Goal: Task Accomplishment & Management: Use online tool/utility

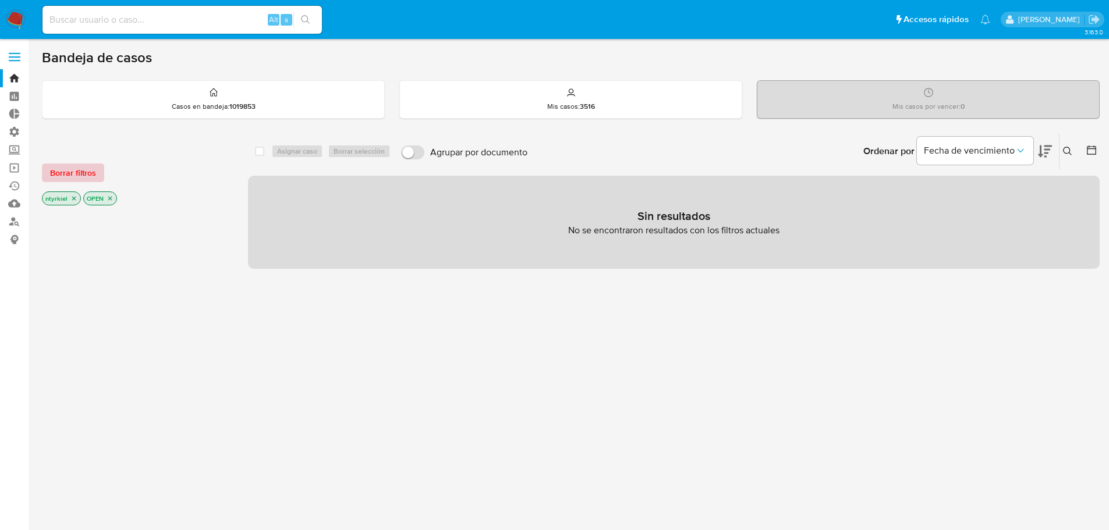
click at [82, 175] on span "Borrar filtros" at bounding box center [73, 173] width 46 height 16
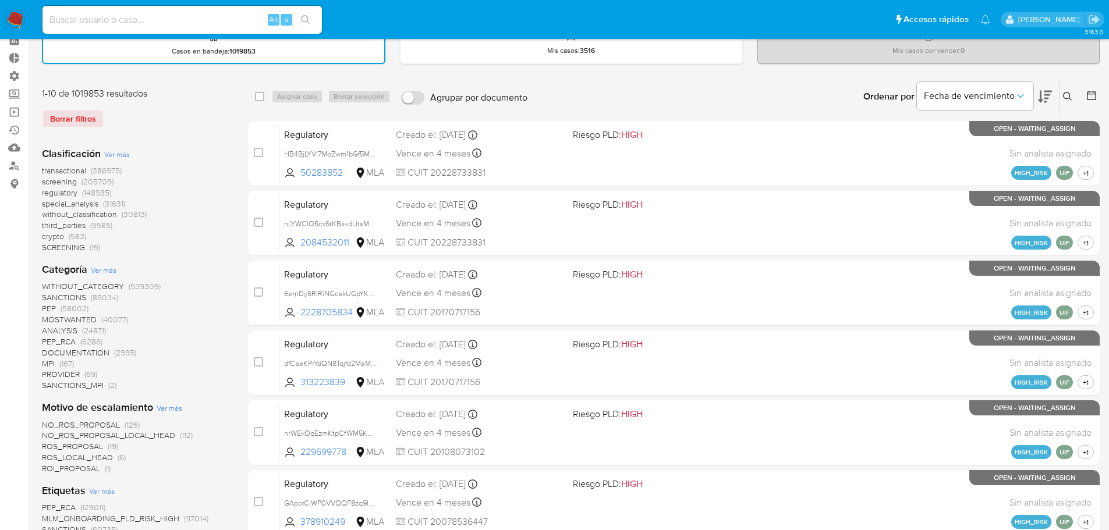
scroll to position [58, 0]
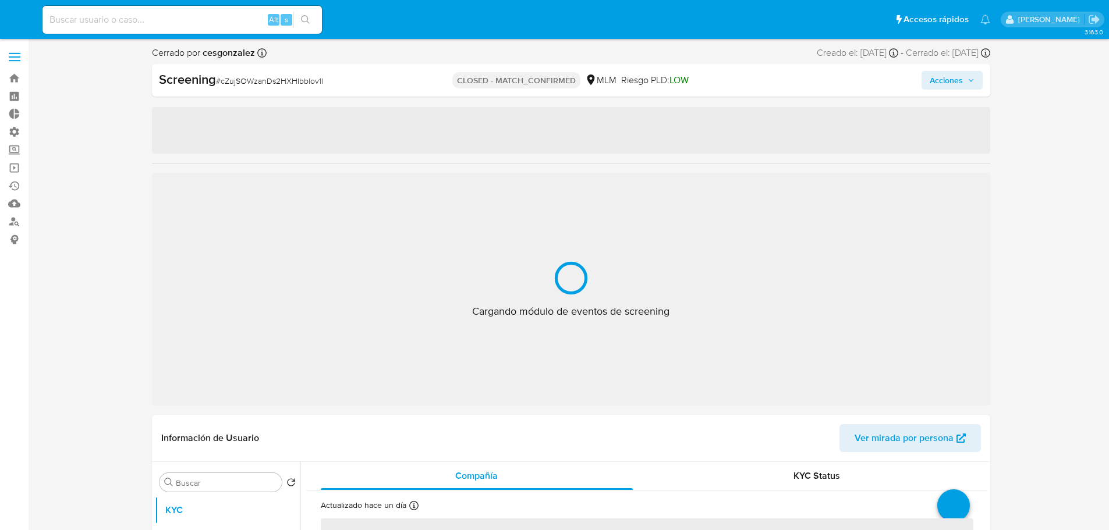
select select "10"
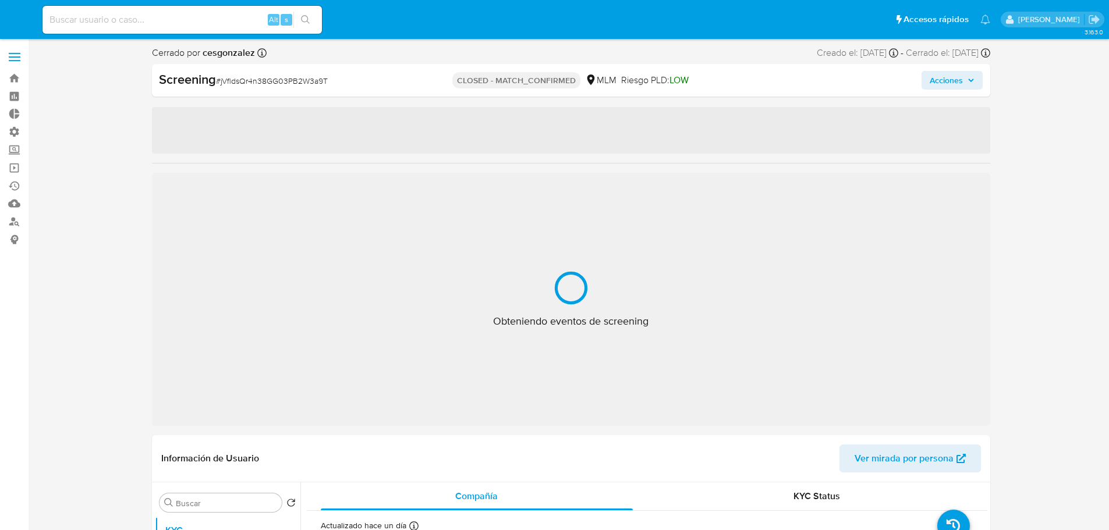
select select "10"
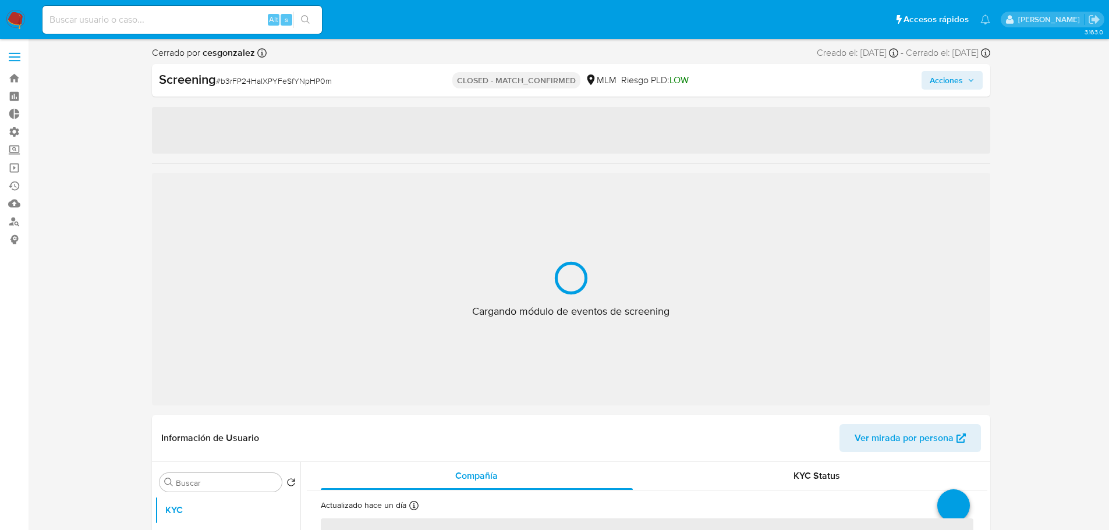
select select "10"
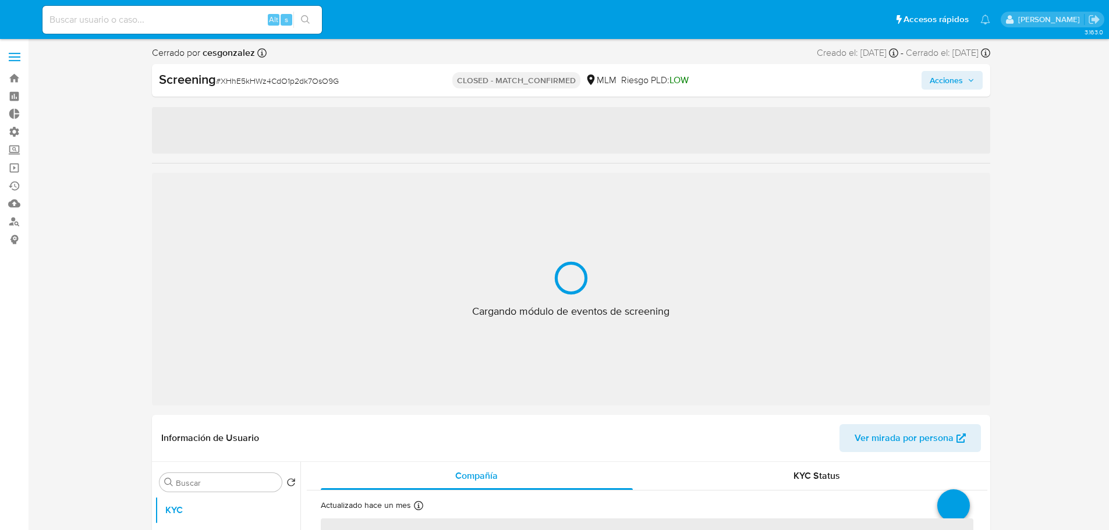
select select "10"
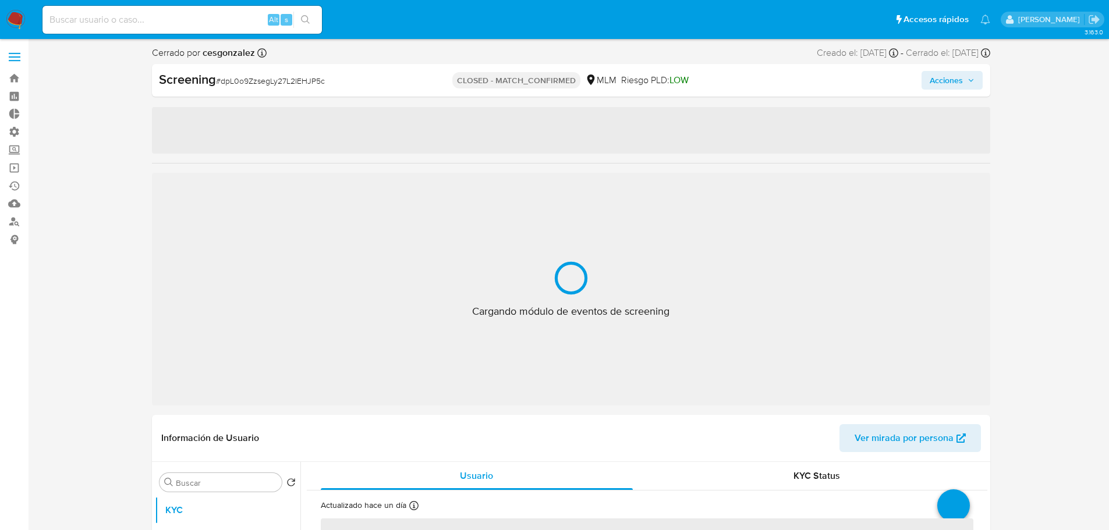
select select "10"
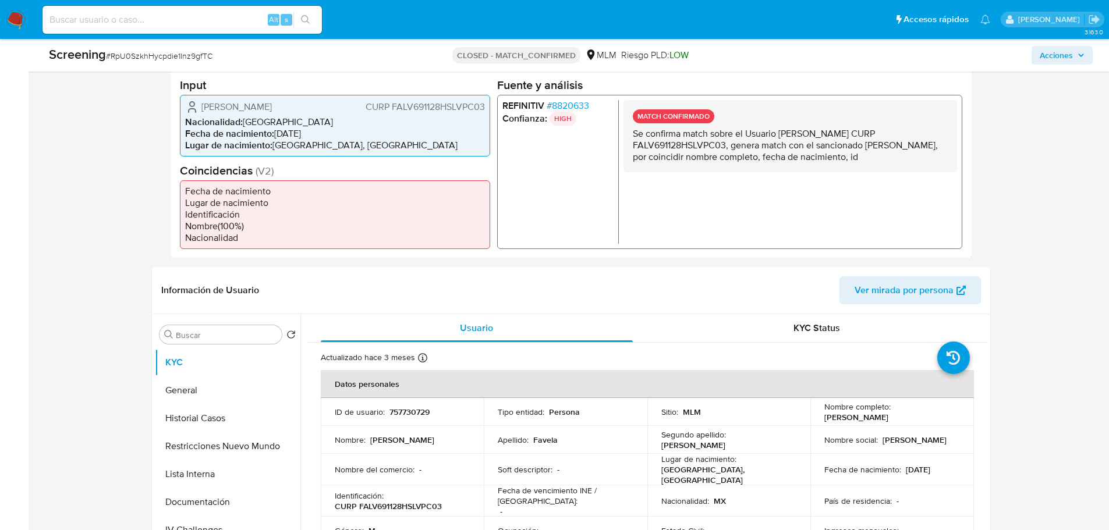
scroll to position [466, 0]
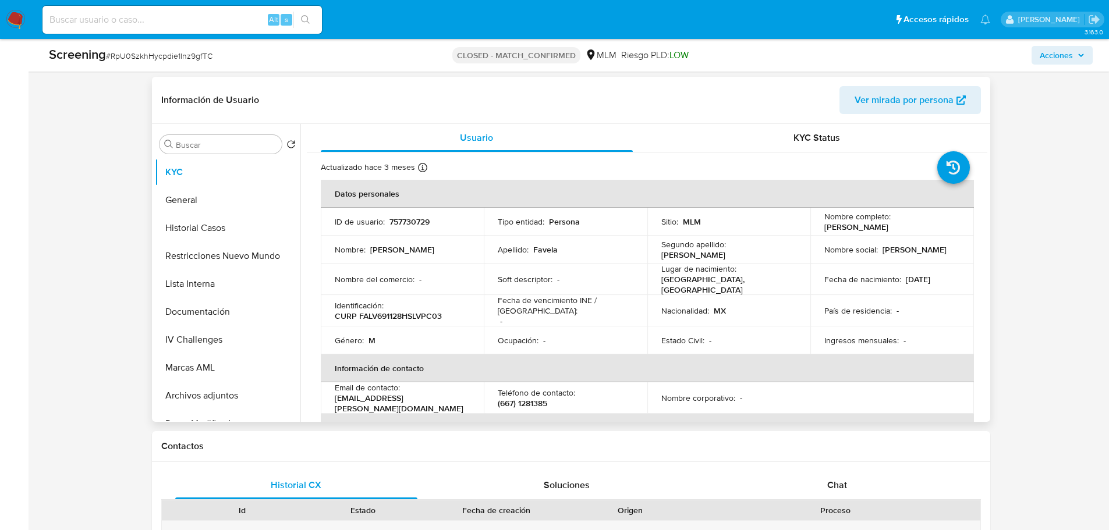
drag, startPoint x: 916, startPoint y: 224, endPoint x: 821, endPoint y: 227, distance: 95.0
click at [825, 227] on div "Nombre completo : Victor Andres Favela Lopez" at bounding box center [893, 221] width 136 height 21
copy p "Victor Andres Favela Lopez"
drag, startPoint x: 455, startPoint y: 312, endPoint x: 335, endPoint y: 314, distance: 120.6
click at [335, 314] on div "Identificación : CURP FALV691128HSLVPC03" at bounding box center [403, 310] width 136 height 21
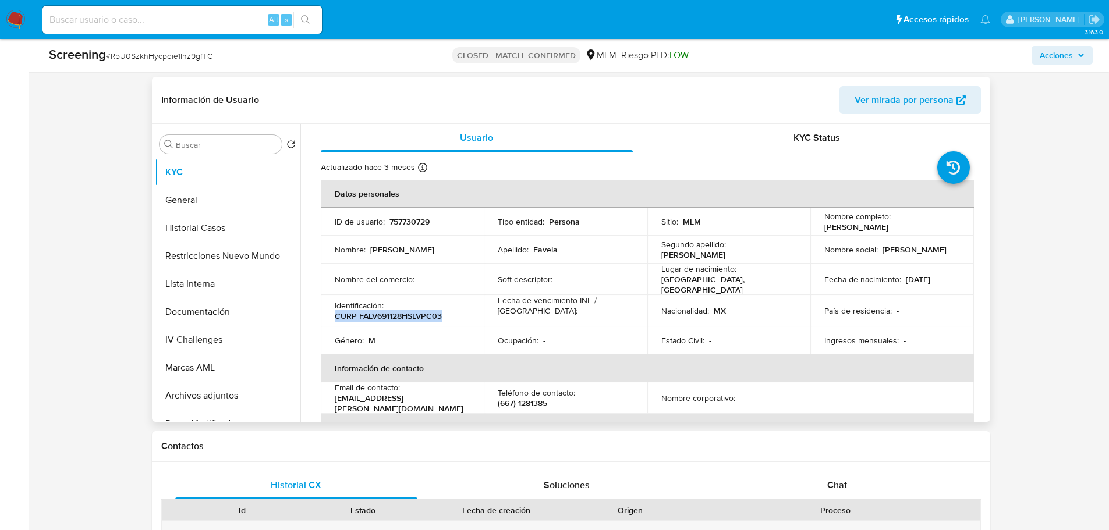
copy p "CURP FALV691128HSLVPC03"
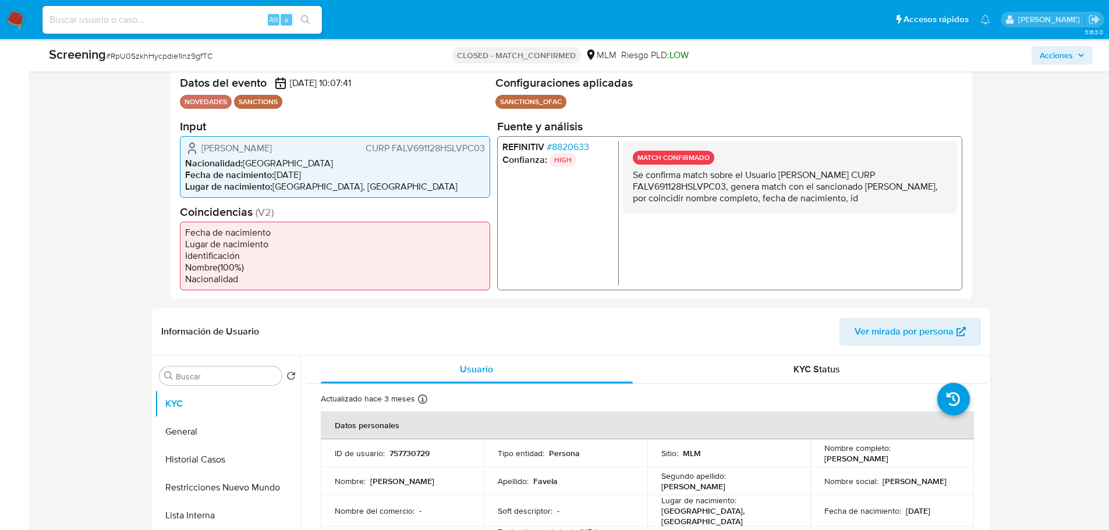
scroll to position [116, 0]
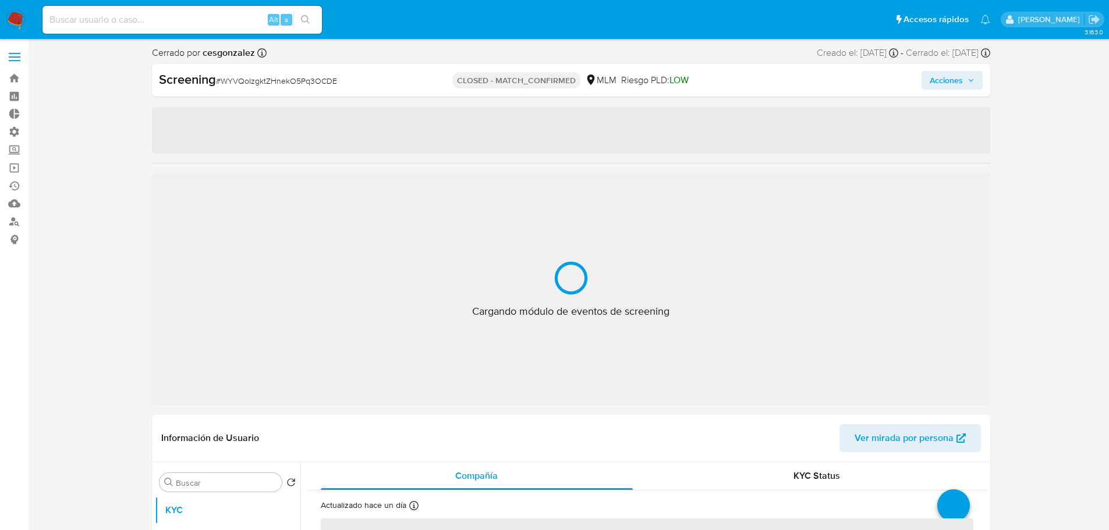
select select "10"
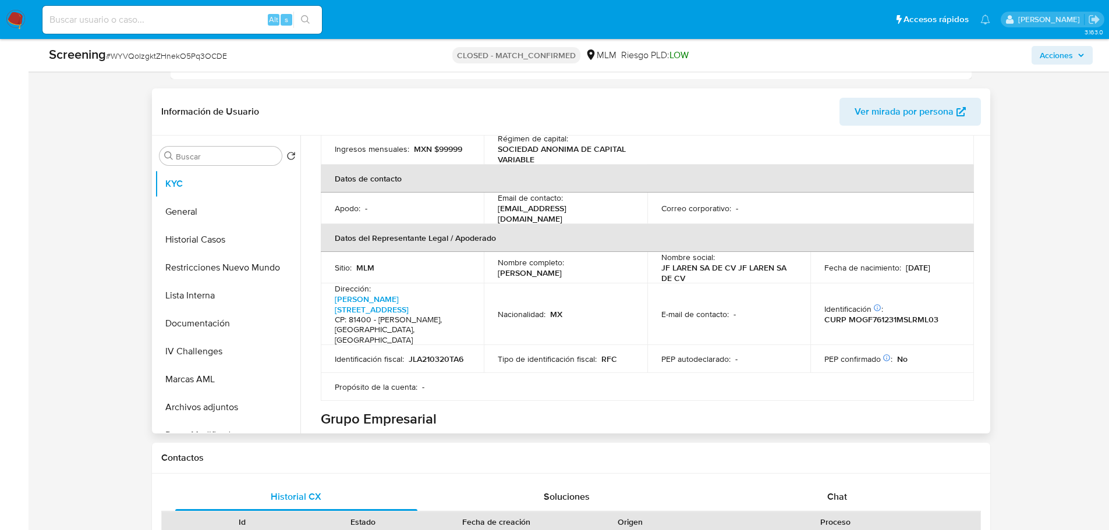
scroll to position [524, 0]
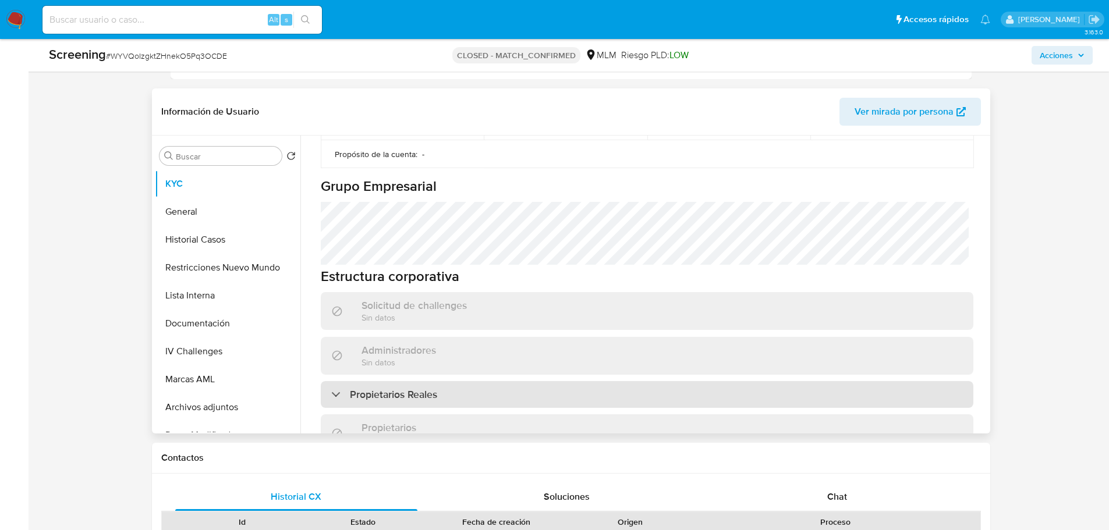
click at [487, 381] on div "Propietarios Reales" at bounding box center [647, 394] width 653 height 27
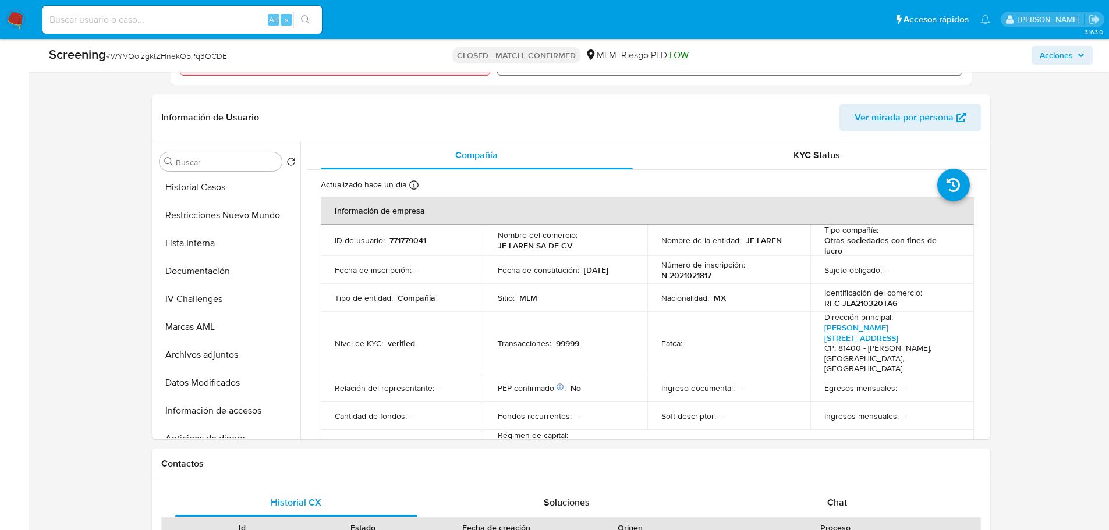
scroll to position [466, 0]
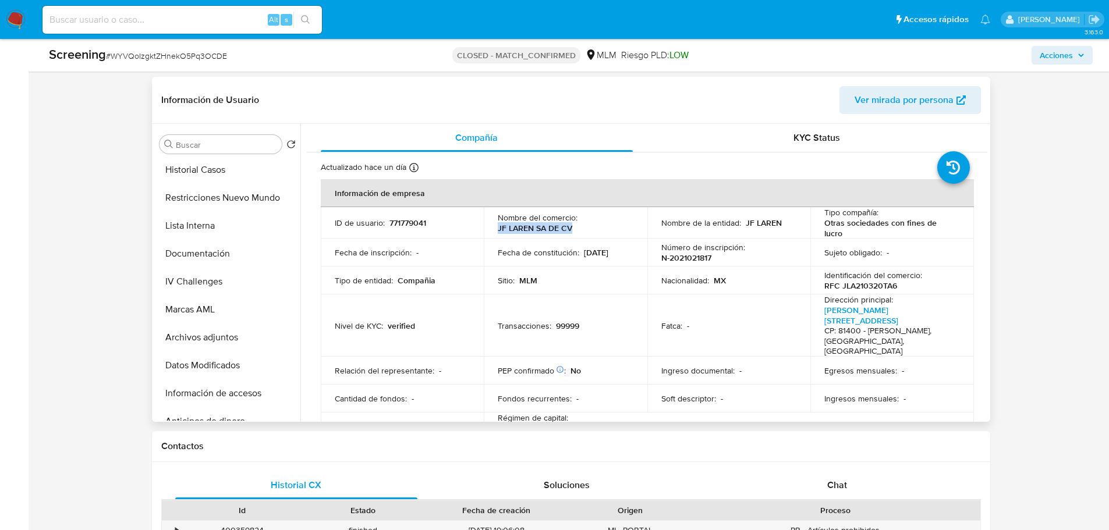
drag, startPoint x: 583, startPoint y: 228, endPoint x: 498, endPoint y: 229, distance: 85.6
click at [498, 229] on div "Nombre del comercio : JF LAREN SA DE CV" at bounding box center [566, 223] width 136 height 21
copy p "JF LAREN SA DE CV"
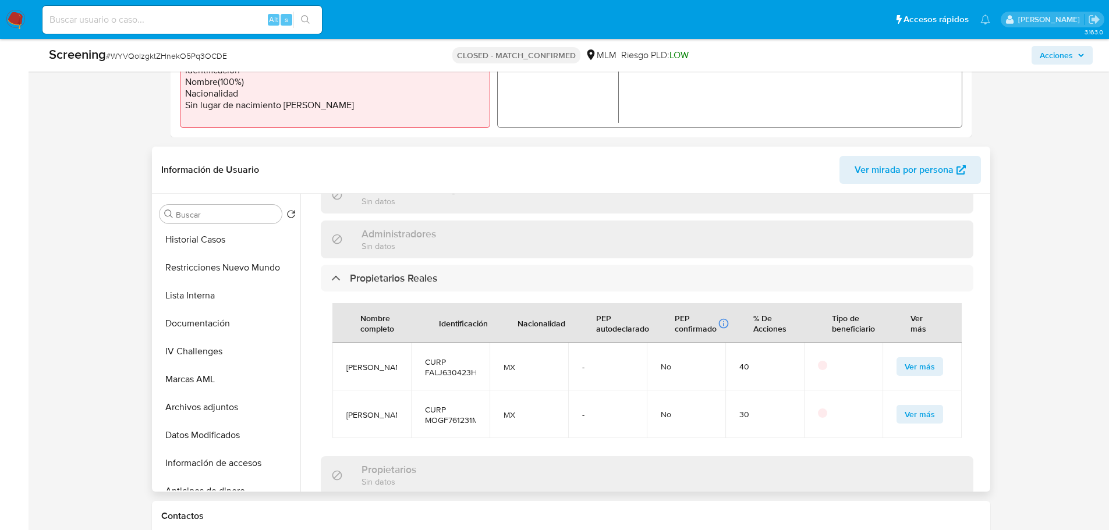
scroll to position [0, 0]
drag, startPoint x: 390, startPoint y: 341, endPoint x: 351, endPoint y: 321, distance: 43.5
click at [351, 362] on span "JORGE LUIS FAVELA LOPEZ" at bounding box center [371, 367] width 51 height 10
copy span "JORGE LUIS FAVELA LOPEZ"
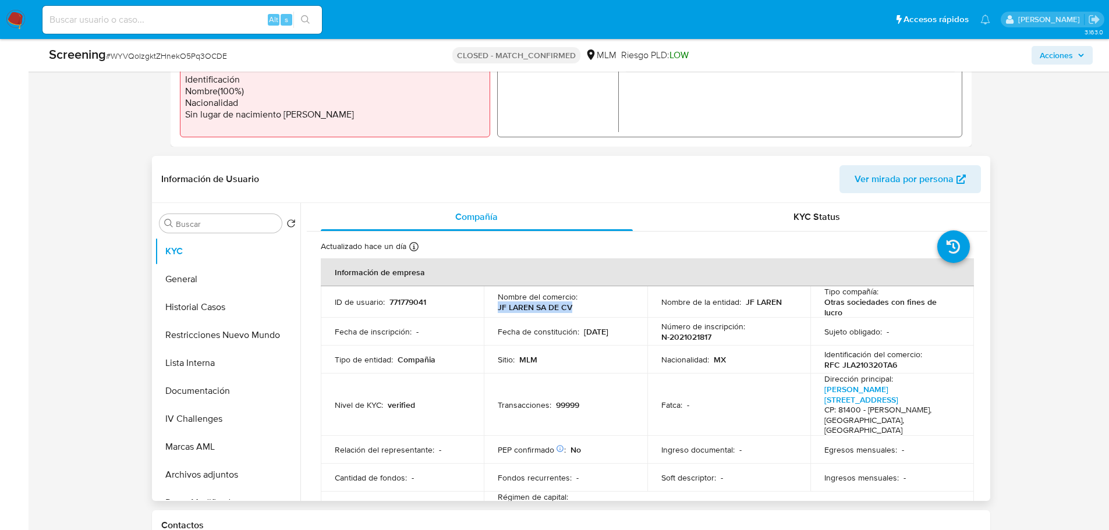
scroll to position [408, 0]
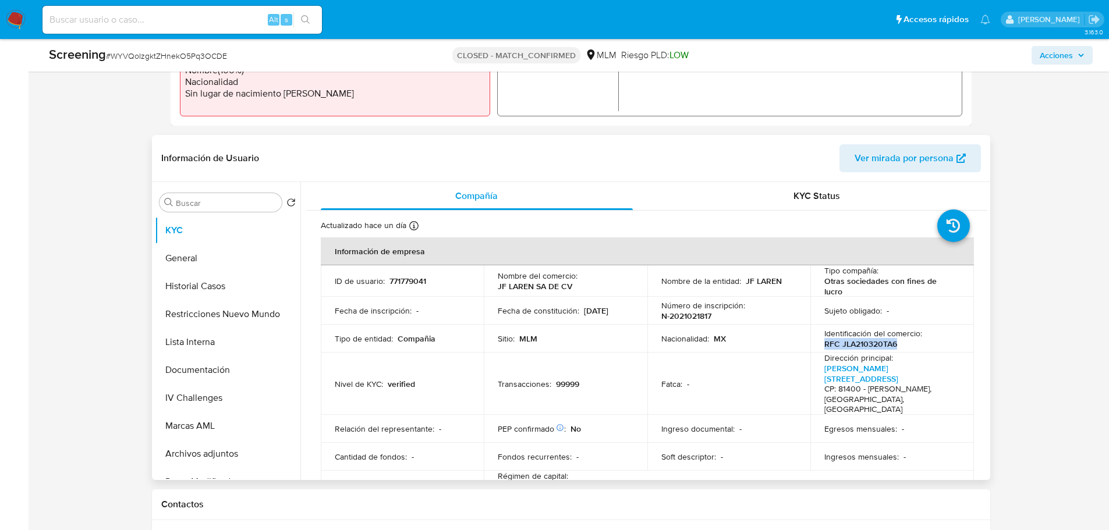
drag, startPoint x: 903, startPoint y: 345, endPoint x: 822, endPoint y: 347, distance: 80.4
click at [825, 347] on div "Identificación del comercio : RFC JLA210320TA6" at bounding box center [893, 338] width 136 height 21
copy p "RFC JLA210320TA6"
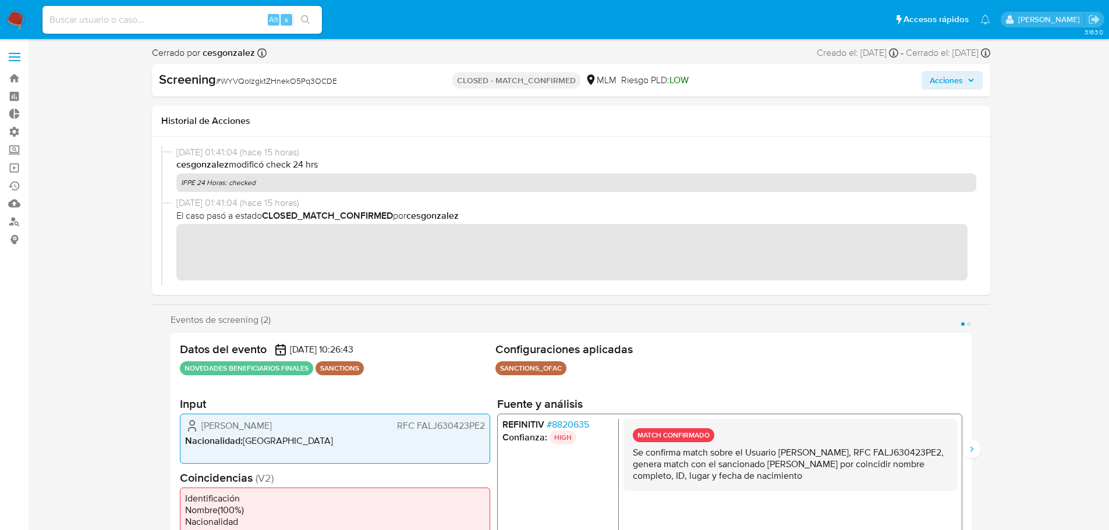
scroll to position [175, 0]
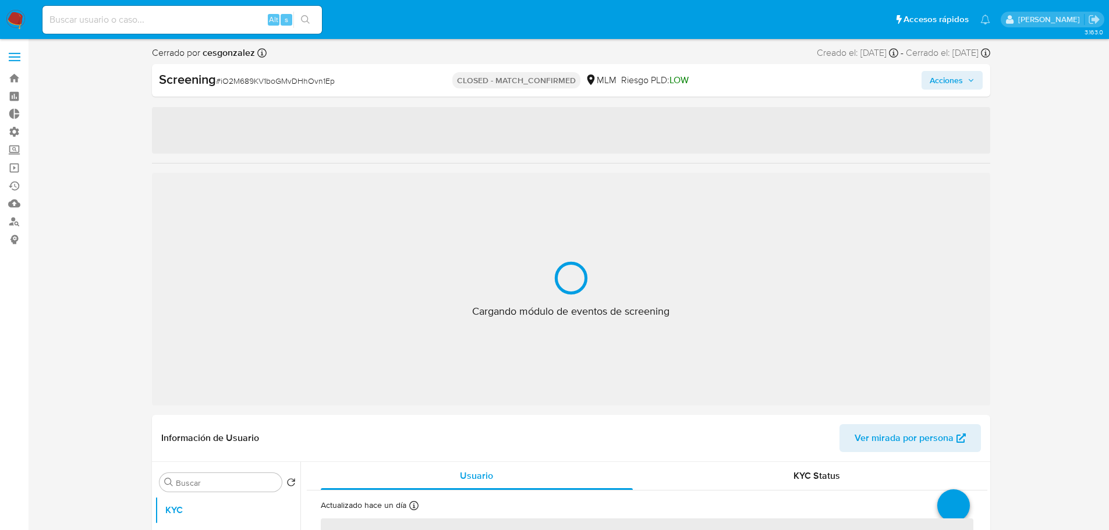
select select "10"
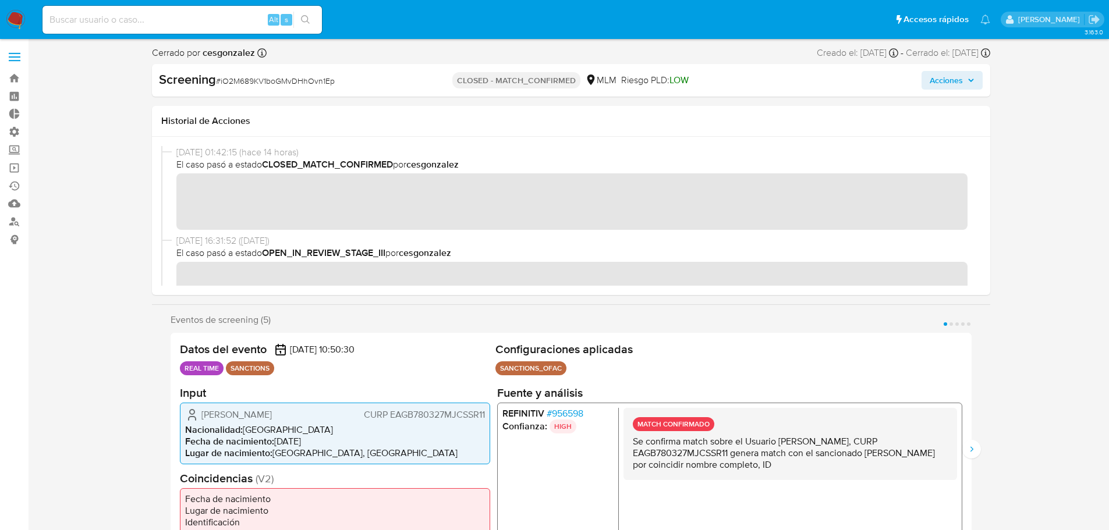
drag, startPoint x: 245, startPoint y: 429, endPoint x: 203, endPoint y: 427, distance: 42.0
click at [203, 420] on span "Brenda Guadalupe Esparragoza Gastelum" at bounding box center [236, 415] width 70 height 12
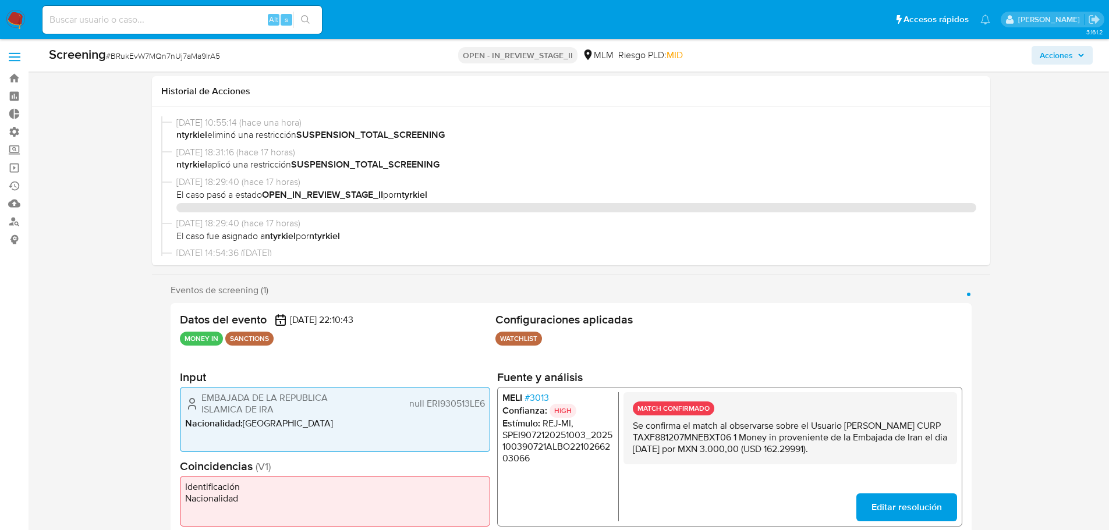
select select "10"
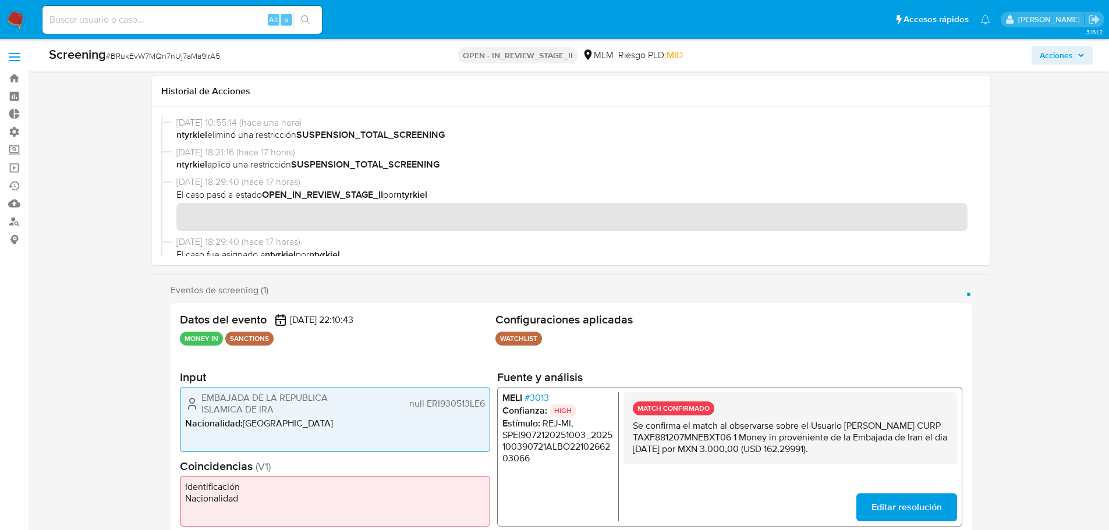
scroll to position [1223, 0]
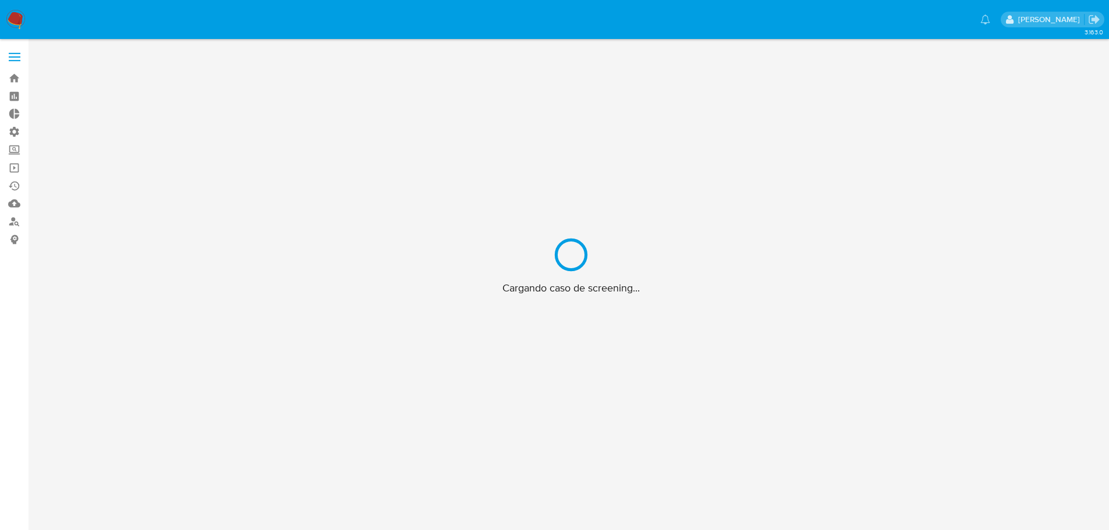
scroll to position [42, 0]
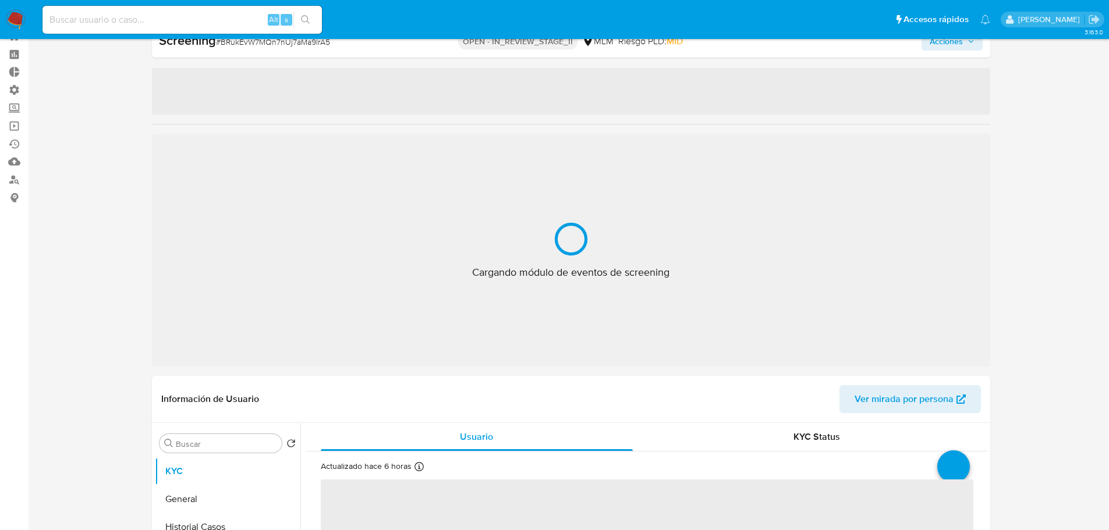
select select "10"
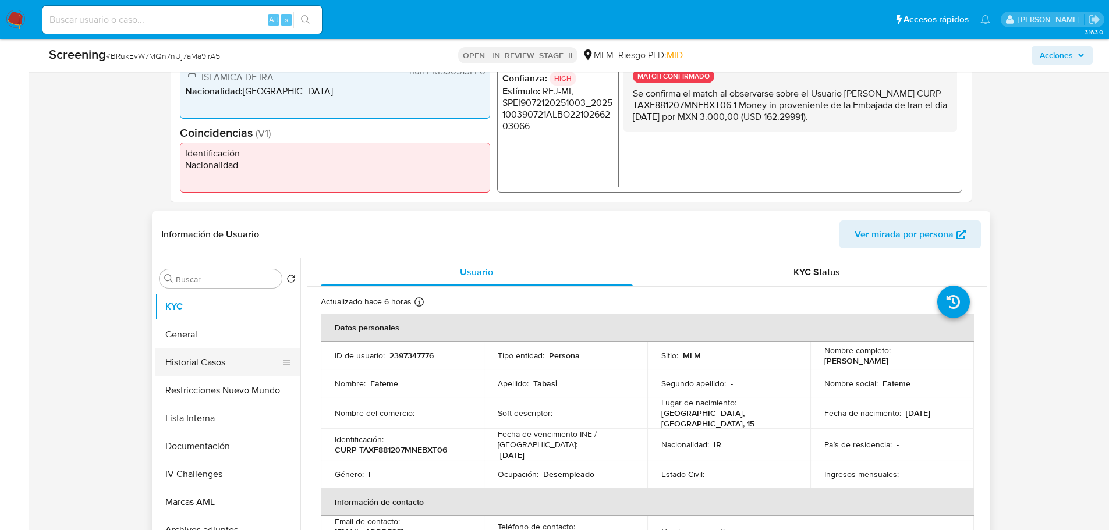
scroll to position [391, 0]
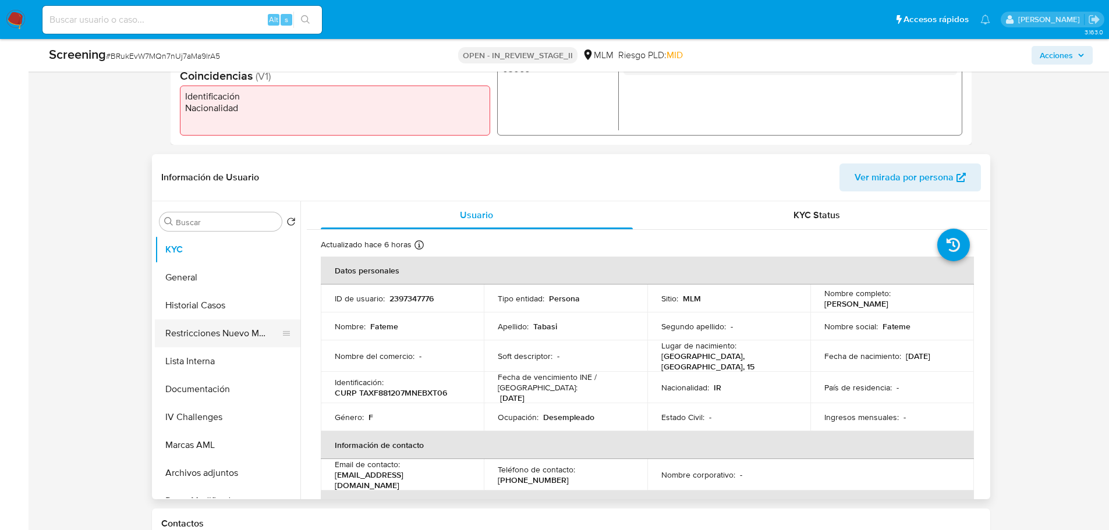
click at [225, 328] on button "Restricciones Nuevo Mundo" at bounding box center [223, 334] width 136 height 28
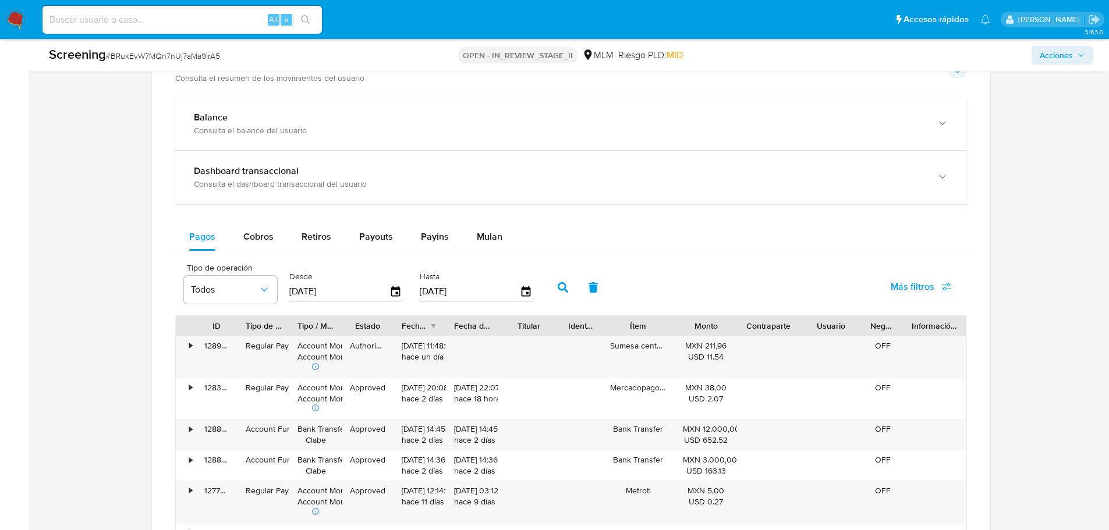
scroll to position [974, 0]
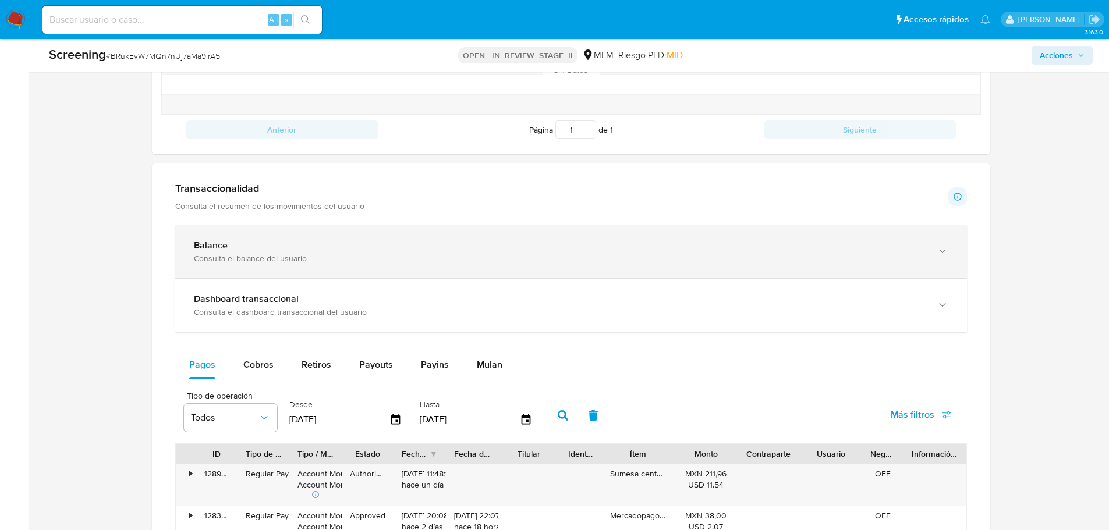
click at [264, 250] on div "Balance" at bounding box center [559, 246] width 731 height 12
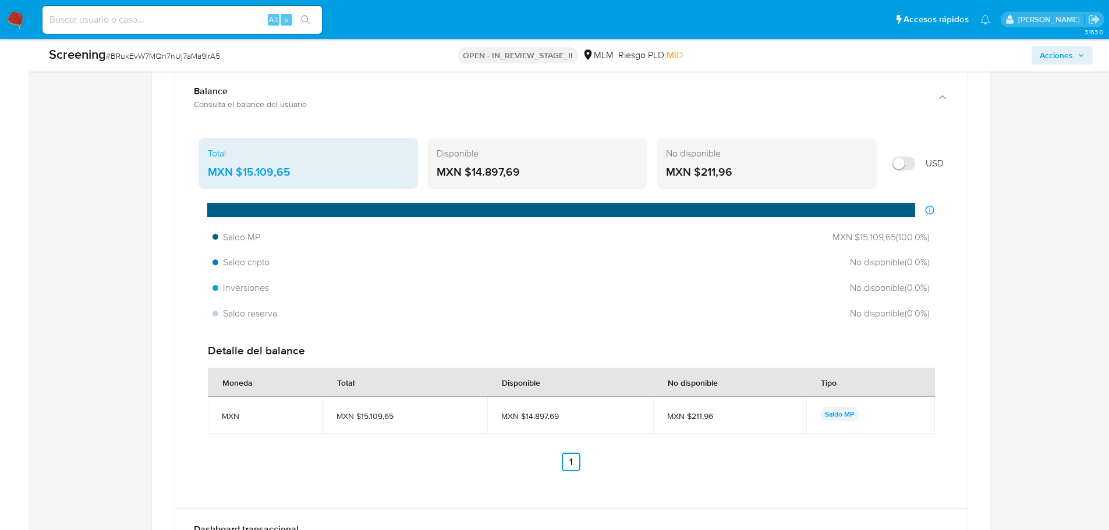
scroll to position [1148, 0]
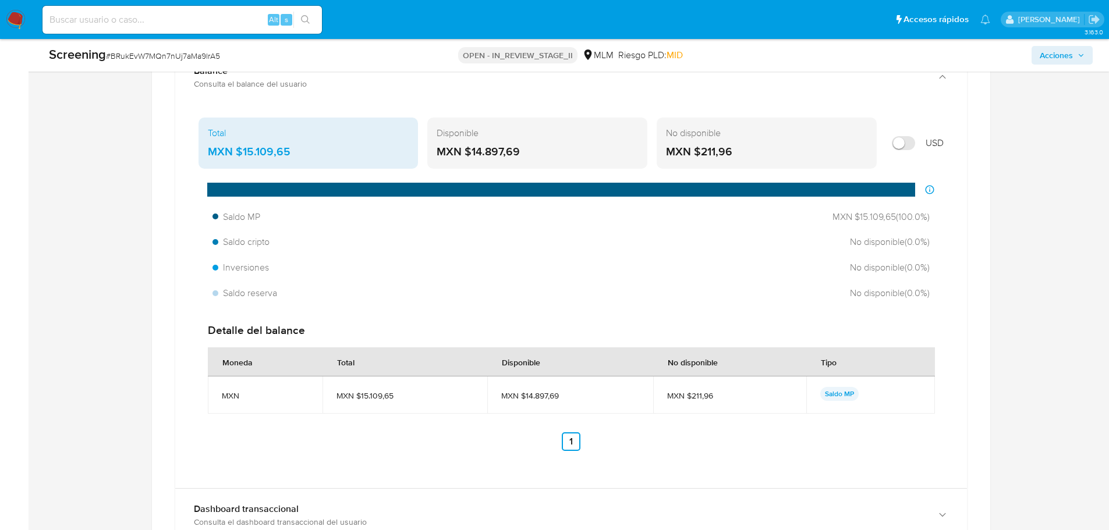
click at [911, 143] on input "Mostrar en USD" at bounding box center [903, 143] width 23 height 14
checkbox input "true"
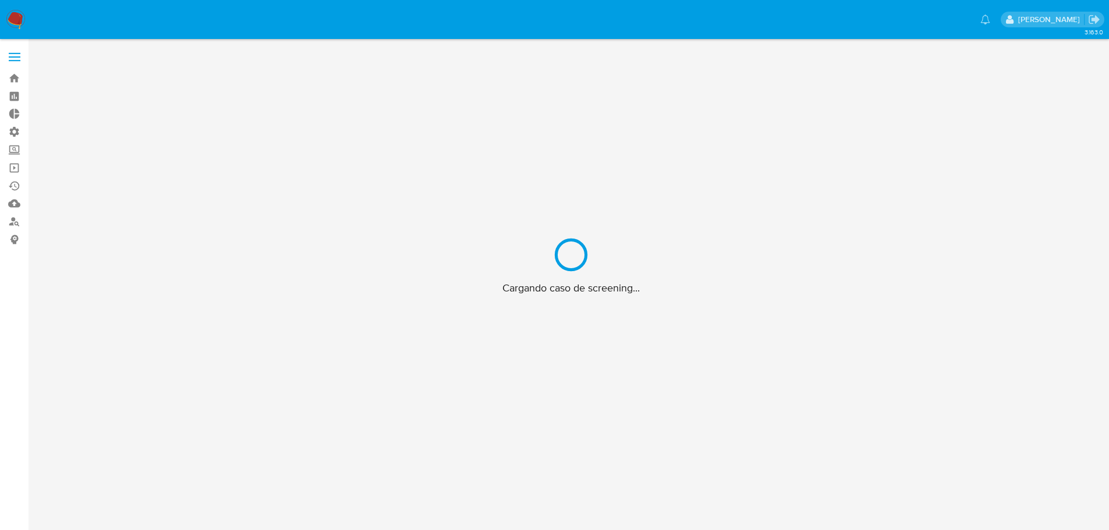
scroll to position [42, 0]
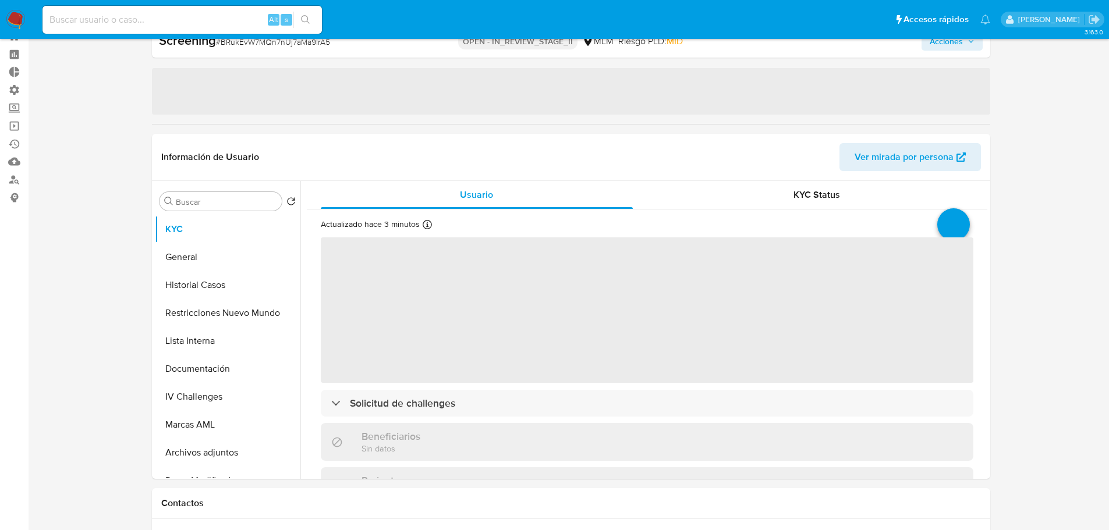
select select "10"
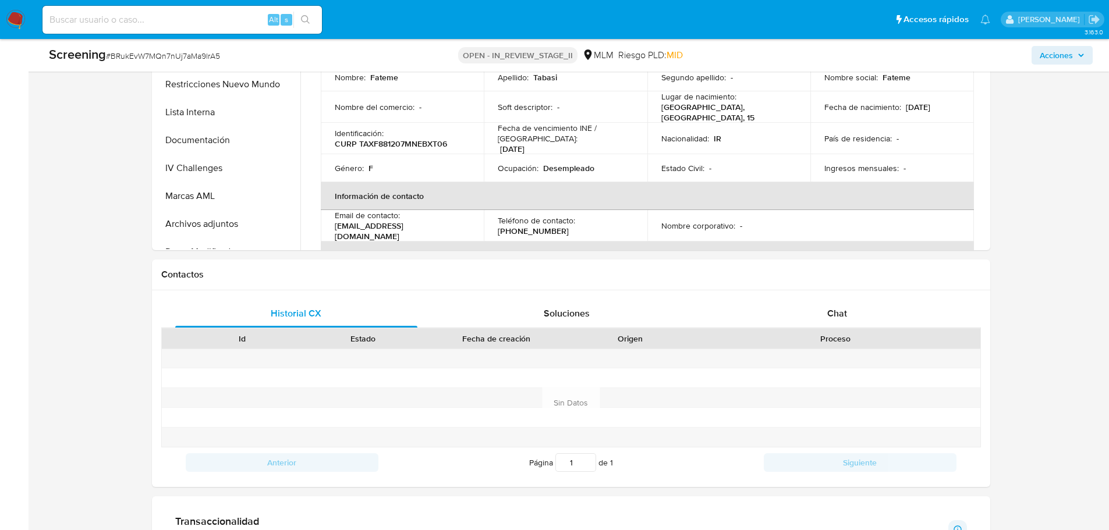
scroll to position [466, 0]
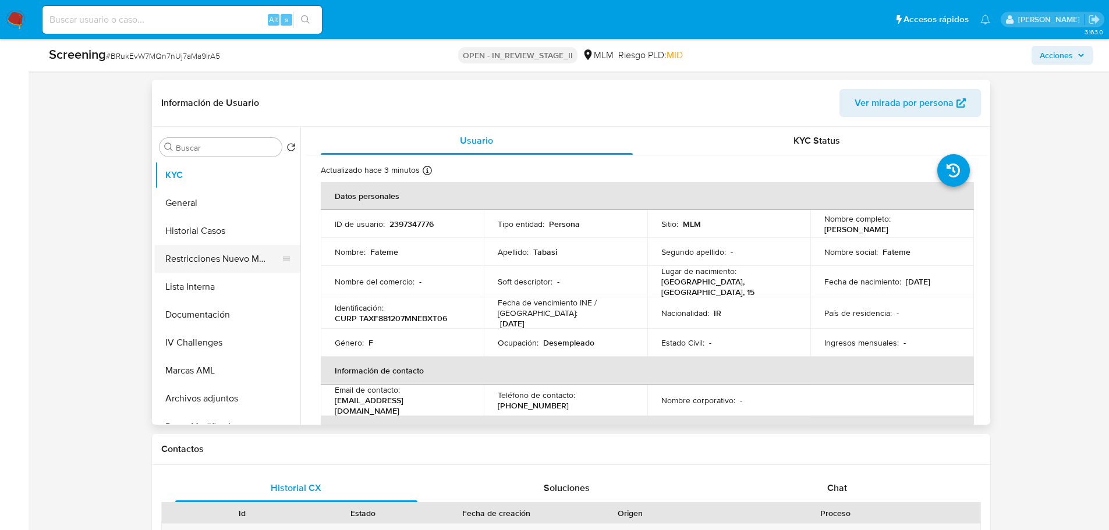
click at [195, 246] on button "Restricciones Nuevo Mundo" at bounding box center [223, 259] width 136 height 28
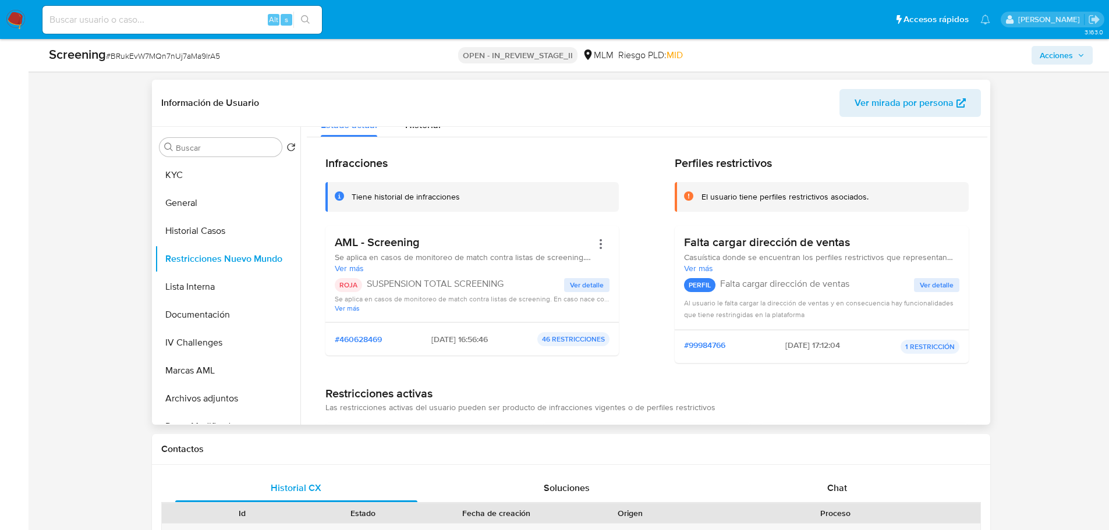
scroll to position [0, 0]
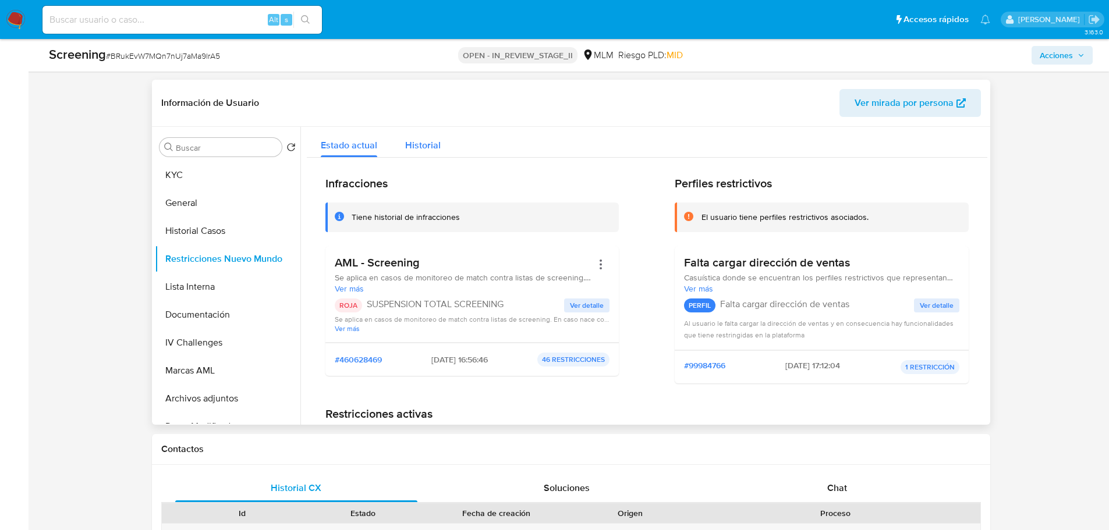
click at [406, 144] on span "Historial" at bounding box center [423, 145] width 36 height 13
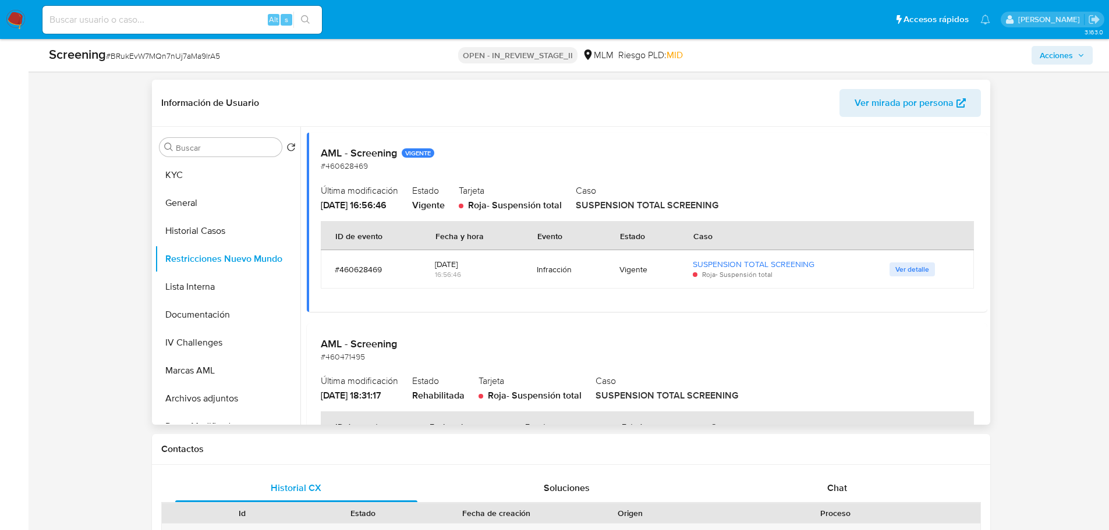
scroll to position [58, 0]
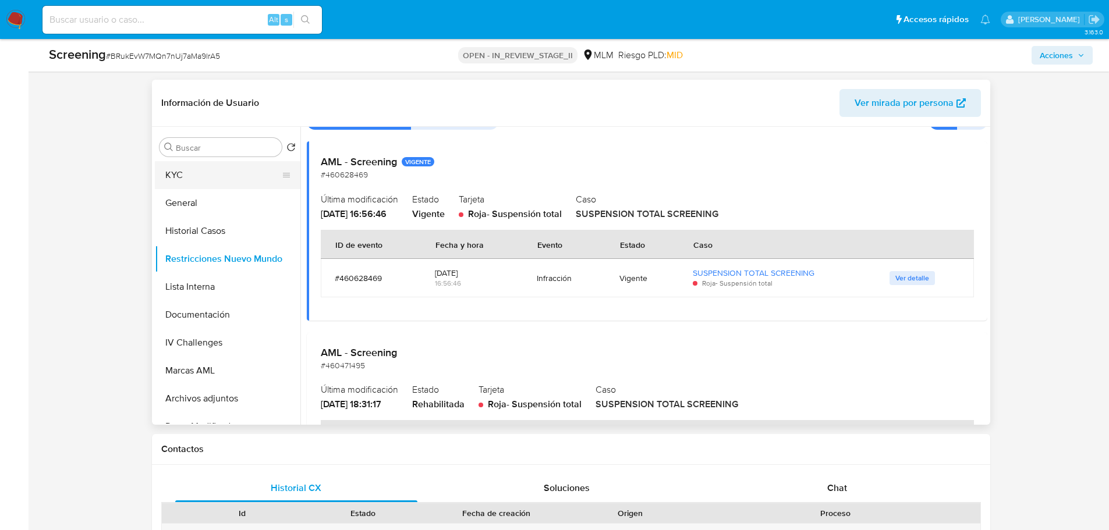
click at [231, 163] on button "KYC" at bounding box center [223, 175] width 136 height 28
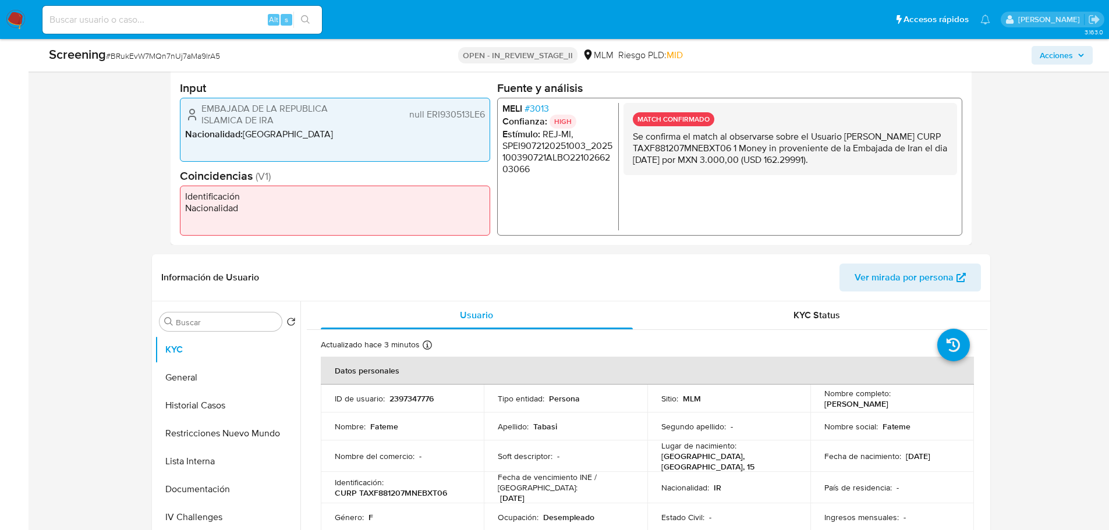
scroll to position [466, 0]
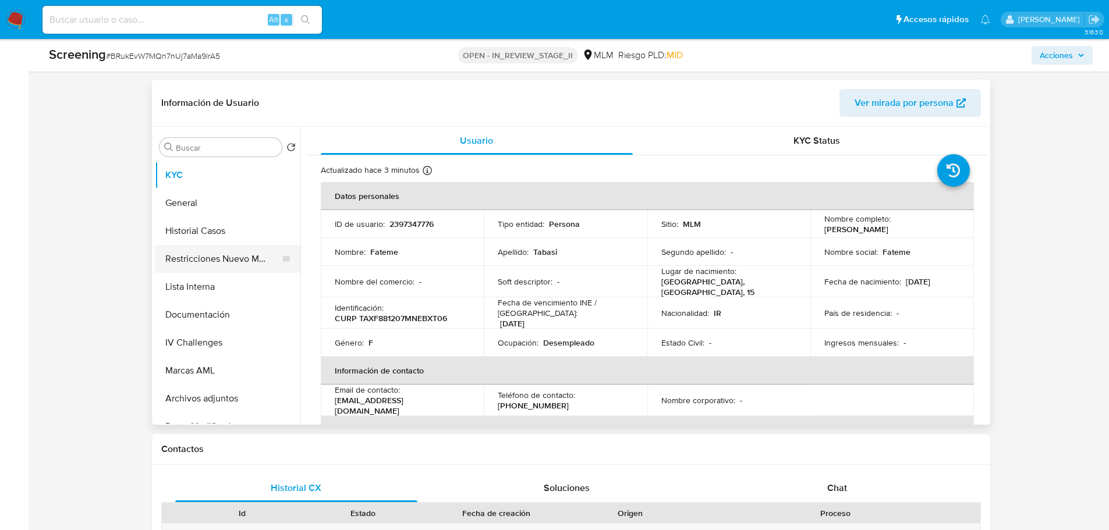
click at [206, 267] on button "Restricciones Nuevo Mundo" at bounding box center [223, 259] width 136 height 28
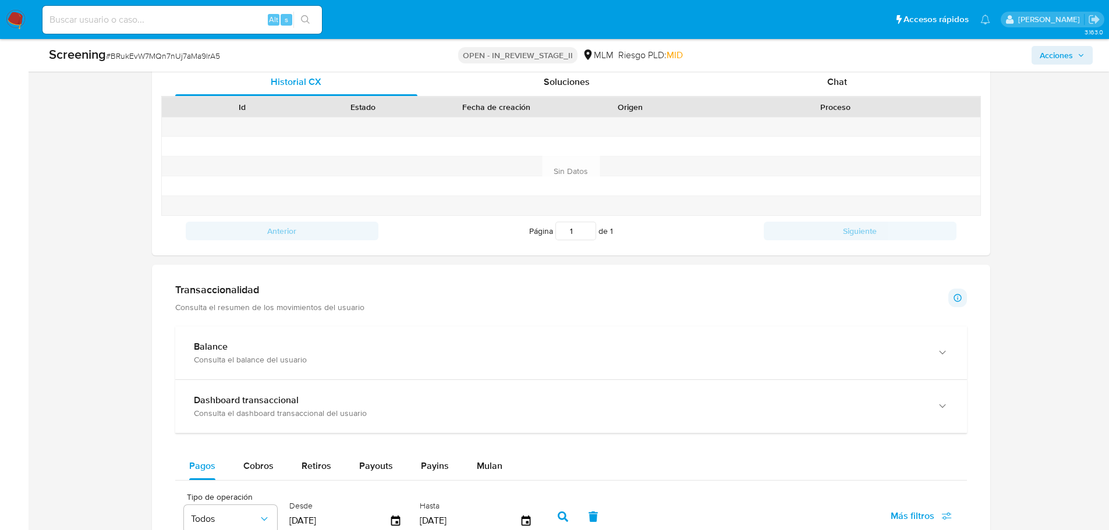
scroll to position [1048, 0]
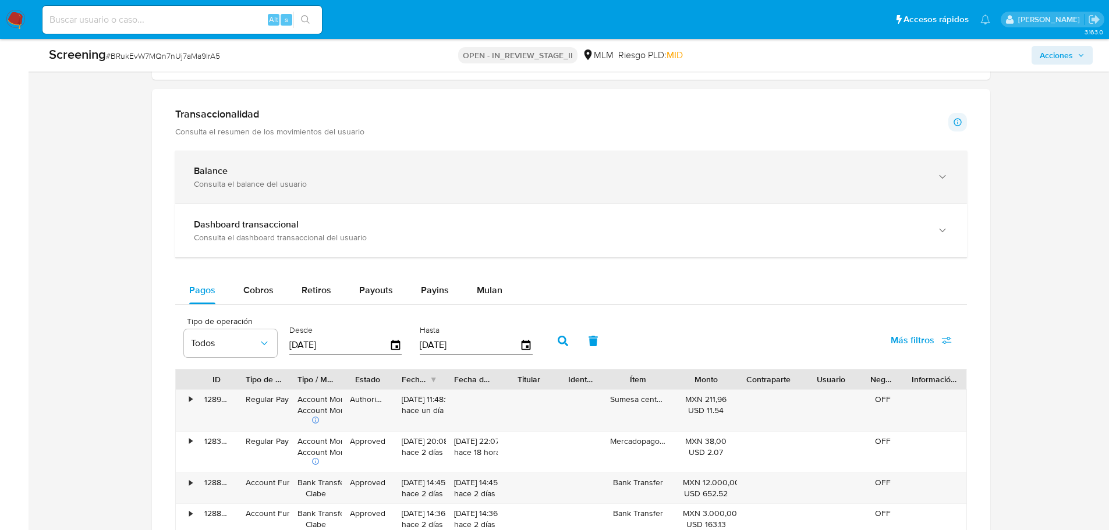
click at [325, 189] on div "Balance Consulta el balance del usuario" at bounding box center [571, 177] width 792 height 53
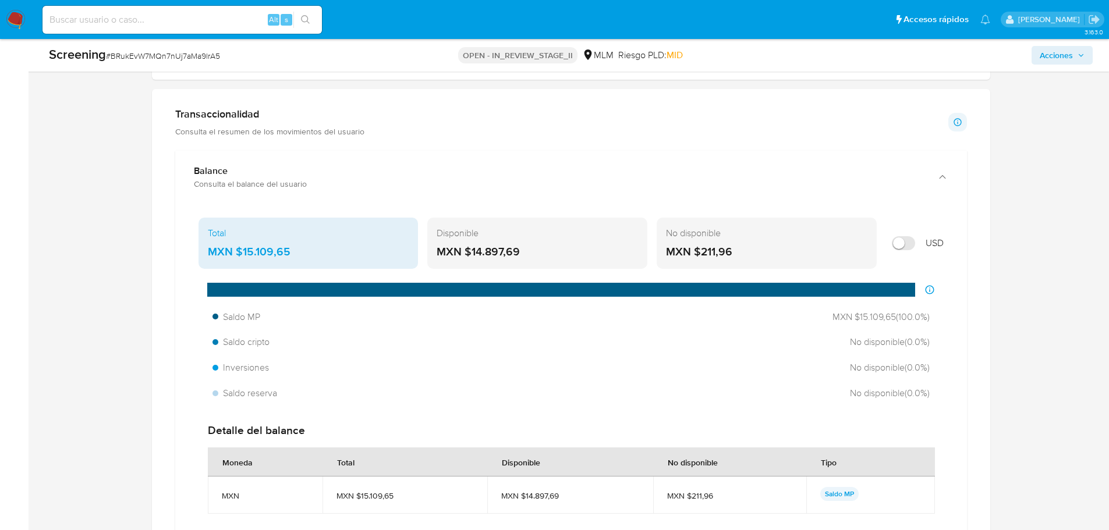
scroll to position [1165, 0]
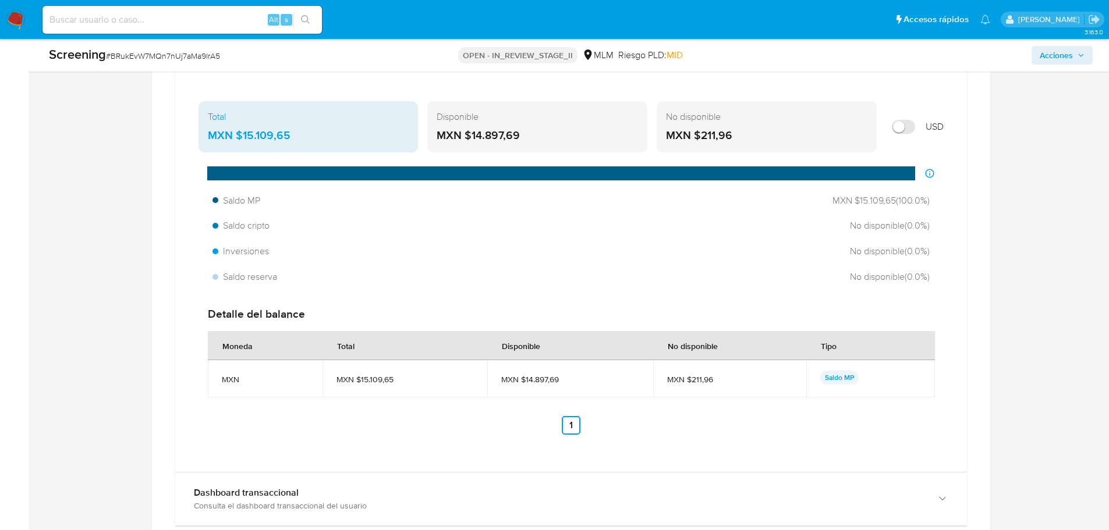
click at [902, 122] on input "Mostrar en USD" at bounding box center [903, 127] width 23 height 14
checkbox input "true"
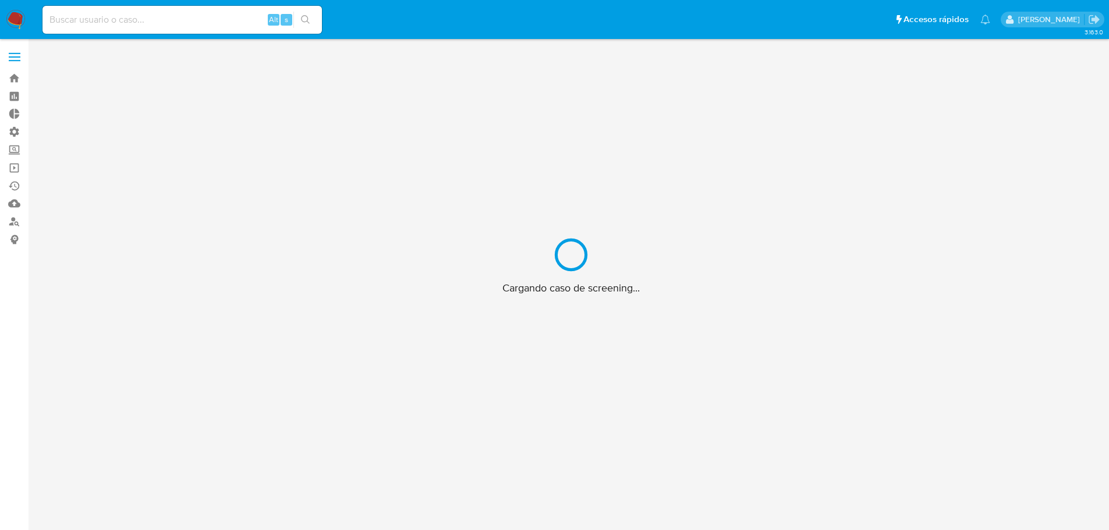
scroll to position [42, 0]
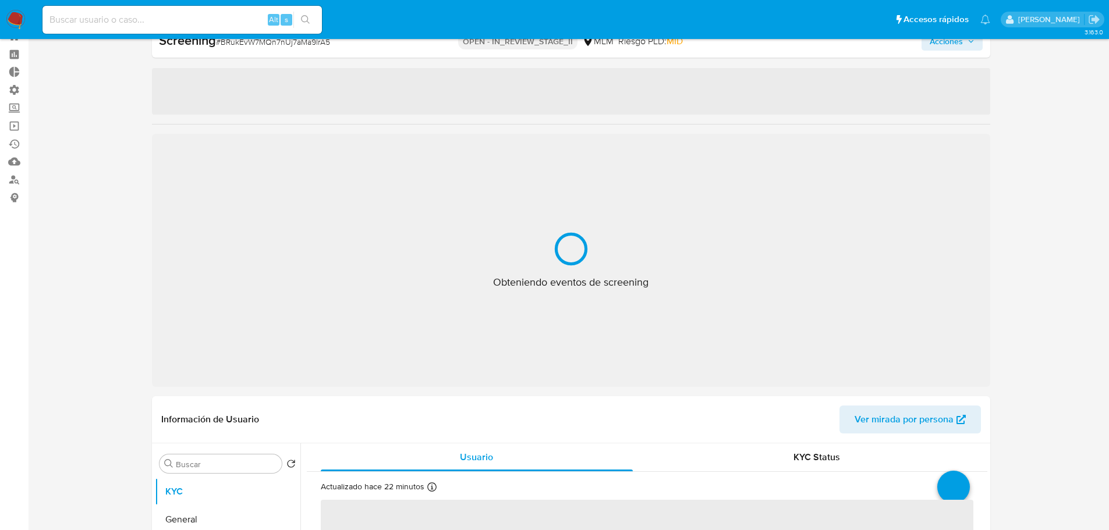
select select "10"
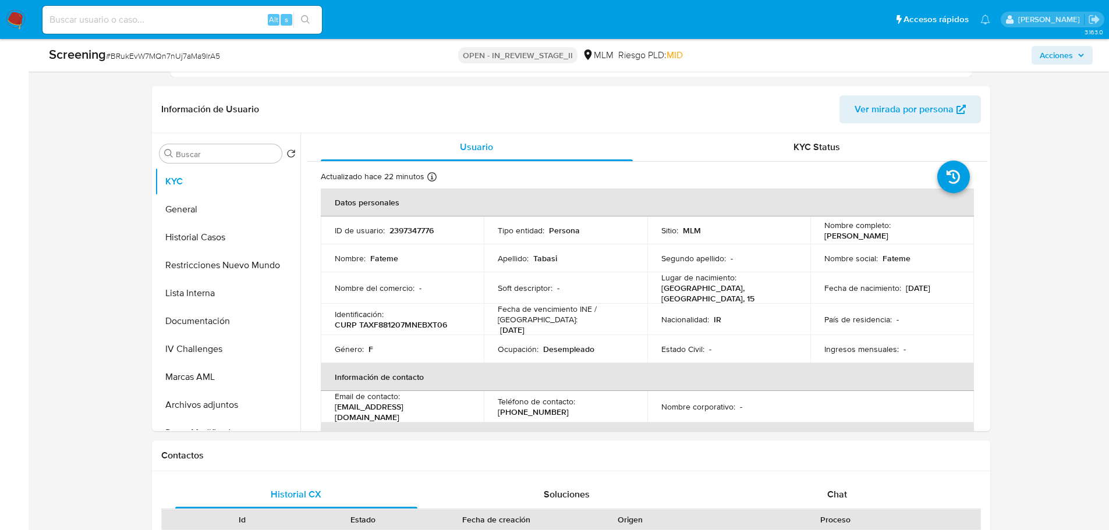
scroll to position [466, 0]
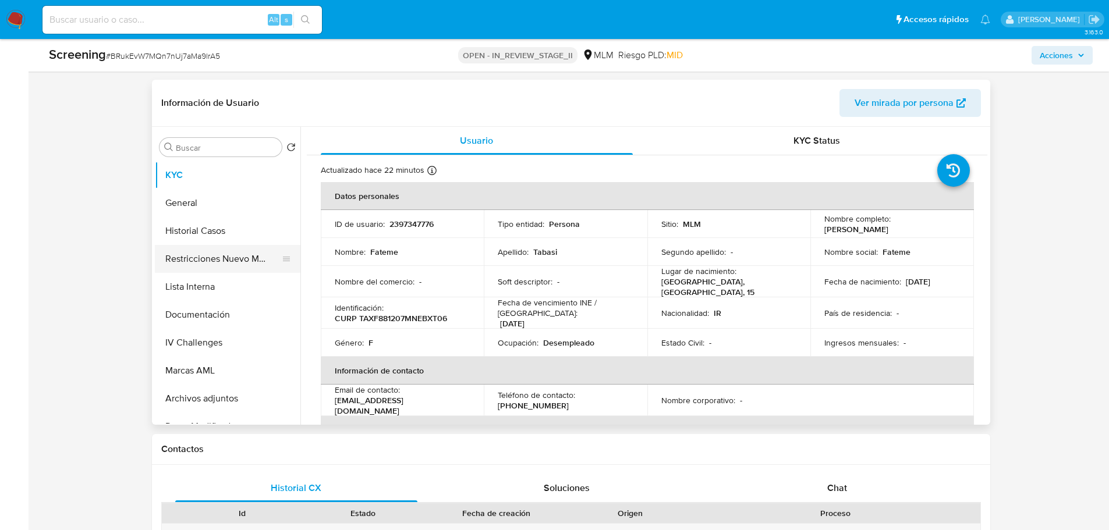
click at [187, 257] on button "Restricciones Nuevo Mundo" at bounding box center [223, 259] width 136 height 28
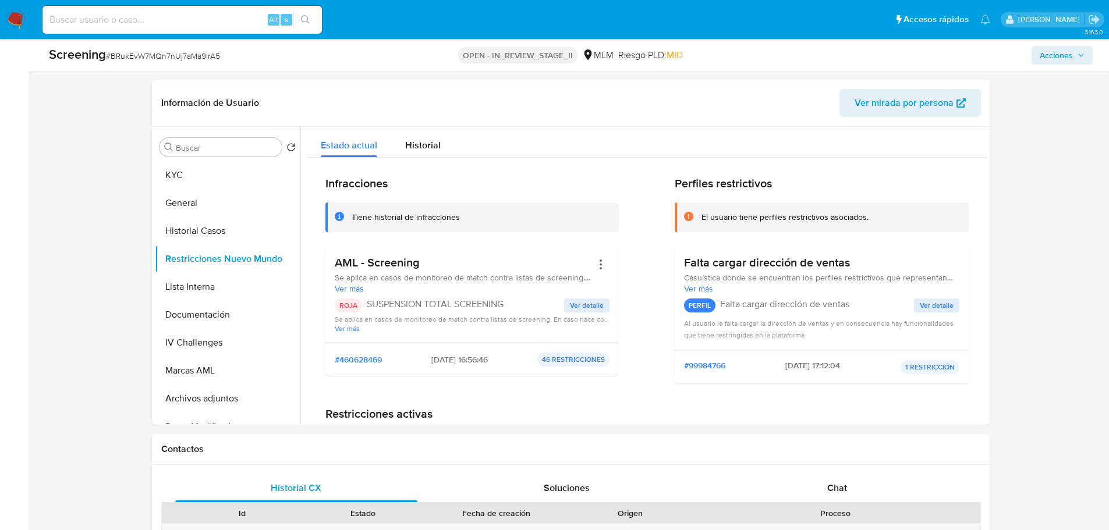
scroll to position [699, 0]
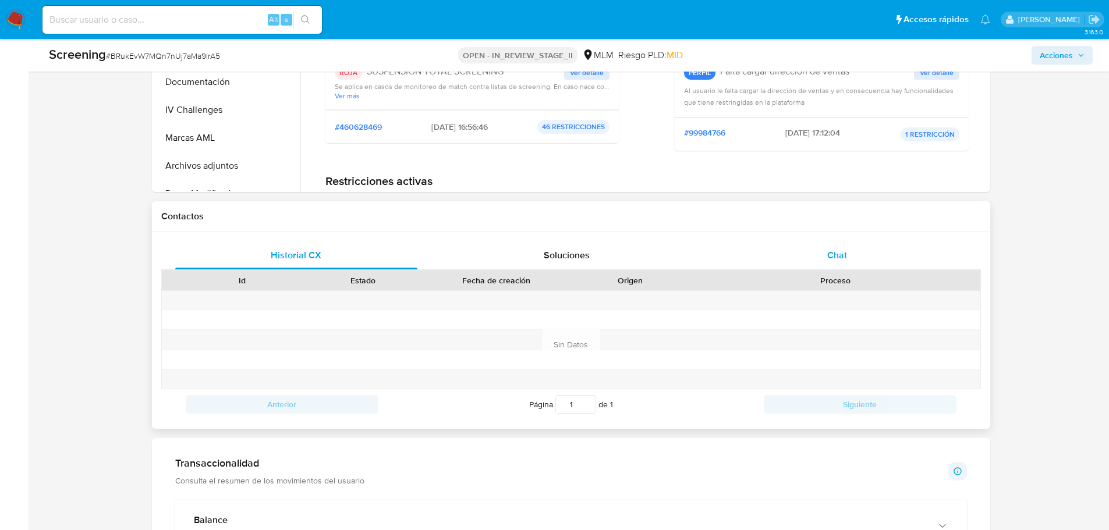
click at [843, 259] on span "Chat" at bounding box center [837, 255] width 20 height 13
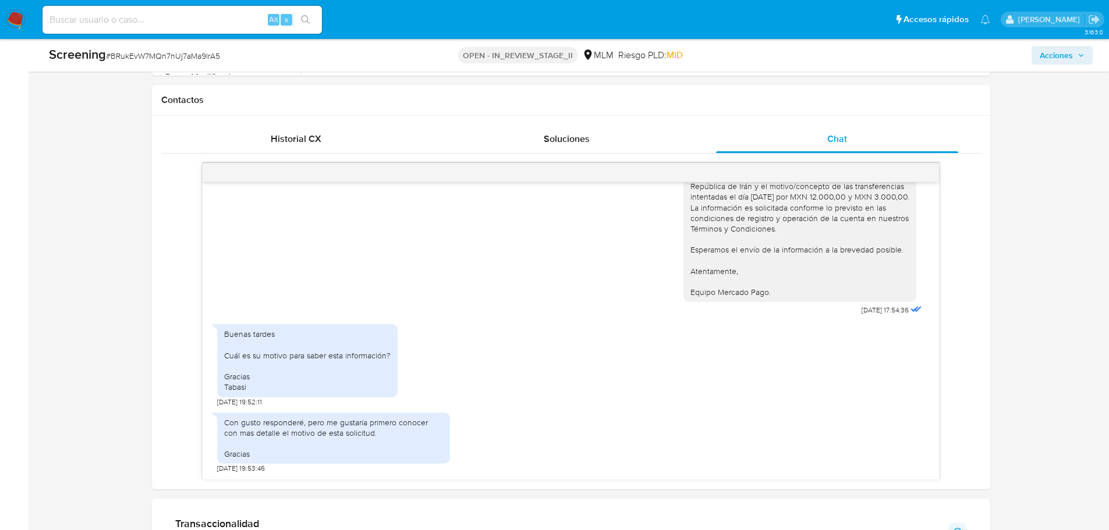
scroll to position [873, 0]
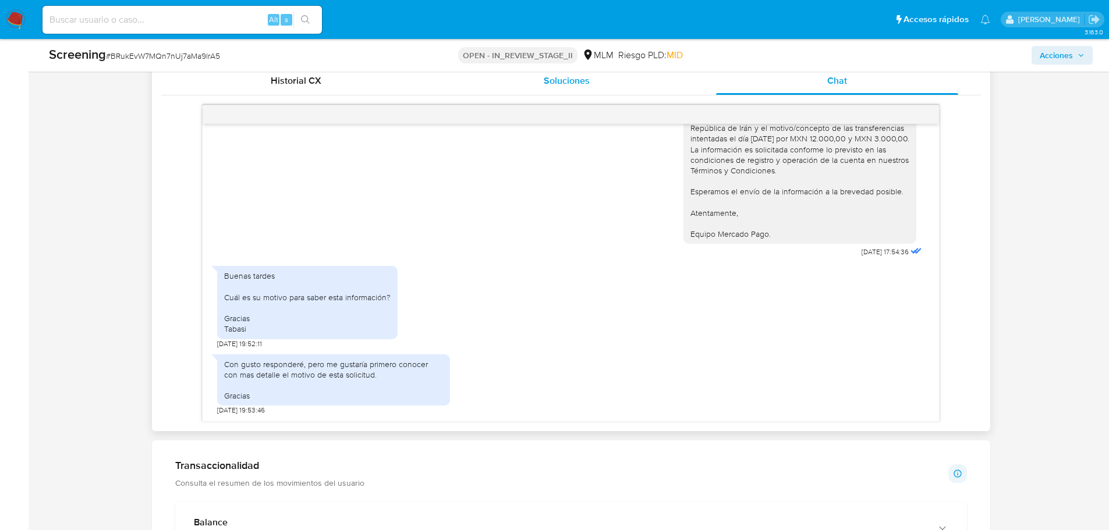
click at [581, 84] on span "Soluciones" at bounding box center [567, 80] width 46 height 13
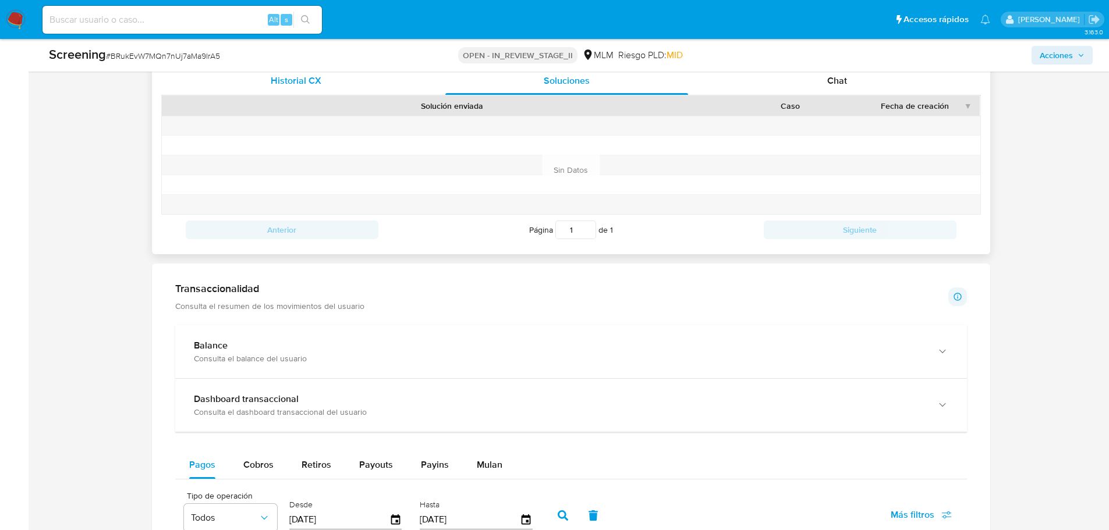
click at [293, 76] on span "Historial CX" at bounding box center [296, 80] width 51 height 13
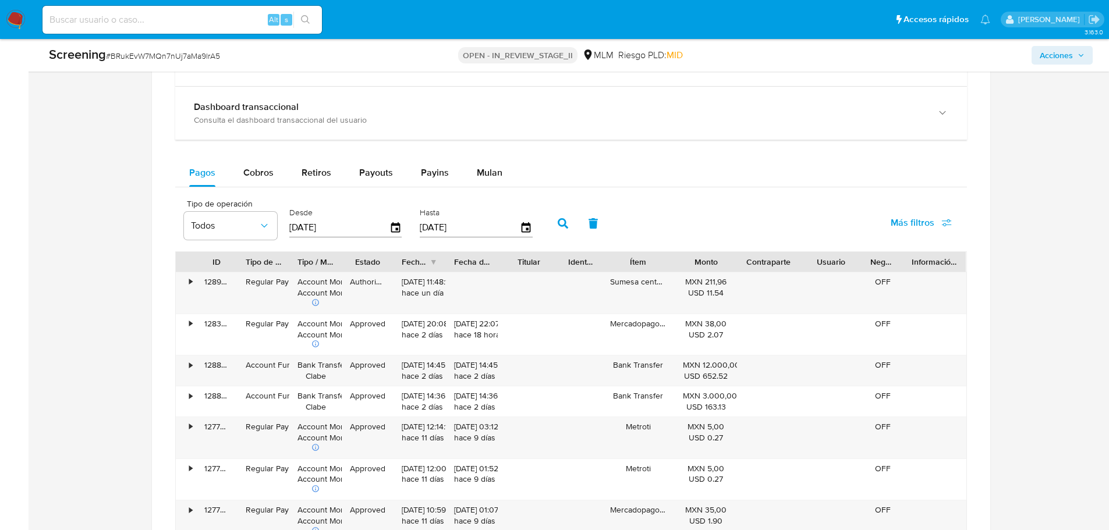
scroll to position [1165, 0]
click at [267, 181] on div "Cobros" at bounding box center [258, 174] width 30 height 28
select select "10"
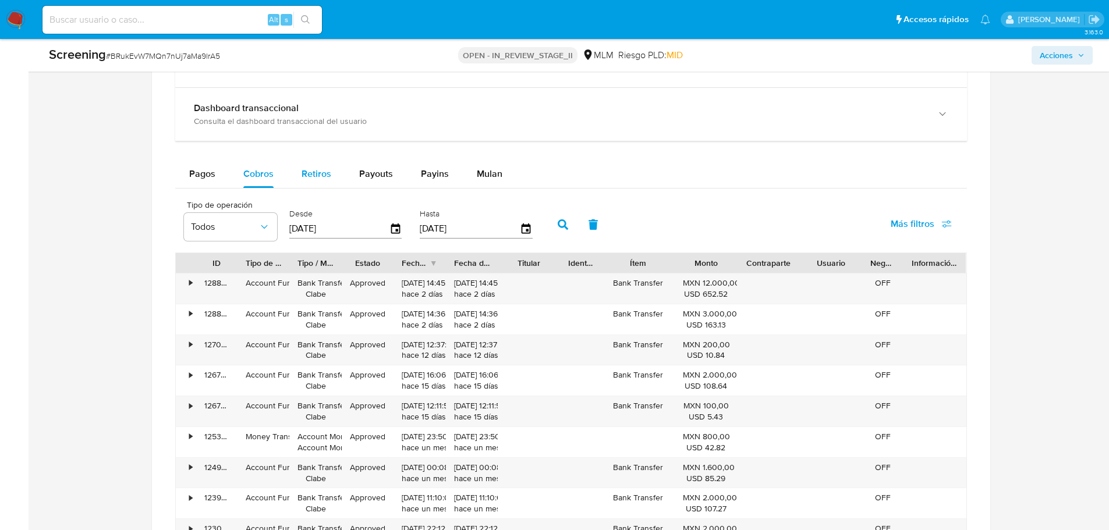
click at [322, 176] on span "Retiros" at bounding box center [317, 173] width 30 height 13
select select "10"
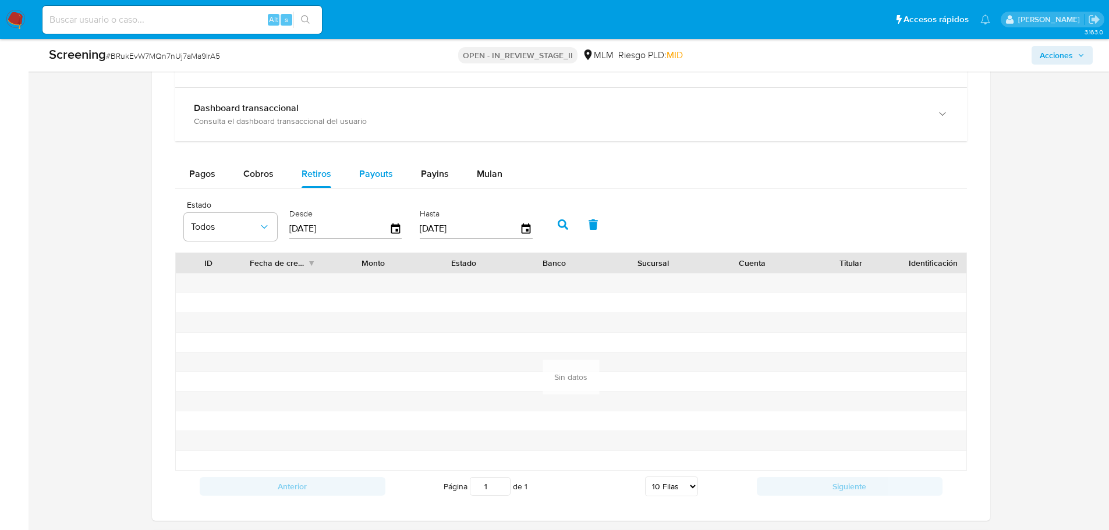
click at [378, 177] on span "Payouts" at bounding box center [376, 173] width 34 height 13
select select "10"
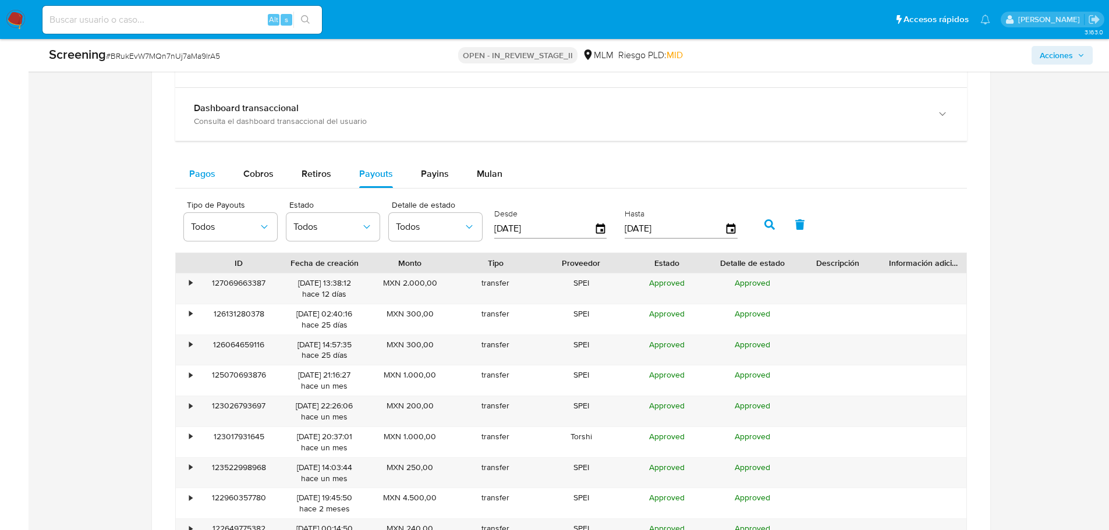
click at [207, 174] on span "Pagos" at bounding box center [202, 173] width 26 height 13
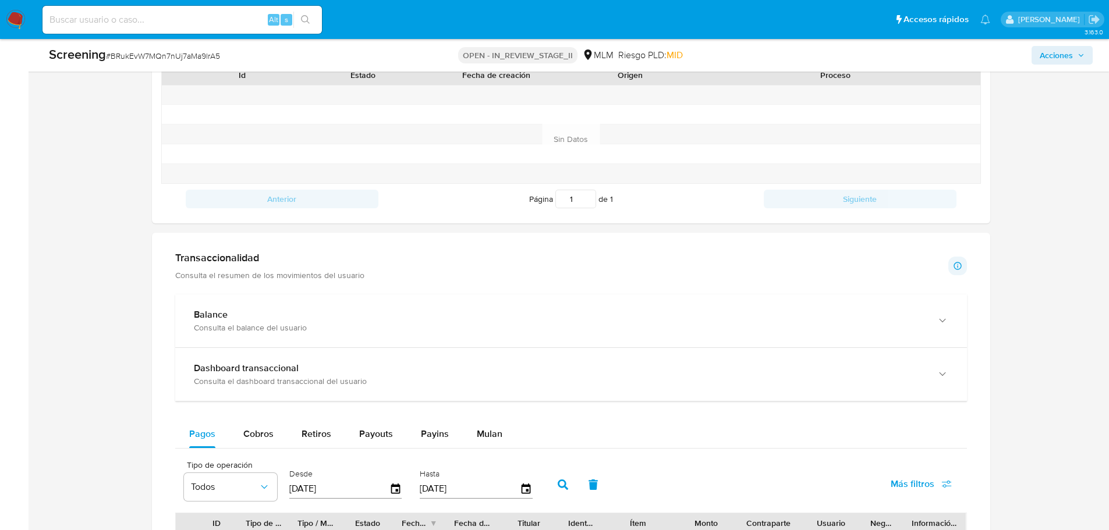
scroll to position [990, 0]
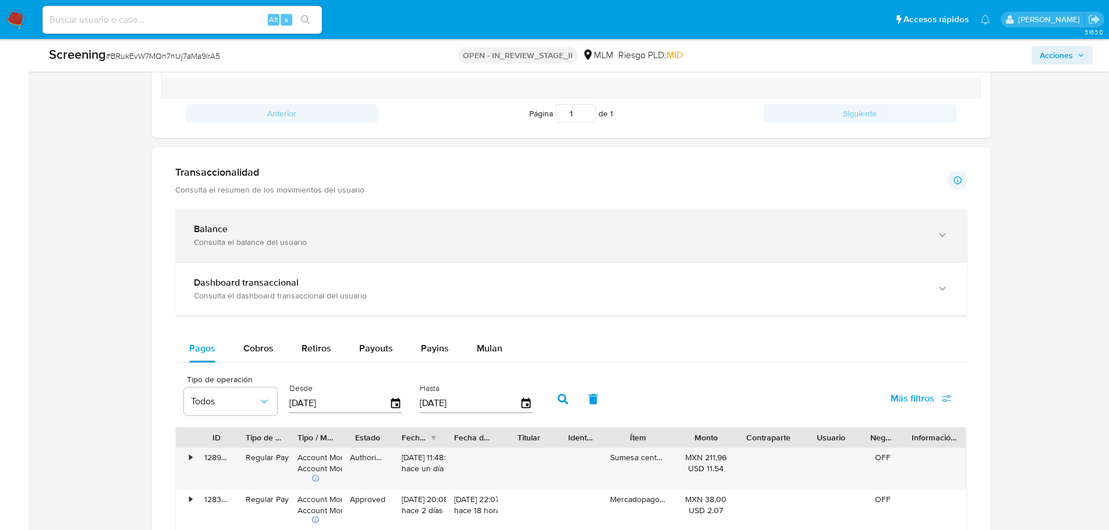
click at [298, 248] on div "Balance Consulta el balance del usuario" at bounding box center [571, 235] width 792 height 53
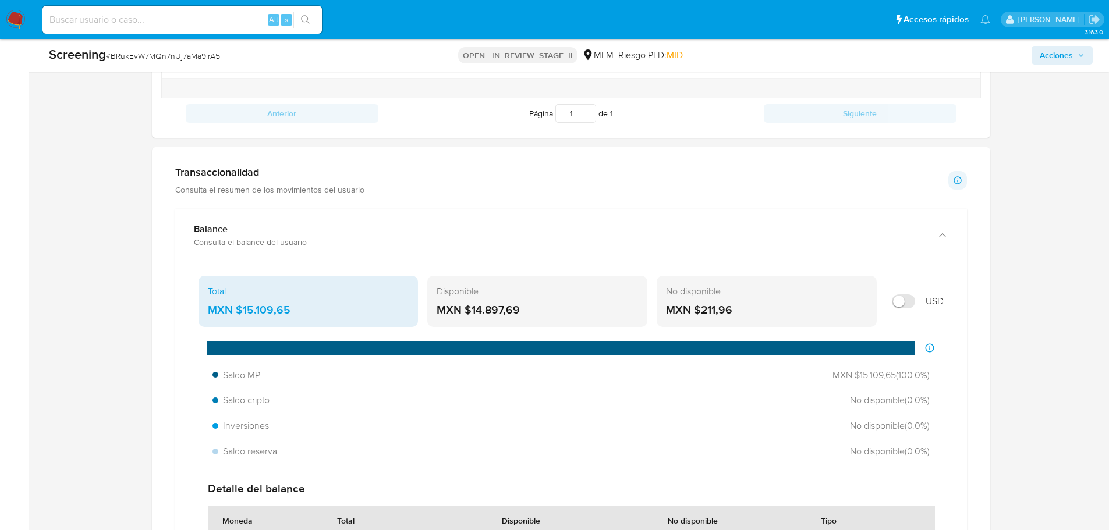
click at [903, 292] on label at bounding box center [903, 302] width 35 height 26
click at [903, 295] on input "Mostrar en USD" at bounding box center [903, 302] width 23 height 14
checkbox input "true"
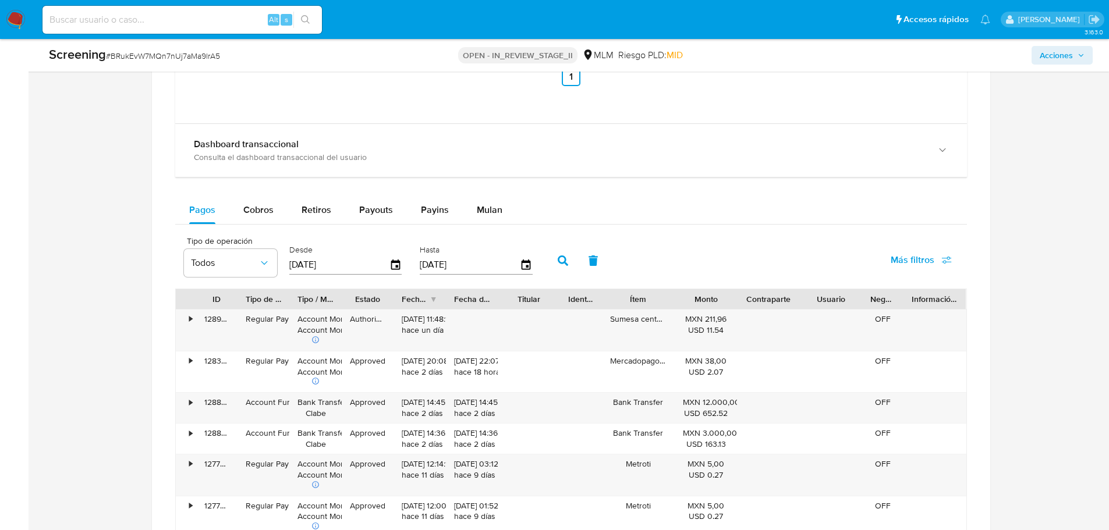
scroll to position [1514, 0]
click at [368, 217] on div "Payouts" at bounding box center [376, 210] width 34 height 28
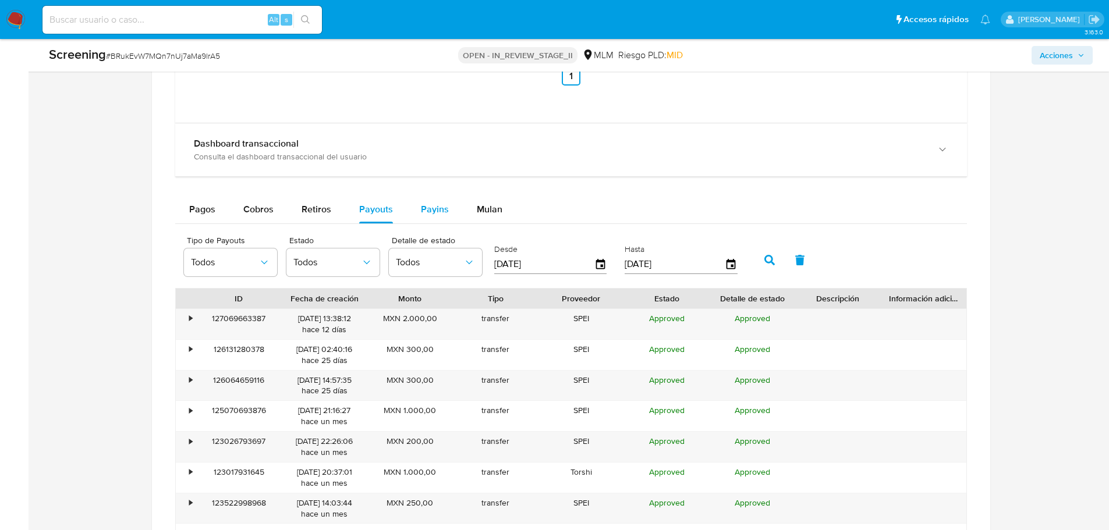
click at [421, 213] on span "Payins" at bounding box center [435, 209] width 28 height 13
select select "10"
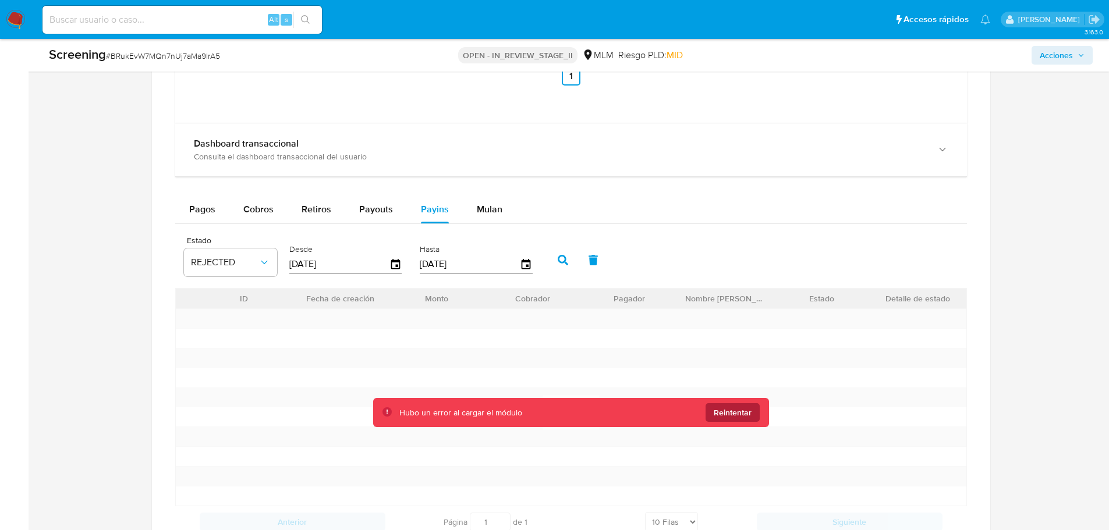
click at [734, 412] on span "Reintentar" at bounding box center [733, 413] width 38 height 19
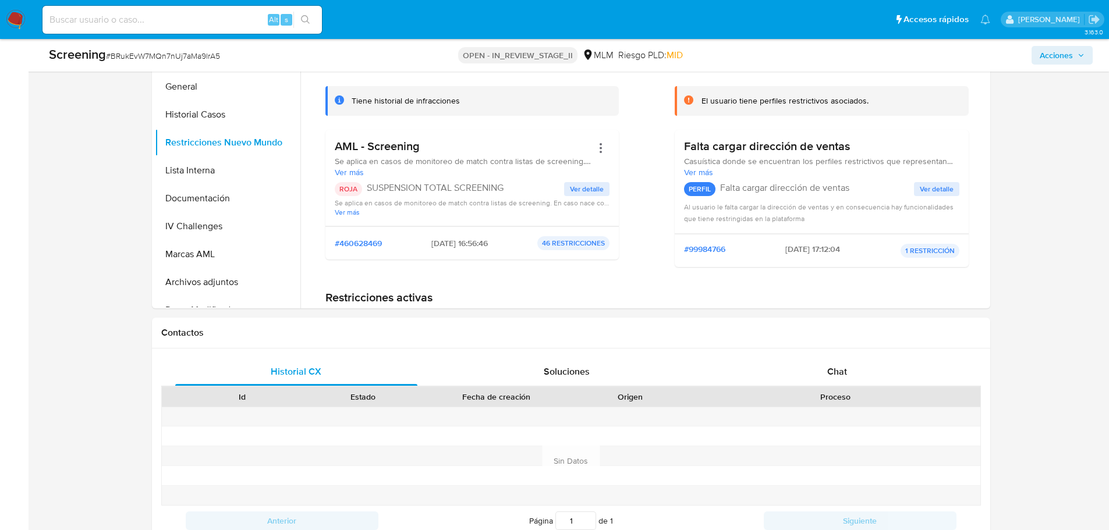
scroll to position [408, 0]
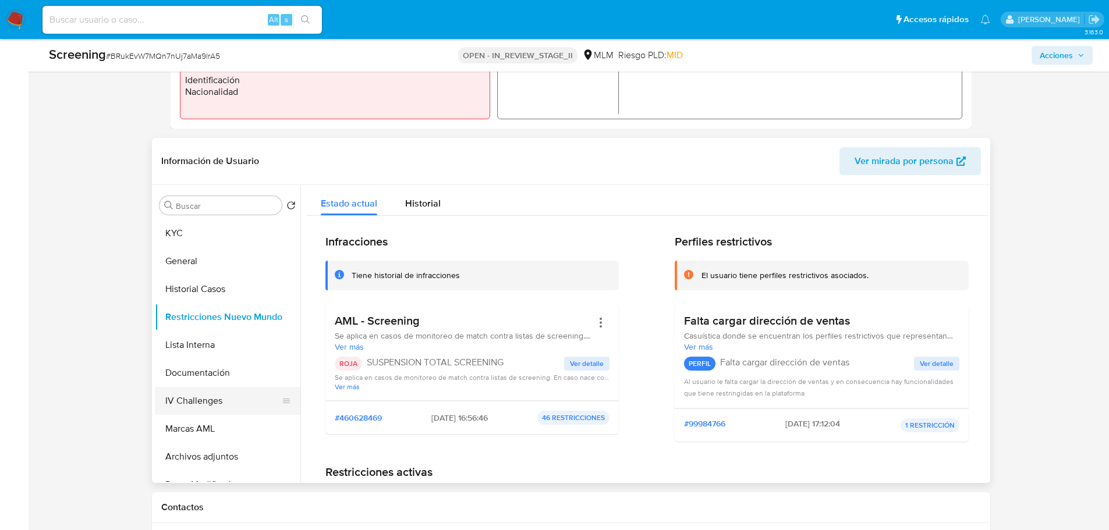
click at [215, 403] on button "IV Challenges" at bounding box center [223, 401] width 136 height 28
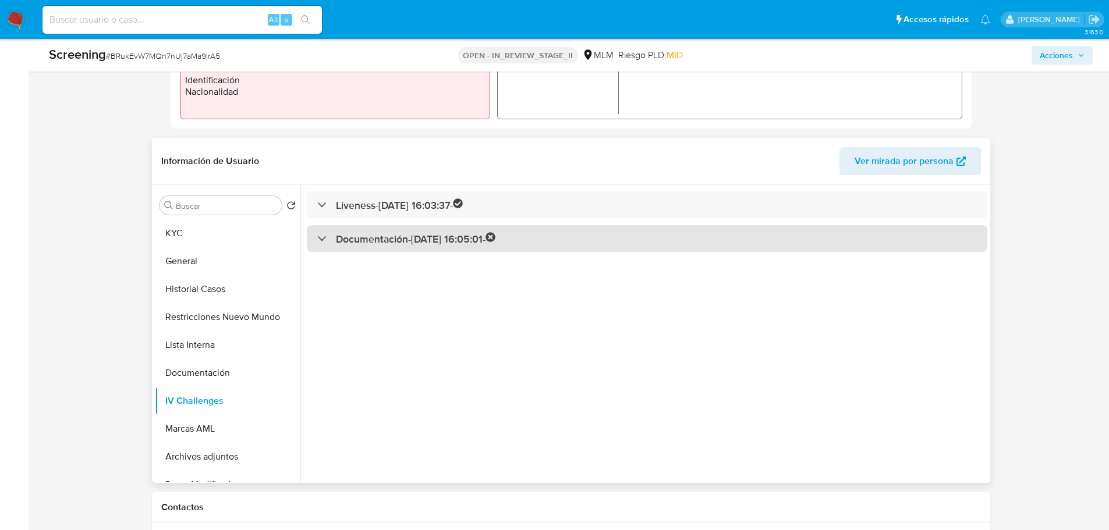
click at [419, 251] on div "Documentación - 17/04/2025 16:05:01 -" at bounding box center [647, 238] width 681 height 27
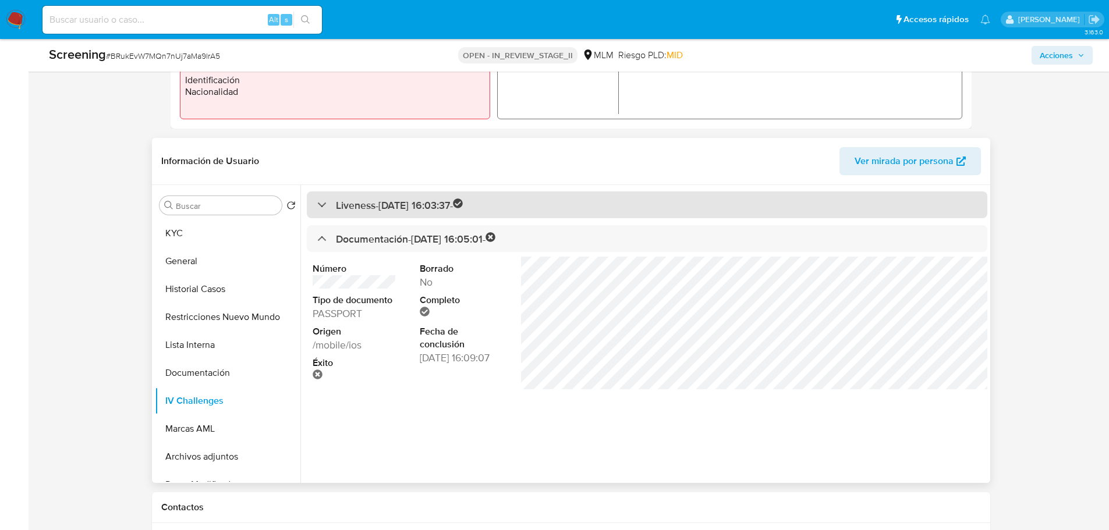
click at [454, 205] on h3 "Liveness - 17/04/2025 16:03:37 -" at bounding box center [400, 205] width 128 height 13
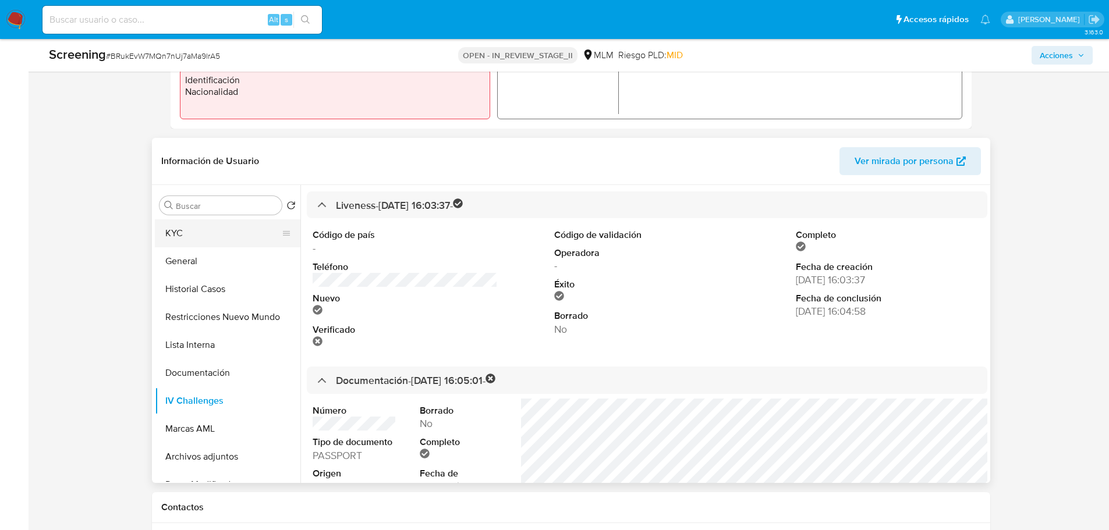
click at [175, 232] on button "KYC" at bounding box center [223, 234] width 136 height 28
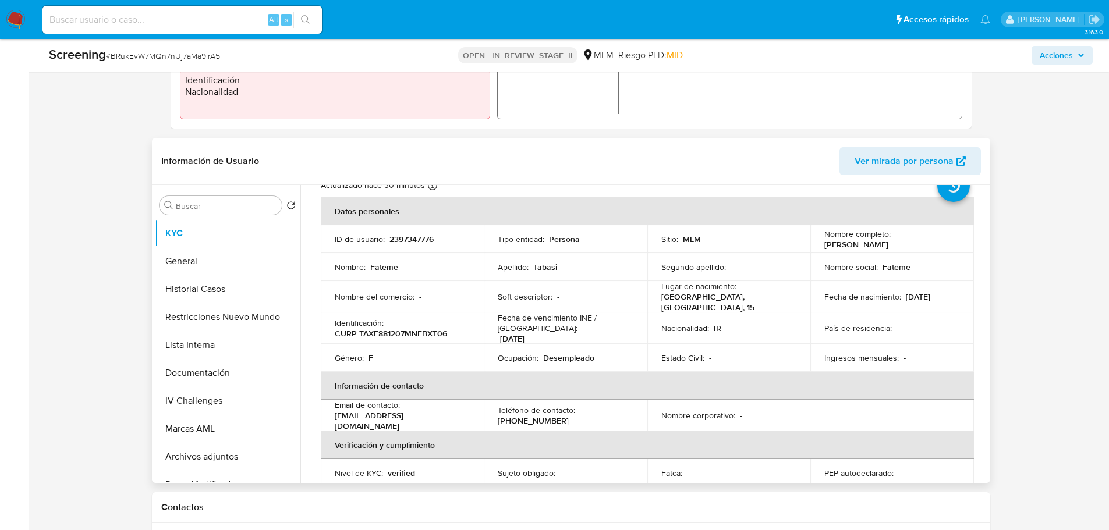
scroll to position [0, 0]
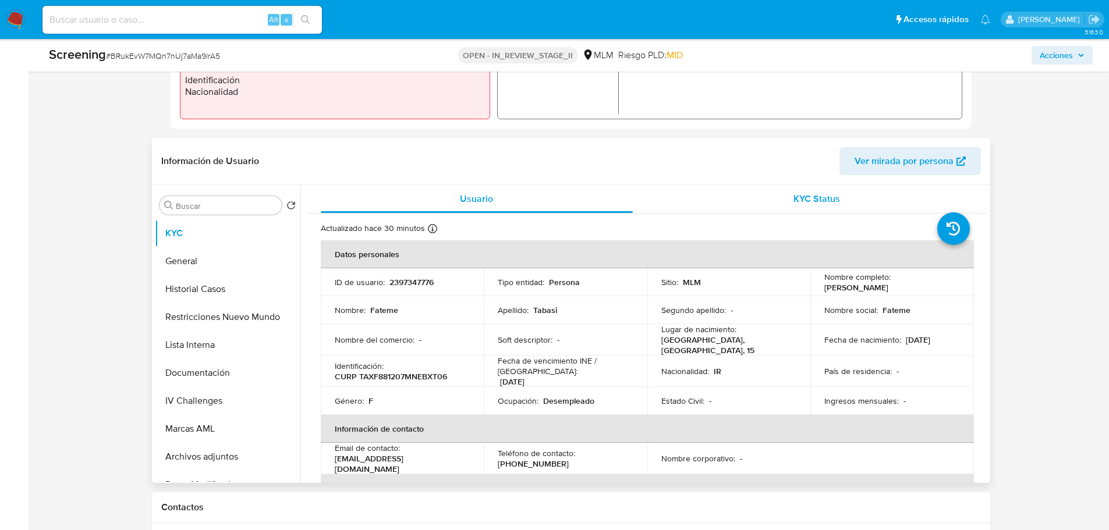
click at [807, 200] on span "KYC Status" at bounding box center [817, 198] width 47 height 13
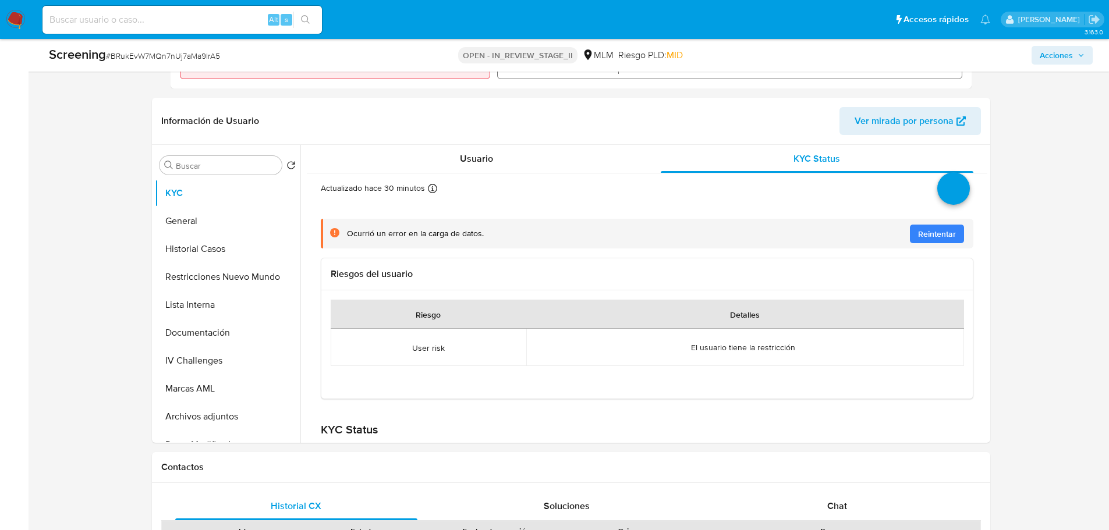
scroll to position [466, 0]
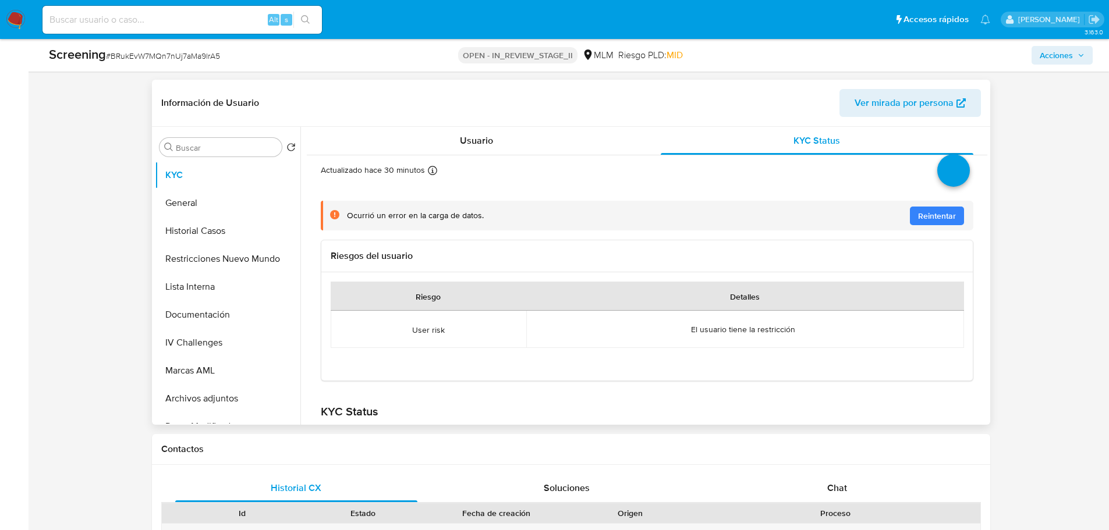
click at [919, 220] on span "Reintentar" at bounding box center [937, 216] width 38 height 19
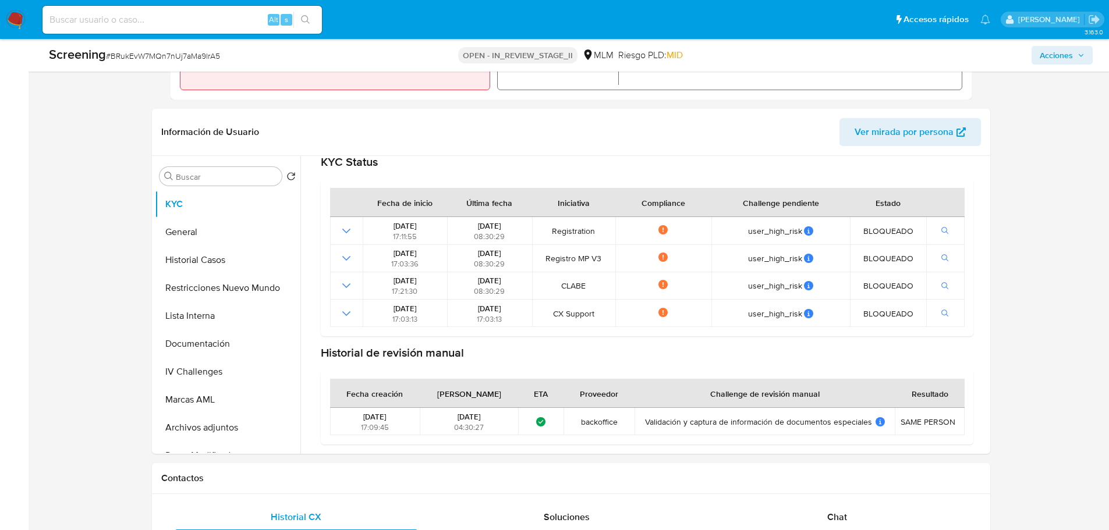
scroll to position [408, 0]
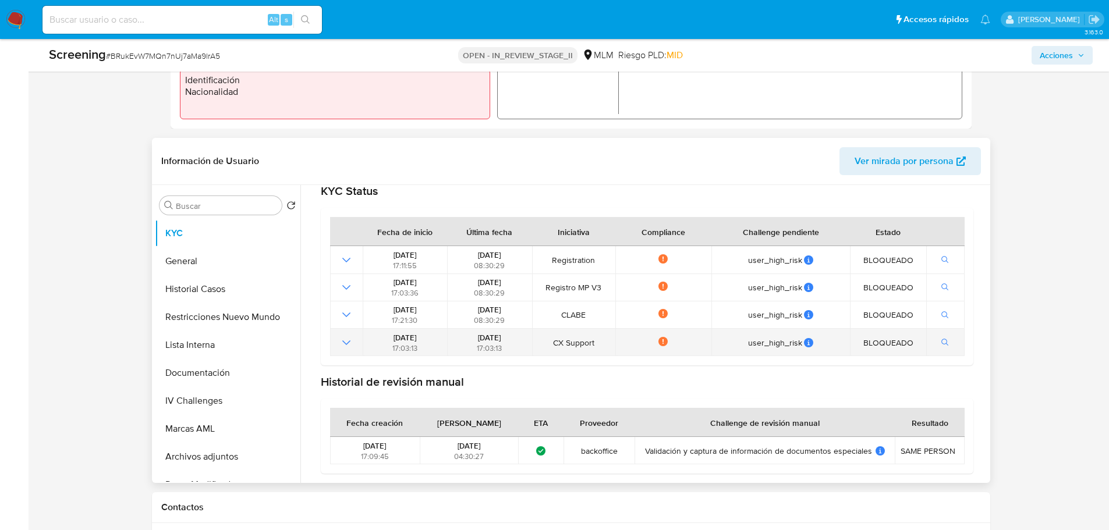
click at [342, 347] on icon "Mostrar operación" at bounding box center [346, 343] width 14 height 14
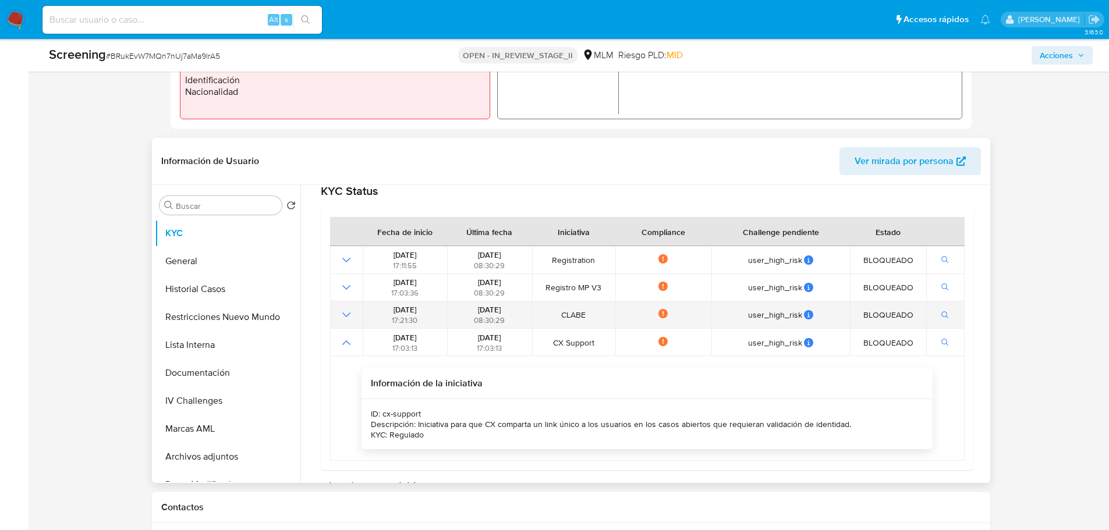
click at [342, 317] on icon "Mostrar operación" at bounding box center [346, 315] width 14 height 14
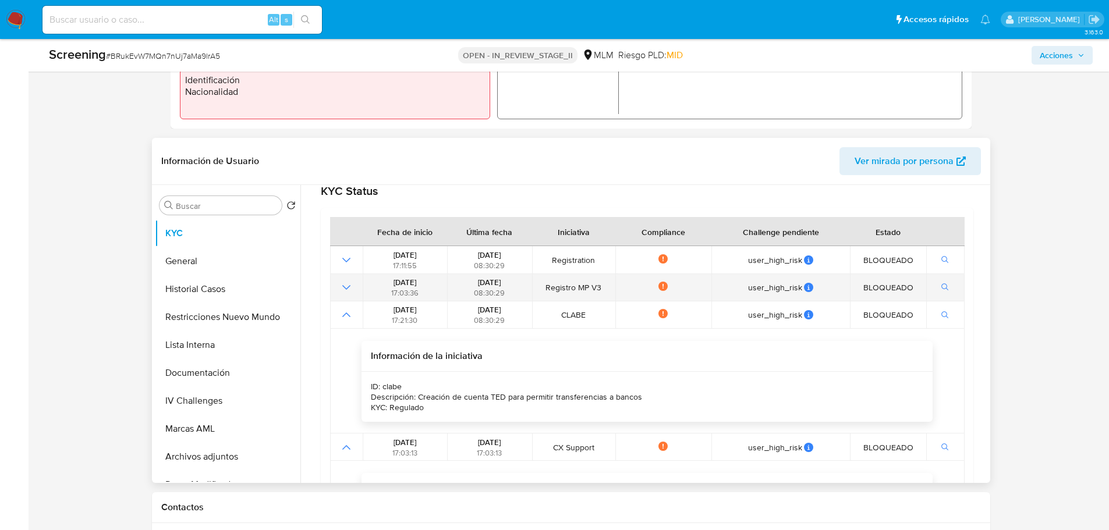
click at [339, 288] on td at bounding box center [346, 287] width 33 height 27
click at [345, 288] on icon "Mostrar operación" at bounding box center [346, 287] width 8 height 5
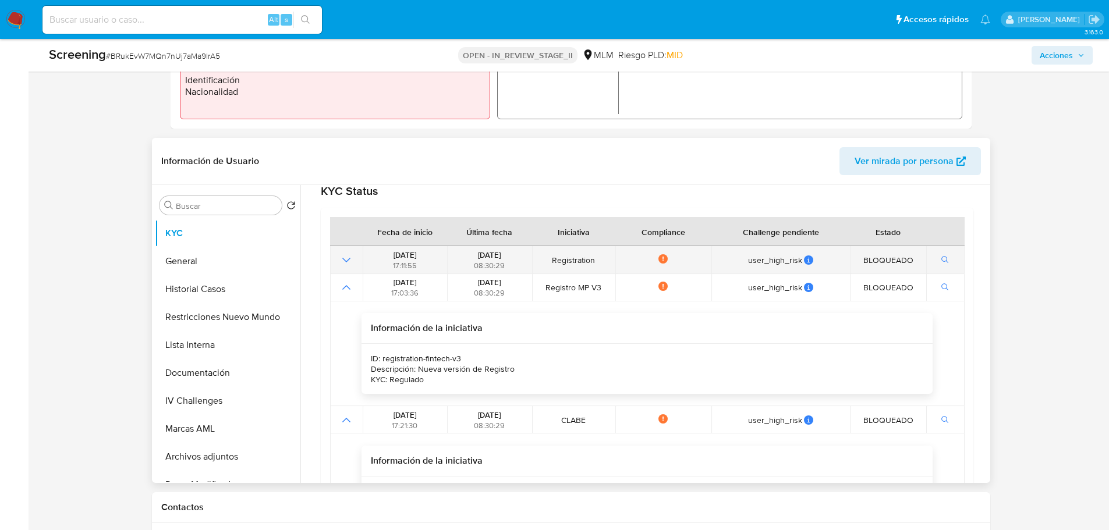
click at [342, 258] on icon "Mostrar operación" at bounding box center [346, 260] width 14 height 14
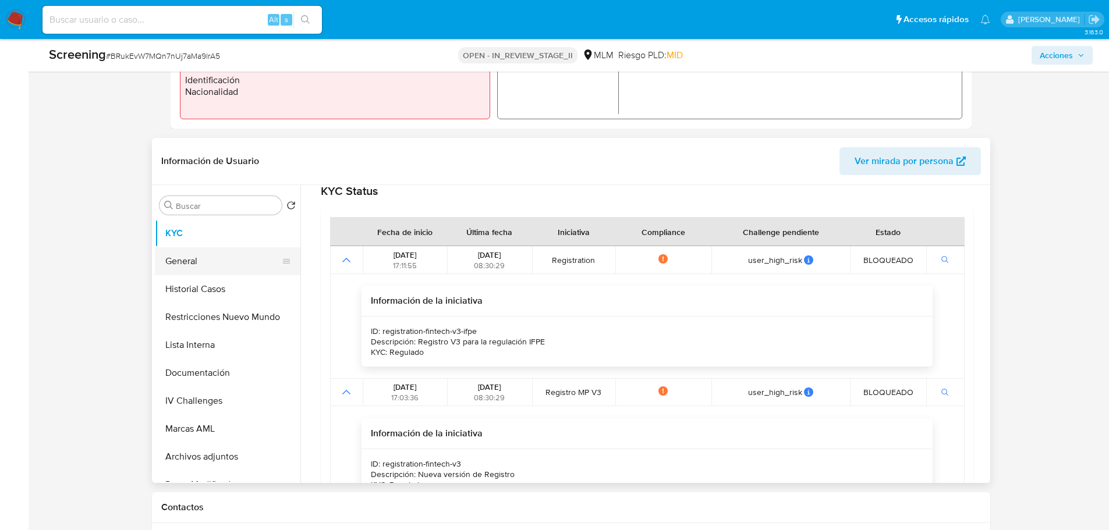
click at [169, 272] on button "General" at bounding box center [223, 261] width 136 height 28
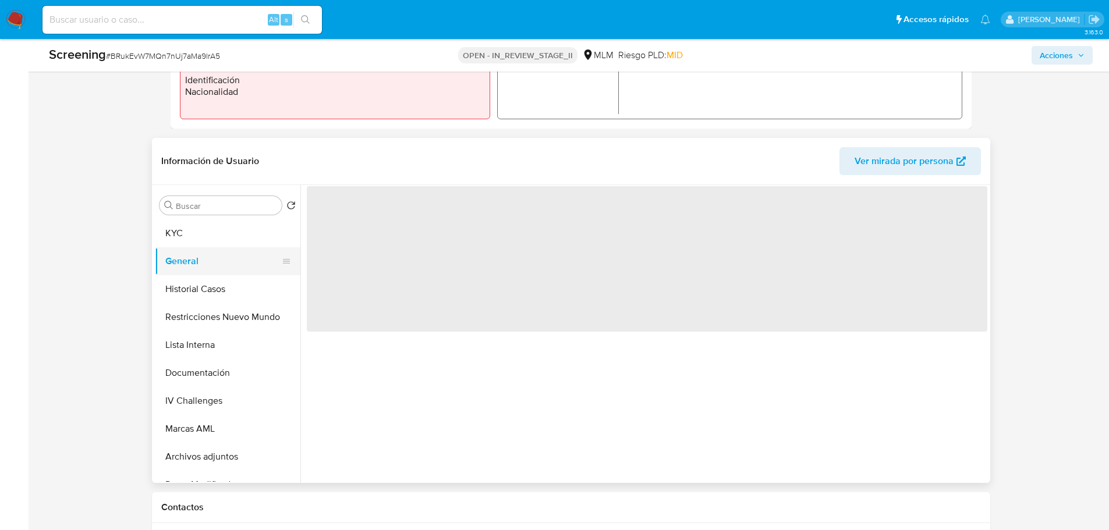
scroll to position [0, 0]
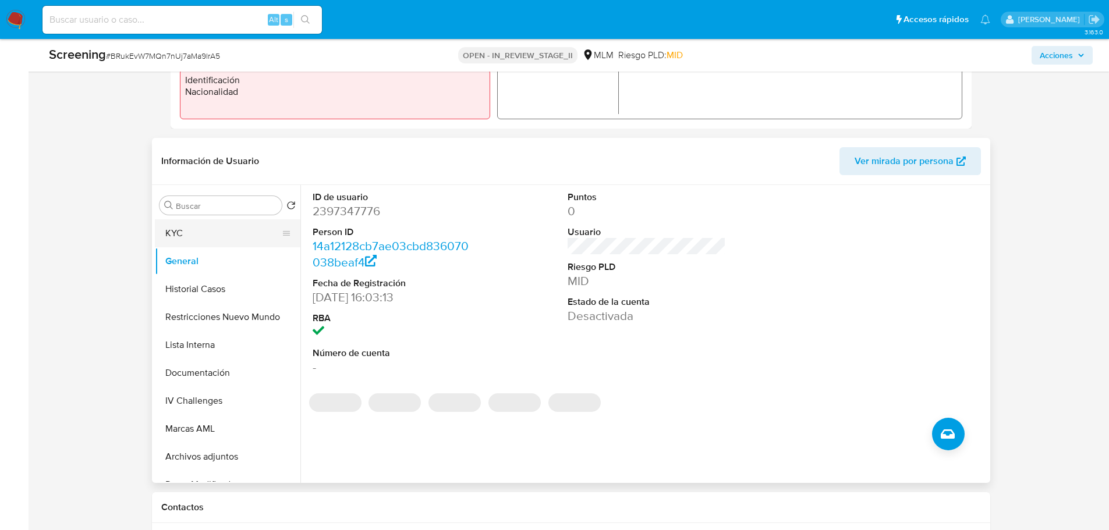
click at [182, 238] on button "KYC" at bounding box center [223, 234] width 136 height 28
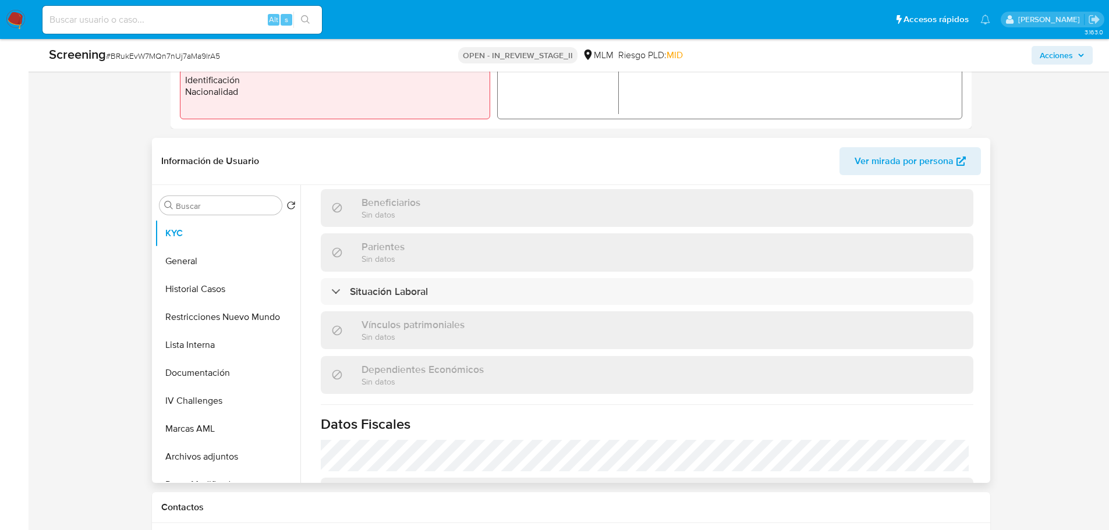
scroll to position [408, 0]
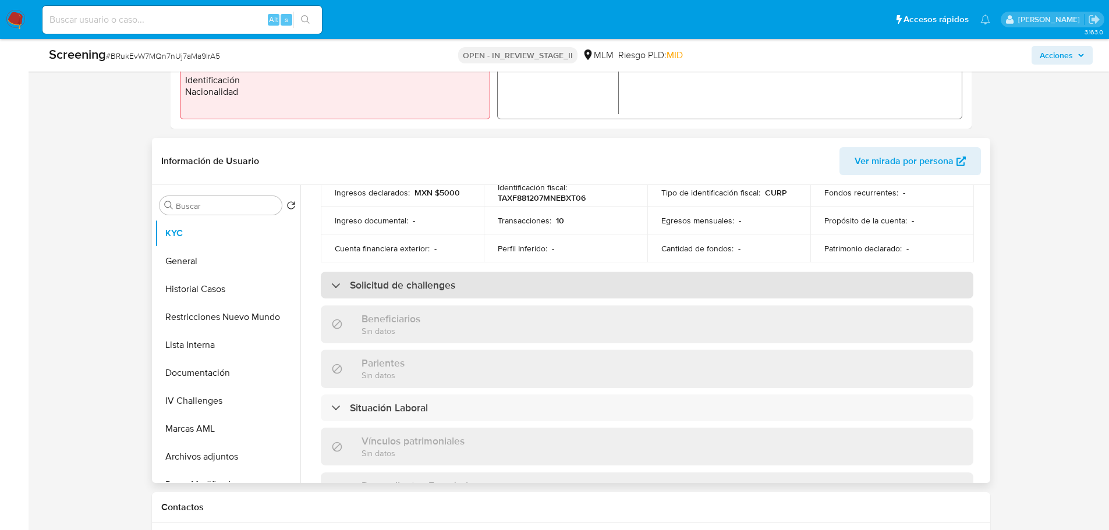
click at [411, 279] on h3 "Solicitud de challenges" at bounding box center [402, 285] width 105 height 13
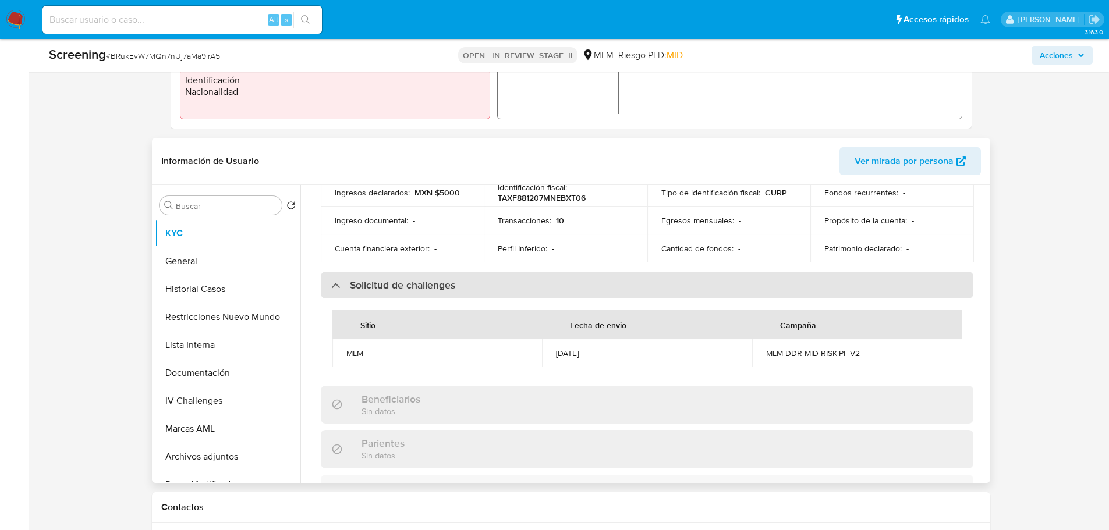
click at [411, 279] on h3 "Solicitud de challenges" at bounding box center [402, 285] width 105 height 13
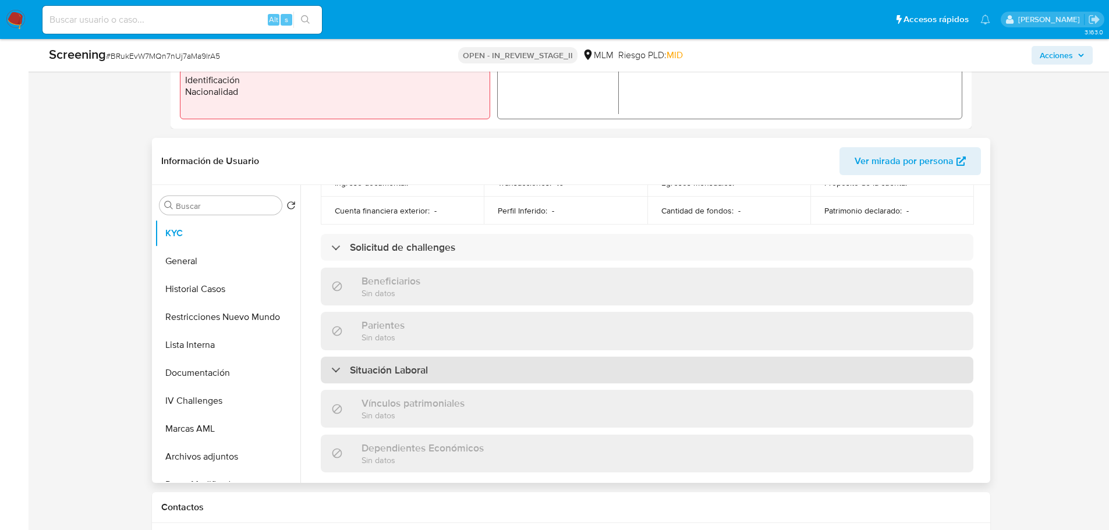
scroll to position [466, 0]
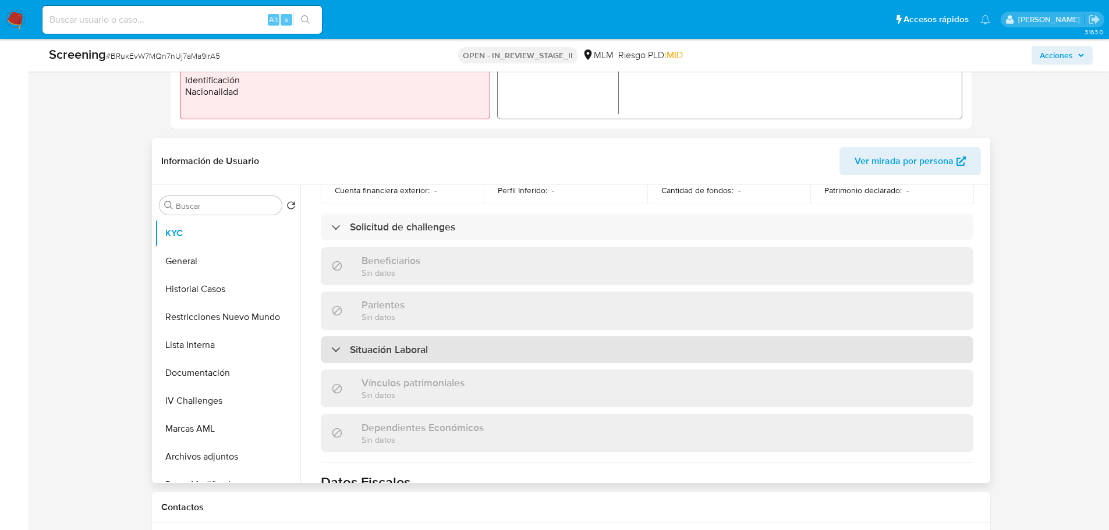
click at [423, 352] on div "Situación Laboral" at bounding box center [647, 350] width 653 height 27
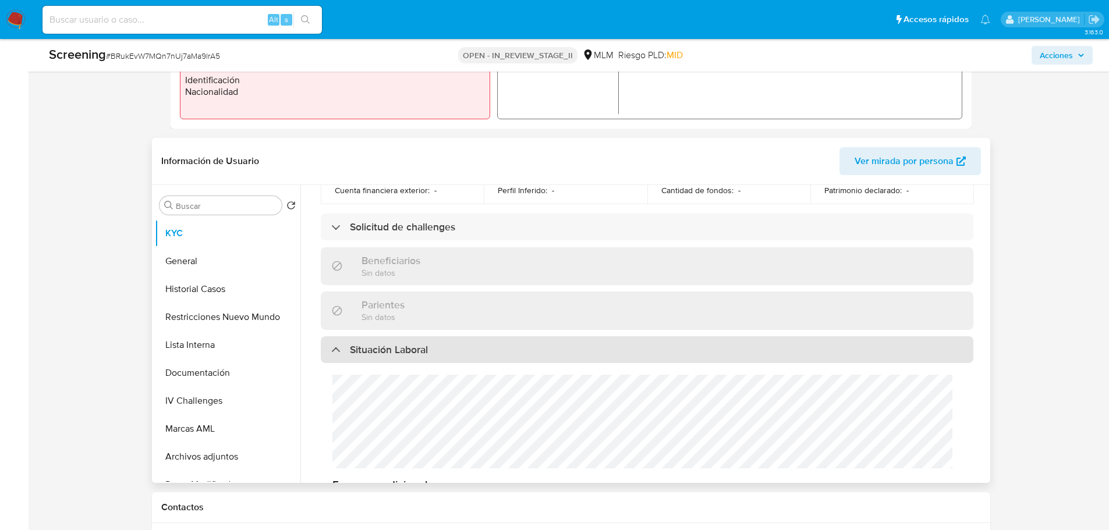
click at [423, 352] on div "Situación Laboral" at bounding box center [647, 350] width 653 height 27
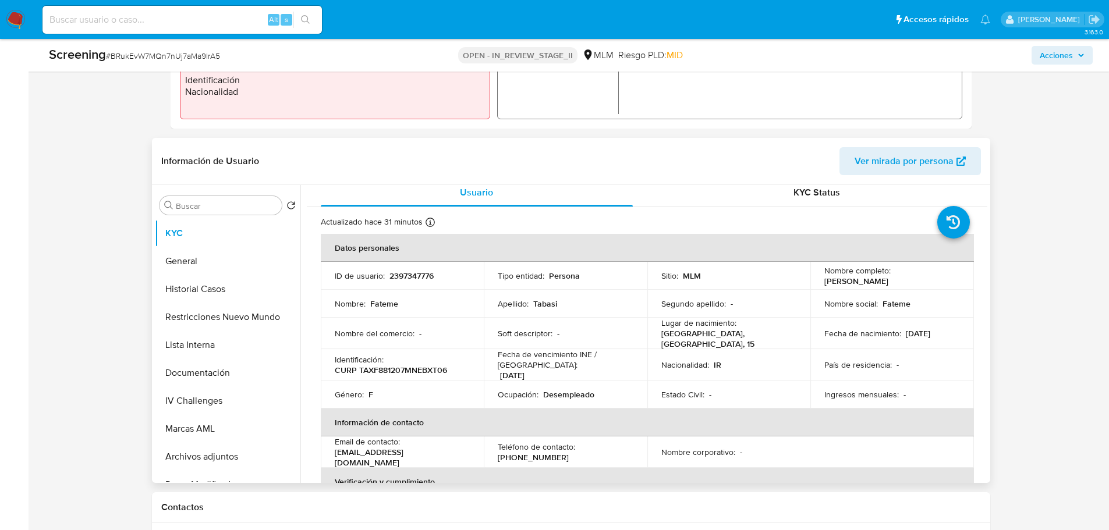
scroll to position [0, 0]
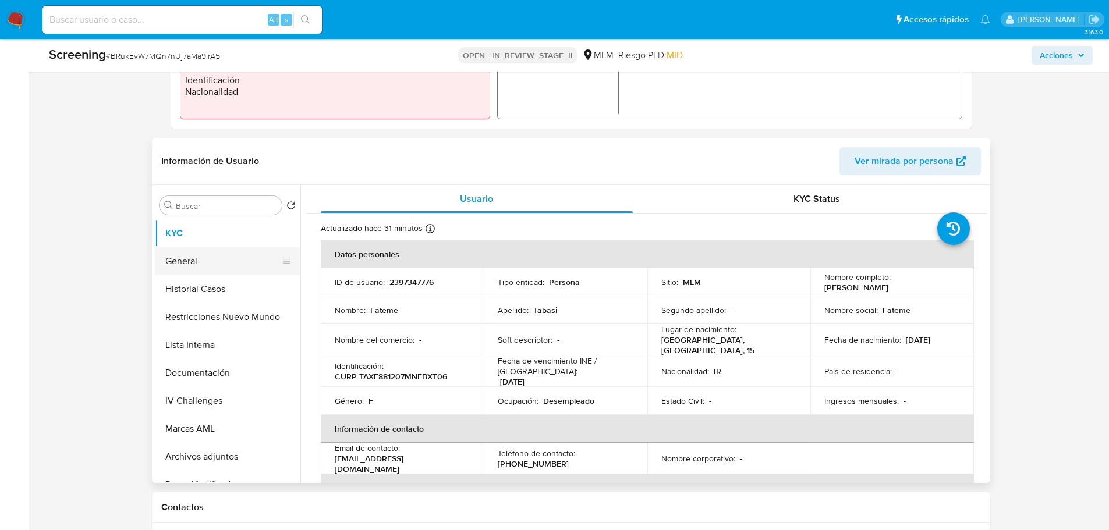
click at [205, 270] on button "General" at bounding box center [223, 261] width 136 height 28
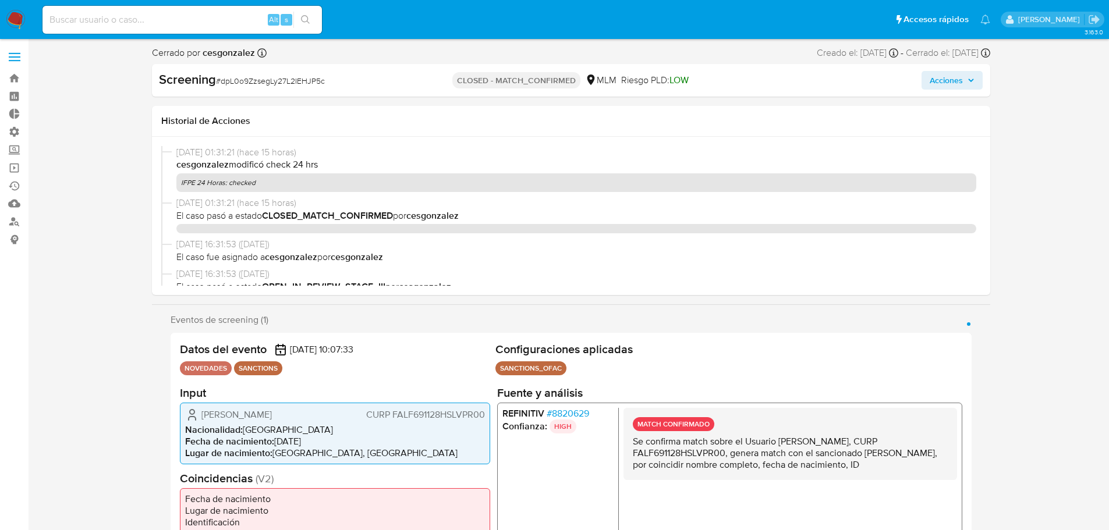
select select "10"
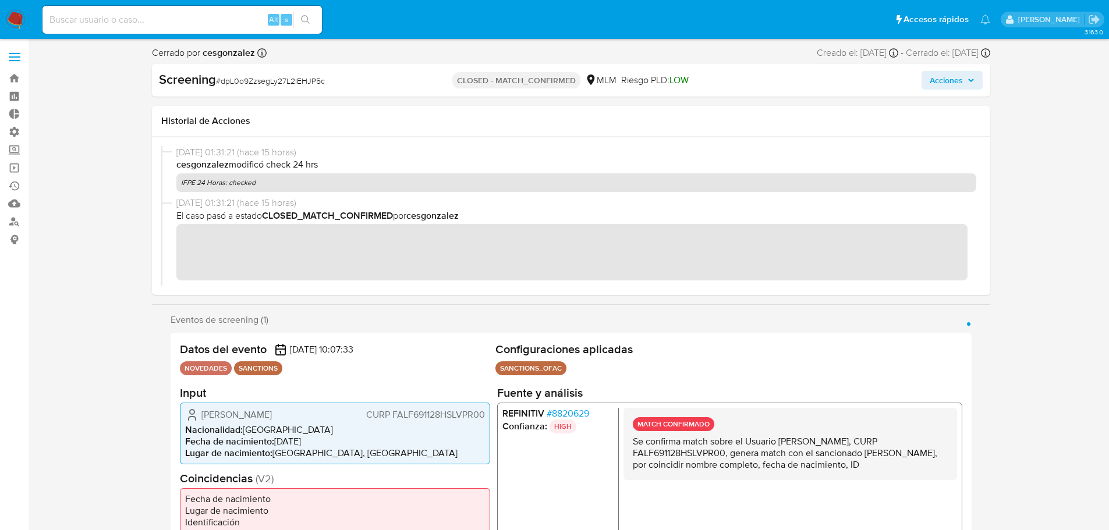
drag, startPoint x: 312, startPoint y: 414, endPoint x: 203, endPoint y: 418, distance: 109.0
click at [203, 418] on div "[PERSON_NAME] CURP FALF691128HSLVPR00" at bounding box center [335, 415] width 300 height 14
drag, startPoint x: 484, startPoint y: 415, endPoint x: 369, endPoint y: 415, distance: 114.7
click at [368, 415] on span "CURP FALF691128HSLVPR00" at bounding box center [425, 415] width 119 height 12
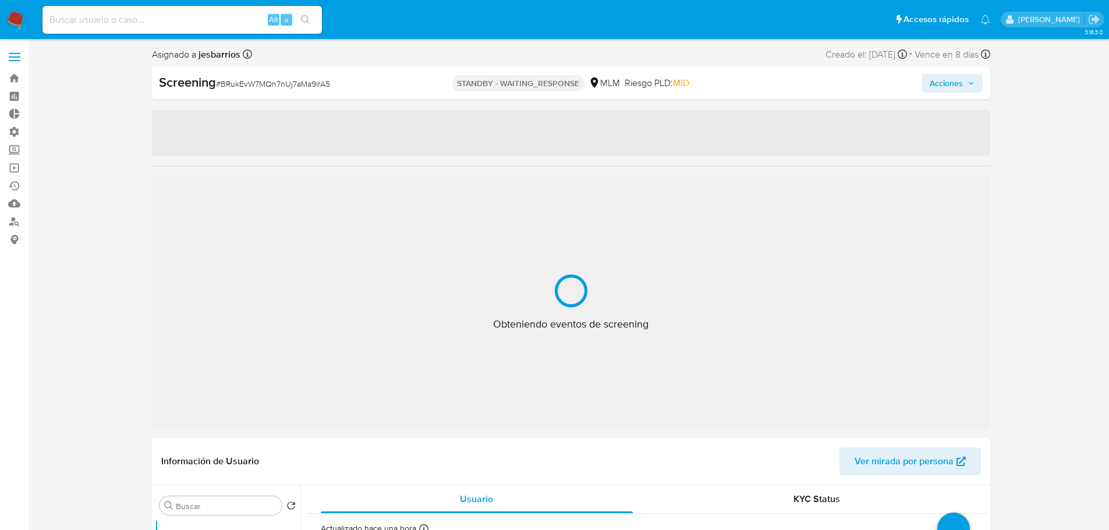
select select "10"
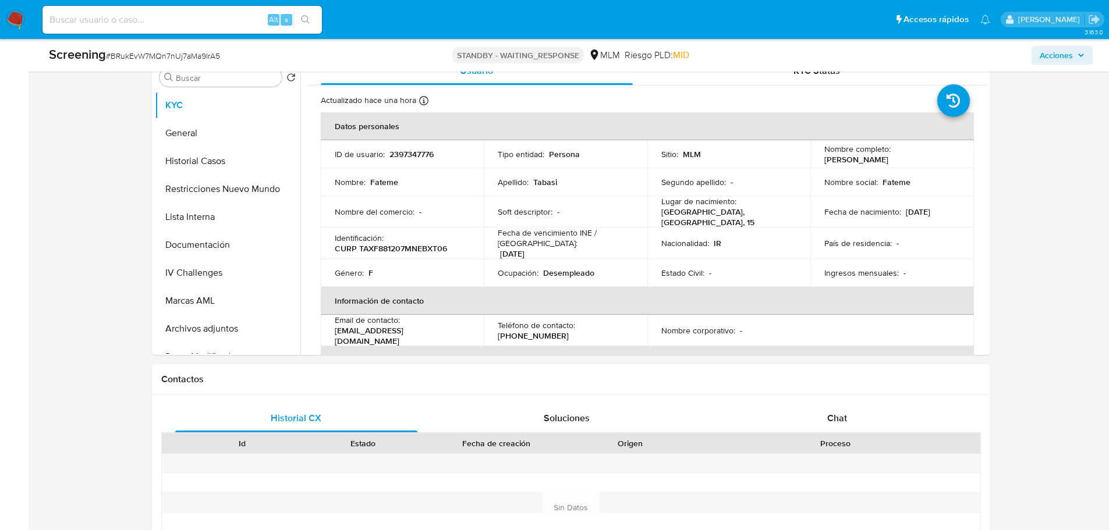
scroll to position [699, 0]
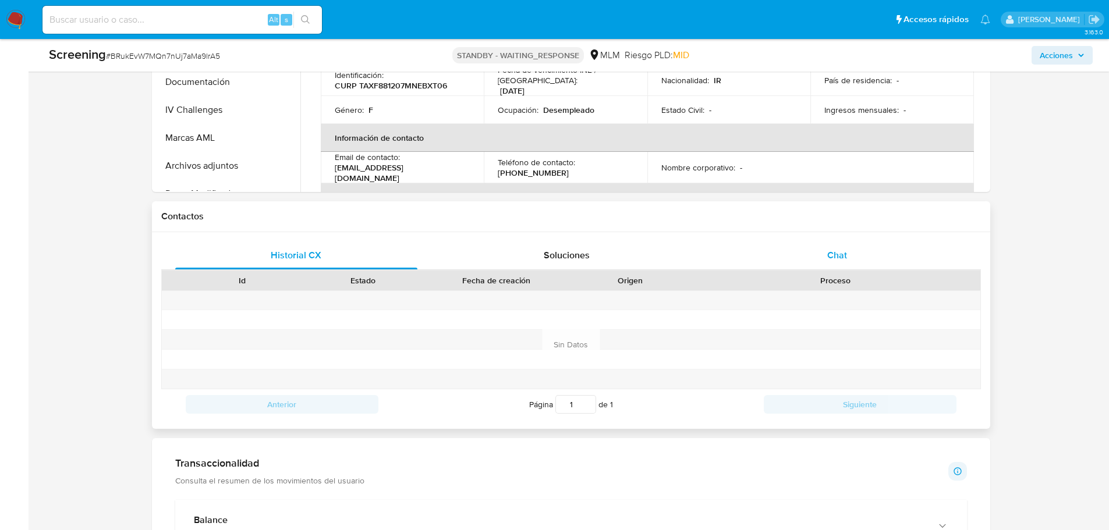
click at [854, 257] on div "Chat" at bounding box center [837, 256] width 243 height 28
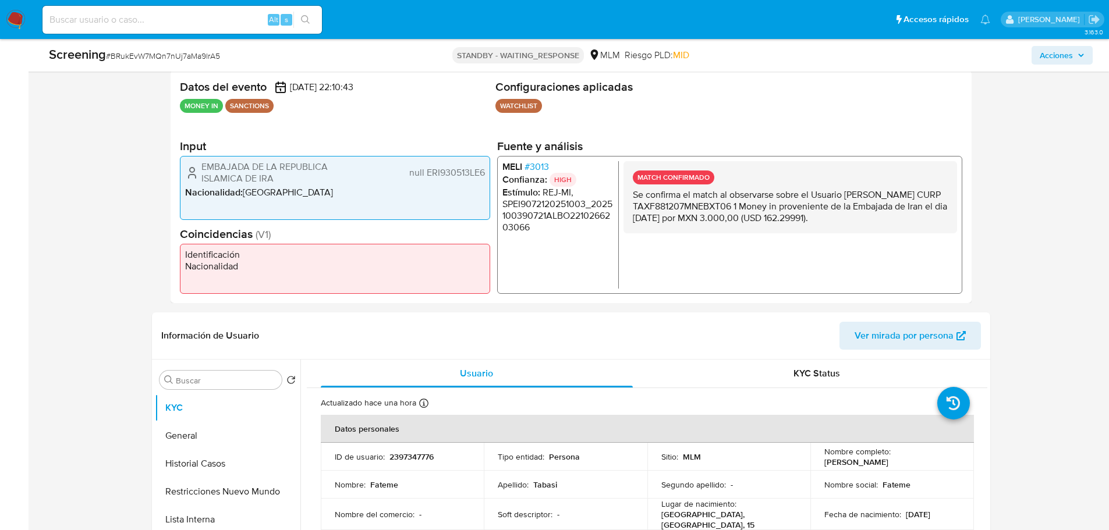
scroll to position [0, 0]
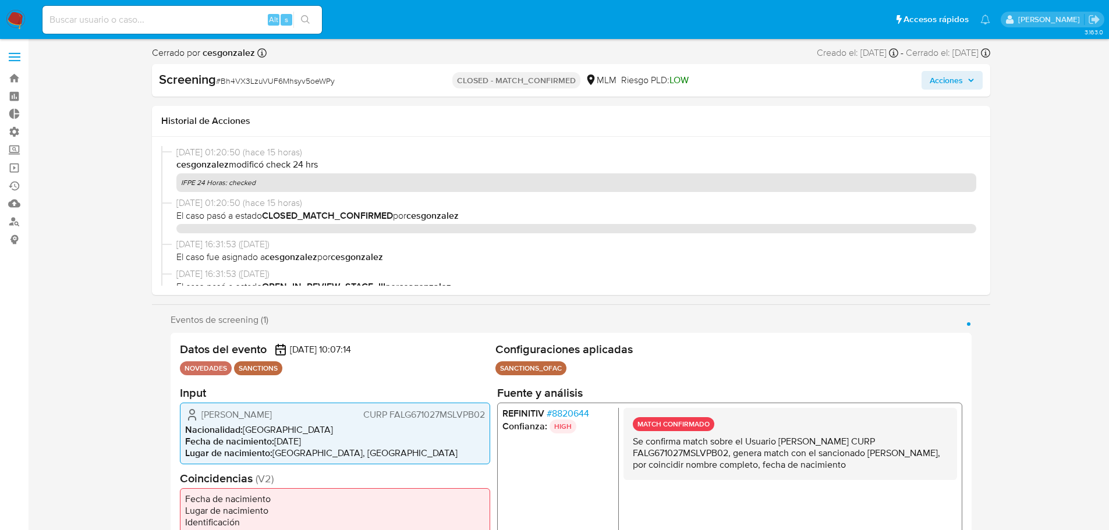
select select "10"
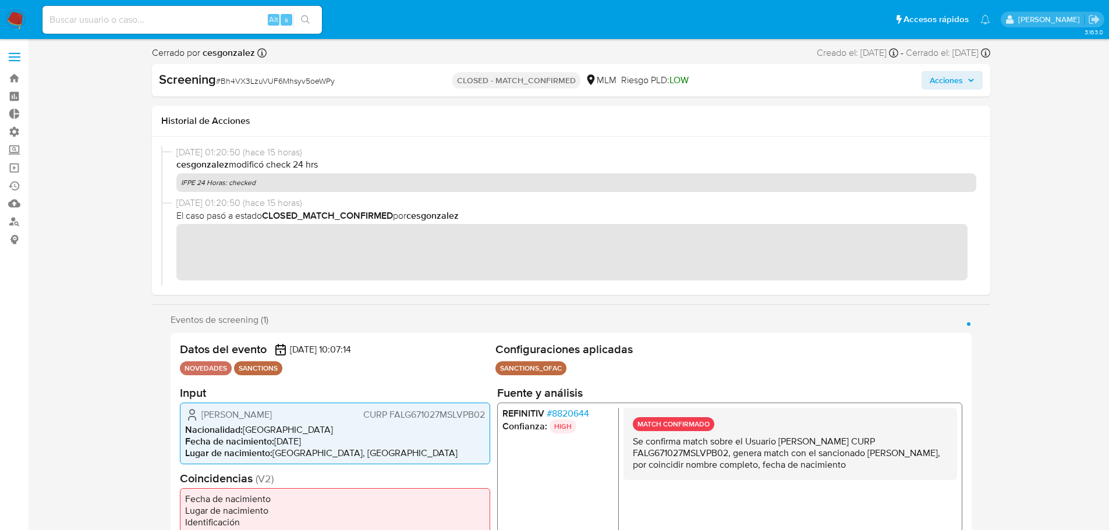
drag, startPoint x: 332, startPoint y: 415, endPoint x: 204, endPoint y: 418, distance: 127.6
click at [204, 418] on div "[PERSON_NAME] CURP FALG671027MSLVPB02" at bounding box center [335, 415] width 300 height 14
drag, startPoint x: 483, startPoint y: 415, endPoint x: 362, endPoint y: 416, distance: 121.1
click at [363, 416] on span "CURP FALG671027MSLVPB02" at bounding box center [424, 415] width 122 height 12
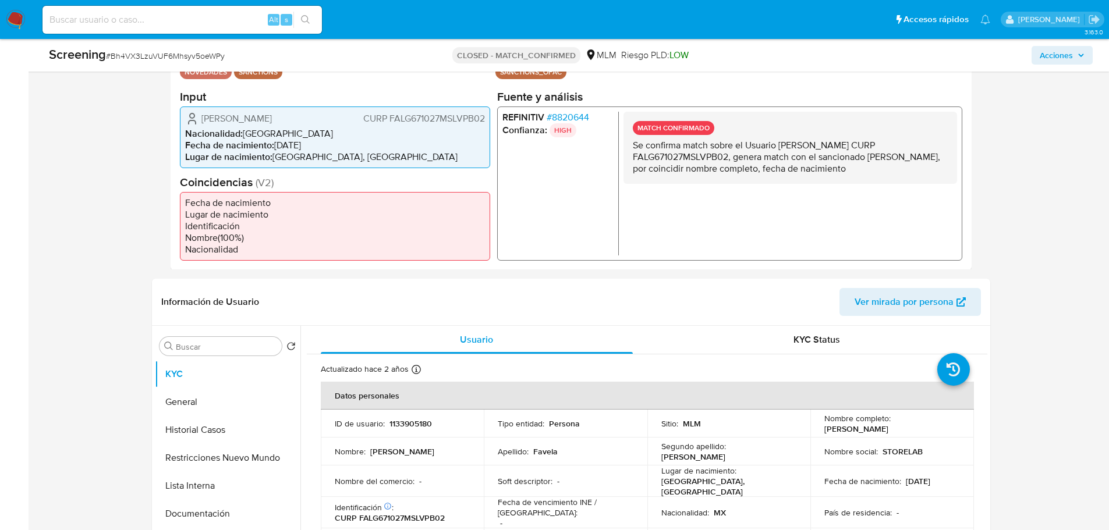
scroll to position [408, 0]
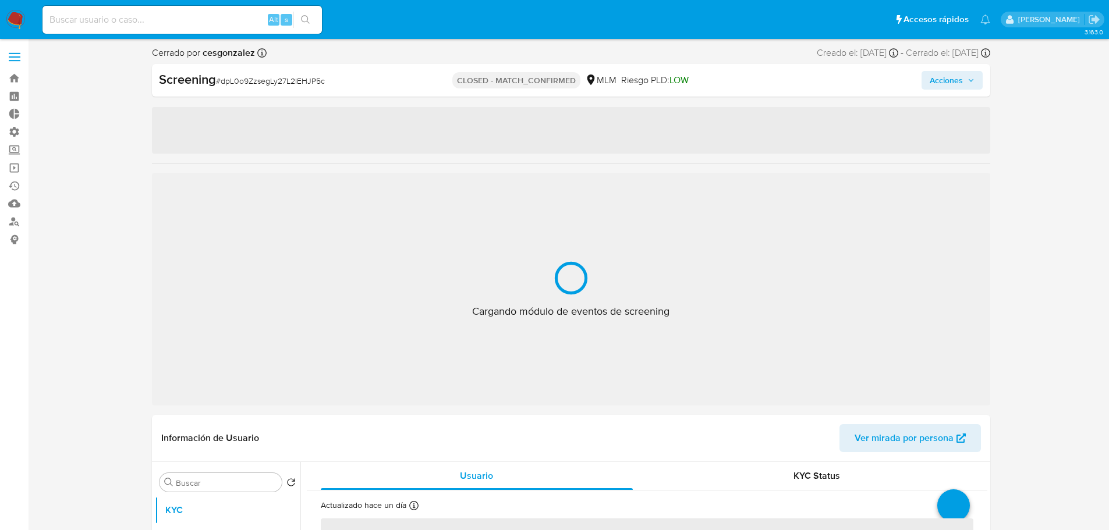
select select "10"
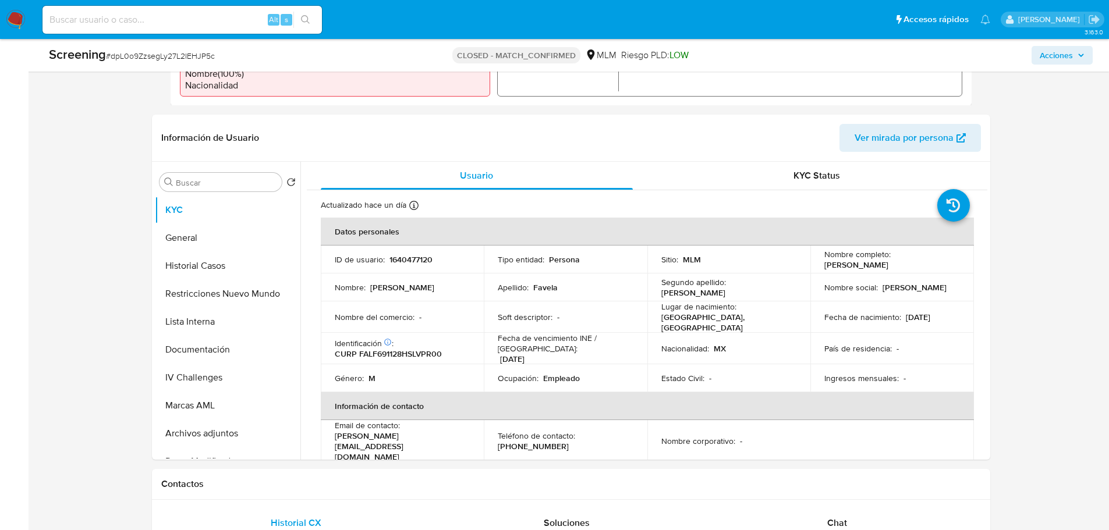
scroll to position [408, 0]
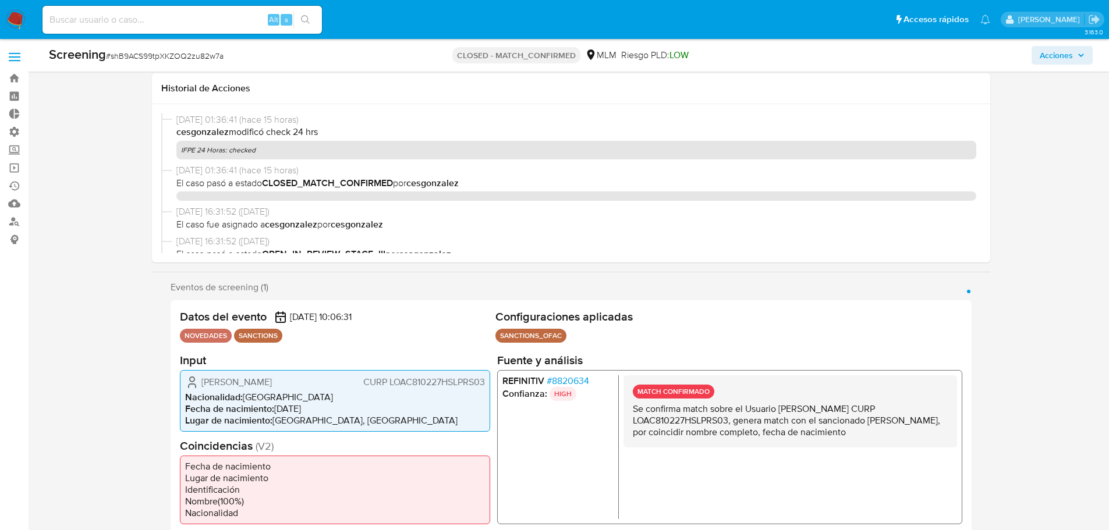
select select "10"
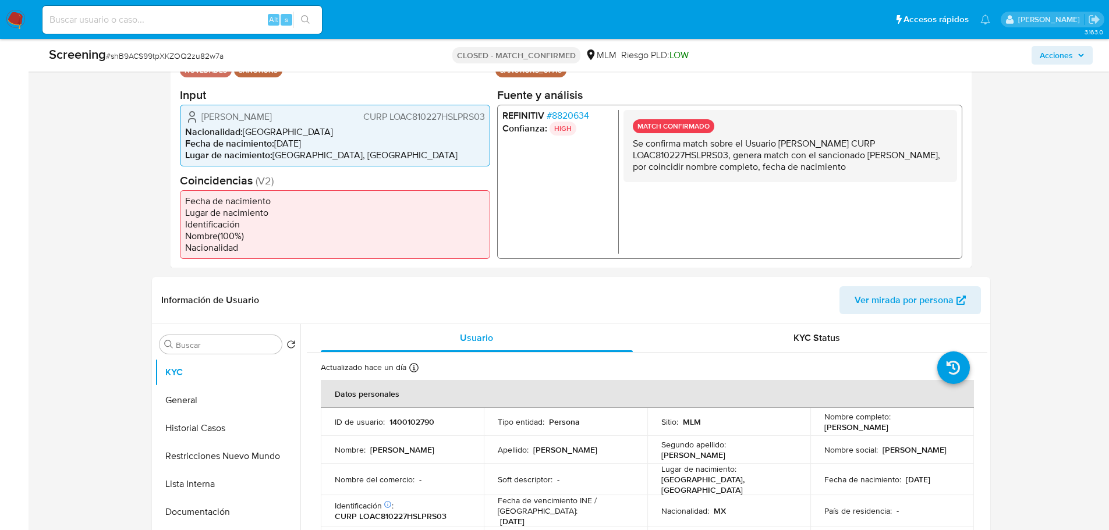
scroll to position [58, 0]
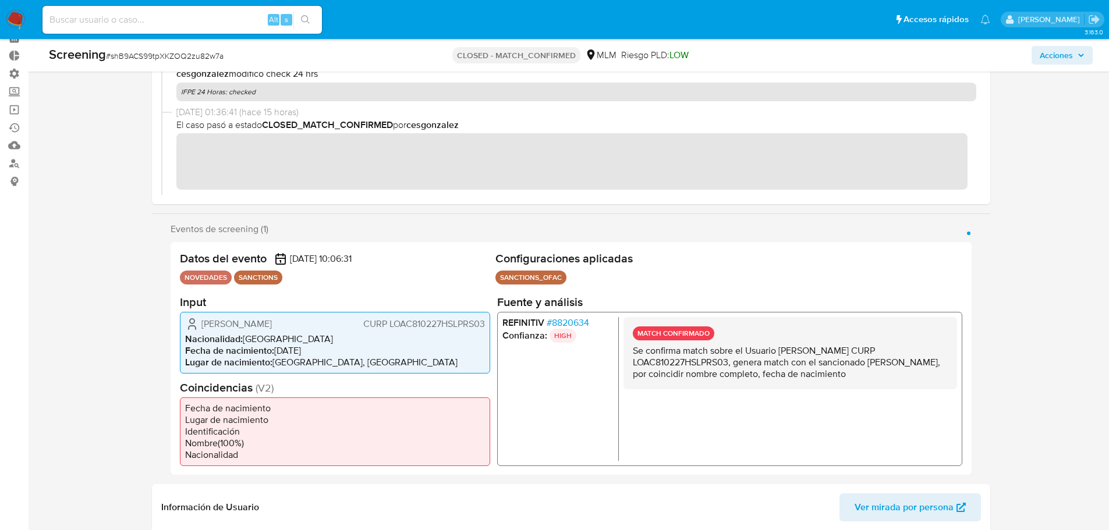
drag, startPoint x: 337, startPoint y: 330, endPoint x: 204, endPoint y: 330, distance: 132.2
click at [204, 330] on div "[PERSON_NAME] CURP LOAC810227HSLPRS03" at bounding box center [335, 324] width 300 height 14
click at [436, 320] on span "CURP LOAC810227HSLPRS03" at bounding box center [424, 324] width 122 height 12
click at [435, 320] on span "CURP LOAC810227HSLPRS03" at bounding box center [424, 324] width 122 height 12
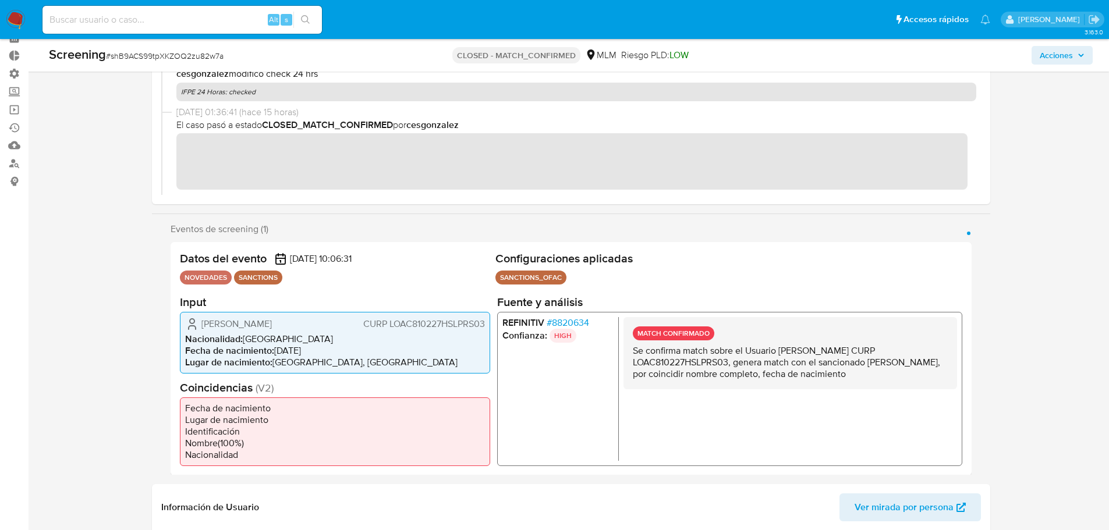
click at [435, 320] on span "CURP LOAC810227HSLPRS03" at bounding box center [424, 324] width 122 height 12
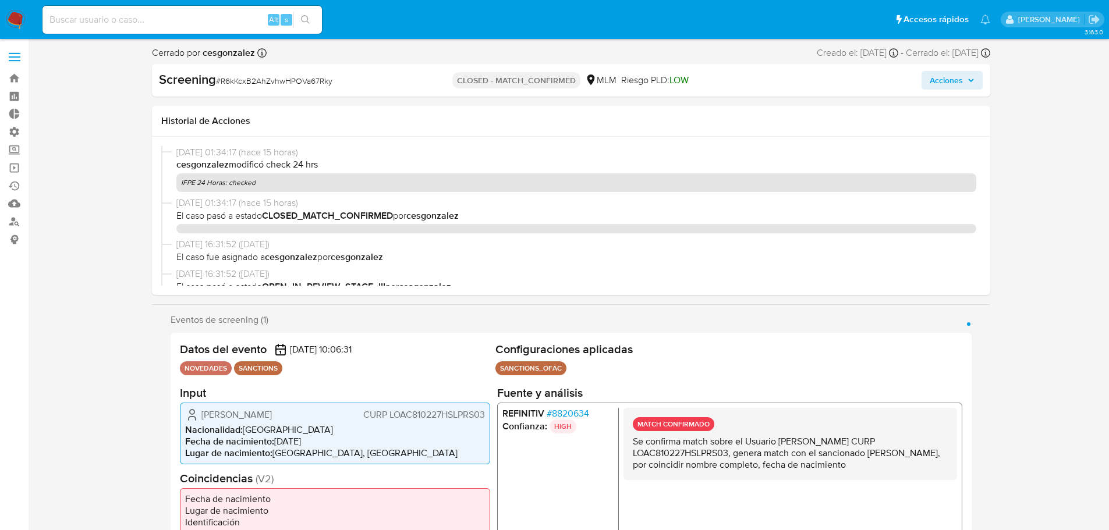
select select "10"
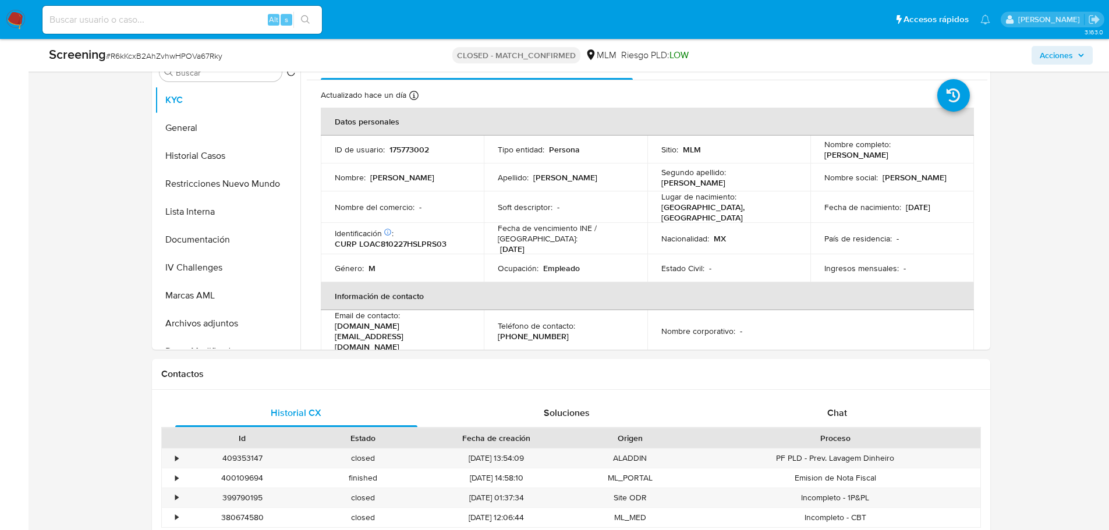
scroll to position [408, 0]
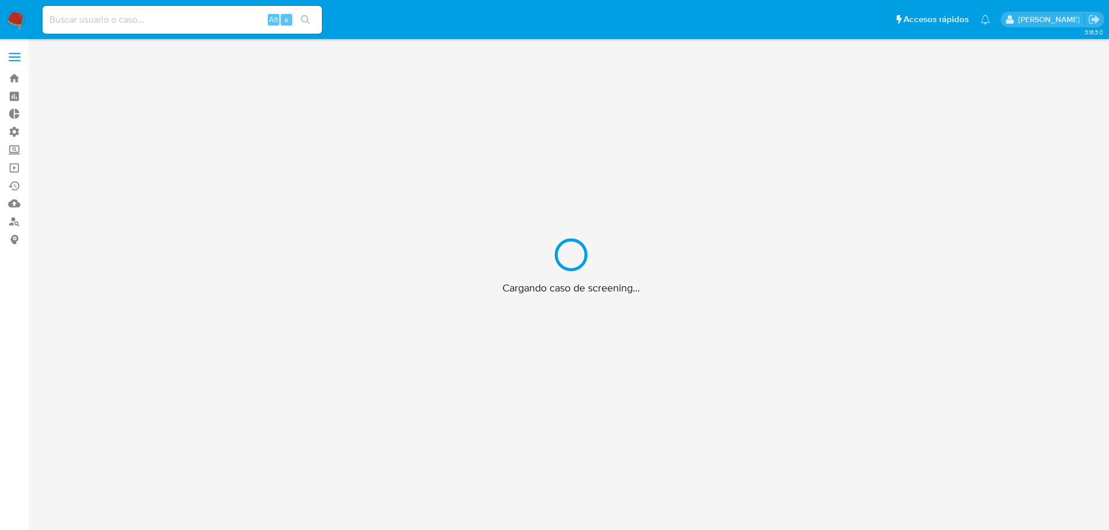
scroll to position [42, 0]
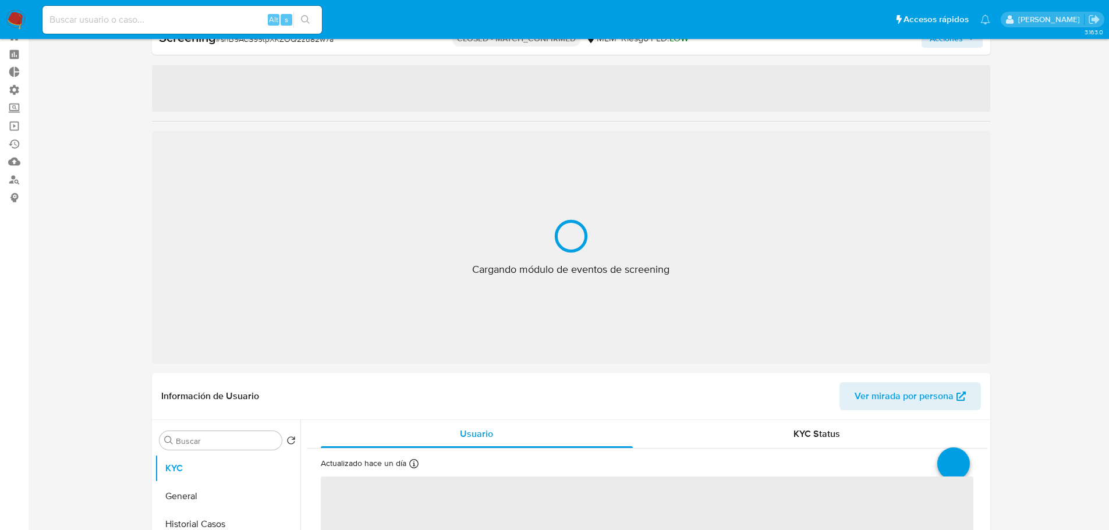
select select "10"
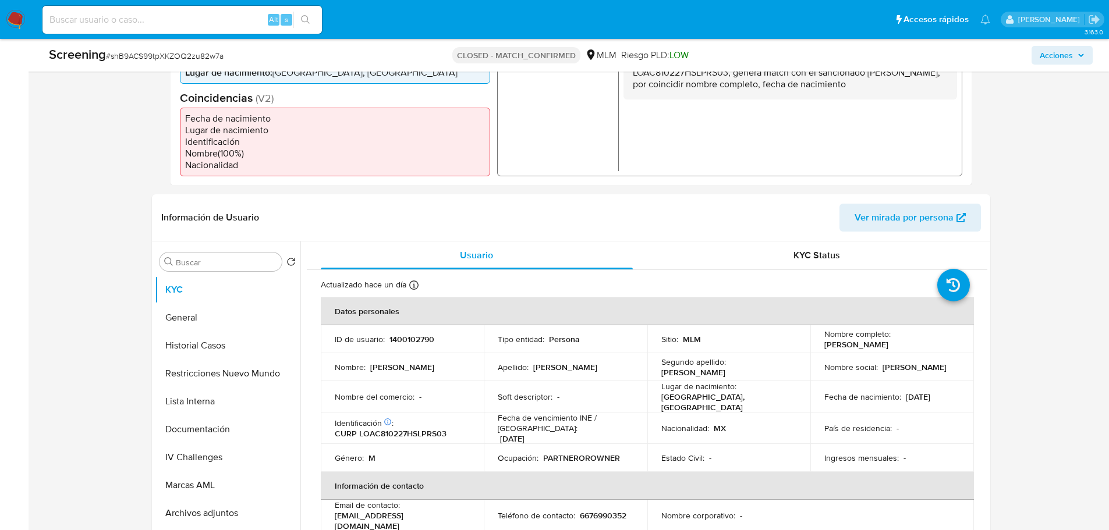
scroll to position [466, 0]
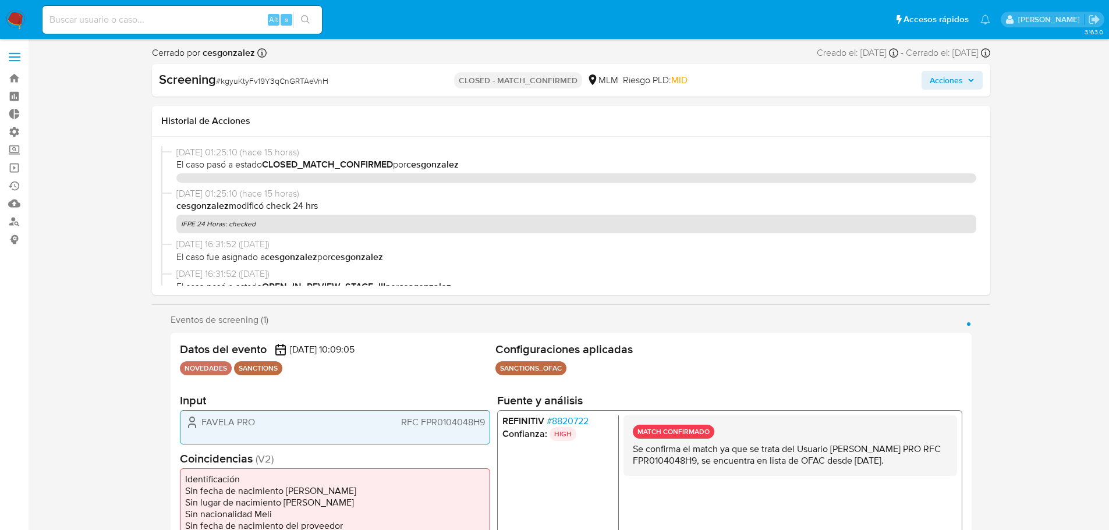
select select "10"
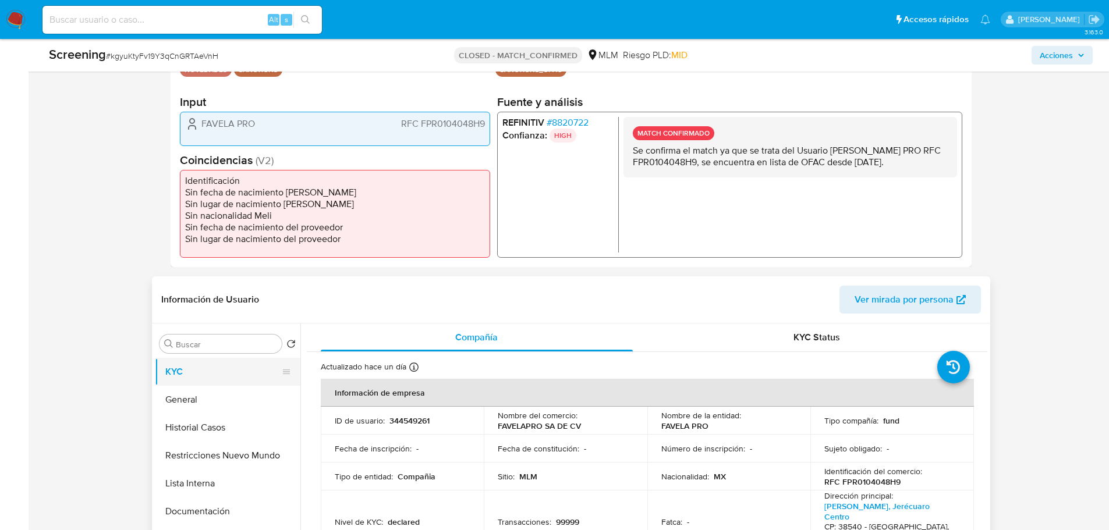
scroll to position [291, 0]
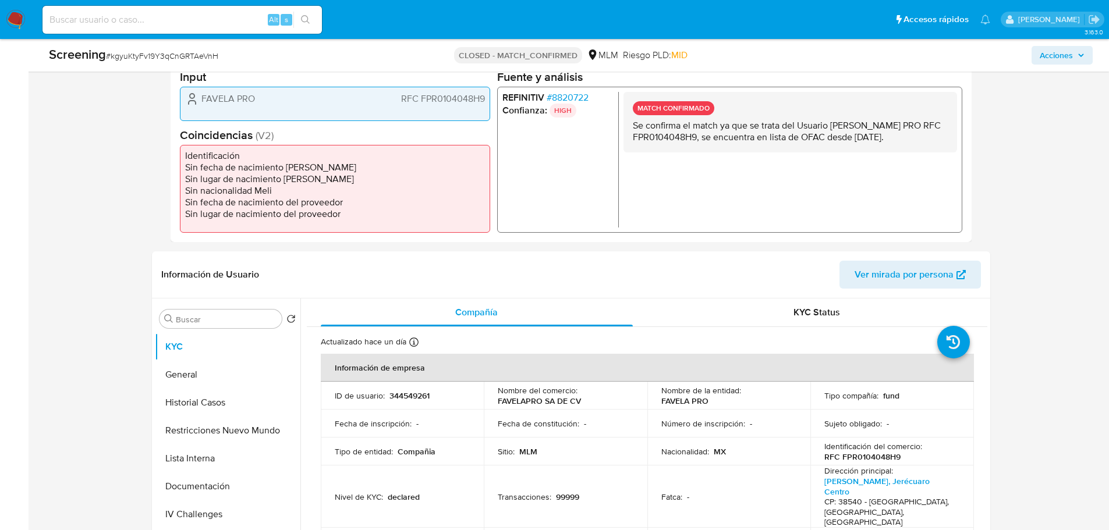
drag, startPoint x: 256, startPoint y: 97, endPoint x: 199, endPoint y: 100, distance: 56.6
click at [199, 100] on div "FAVELA PRO RFC FPR0104048H9" at bounding box center [335, 98] width 300 height 14
click at [461, 101] on span "RFC FPR0104048H9" at bounding box center [443, 99] width 84 height 12
drag, startPoint x: 398, startPoint y: 100, endPoint x: 490, endPoint y: 102, distance: 92.0
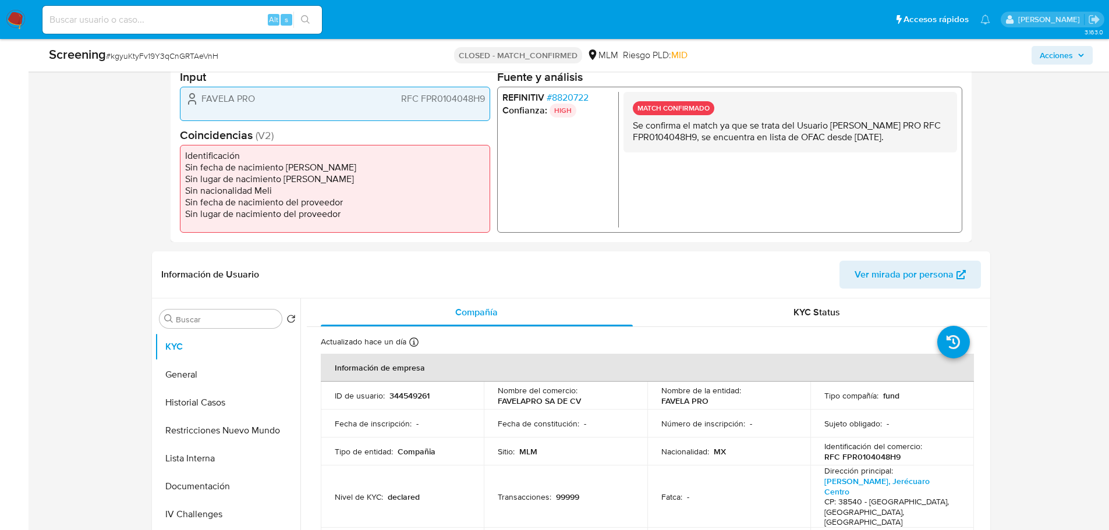
click at [490, 102] on div "Datos del evento 07/10/2025 10:09:05 NOVEDADES SANCTIONS Configuraciones aplica…" at bounding box center [571, 125] width 801 height 233
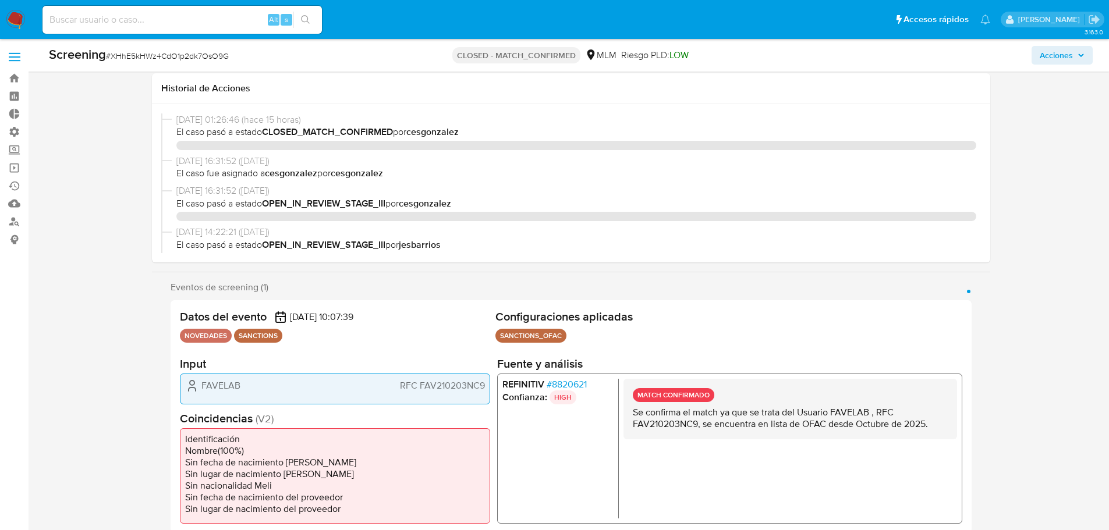
select select "10"
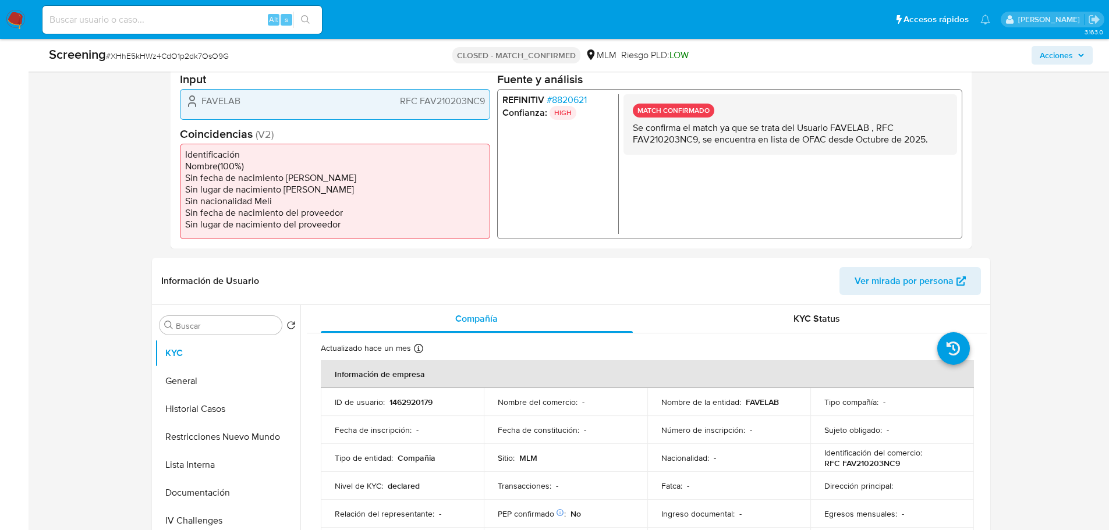
scroll to position [291, 0]
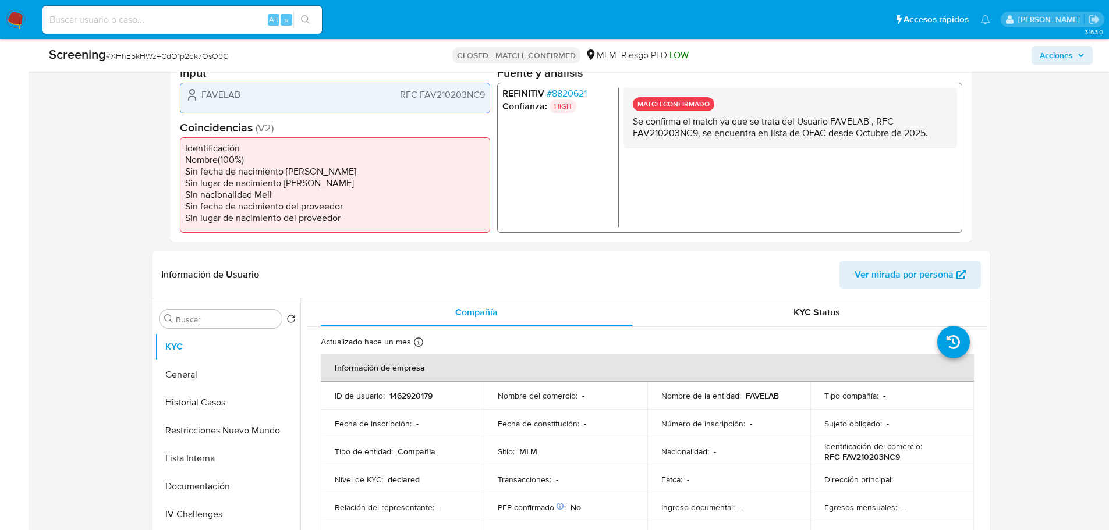
click at [438, 94] on span "RFC FAV210203NC9" at bounding box center [441, 95] width 85 height 12
drag, startPoint x: 391, startPoint y: 98, endPoint x: 483, endPoint y: 95, distance: 92.0
click at [483, 95] on div "FAVELAB RFC FAV210203NC9" at bounding box center [335, 95] width 300 height 14
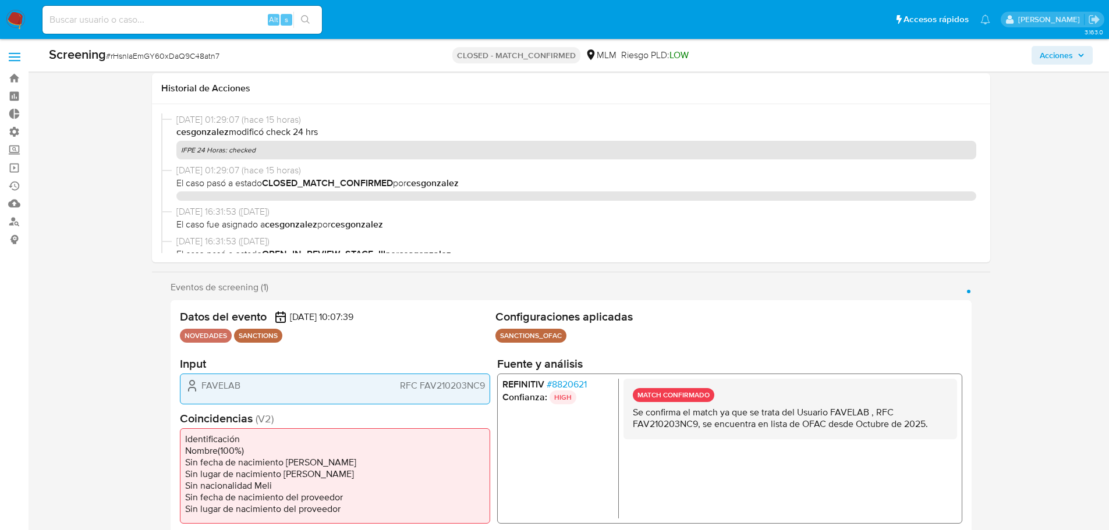
select select "10"
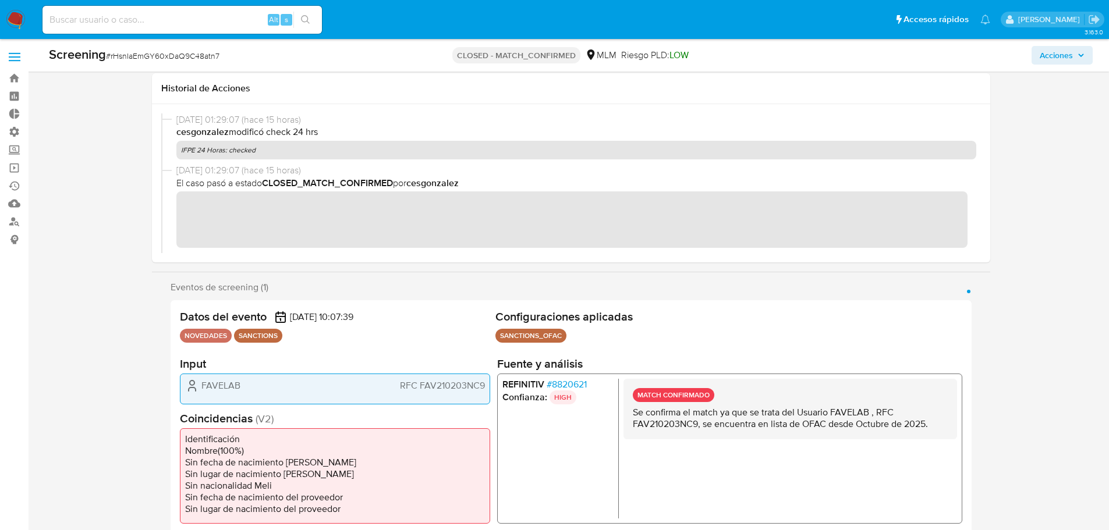
scroll to position [233, 0]
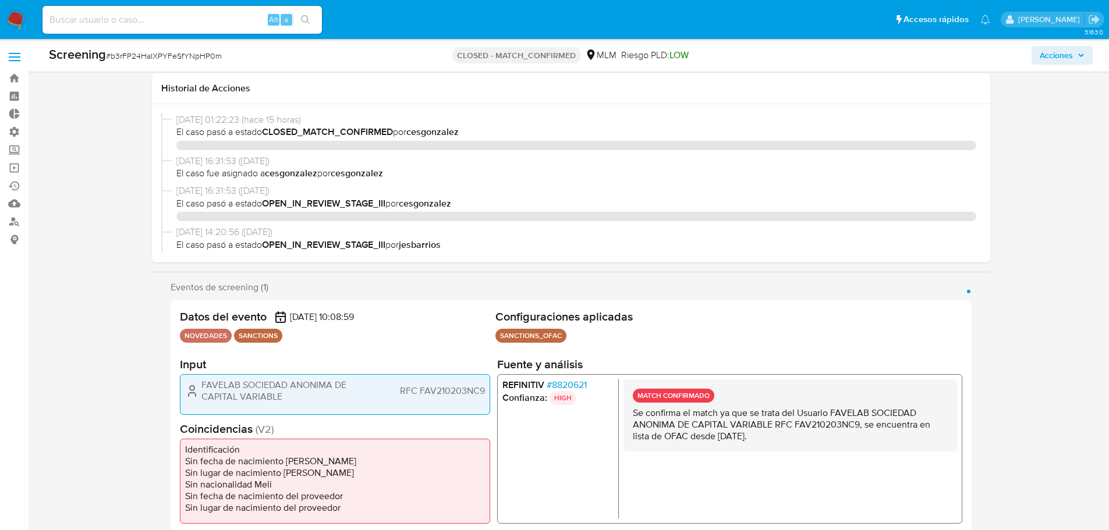
select select "10"
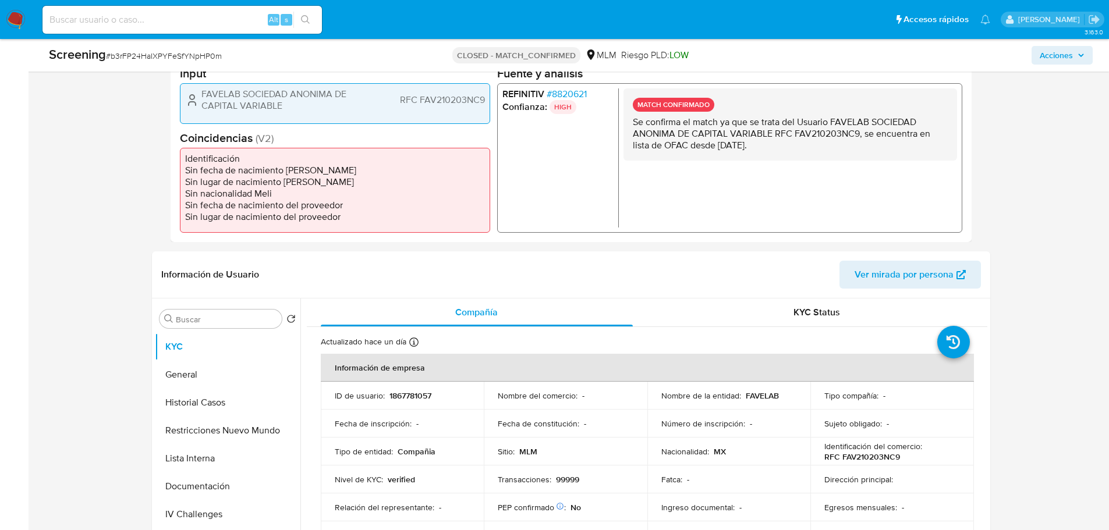
scroll to position [291, 0]
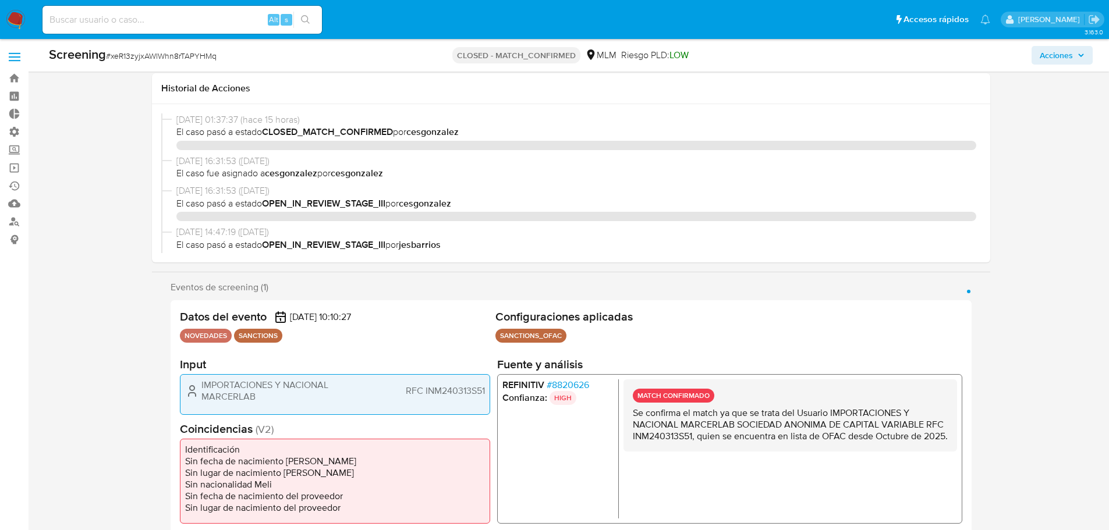
select select "10"
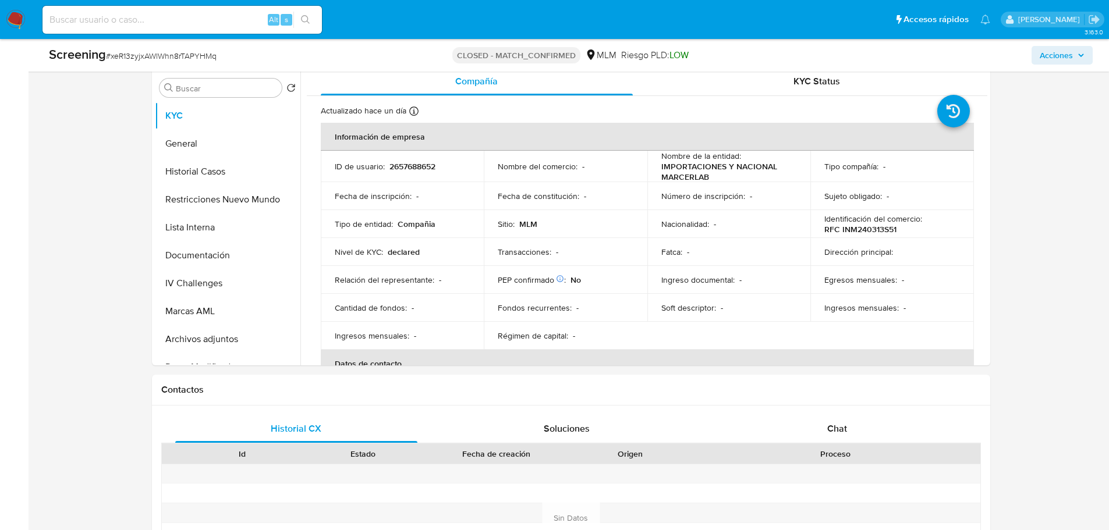
scroll to position [524, 0]
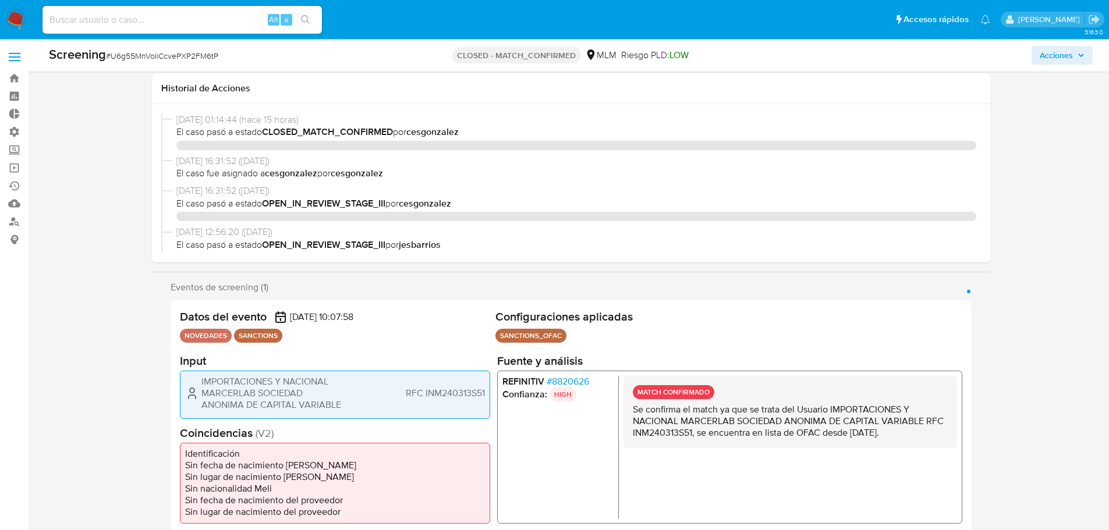
select select "10"
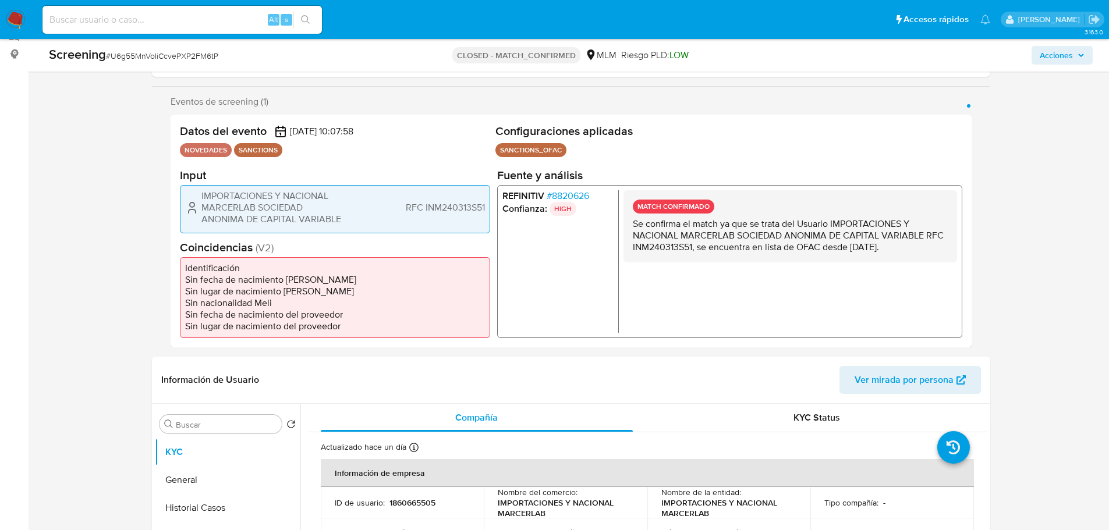
scroll to position [175, 0]
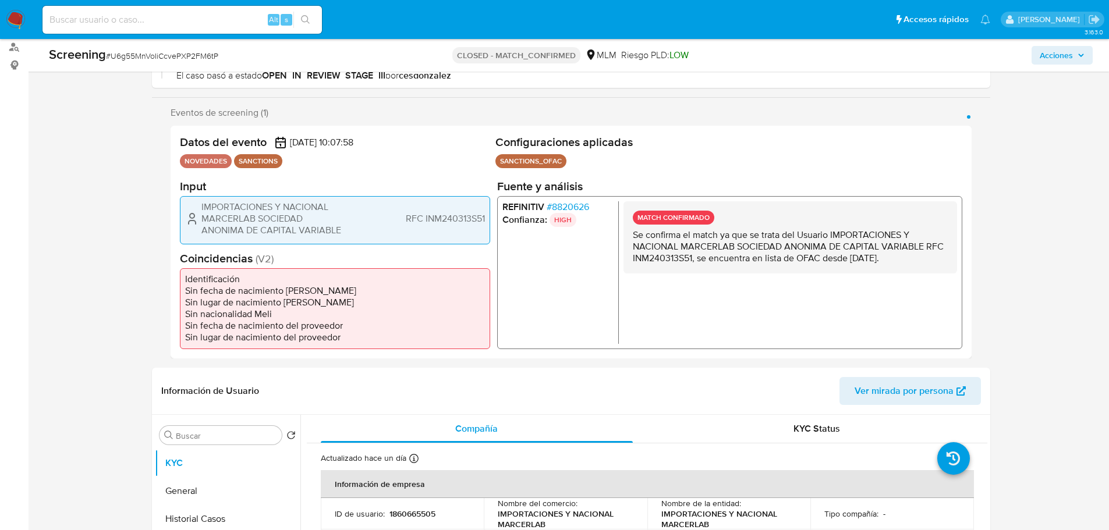
click at [460, 221] on span "RFC INM240313S51" at bounding box center [444, 219] width 79 height 12
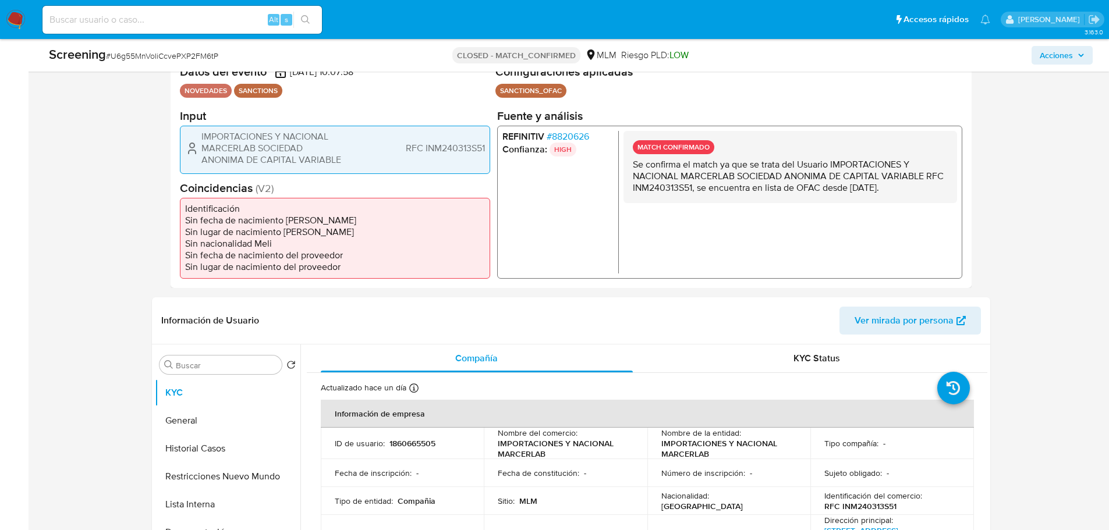
scroll to position [349, 0]
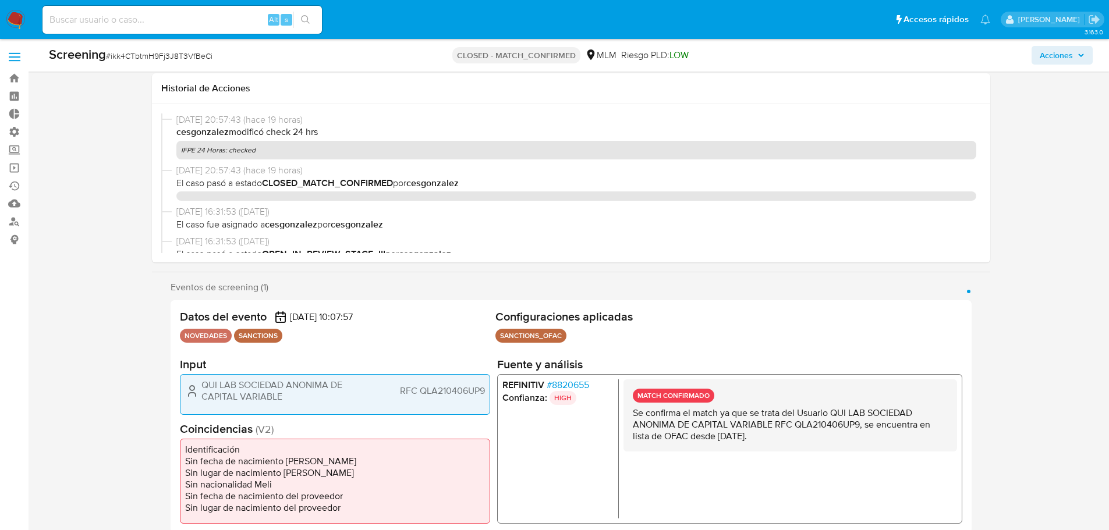
select select "10"
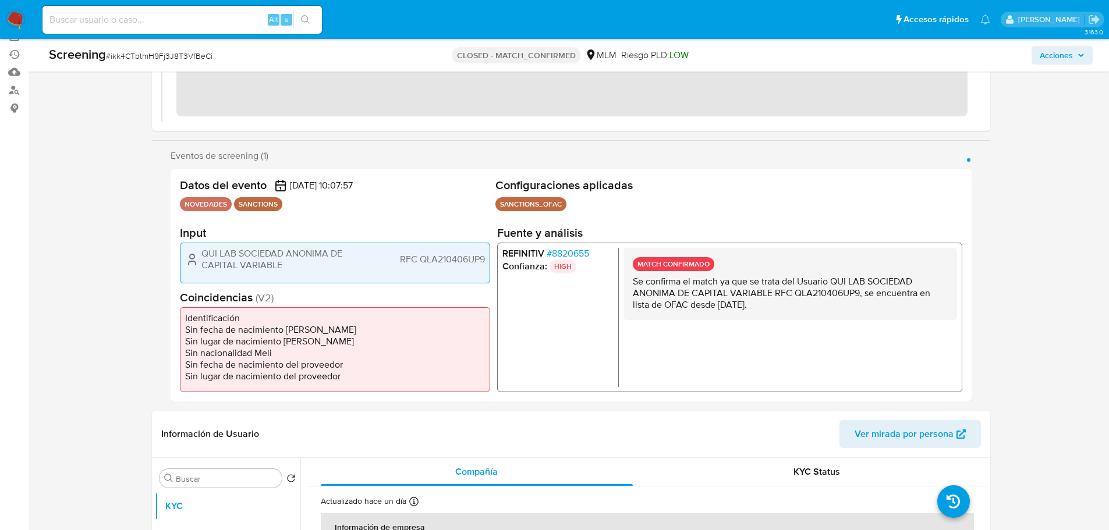
scroll to position [116, 0]
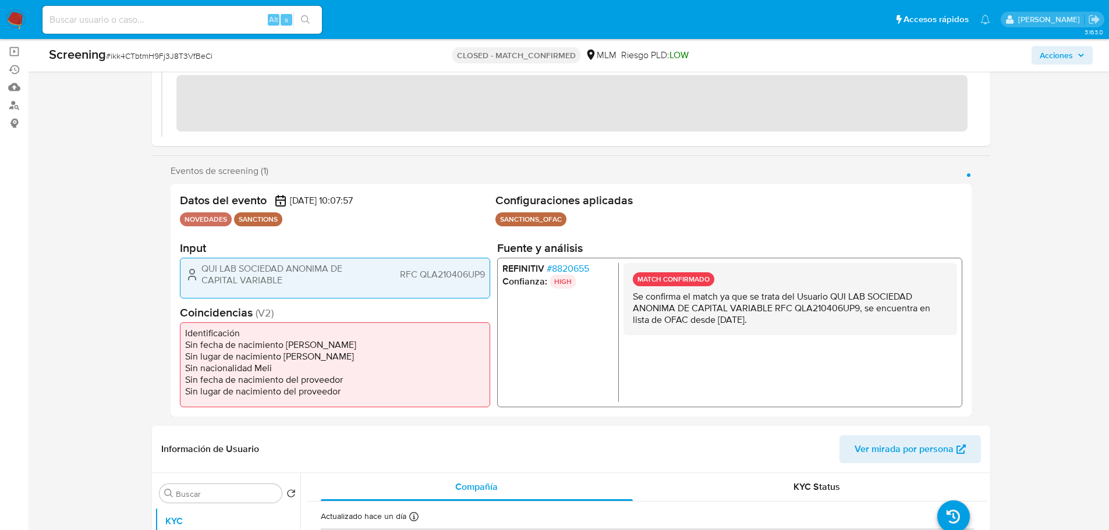
click at [451, 274] on span "RFC QLA210406UP9" at bounding box center [441, 275] width 85 height 12
drag, startPoint x: 302, startPoint y: 279, endPoint x: 204, endPoint y: 274, distance: 98.5
click at [204, 274] on span "QUI LAB SOCIEDAD ANONIMA DE CAPITAL VARIABLE" at bounding box center [274, 274] width 146 height 23
click at [427, 273] on span "RFC QLA210406UP9" at bounding box center [441, 275] width 85 height 12
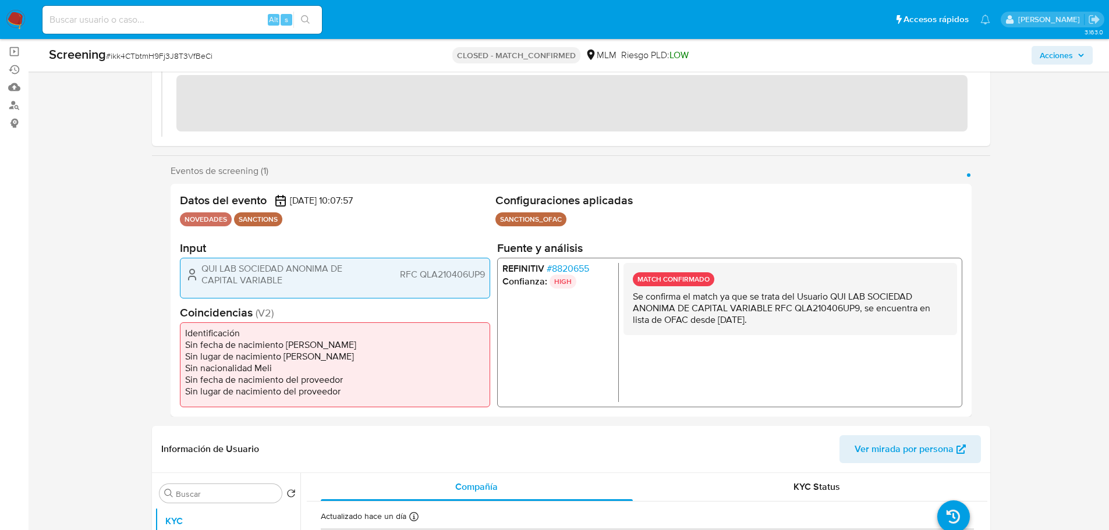
click at [427, 273] on span "RFC QLA210406UP9" at bounding box center [441, 275] width 85 height 12
drag, startPoint x: 394, startPoint y: 272, endPoint x: 483, endPoint y: 274, distance: 88.5
click at [483, 274] on div "QUI LAB SOCIEDAD ANONIMA DE CAPITAL VARIABLE RFC QLA210406UP9" at bounding box center [335, 274] width 300 height 23
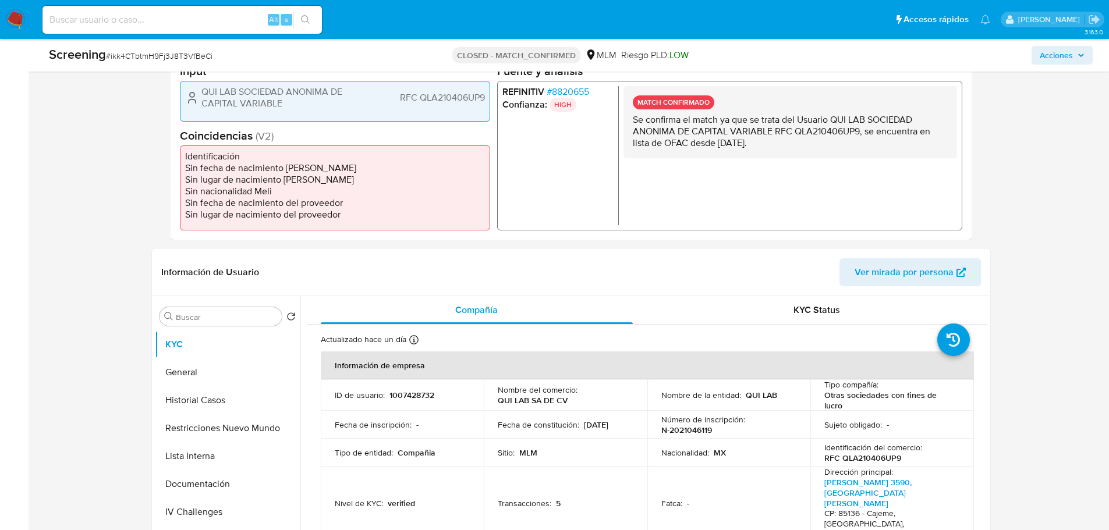
scroll to position [291, 0]
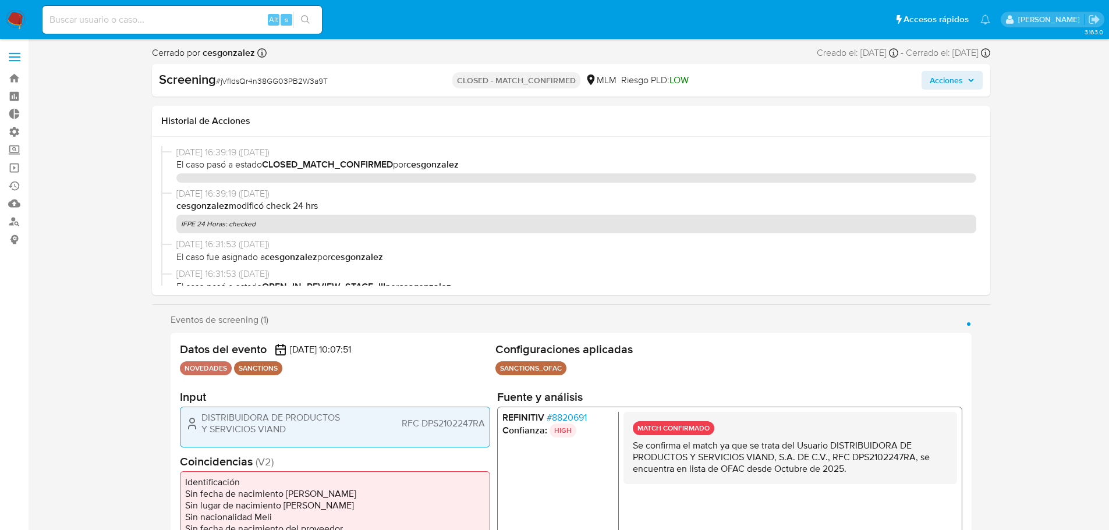
select select "10"
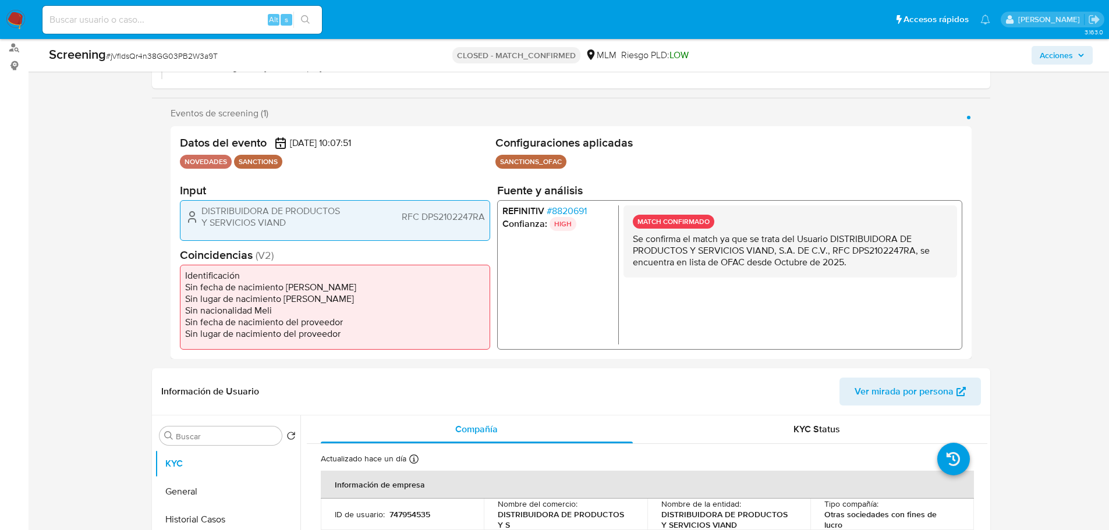
scroll to position [175, 0]
click at [441, 217] on span "RFC DPS2102247RA" at bounding box center [442, 217] width 83 height 12
click at [442, 217] on span "RFC DPS2102247RA" at bounding box center [442, 217] width 83 height 12
click at [300, 222] on span "DISTRIBUIDORA DE PRODUCTOS Y SERVICIOS VIAND" at bounding box center [274, 216] width 146 height 23
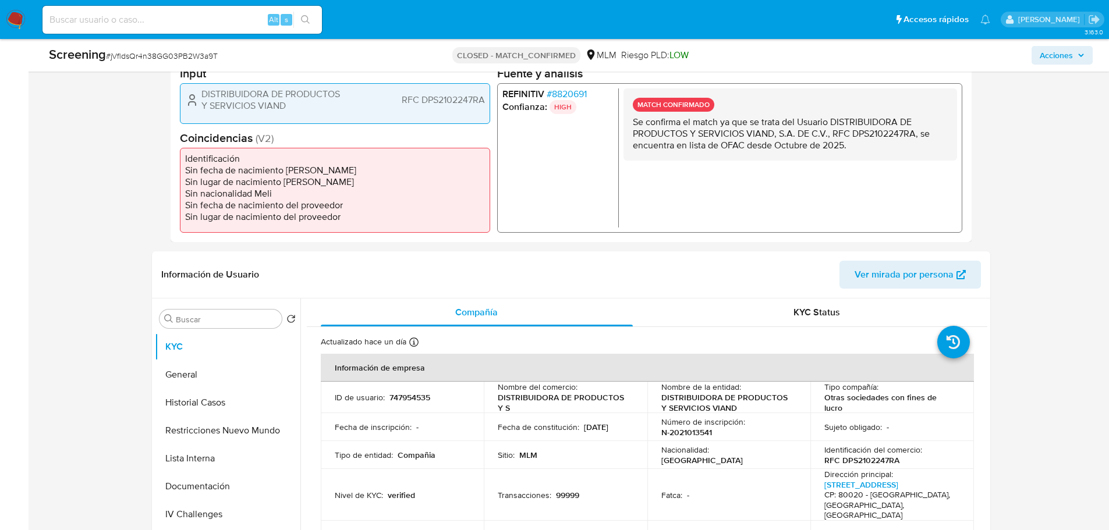
scroll to position [233, 0]
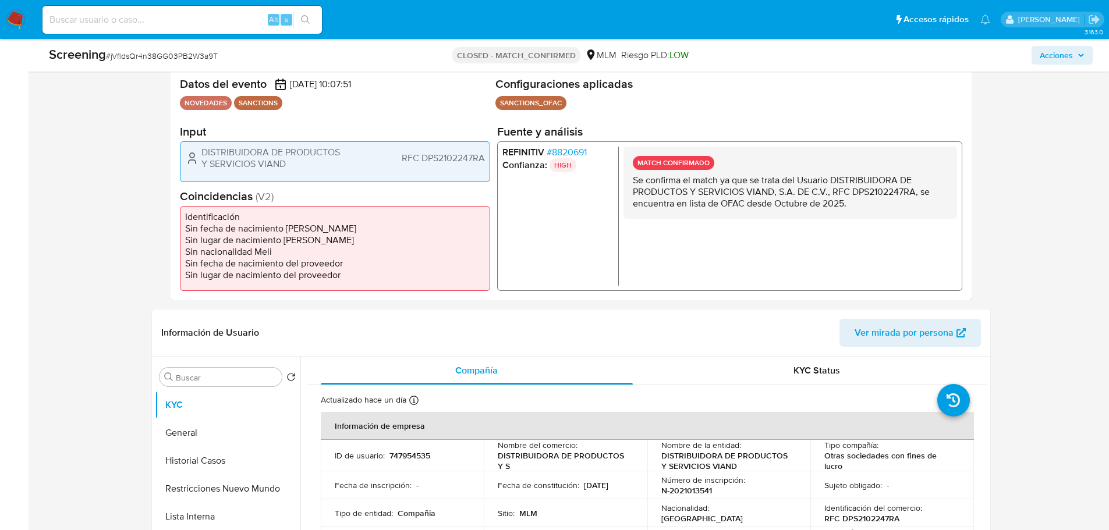
drag, startPoint x: 385, startPoint y: 155, endPoint x: 483, endPoint y: 164, distance: 98.8
click at [483, 164] on div "DISTRIBUIDORA DE PRODUCTOS Y SERVICIOS VIAND RFC DPS2102247RA" at bounding box center [335, 158] width 300 height 23
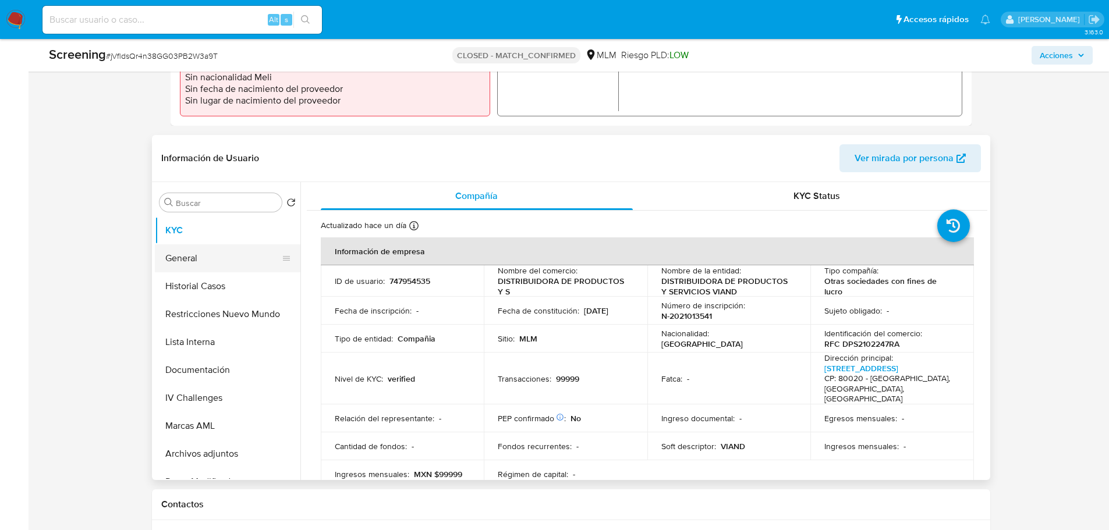
scroll to position [349, 0]
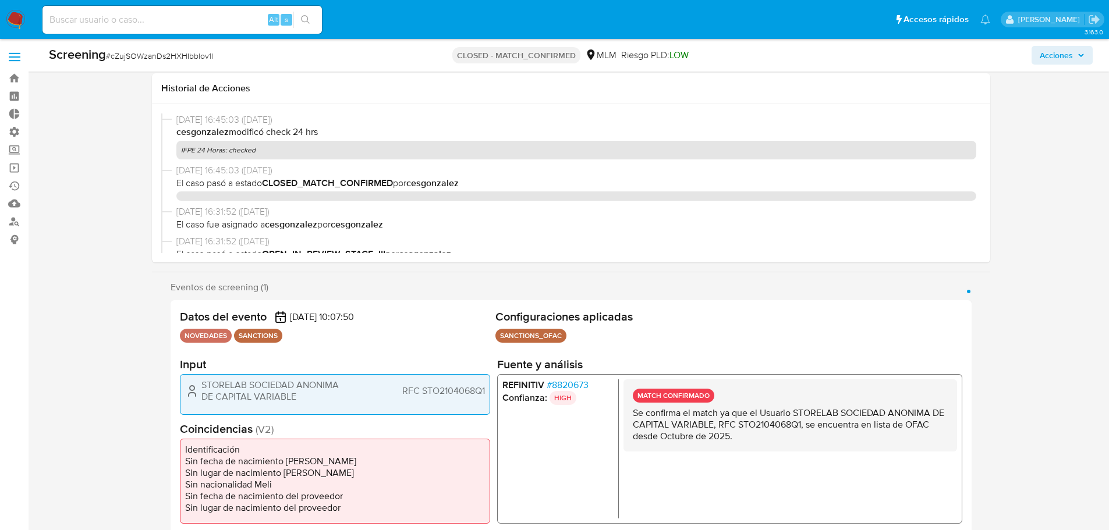
select select "10"
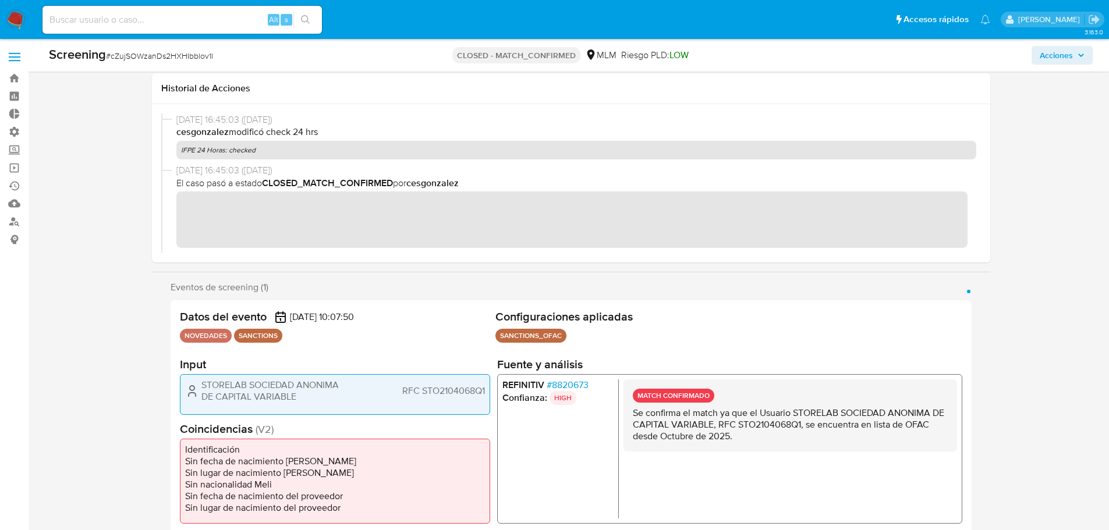
scroll to position [291, 0]
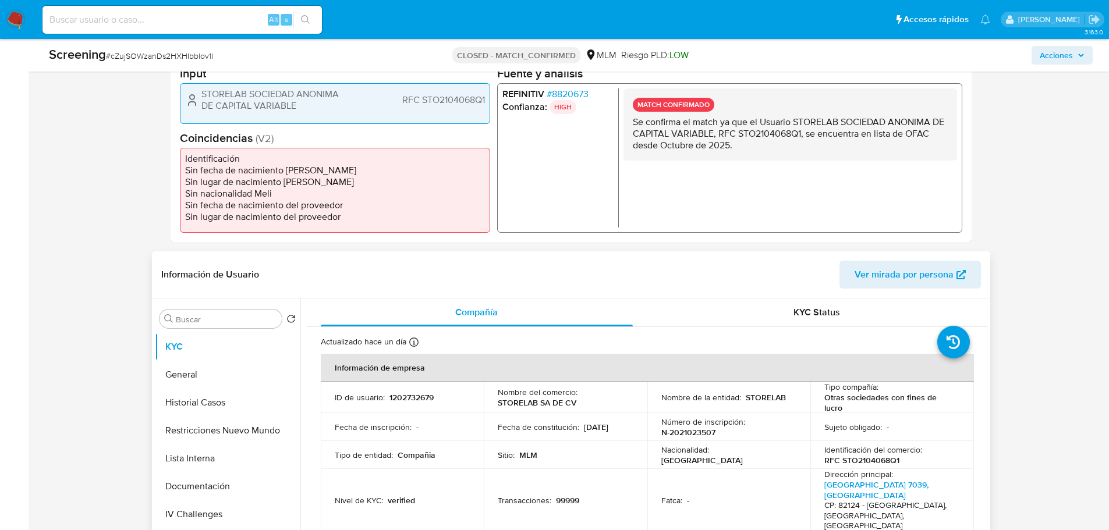
click at [764, 402] on p "STORELAB" at bounding box center [766, 397] width 40 height 10
copy p "STORELAB"
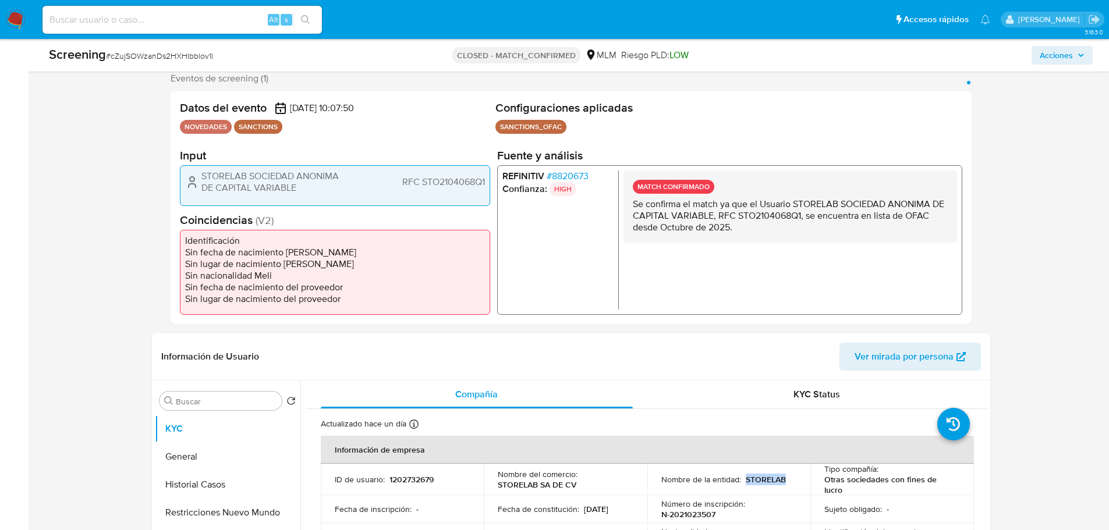
scroll to position [116, 0]
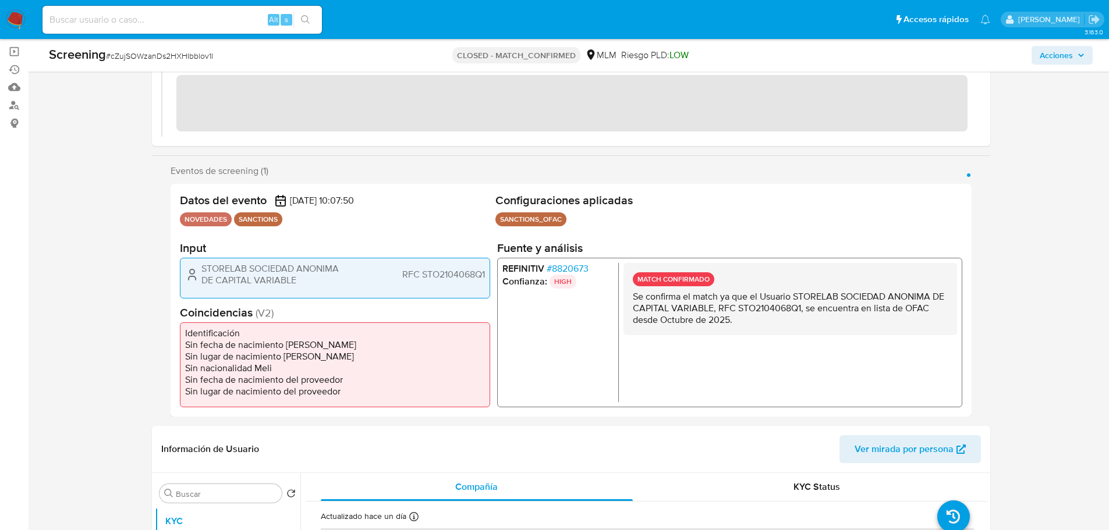
drag, startPoint x: 246, startPoint y: 271, endPoint x: 204, endPoint y: 268, distance: 42.0
click at [204, 268] on span "STORELAB SOCIEDAD ANONIMA DE CAPITAL VARIABLE" at bounding box center [274, 274] width 146 height 23
drag, startPoint x: 310, startPoint y: 277, endPoint x: 203, endPoint y: 261, distance: 108.8
click at [203, 261] on div "STORELAB SOCIEDAD ANONIMA DE CAPITAL VARIABLE RFC STO2104068Q1" at bounding box center [335, 278] width 310 height 41
drag, startPoint x: 485, startPoint y: 273, endPoint x: 401, endPoint y: 270, distance: 83.9
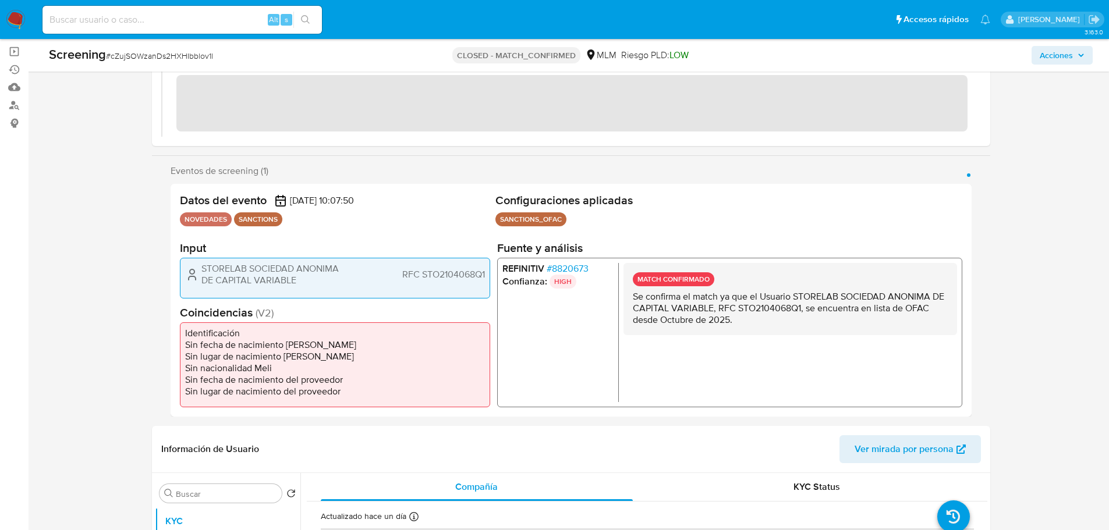
click at [401, 270] on div "STORELAB SOCIEDAD ANONIMA DE CAPITAL VARIABLE RFC STO2104068Q1" at bounding box center [335, 278] width 310 height 41
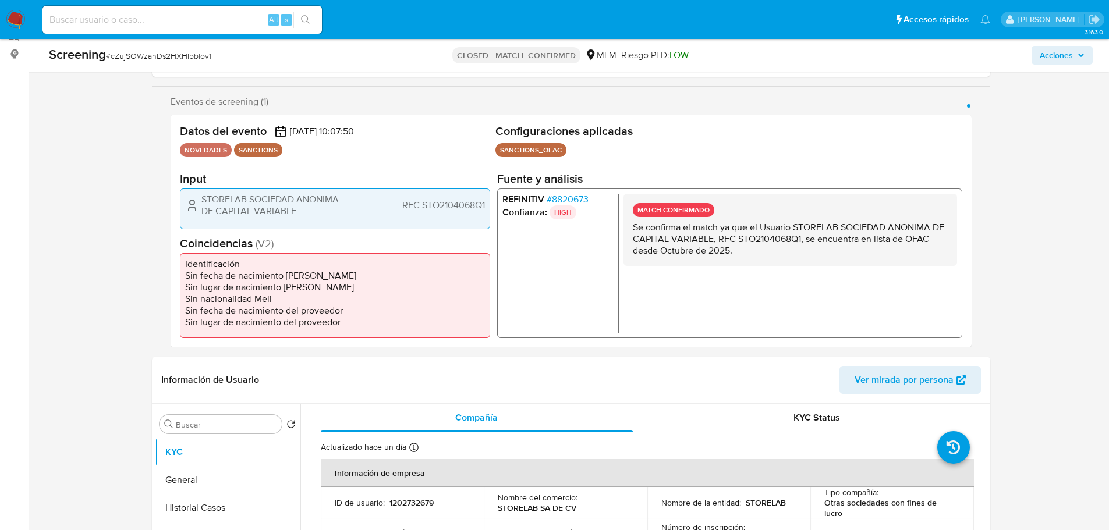
scroll to position [175, 0]
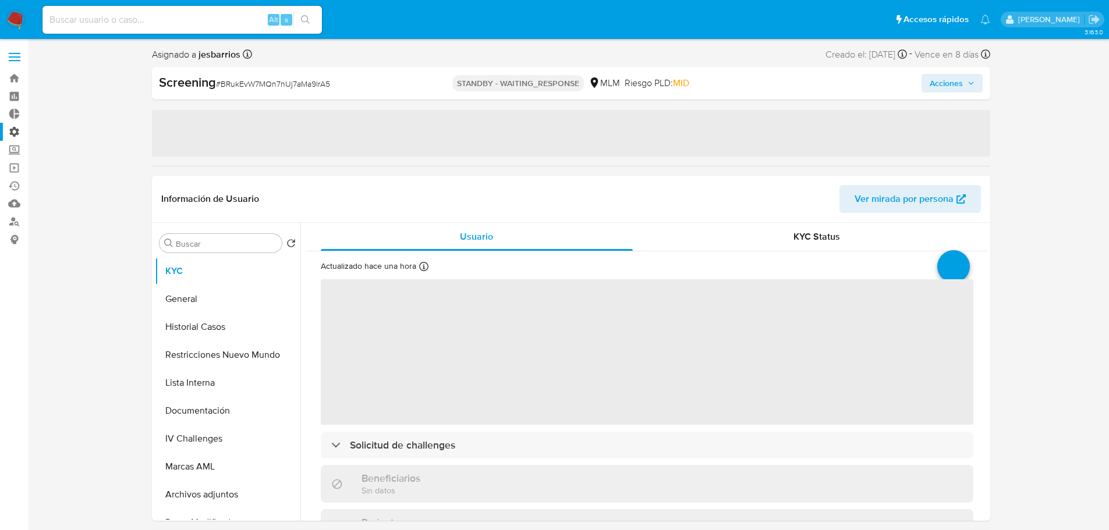
select select "10"
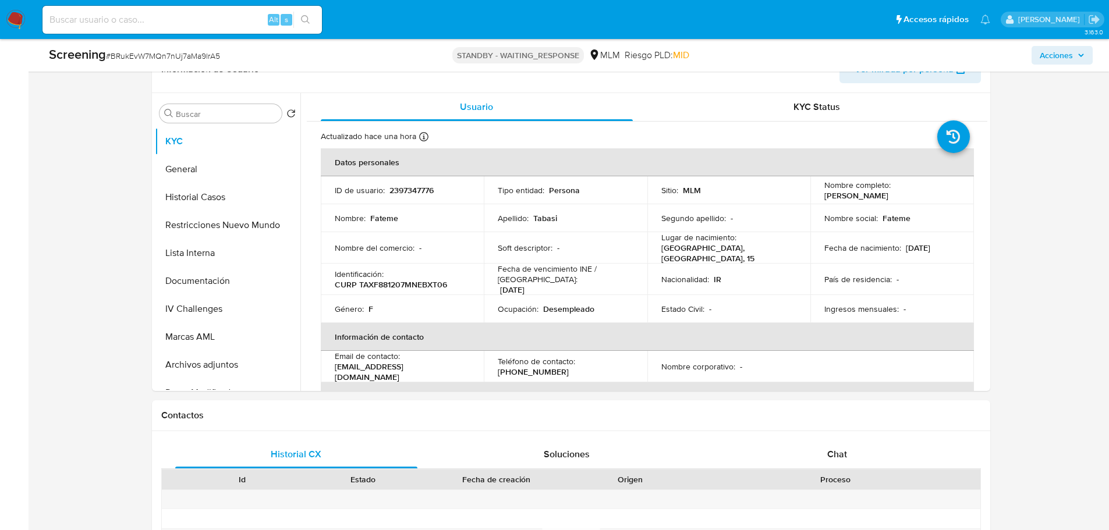
scroll to position [641, 0]
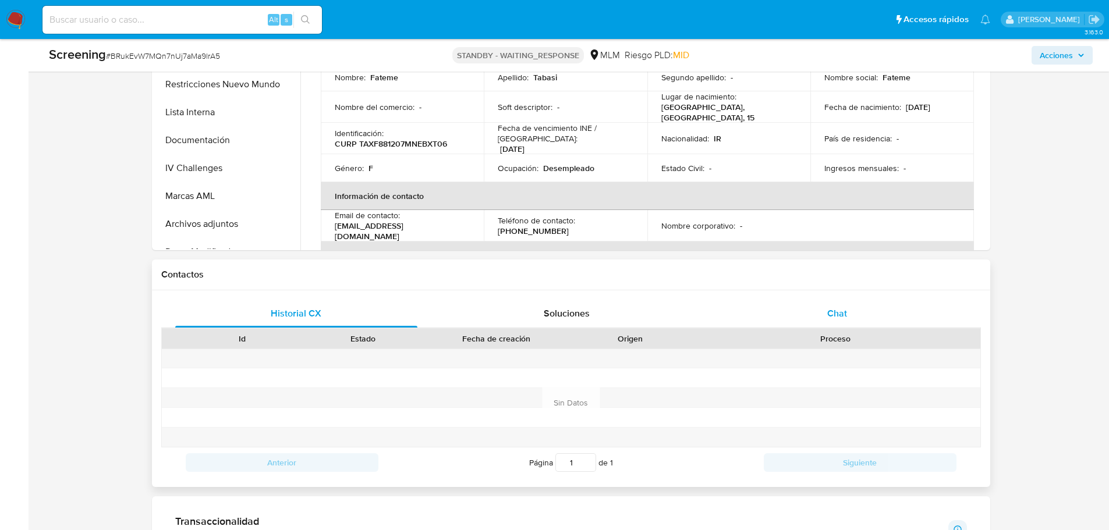
click at [823, 310] on div "Chat" at bounding box center [837, 314] width 243 height 28
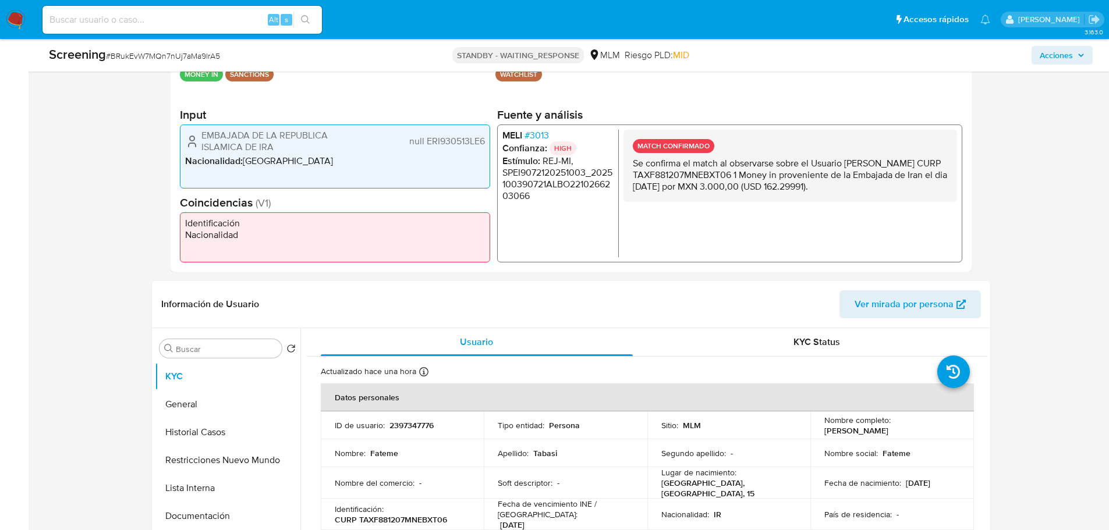
scroll to position [291, 0]
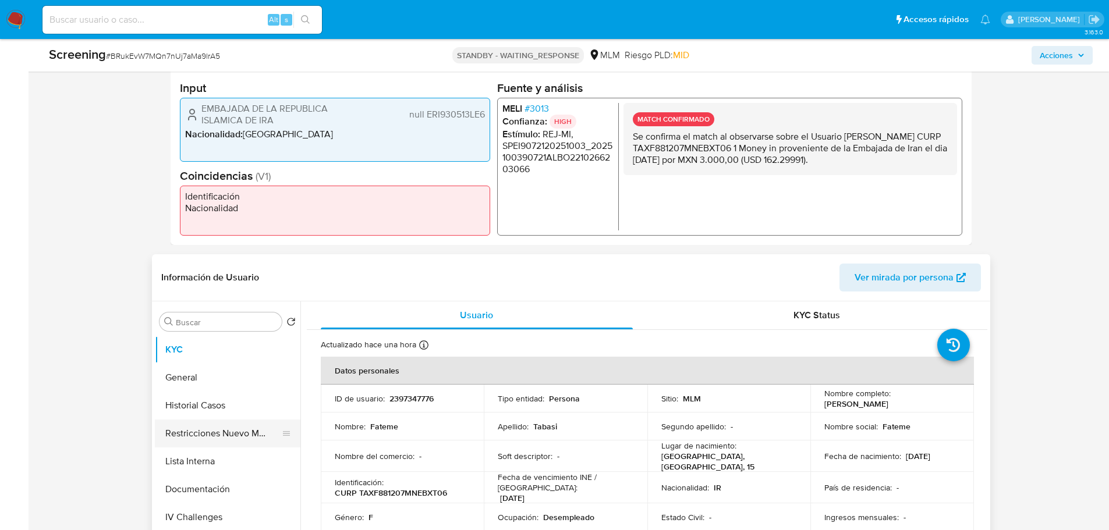
click at [211, 423] on button "Restricciones Nuevo Mundo" at bounding box center [223, 434] width 136 height 28
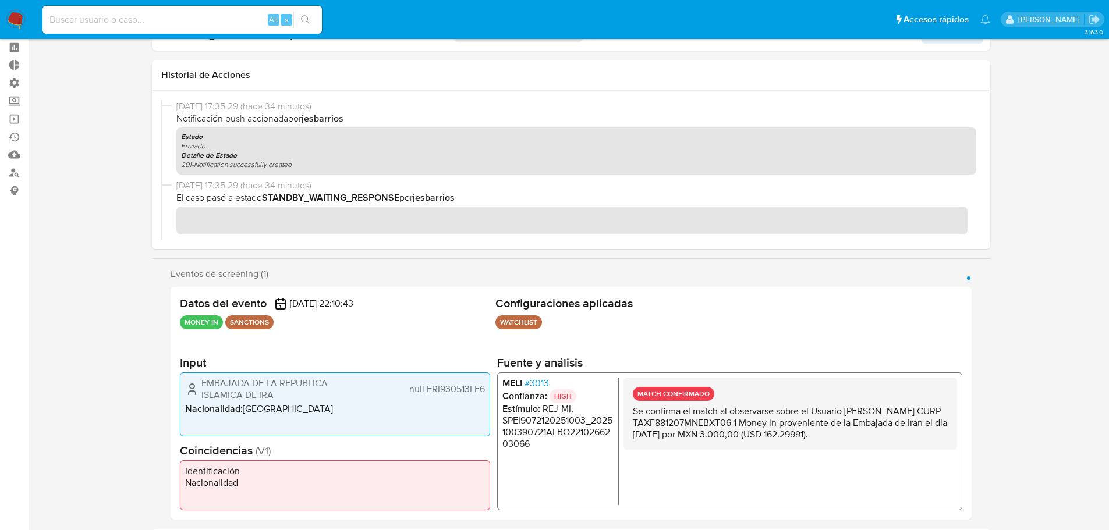
scroll to position [0, 0]
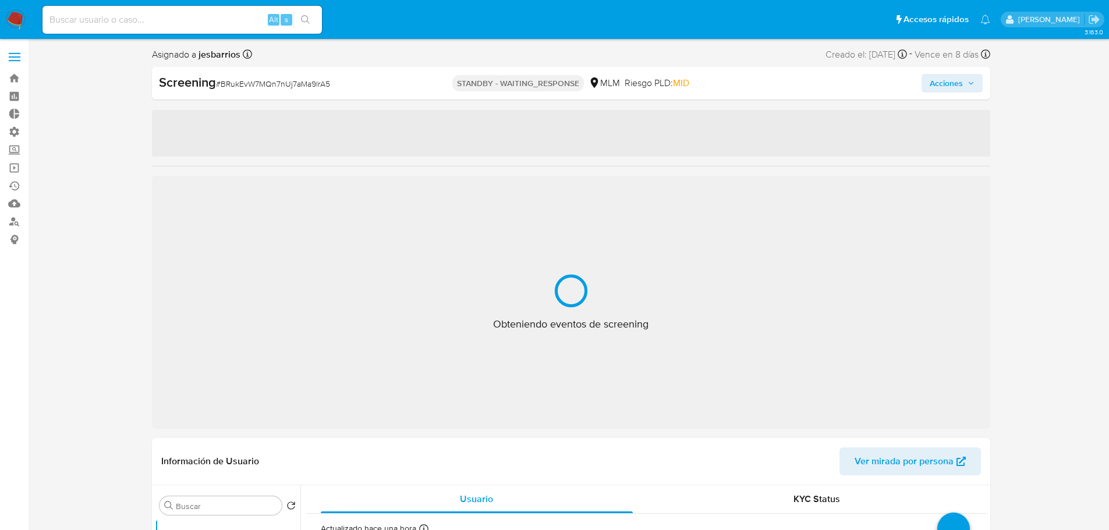
select select "10"
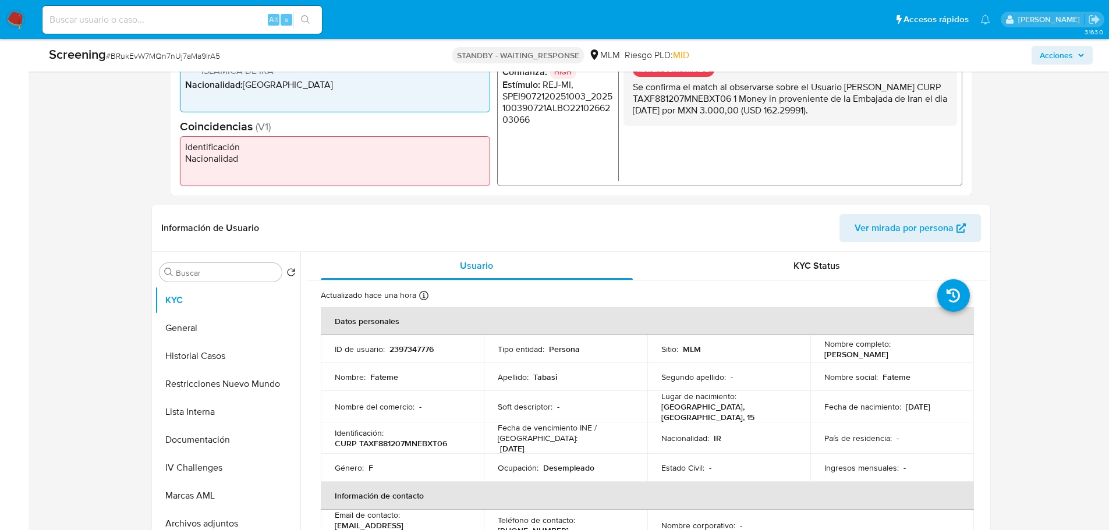
scroll to position [408, 0]
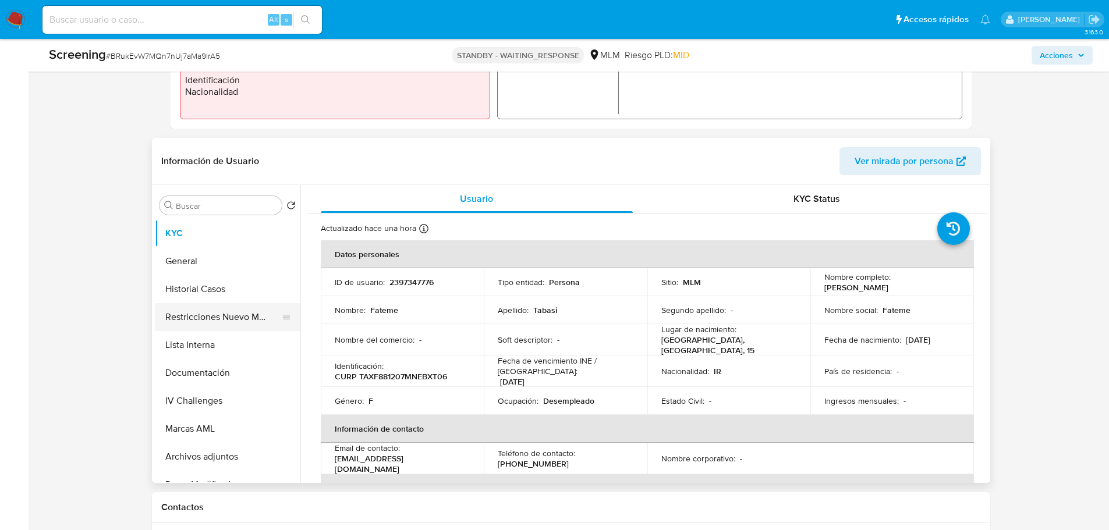
click at [175, 306] on button "Restricciones Nuevo Mundo" at bounding box center [223, 317] width 136 height 28
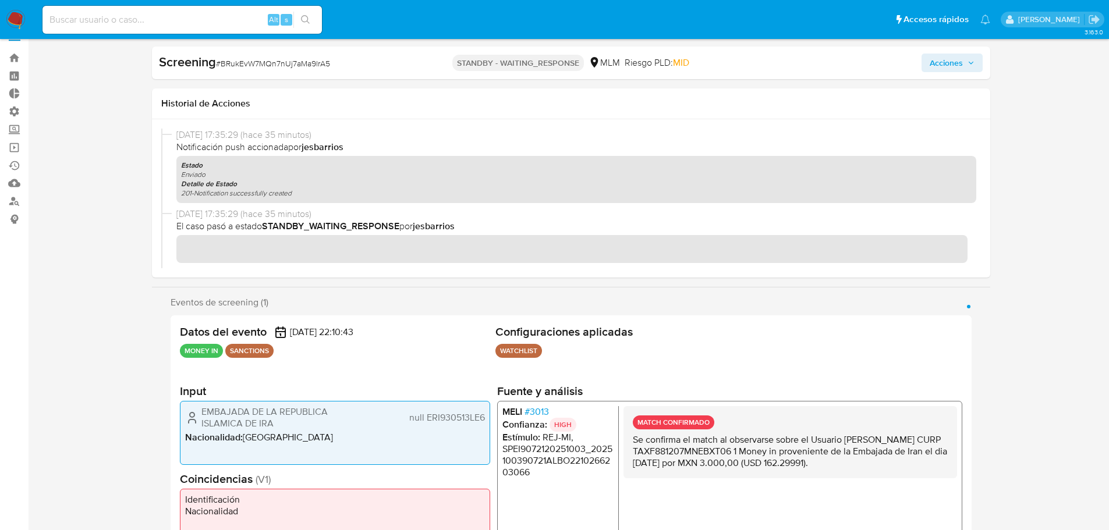
scroll to position [0, 0]
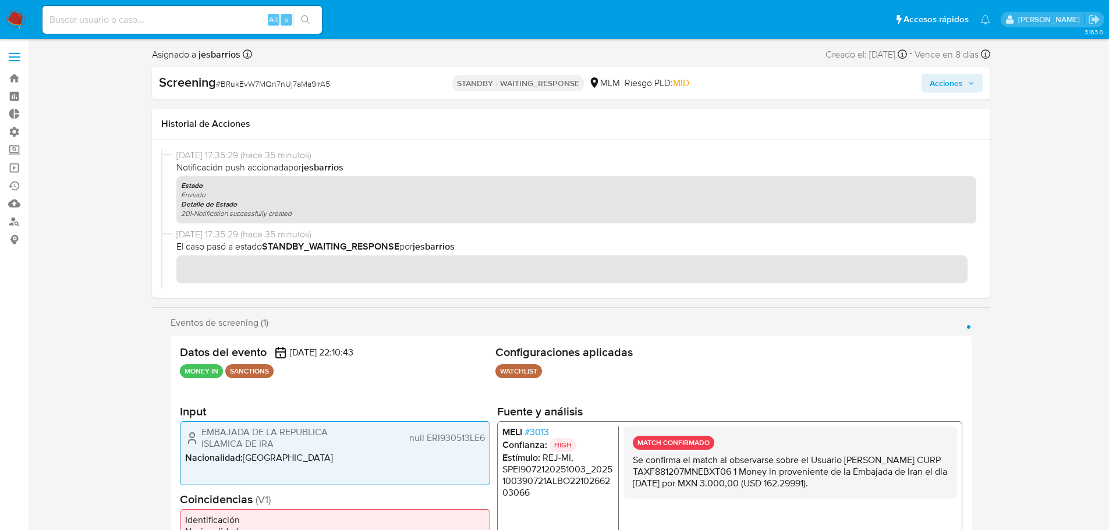
click at [303, 80] on span "# BRukEvW7MQn7nUj7aMa9lrA5" at bounding box center [273, 84] width 114 height 12
copy span "BRukEvW7MQn7nUj7aMa9lrA5"
click at [5, 14] on nav "Pausado Ver notificaciones Alt s Accesos rápidos Presiona las siguientes teclas…" at bounding box center [554, 19] width 1109 height 39
click at [9, 16] on img at bounding box center [16, 20] width 20 height 20
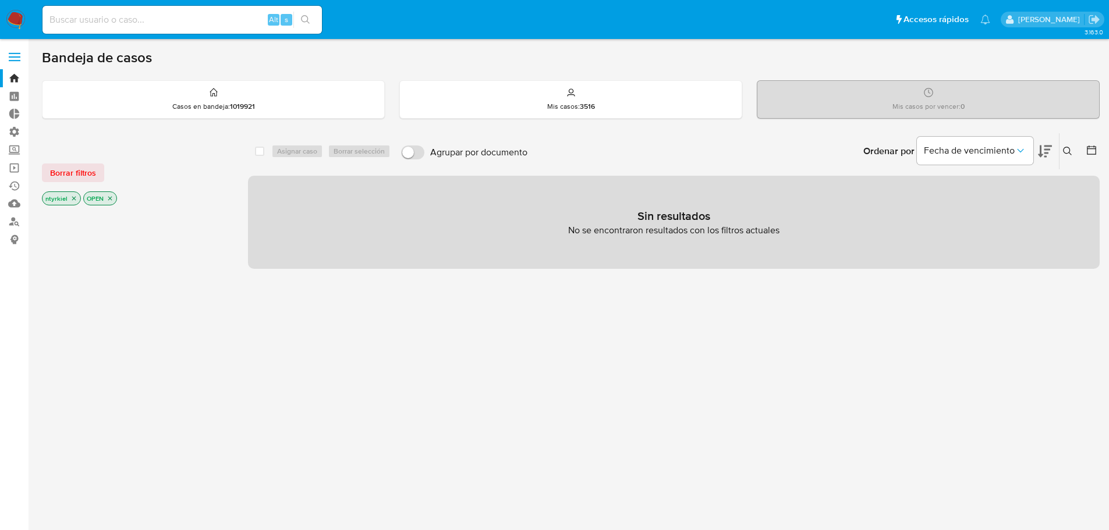
click at [1067, 153] on icon at bounding box center [1067, 151] width 9 height 9
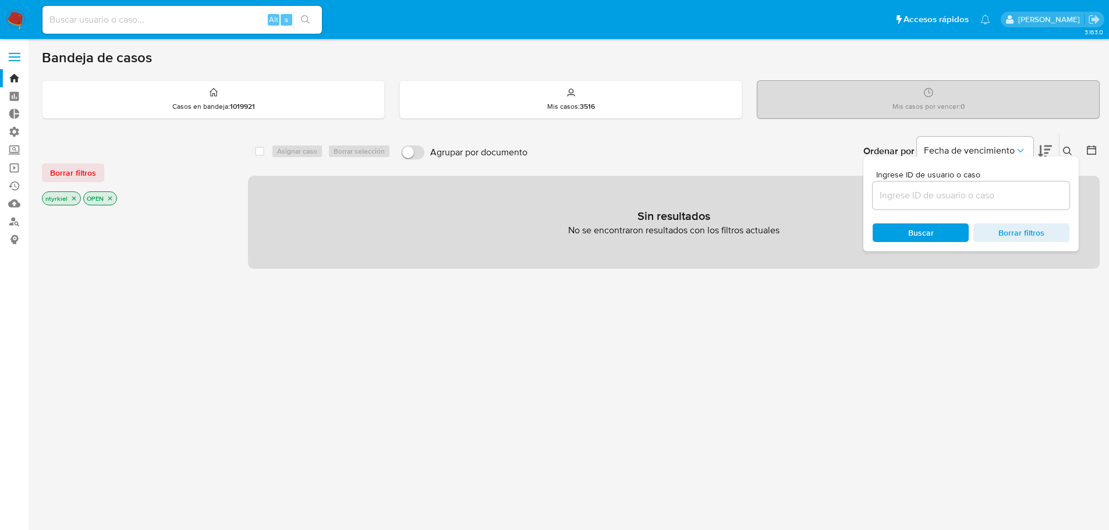
click at [958, 207] on div at bounding box center [971, 196] width 197 height 28
click at [954, 199] on input at bounding box center [971, 195] width 197 height 15
paste input "BRukEvW7MQn7nUj7aMa9lrA5"
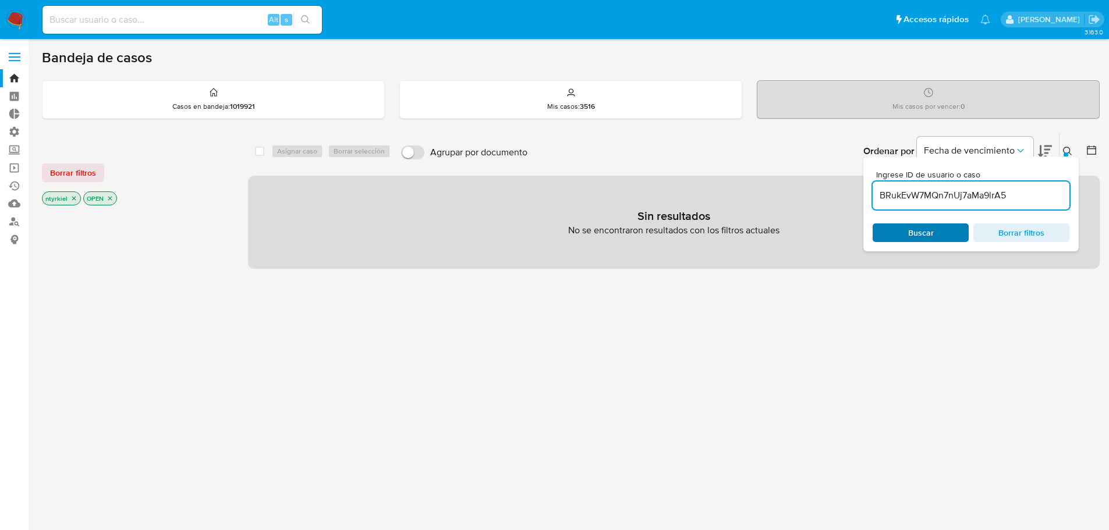
type input "BRukEvW7MQn7nUj7aMa9lrA5"
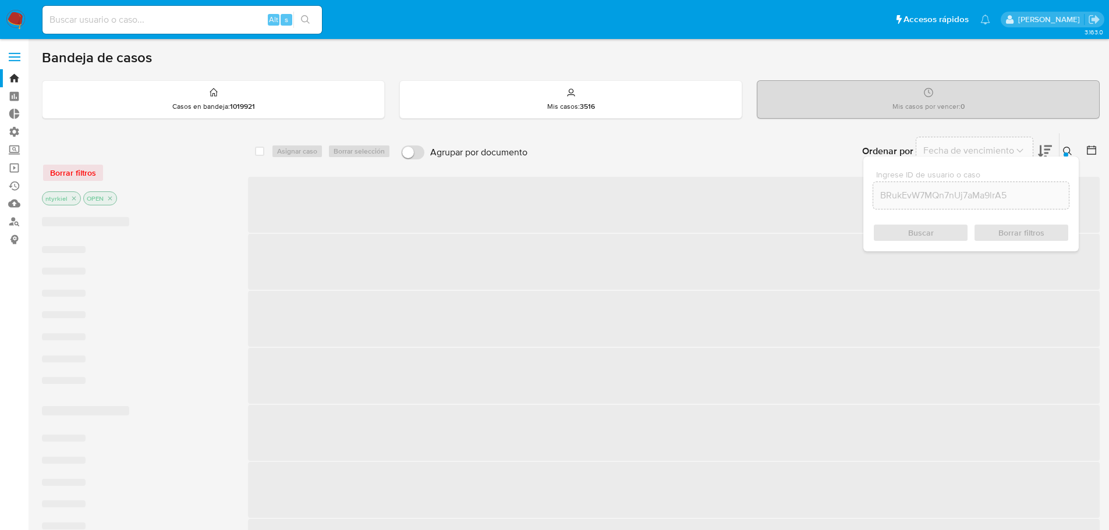
click at [929, 231] on div "Buscar Borrar filtros" at bounding box center [971, 233] width 197 height 19
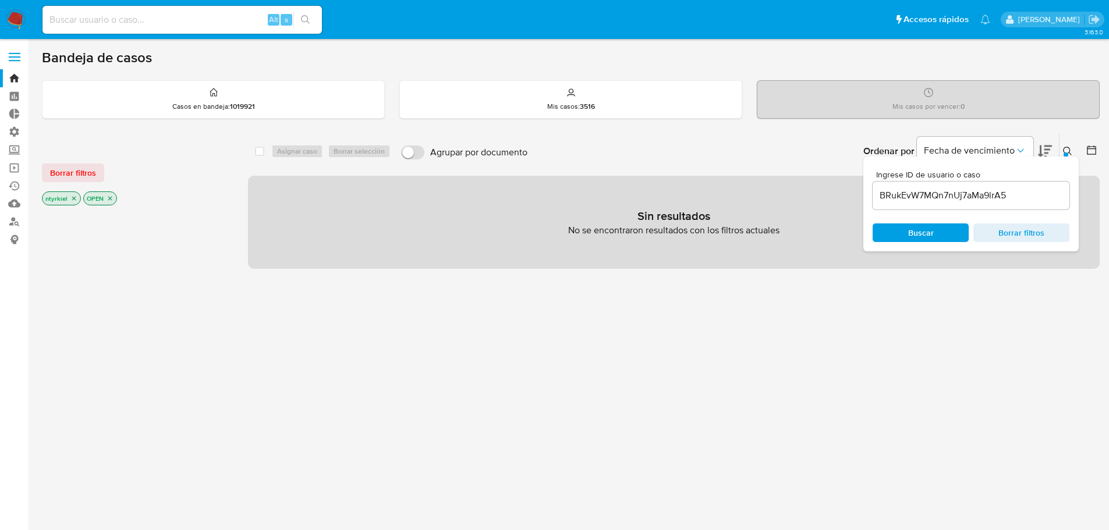
click at [1029, 237] on span "Borrar filtros" at bounding box center [1022, 233] width 80 height 16
click at [76, 172] on span "Borrar filtros" at bounding box center [73, 173] width 46 height 16
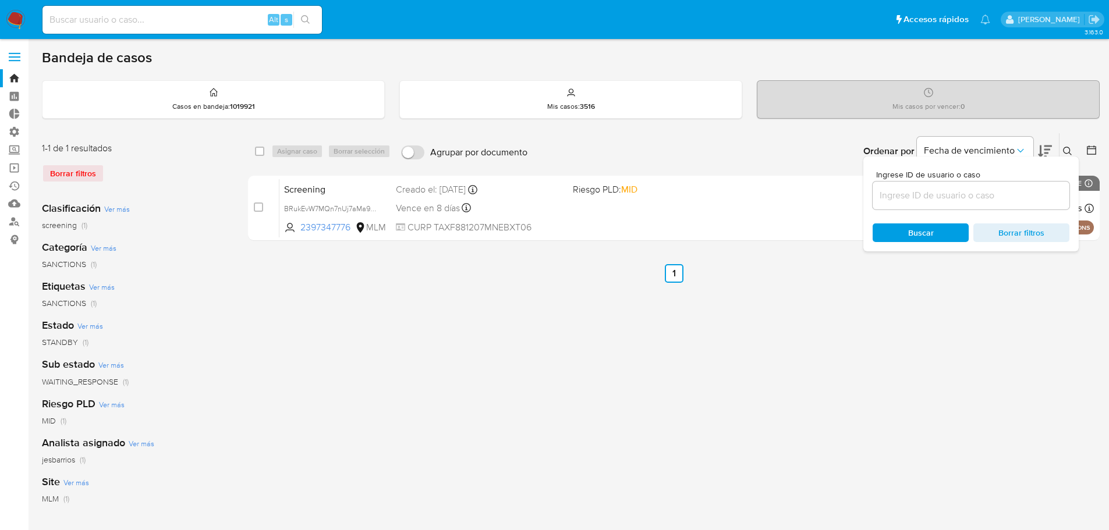
click at [610, 390] on div "select-all-cases-checkbox Asignar caso Borrar selección Agrupar por documento O…" at bounding box center [674, 388] width 852 height 511
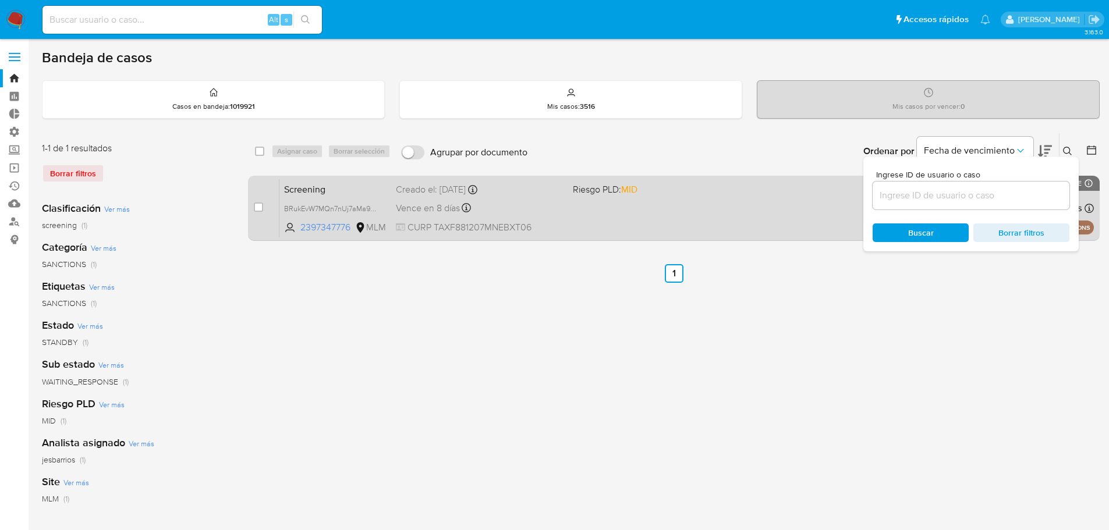
click at [250, 206] on div "case-item-checkbox No es posible asignar el caso Screening BRukEvW7MQn7nUj7aMa9…" at bounding box center [674, 208] width 852 height 65
click at [259, 204] on input "checkbox" at bounding box center [258, 207] width 9 height 9
checkbox input "true"
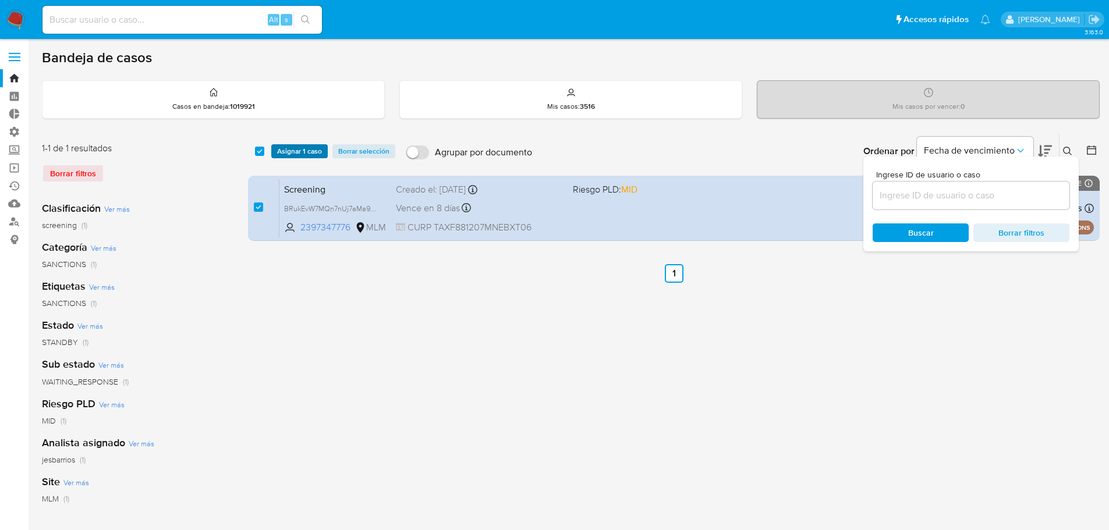
click at [296, 146] on span "Asignar 1 caso" at bounding box center [299, 152] width 45 height 12
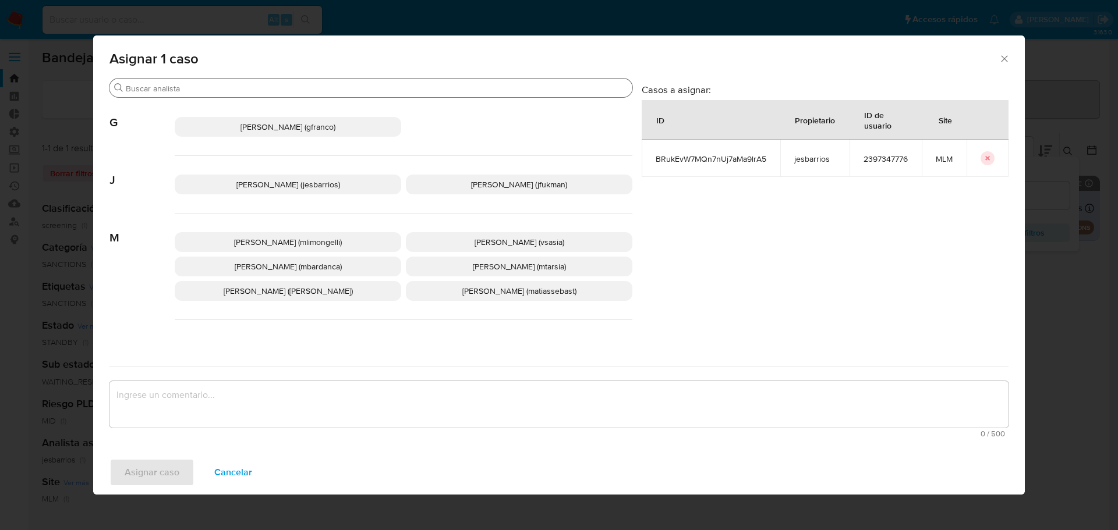
click at [280, 93] on input "Buscar" at bounding box center [377, 88] width 502 height 10
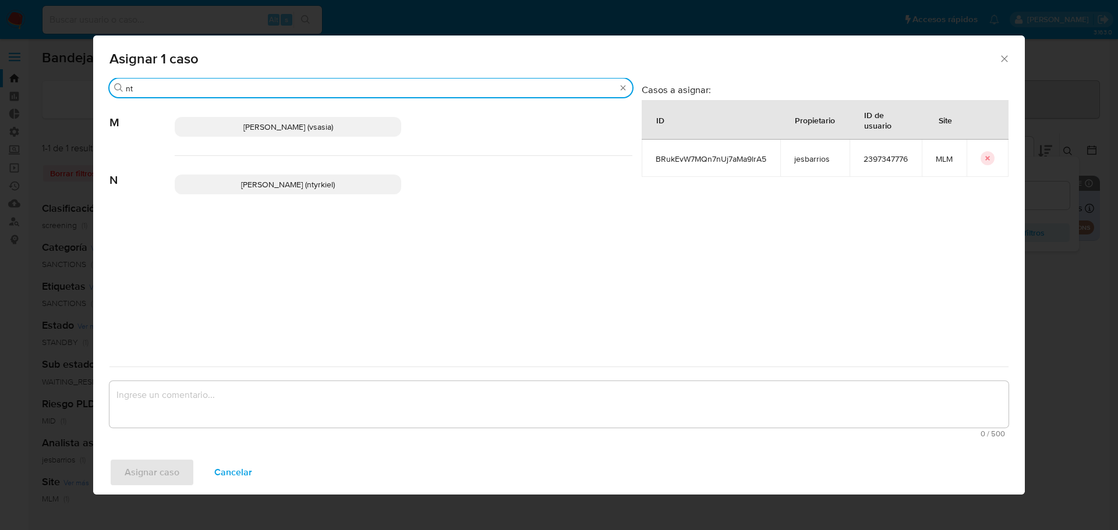
type input "nt"
click at [282, 186] on span "Nicolas Tyrkiel (ntyrkiel)" at bounding box center [288, 185] width 94 height 12
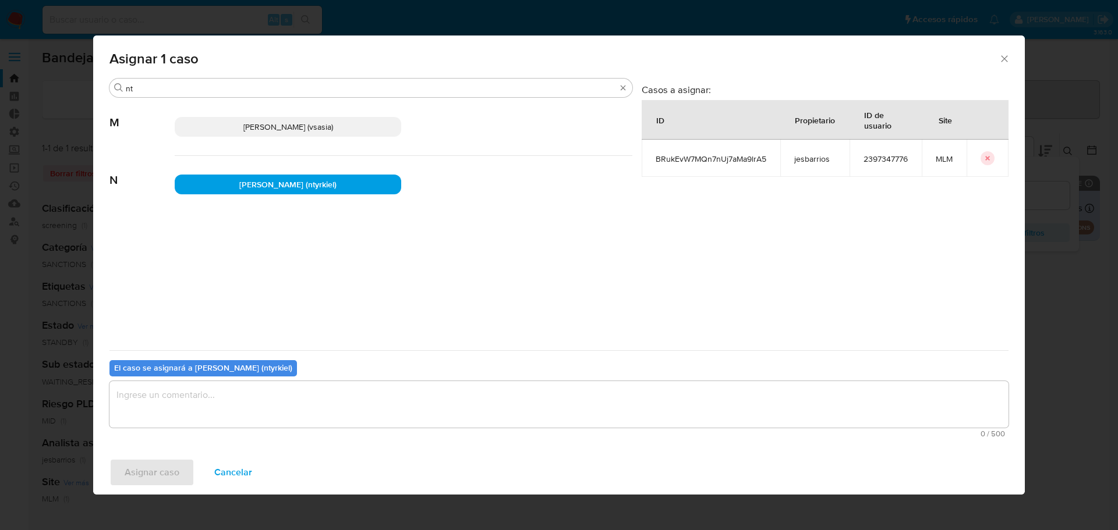
click at [302, 404] on textarea "assign-modal" at bounding box center [558, 404] width 899 height 47
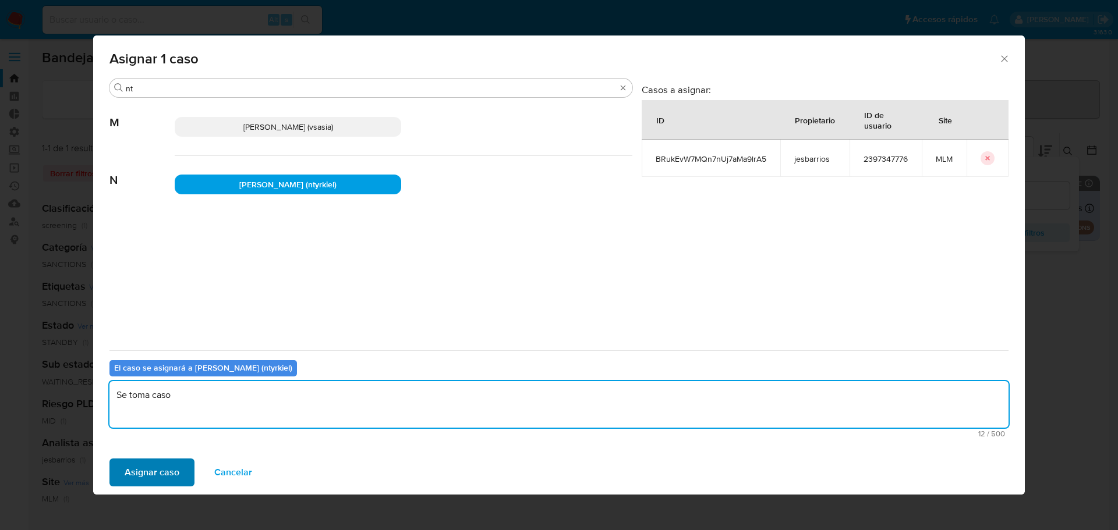
type textarea "Se toma caso"
click at [145, 471] on span "Asignar caso" at bounding box center [152, 473] width 55 height 26
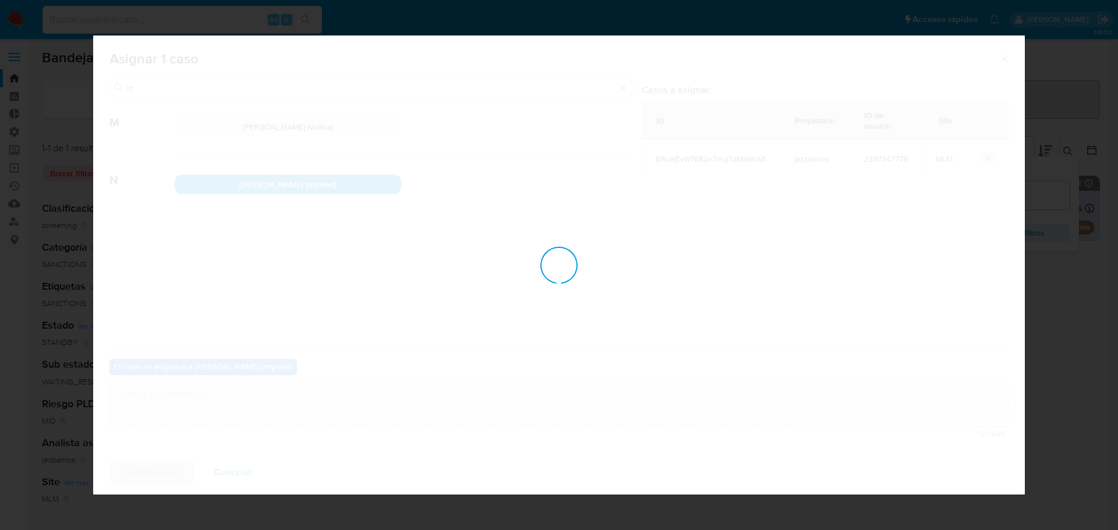
checkbox input "false"
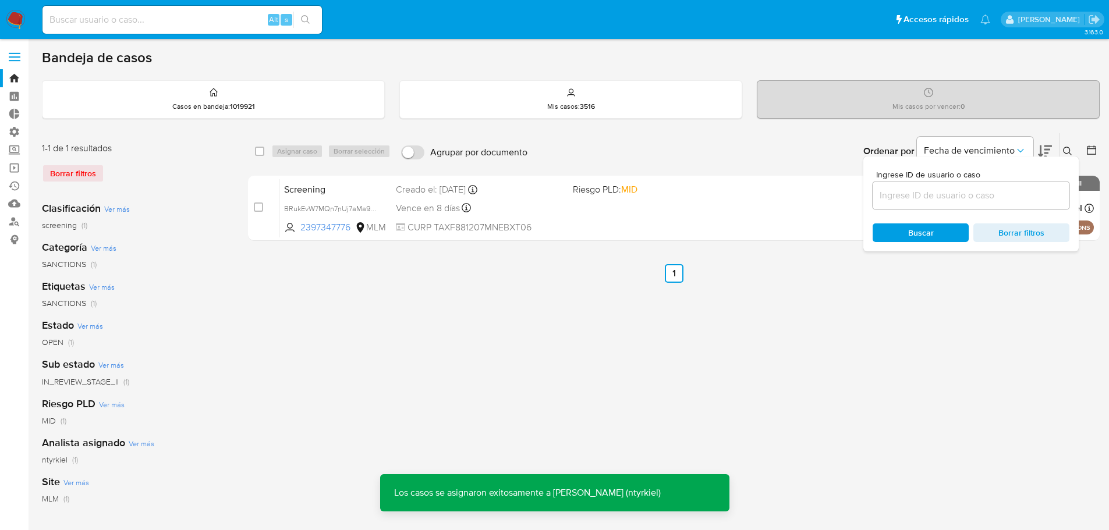
click at [989, 307] on div "select-all-cases-checkbox Asignar caso Borrar selección Agrupar por documento O…" at bounding box center [674, 388] width 852 height 511
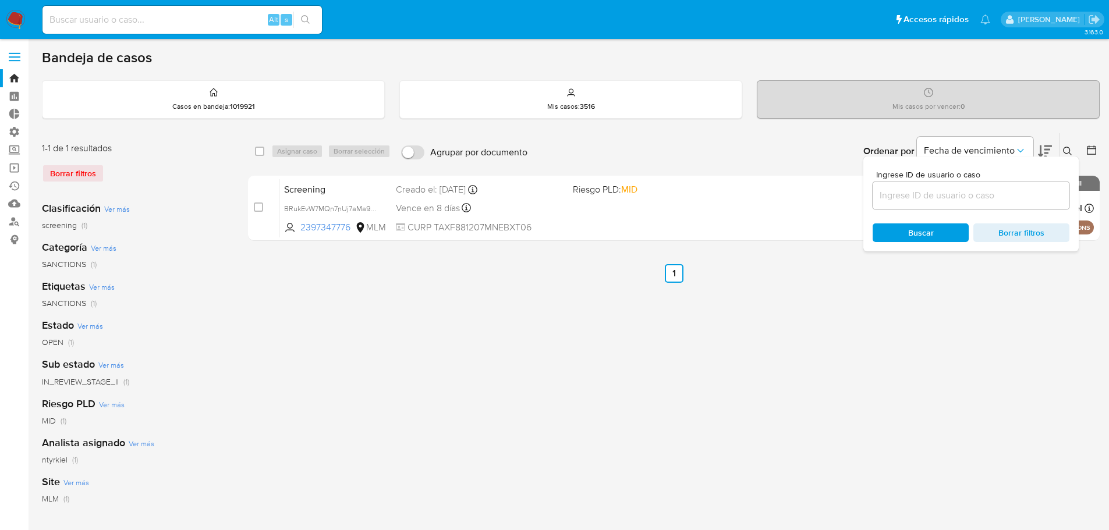
click at [1041, 150] on icon at bounding box center [1045, 152] width 14 height 12
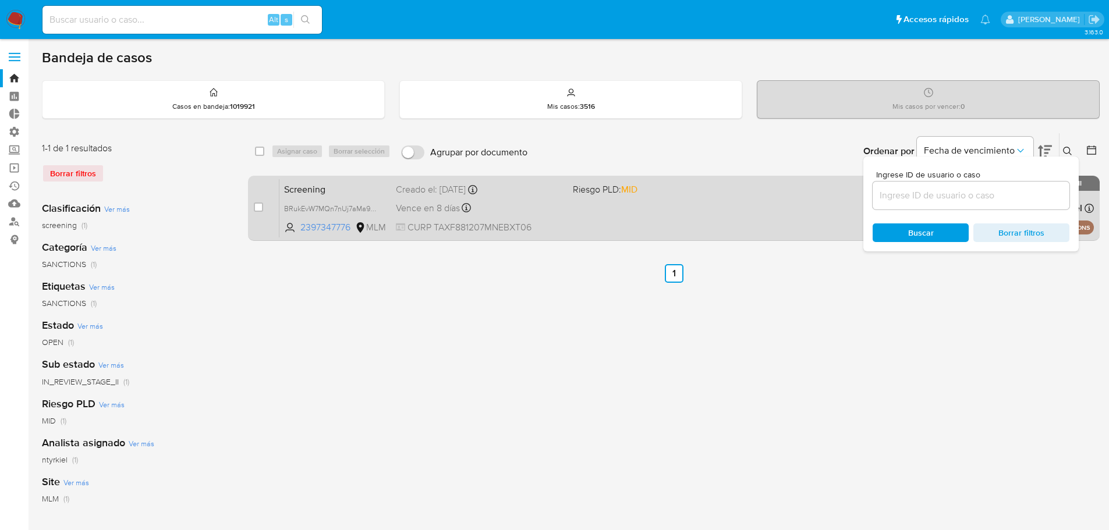
click at [618, 203] on div "Screening BRukEvW7MQn7nUj7aMa9lrA5 2397347776 MLM Riesgo PLD: MID Creado el: 03…" at bounding box center [686, 208] width 815 height 59
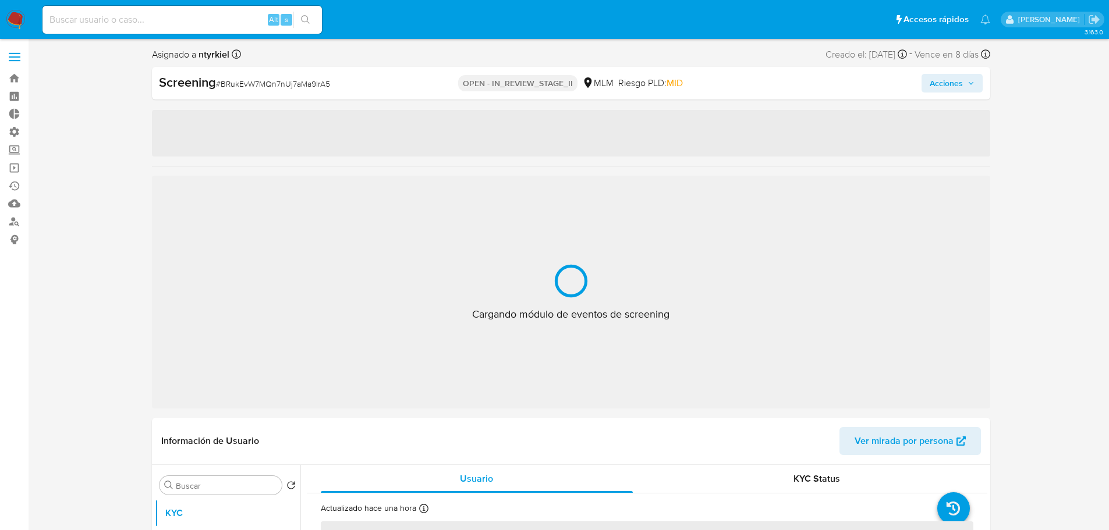
select select "10"
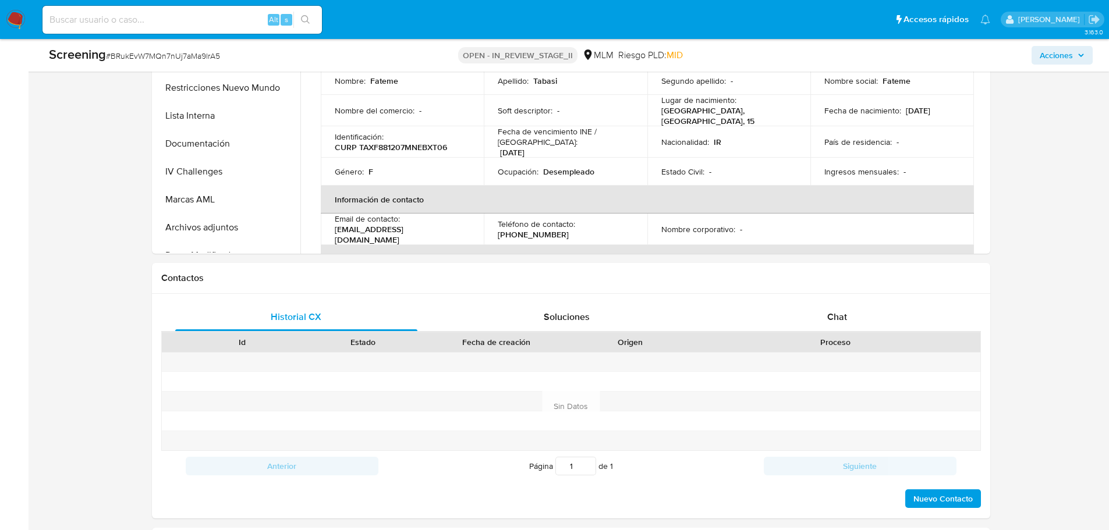
scroll to position [641, 0]
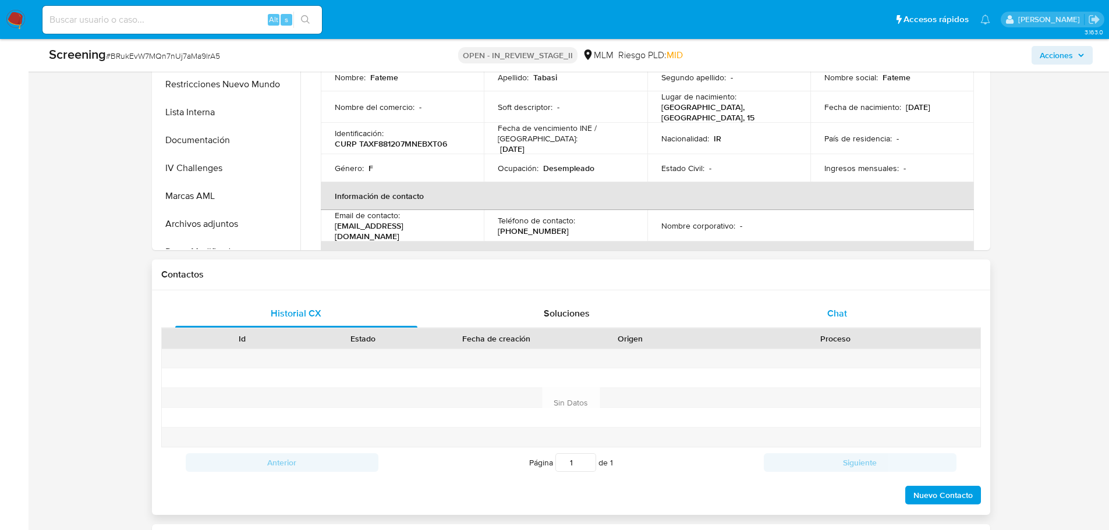
click at [824, 311] on div "Chat" at bounding box center [837, 314] width 243 height 28
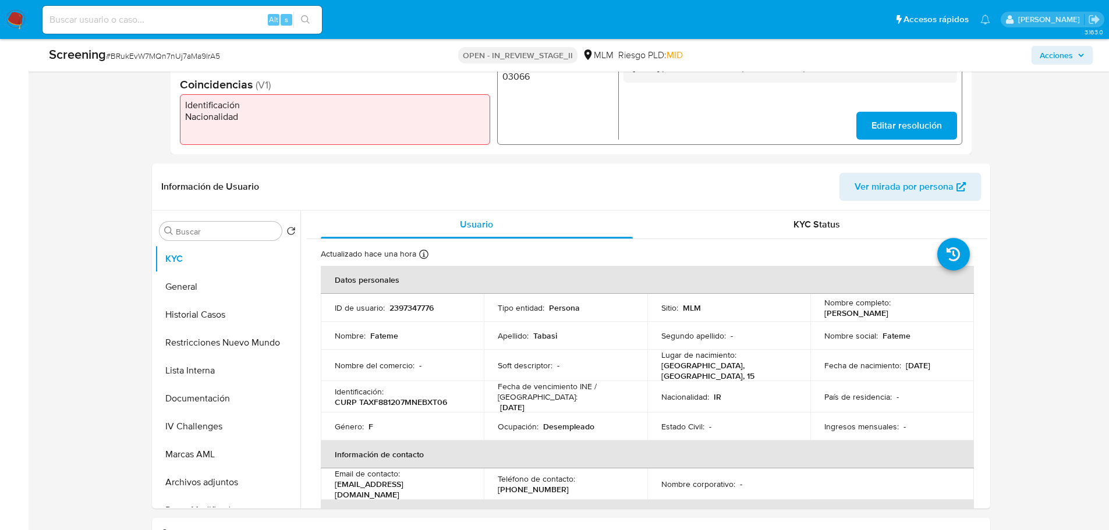
scroll to position [408, 0]
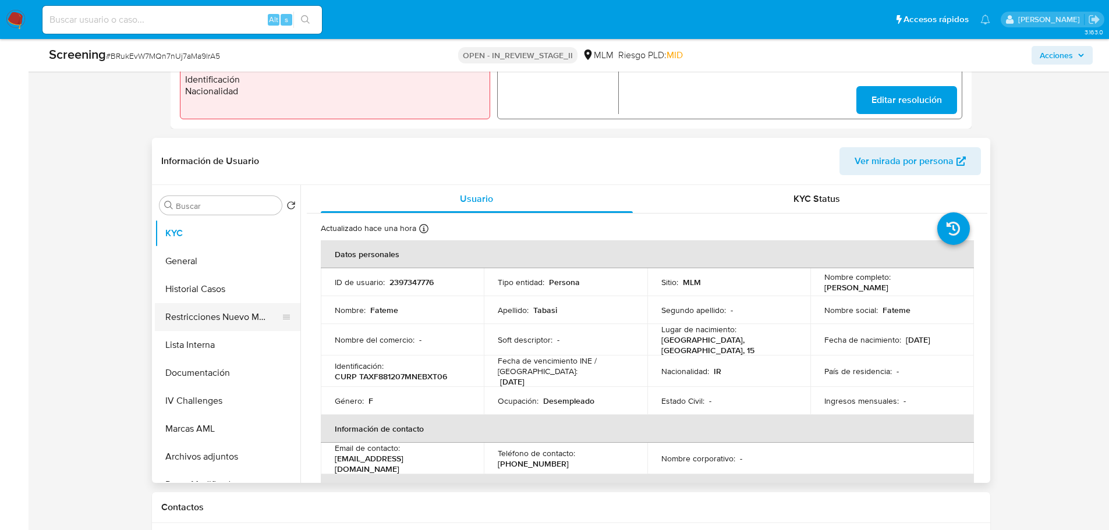
click at [220, 316] on button "Restricciones Nuevo Mundo" at bounding box center [223, 317] width 136 height 28
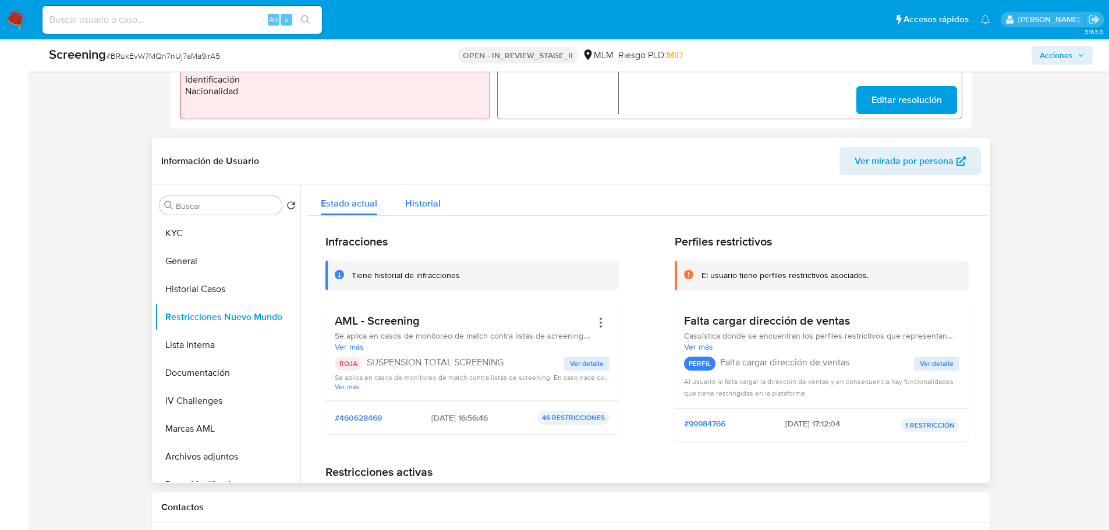
click at [422, 209] on span "Historial" at bounding box center [423, 203] width 36 height 13
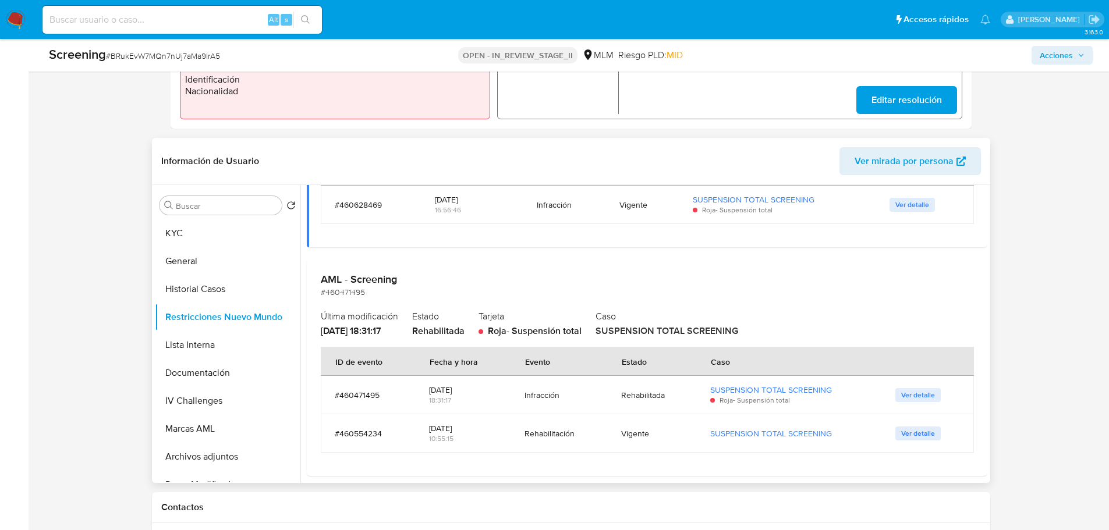
scroll to position [198, 0]
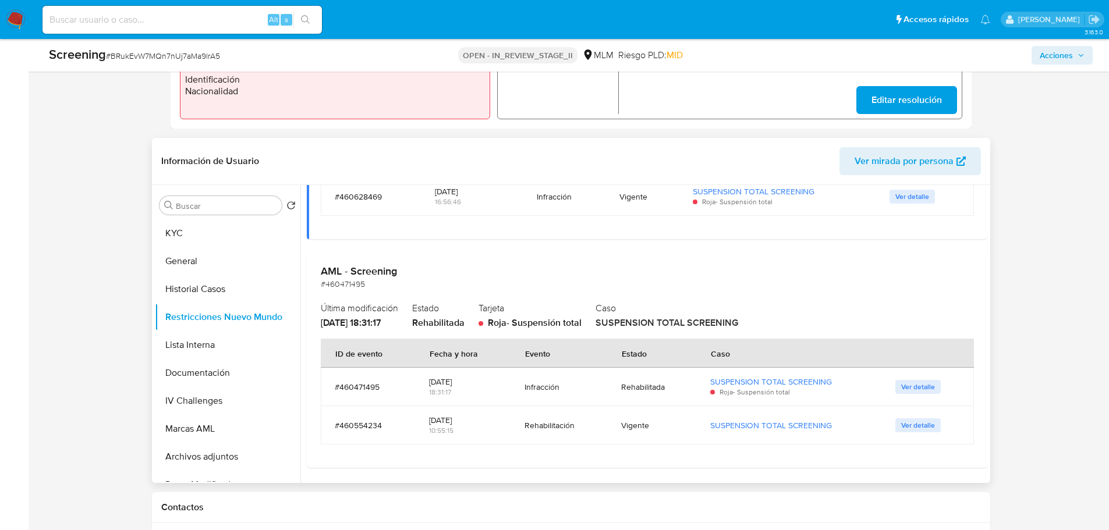
click at [920, 429] on span "Ver detalle" at bounding box center [918, 426] width 34 height 12
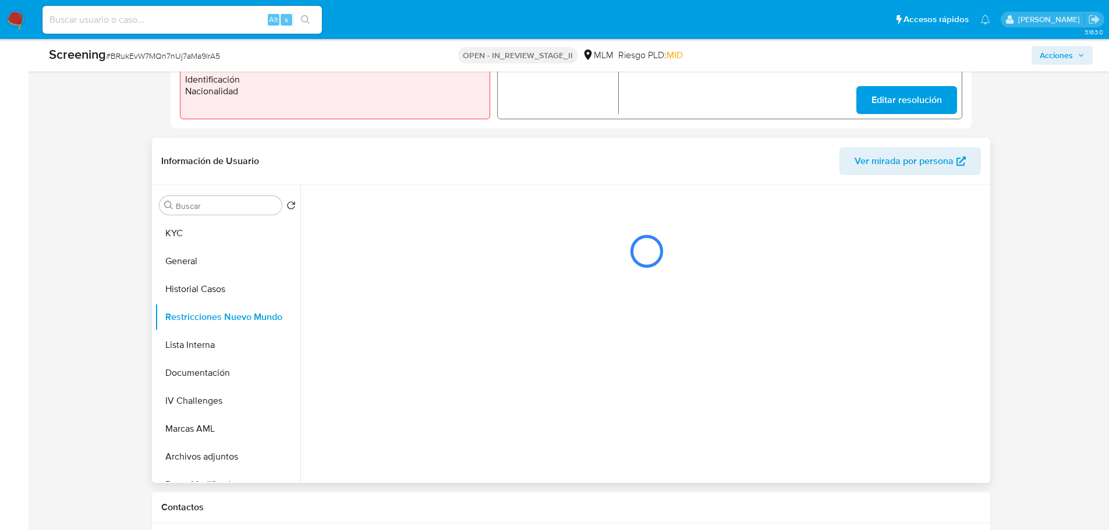
scroll to position [0, 0]
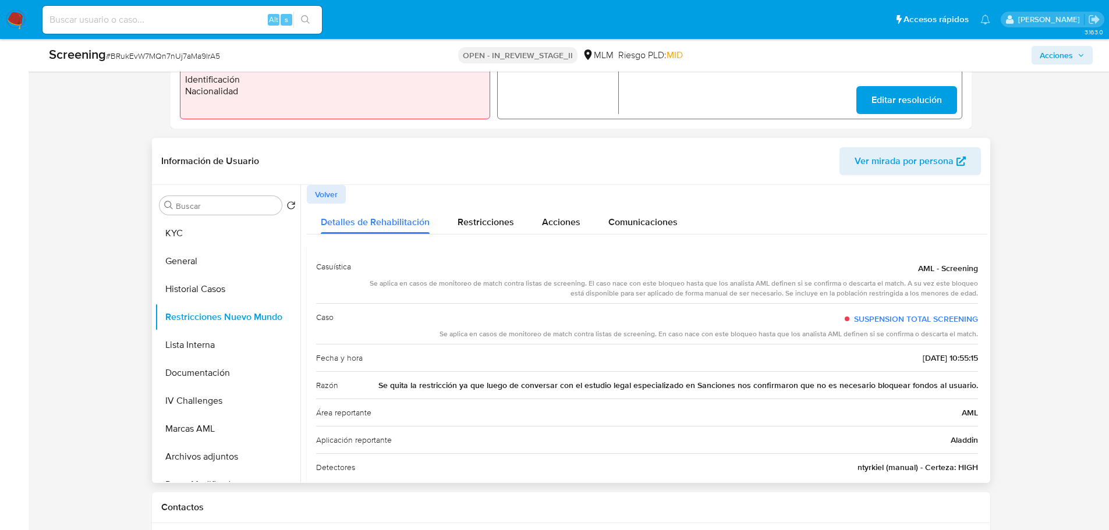
click at [690, 385] on span "Se quita la restricción ya que luego de conversar con el estudio legal especial…" at bounding box center [678, 386] width 600 height 12
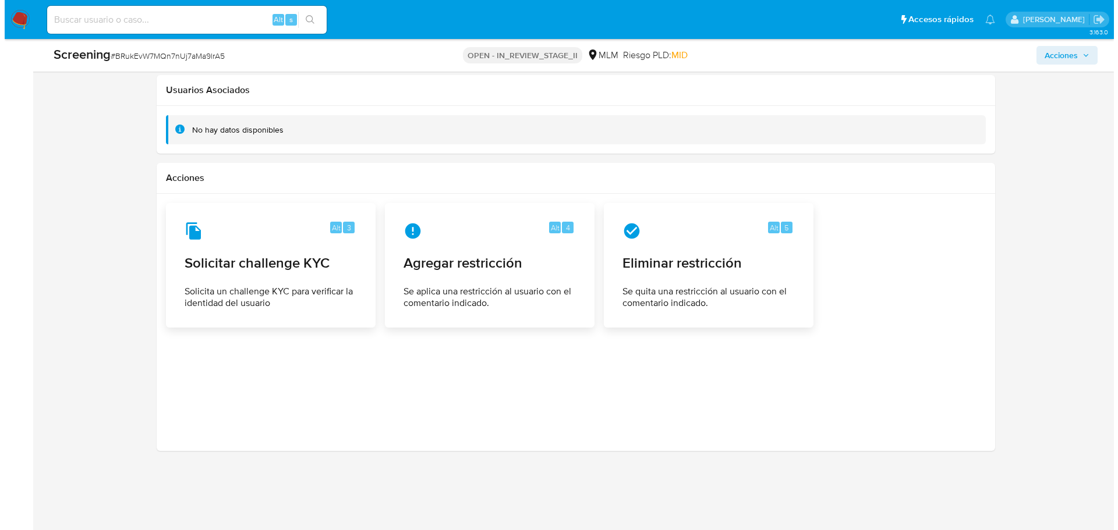
scroll to position [2106, 0]
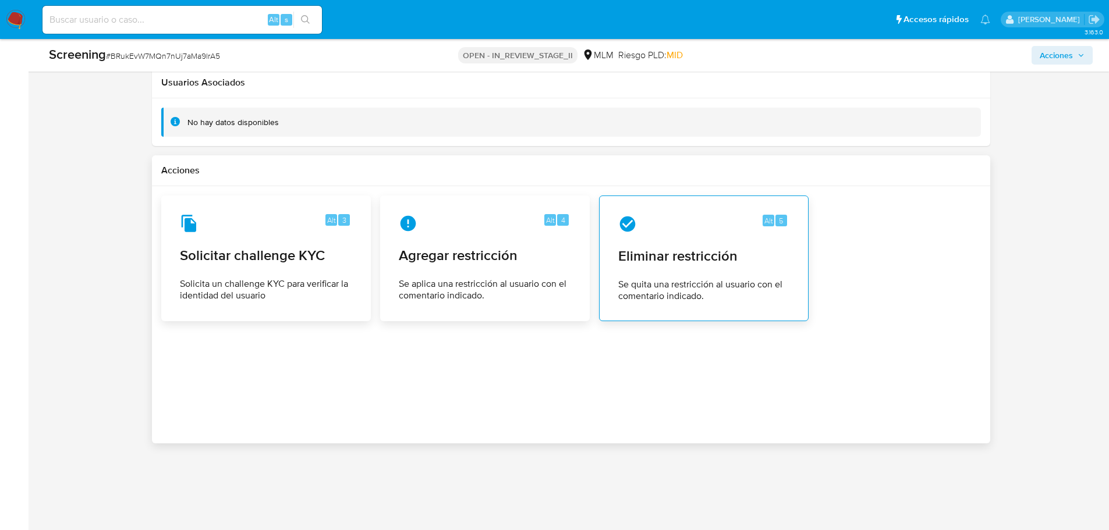
click at [669, 260] on span "Eliminar restricción" at bounding box center [703, 255] width 171 height 17
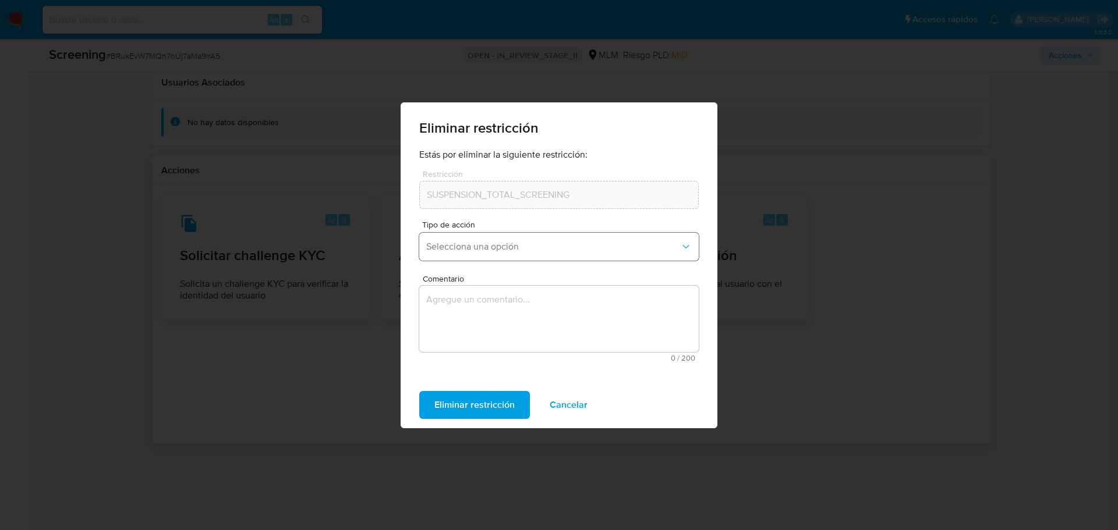
click at [509, 247] on span "Selecciona una opción" at bounding box center [553, 247] width 254 height 12
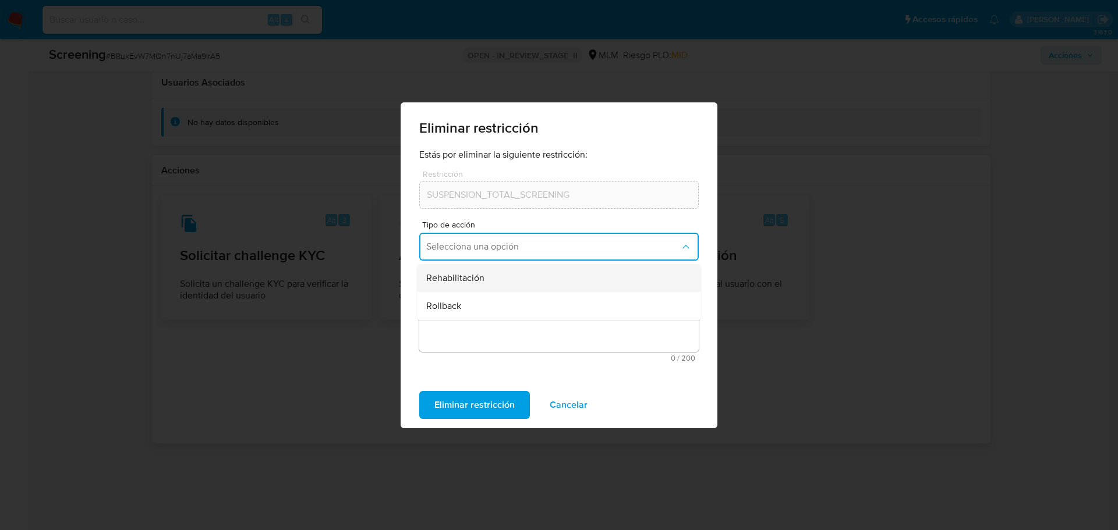
click at [484, 274] on div "Rehabilitación" at bounding box center [555, 278] width 259 height 28
click at [501, 321] on textarea "Comentario" at bounding box center [558, 319] width 279 height 66
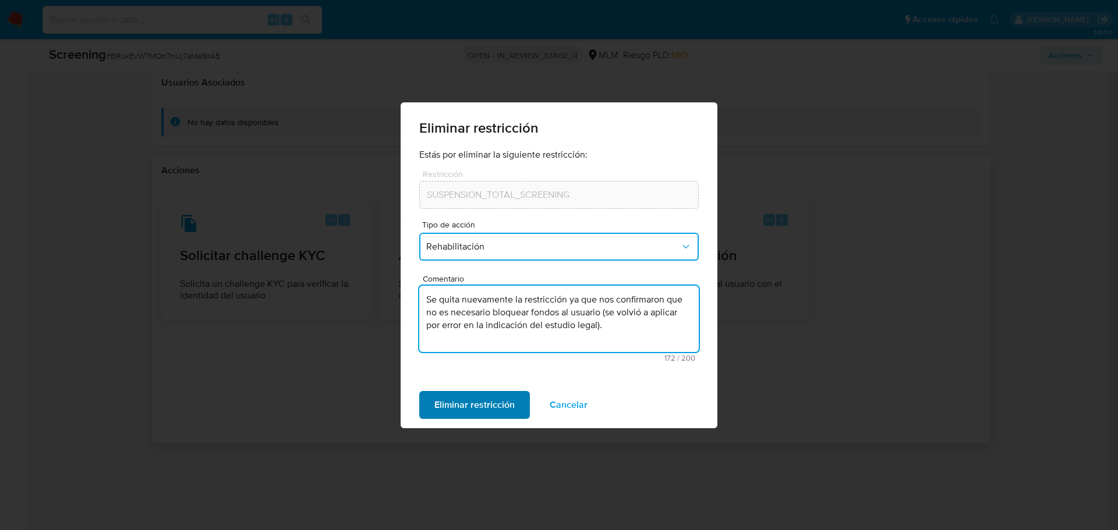
type textarea "Se quita nuevamente la restricción ya que nos confirmaron que no es necesario b…"
click at [494, 408] on span "Eliminar restricción" at bounding box center [474, 405] width 80 height 26
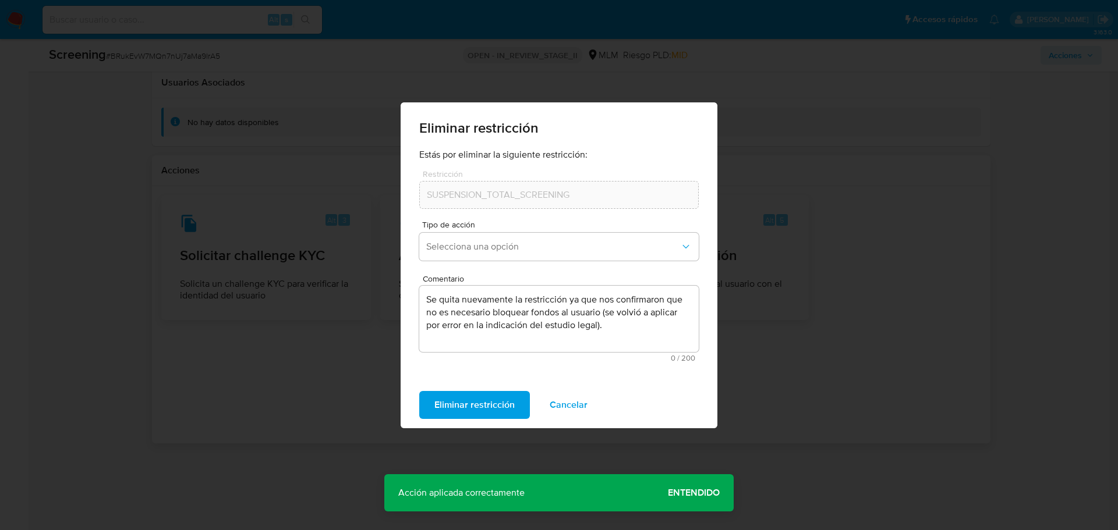
click at [683, 493] on span "Entendido" at bounding box center [694, 493] width 52 height 0
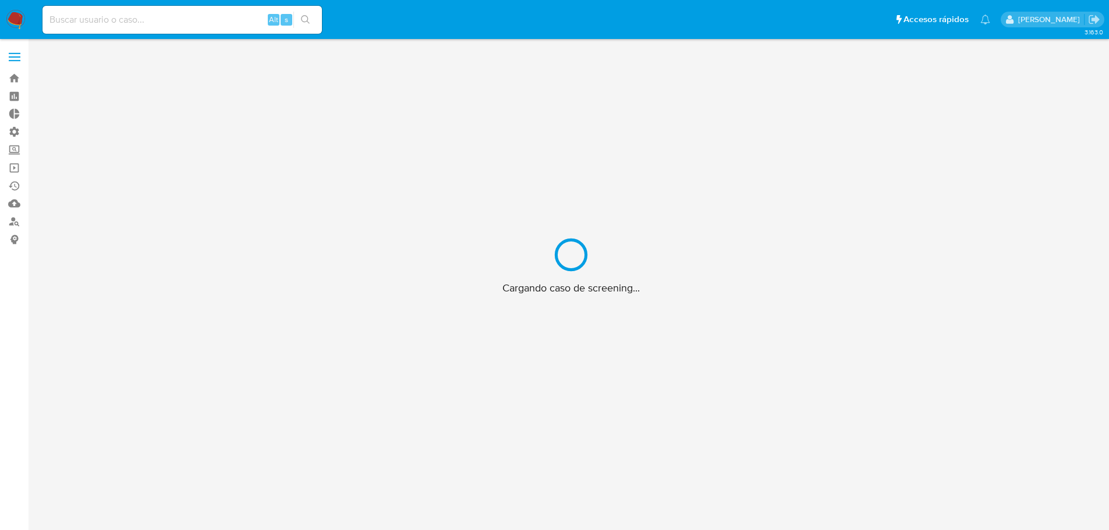
scroll to position [42, 0]
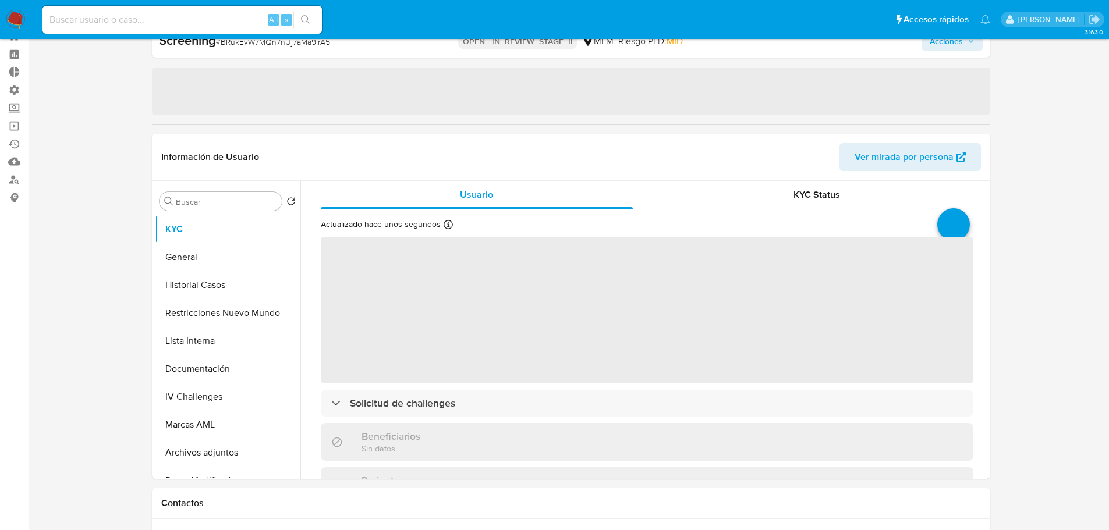
select select "10"
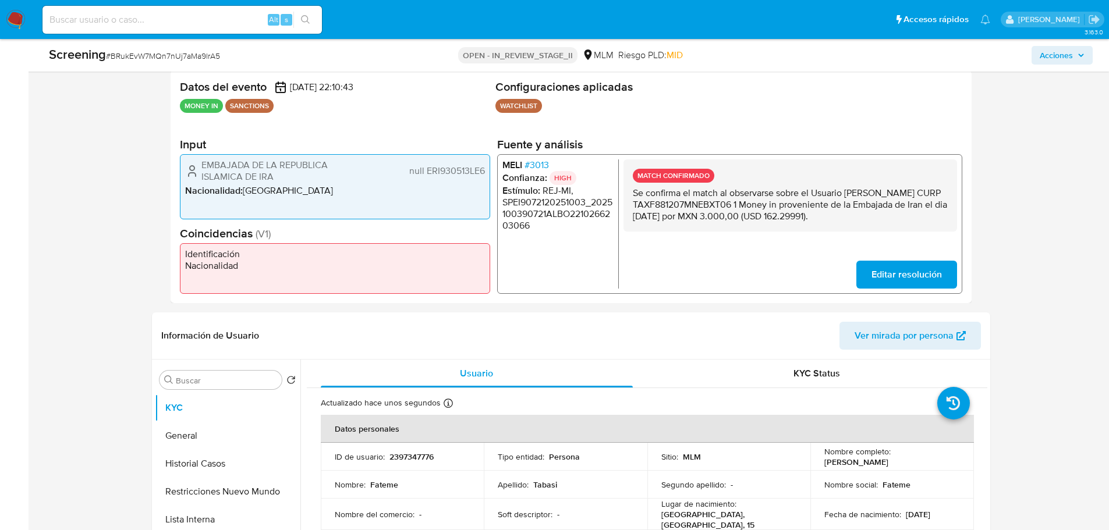
scroll to position [349, 0]
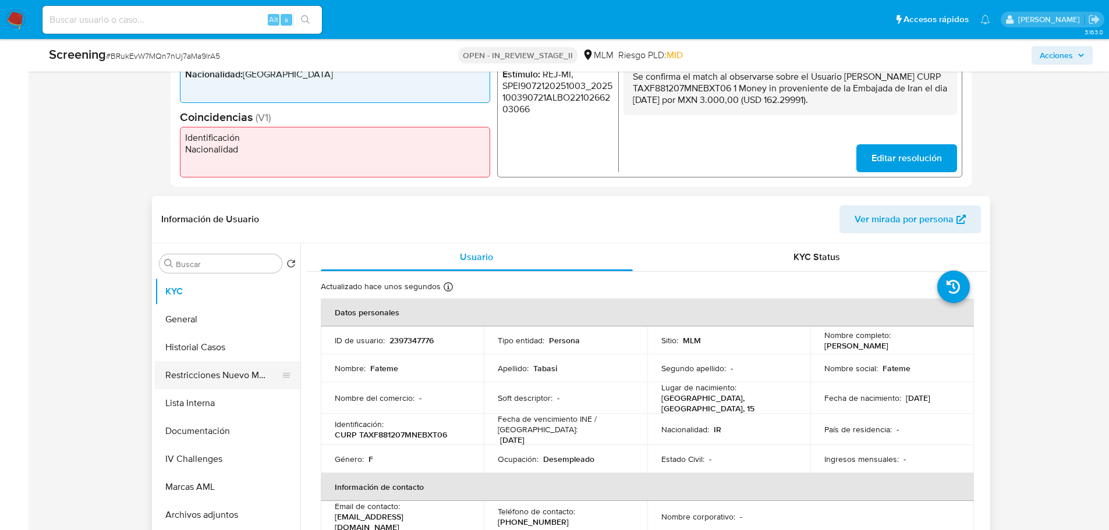
click at [197, 388] on button "Restricciones Nuevo Mundo" at bounding box center [223, 376] width 136 height 28
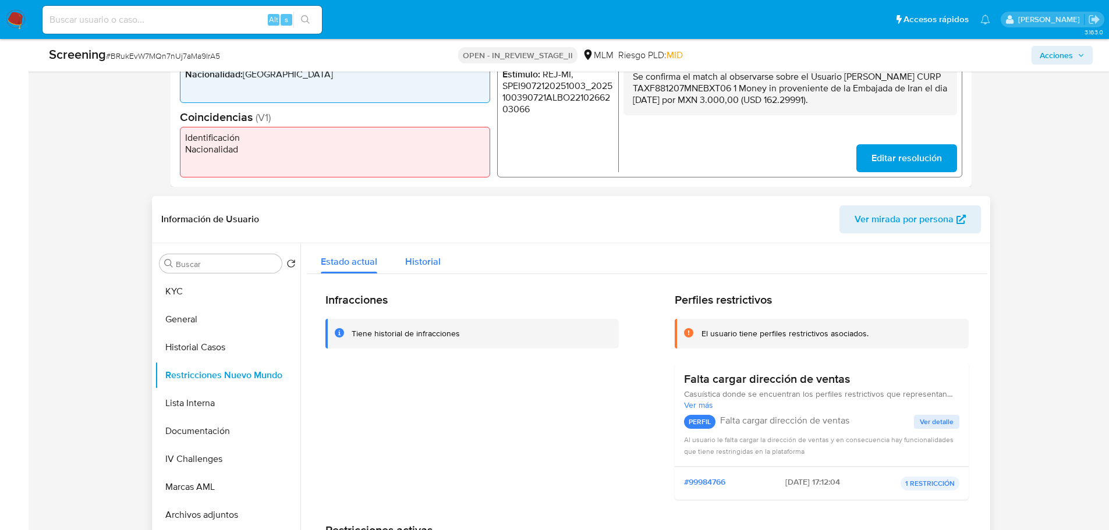
click at [425, 269] on div "Historial" at bounding box center [423, 258] width 36 height 31
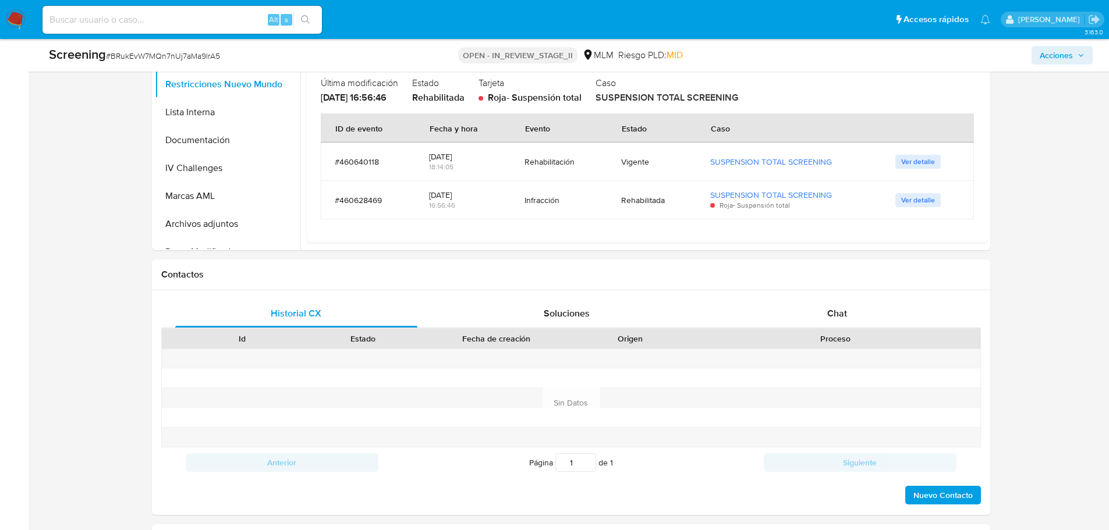
scroll to position [873, 0]
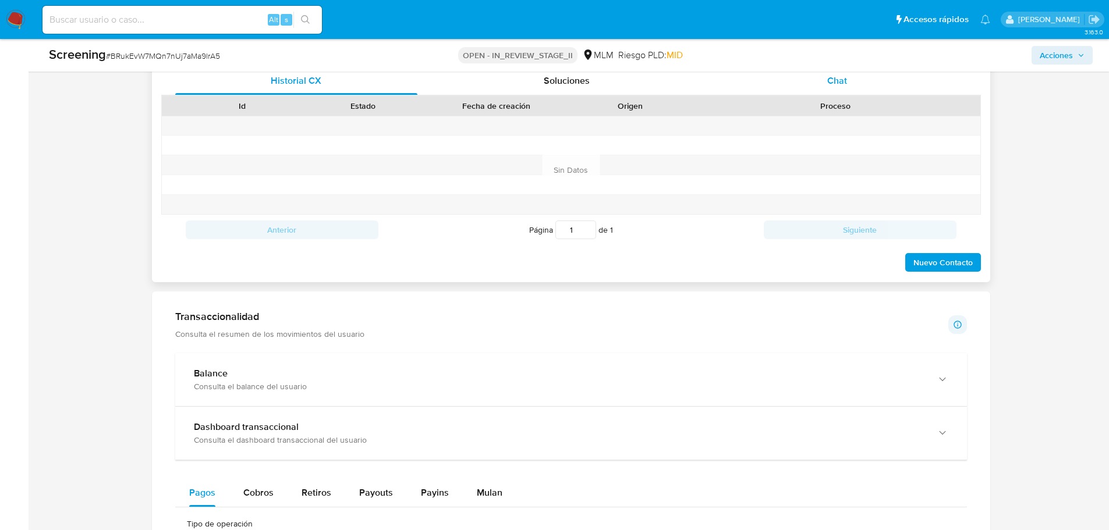
click at [838, 82] on span "Chat" at bounding box center [837, 80] width 20 height 13
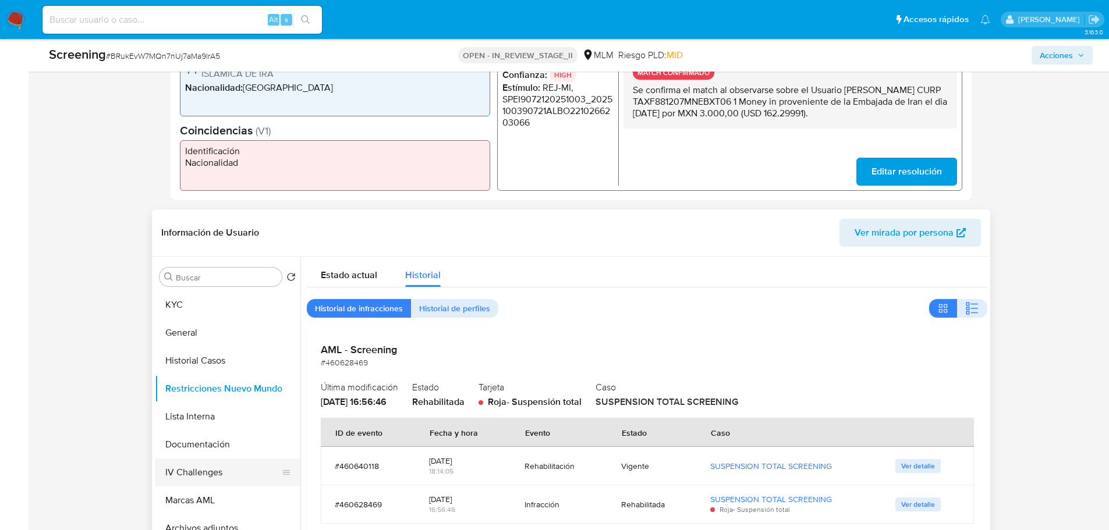
scroll to position [0, 0]
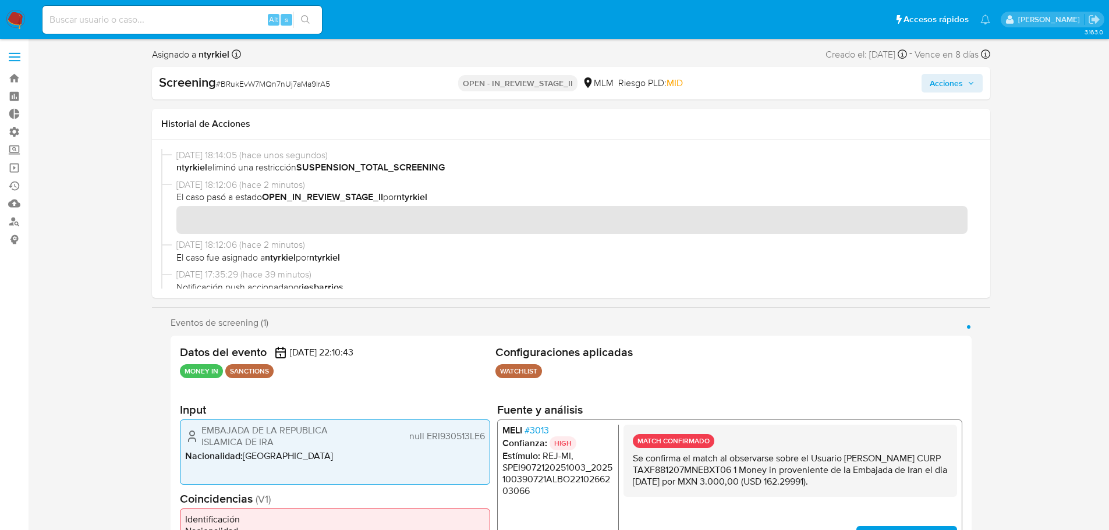
click at [296, 82] on span "# BRukEvW7MQn7nUj7aMa9lrA5" at bounding box center [273, 84] width 114 height 12
copy span "BRukEvW7MQn7nUj7aMa9lrA5"
click at [12, 13] on img at bounding box center [16, 20] width 20 height 20
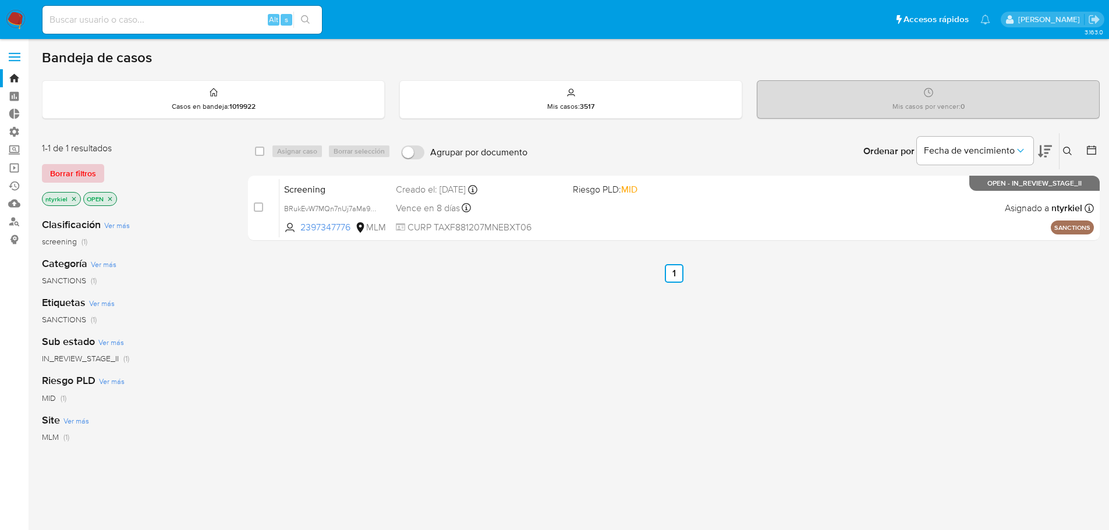
click at [82, 172] on span "Borrar filtros" at bounding box center [73, 173] width 46 height 16
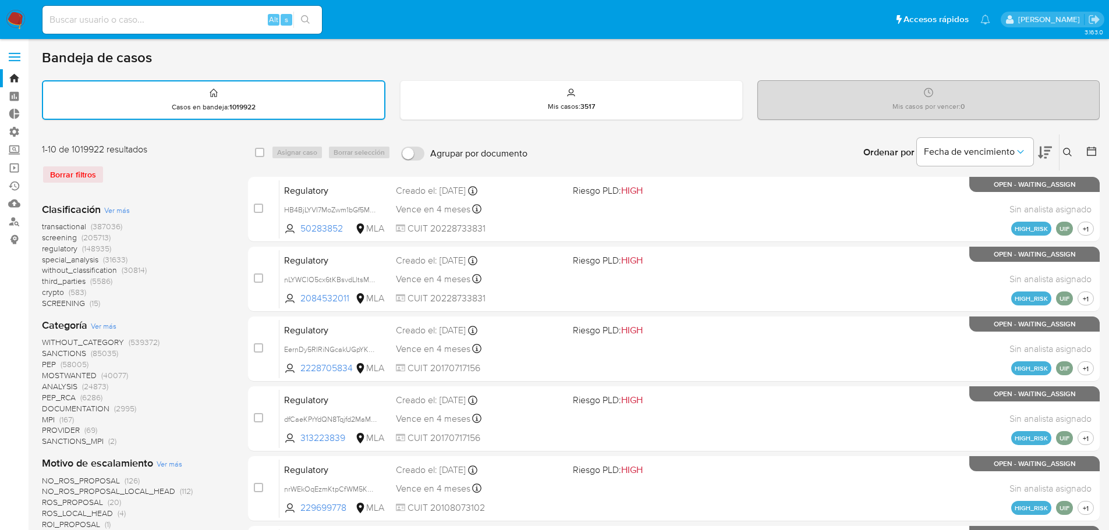
click at [10, 23] on img at bounding box center [16, 20] width 20 height 20
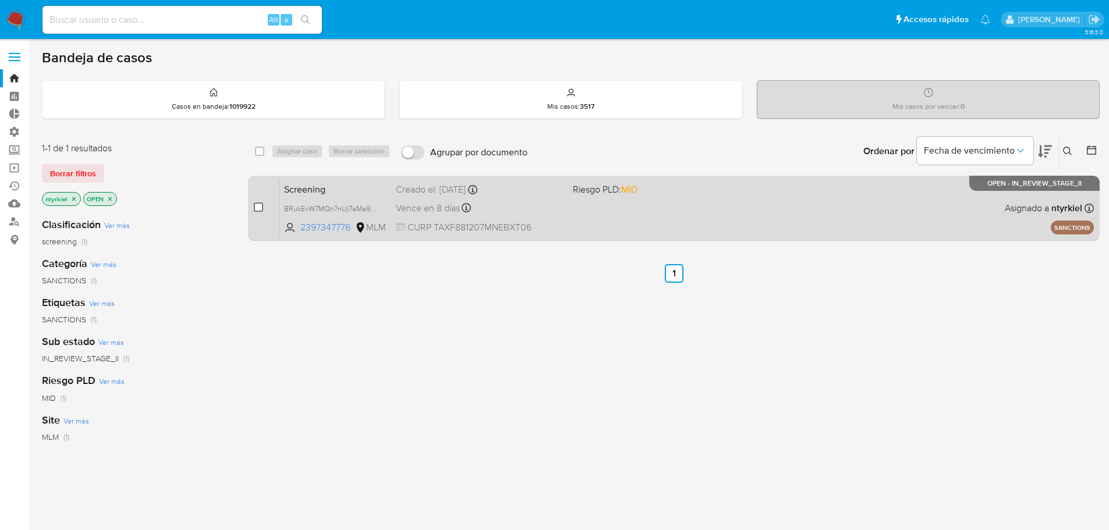
click at [257, 210] on input "checkbox" at bounding box center [258, 207] width 9 height 9
checkbox input "true"
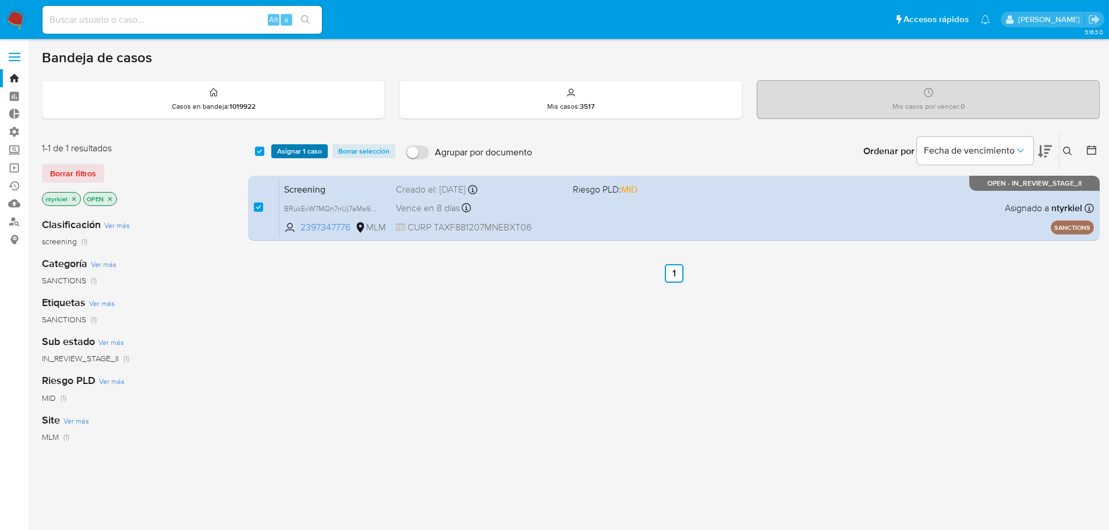
click at [295, 154] on span "Asignar 1 caso" at bounding box center [299, 152] width 45 height 12
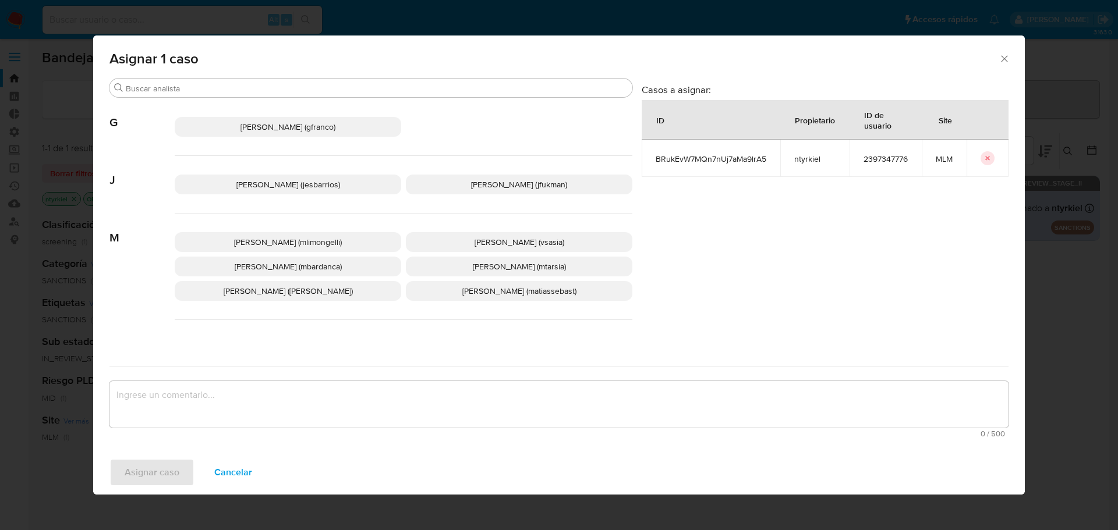
click at [295, 186] on span "Jesica Iris Barrios Leita (jesbarrios)" at bounding box center [288, 185] width 104 height 12
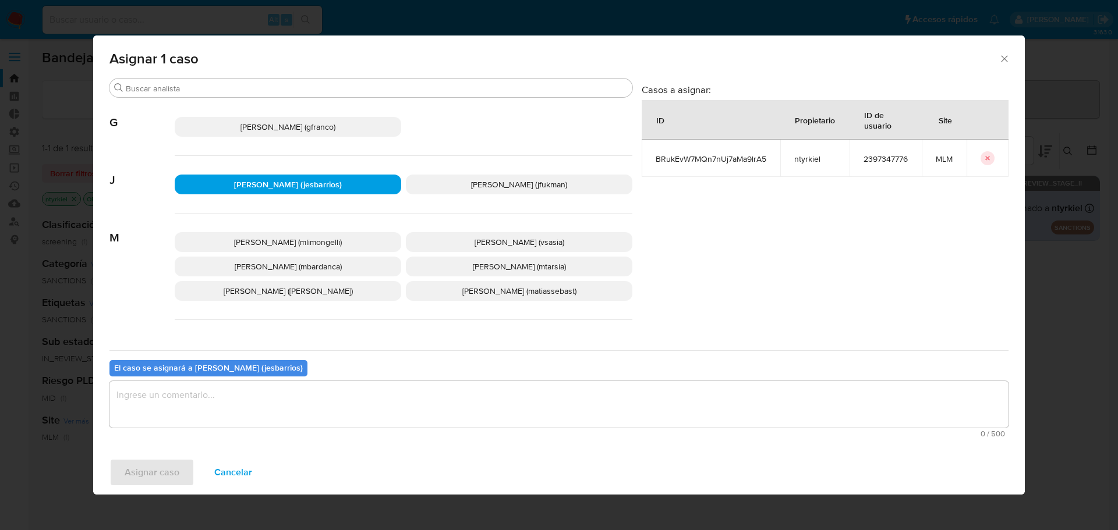
click at [282, 391] on textarea "assign-modal" at bounding box center [558, 404] width 899 height 47
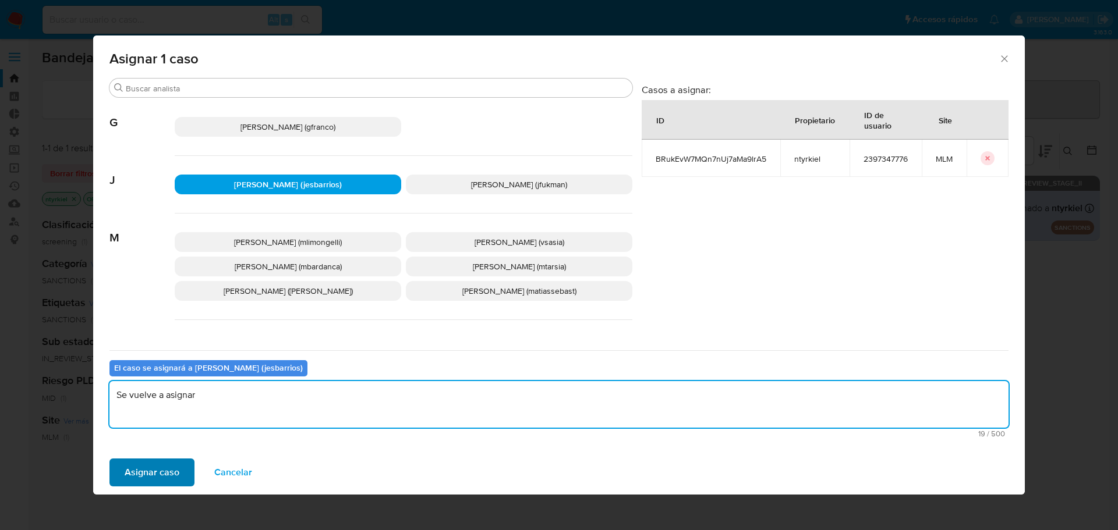
type textarea "Se vuelve a asignar"
click at [160, 469] on span "Asignar caso" at bounding box center [152, 473] width 55 height 26
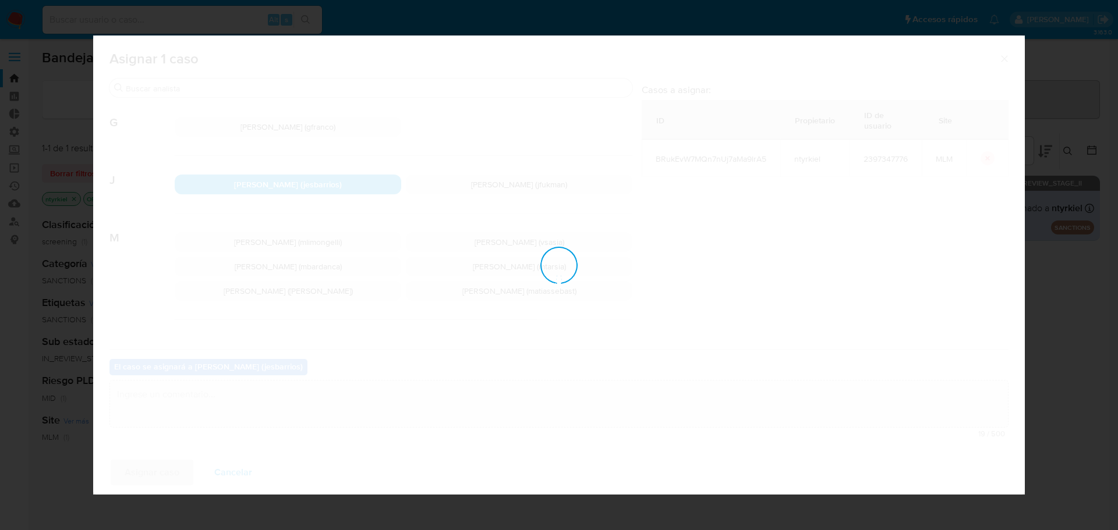
checkbox input "false"
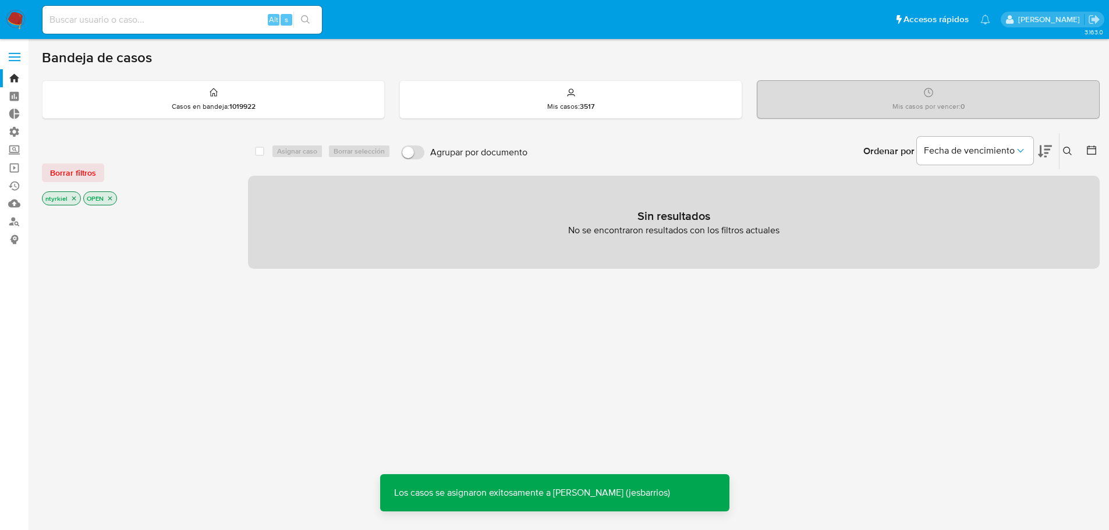
click at [180, 29] on div "Alt s" at bounding box center [182, 20] width 279 height 28
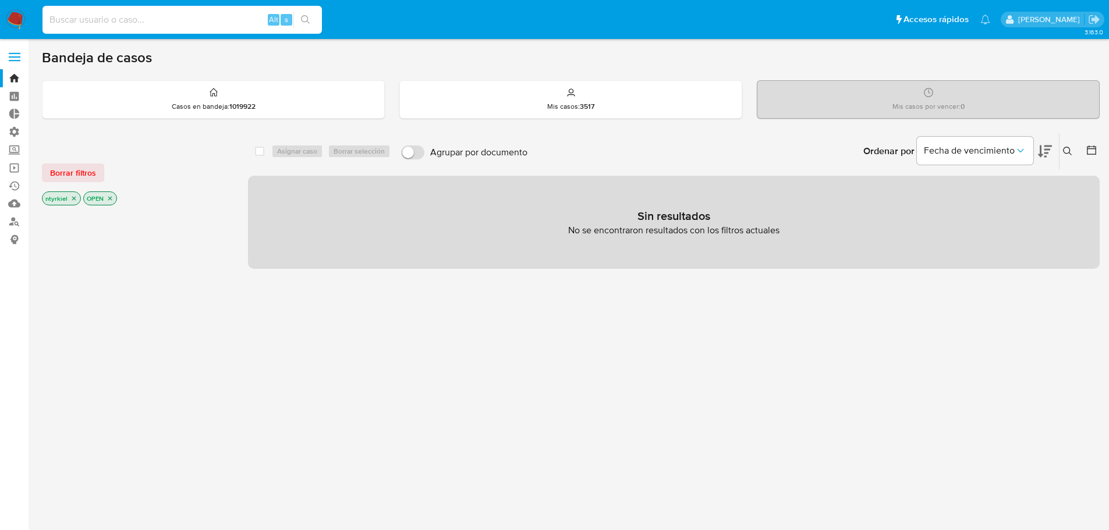
click at [176, 22] on input at bounding box center [182, 19] width 279 height 15
paste input "BRukEvW7MQn7nUj7aMa9lrA5"
type input "BRukEvW7MQn7nUj7aMa9lrA5"
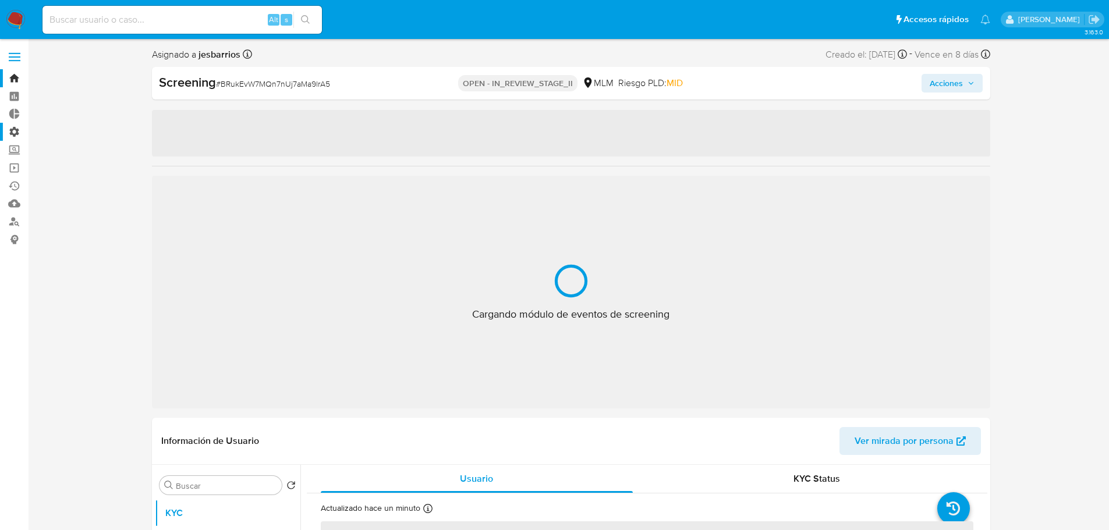
select select "10"
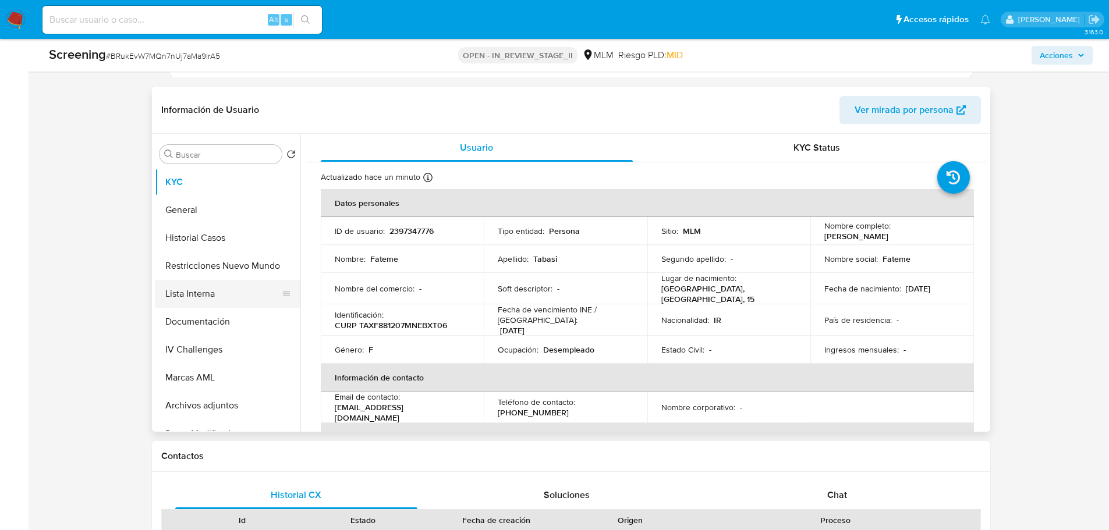
scroll to position [466, 0]
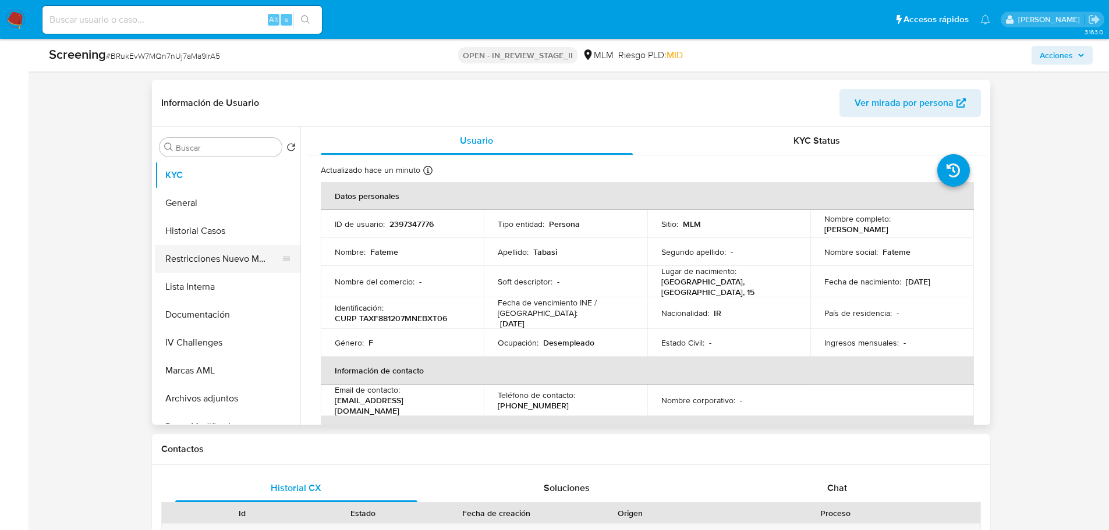
click at [194, 247] on button "Restricciones Nuevo Mundo" at bounding box center [223, 259] width 136 height 28
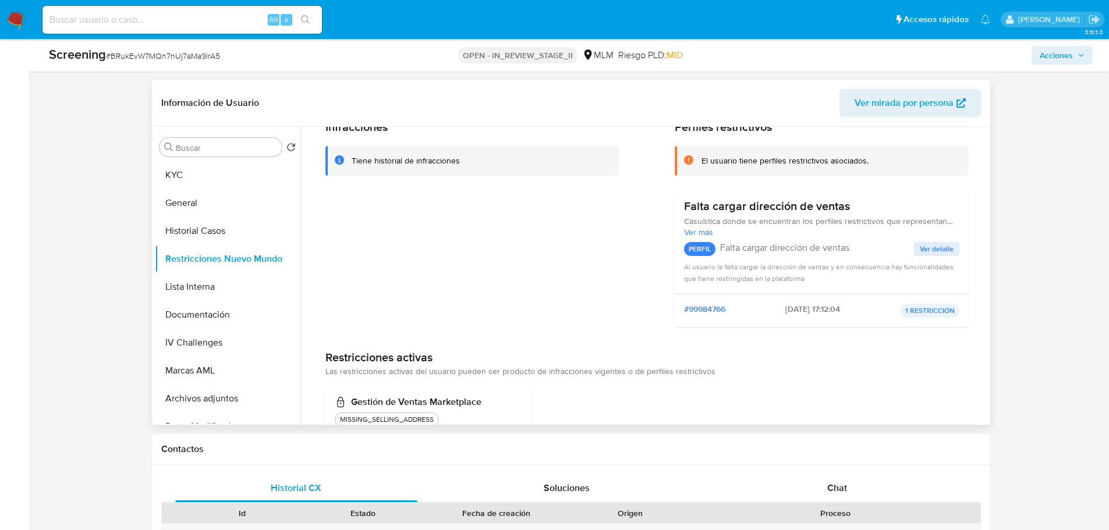
scroll to position [0, 0]
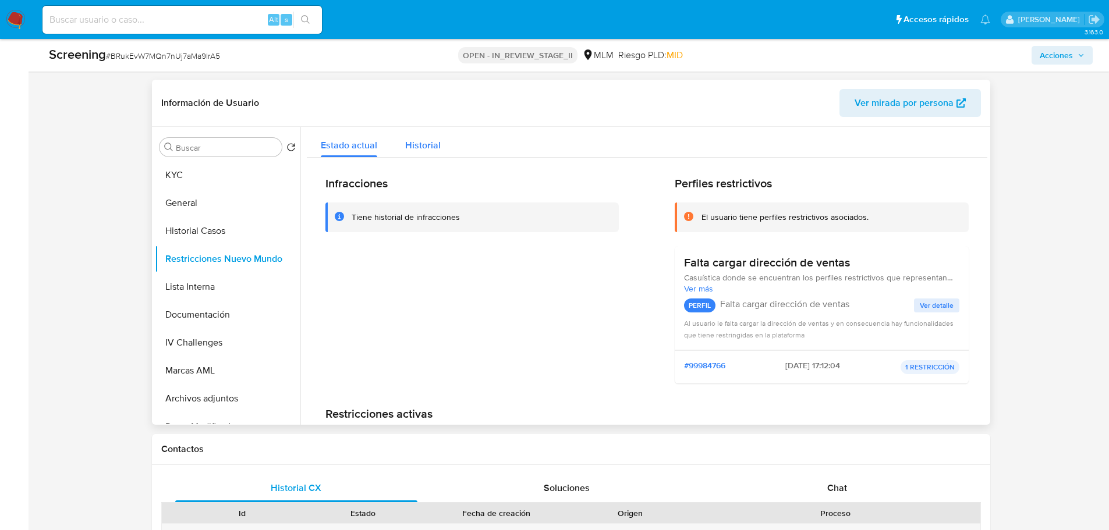
click at [429, 146] on span "Historial" at bounding box center [423, 145] width 36 height 13
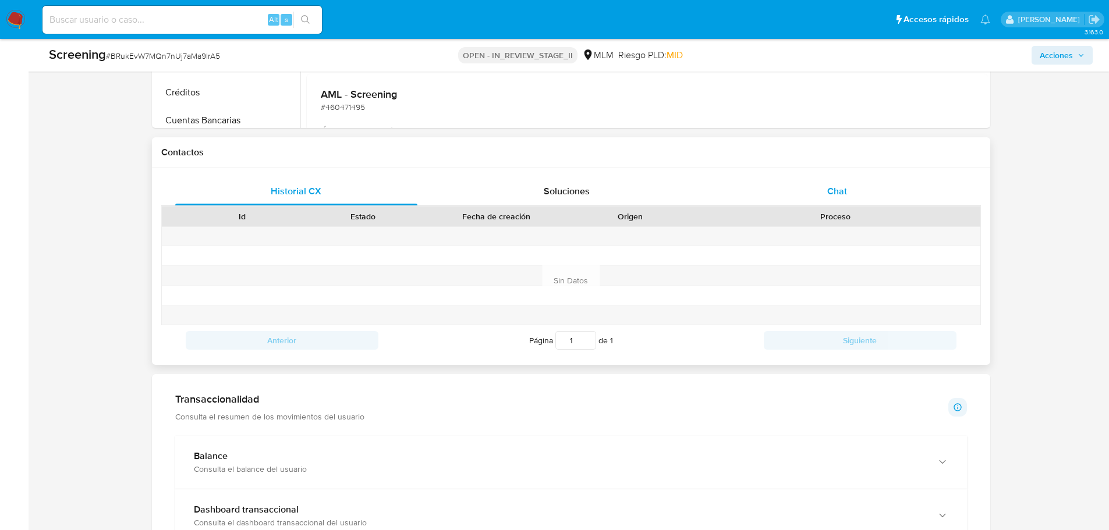
scroll to position [757, 0]
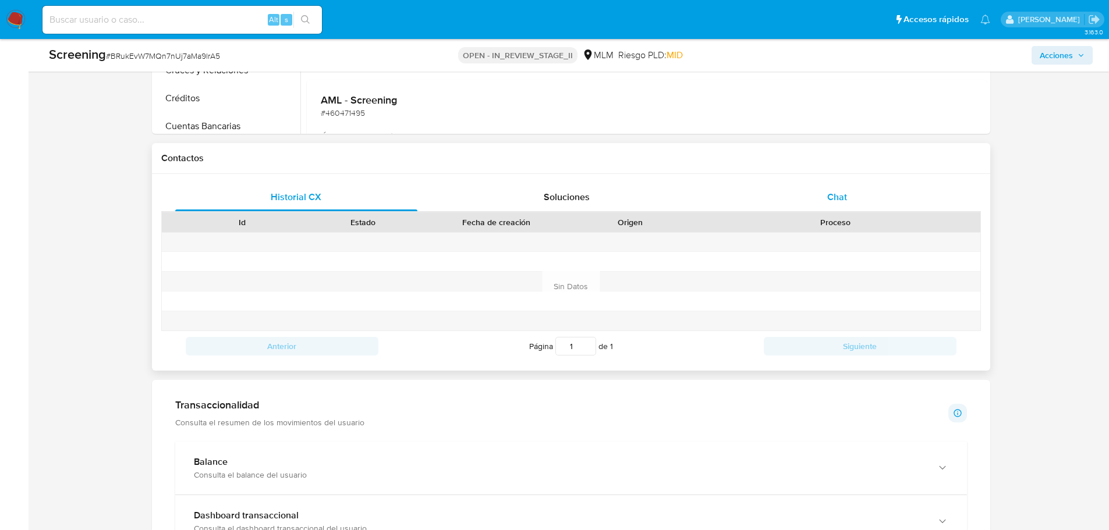
click at [863, 197] on div "Chat" at bounding box center [837, 197] width 243 height 28
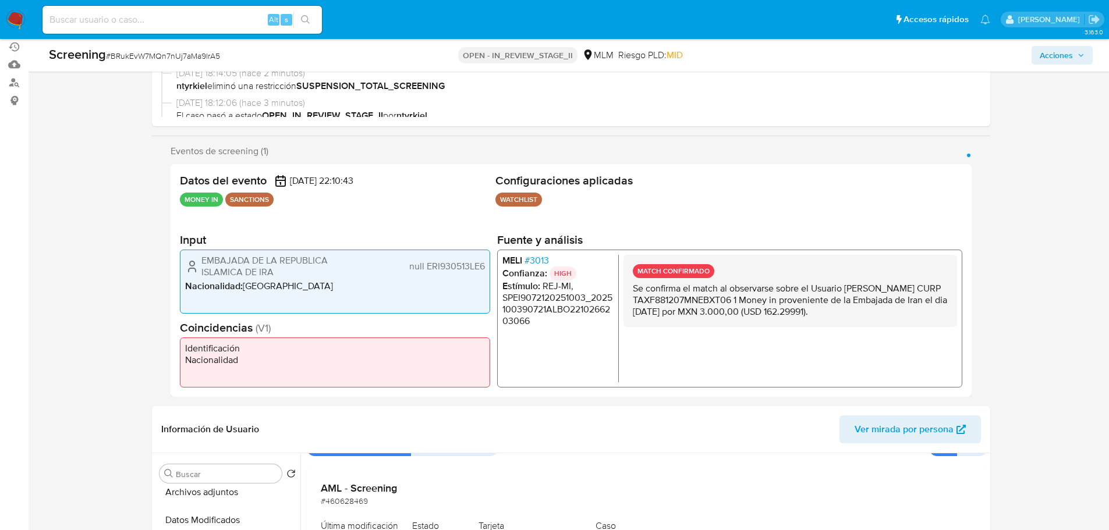
scroll to position [0, 0]
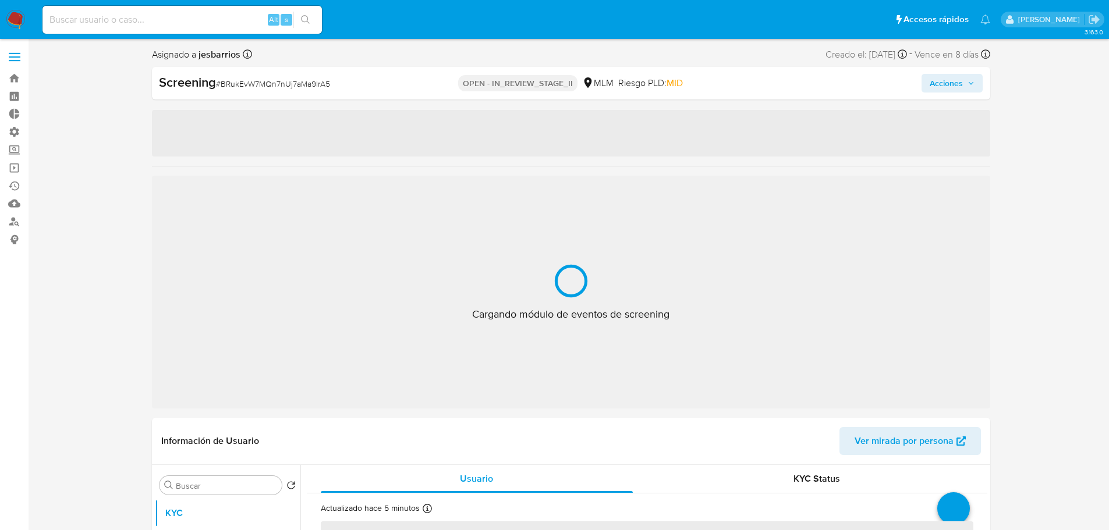
select select "10"
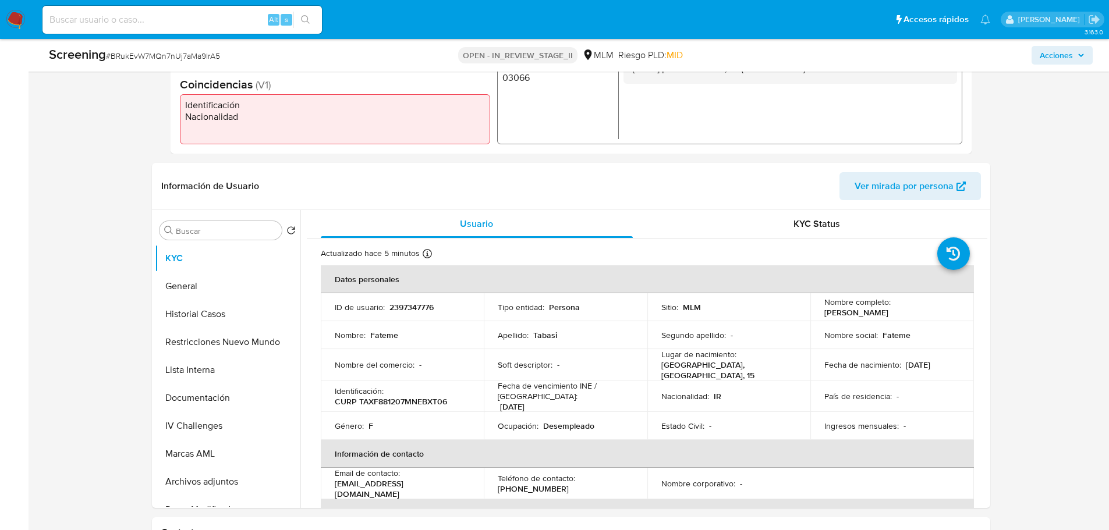
scroll to position [408, 0]
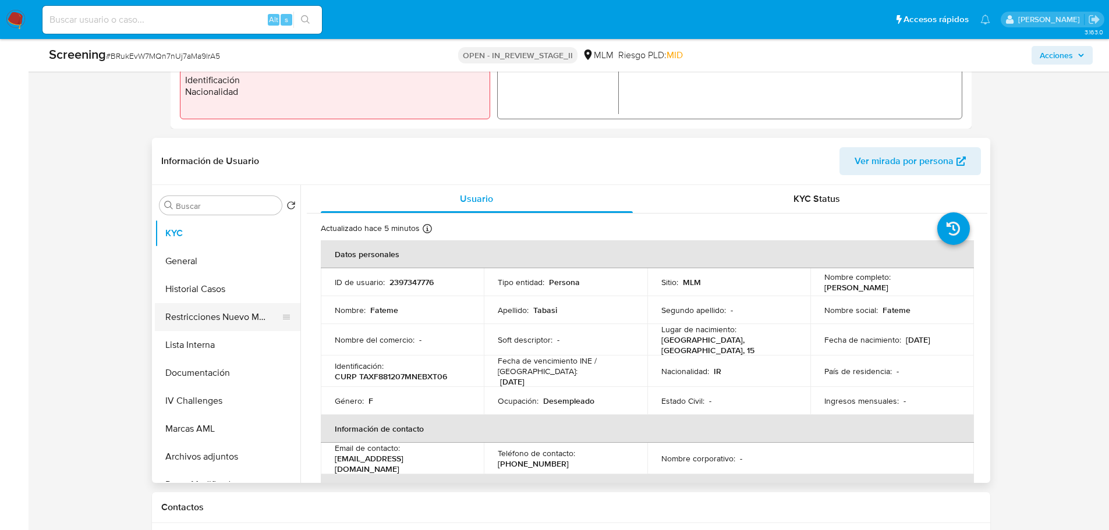
click at [198, 321] on button "Restricciones Nuevo Mundo" at bounding box center [223, 317] width 136 height 28
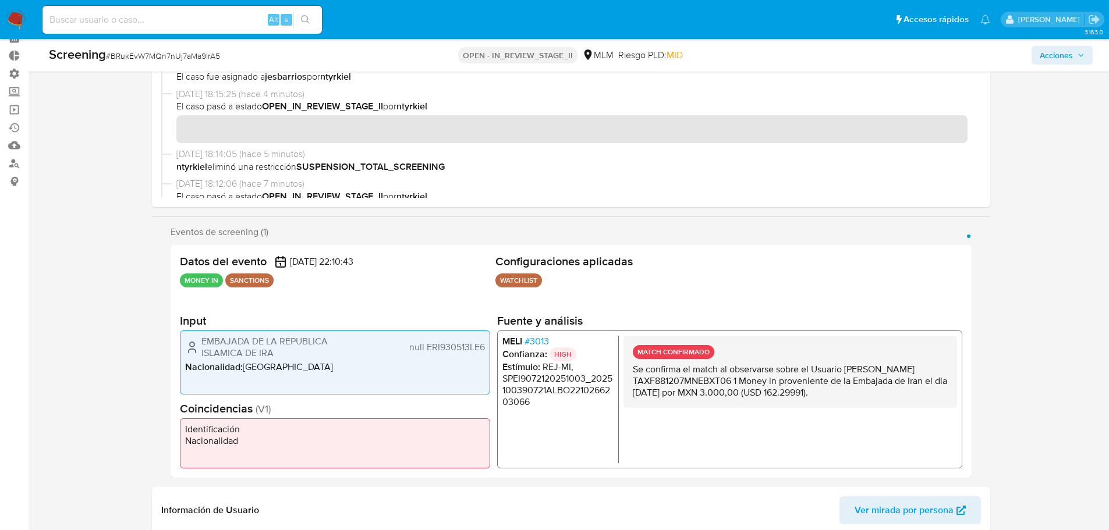
scroll to position [0, 0]
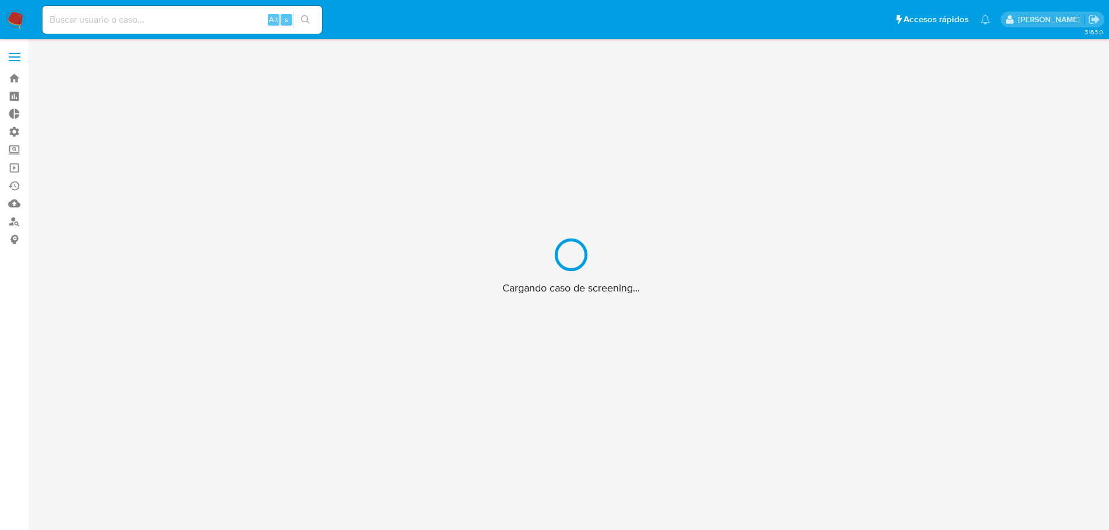
scroll to position [42, 0]
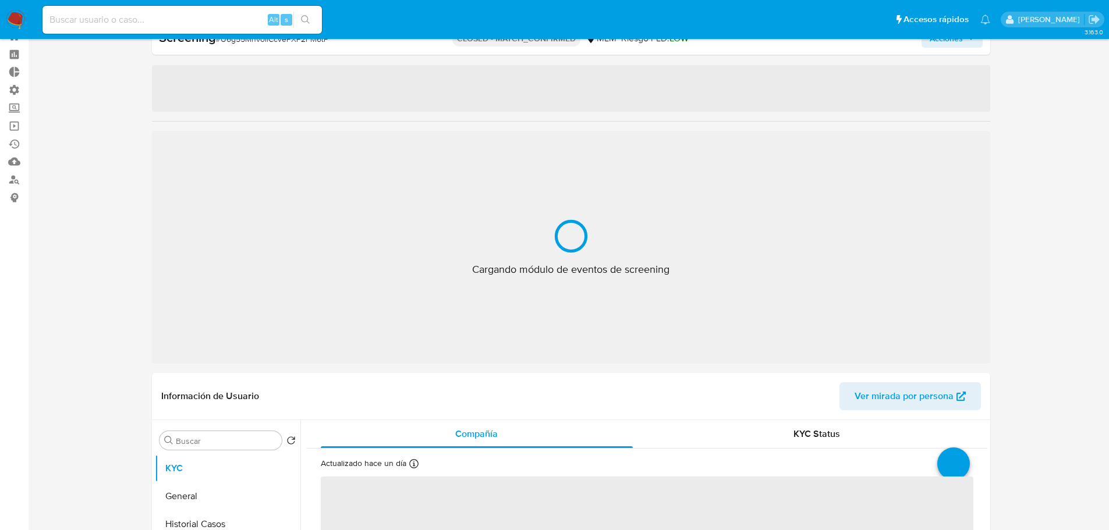
select select "10"
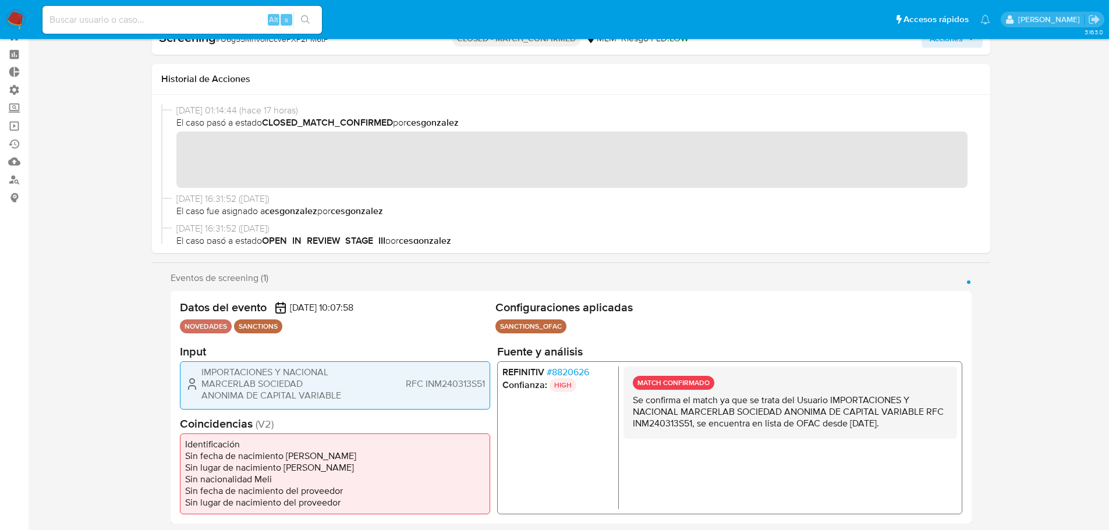
drag, startPoint x: 397, startPoint y: 381, endPoint x: 485, endPoint y: 381, distance: 87.9
click at [485, 381] on div "IMPORTACIONES Y NACIONAL MARCERLAB SOCIEDAD ANONIMA DE CAPITAL VARIABLE RFC INM…" at bounding box center [335, 385] width 310 height 48
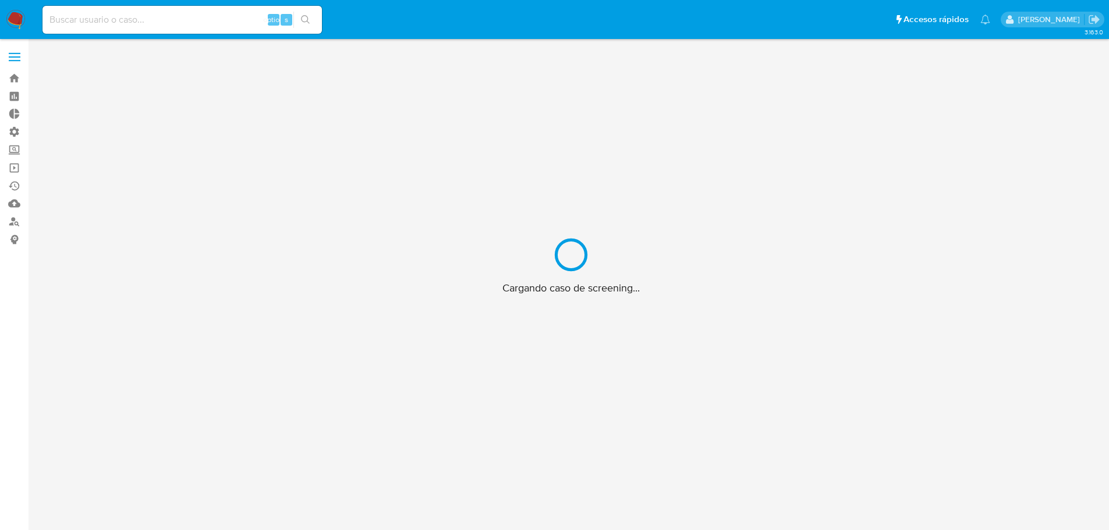
scroll to position [42, 0]
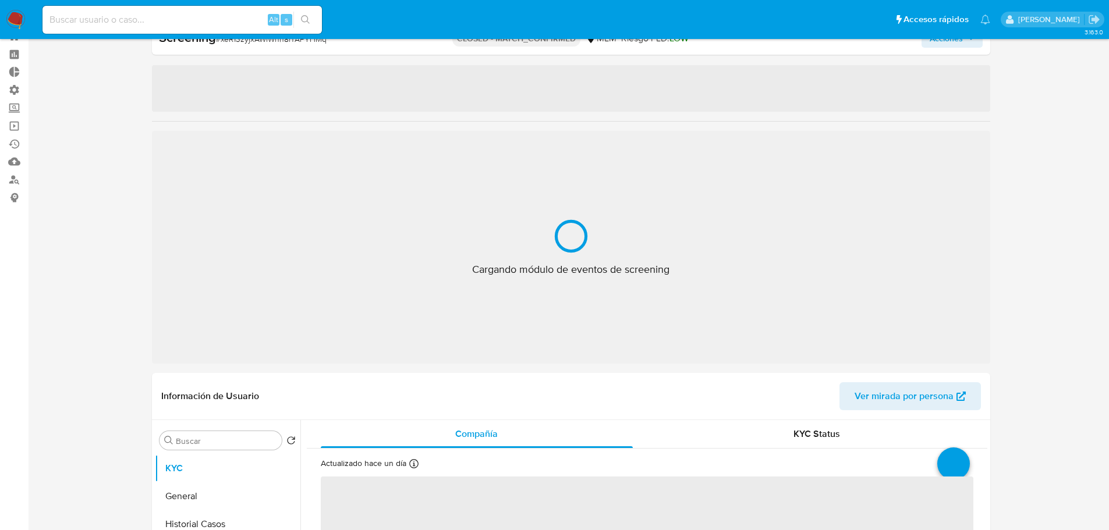
select select "10"
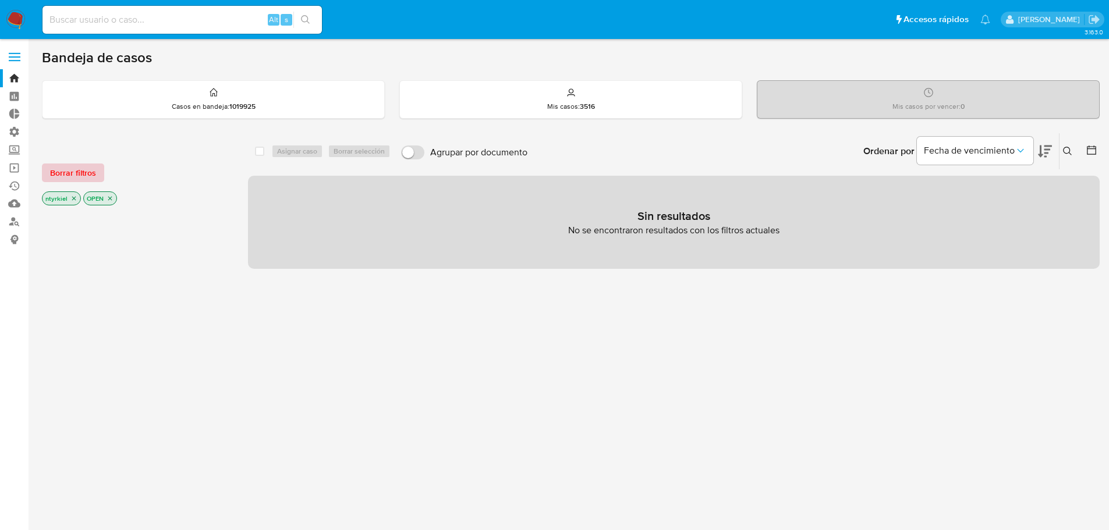
click at [76, 170] on span "Borrar filtros" at bounding box center [73, 173] width 46 height 16
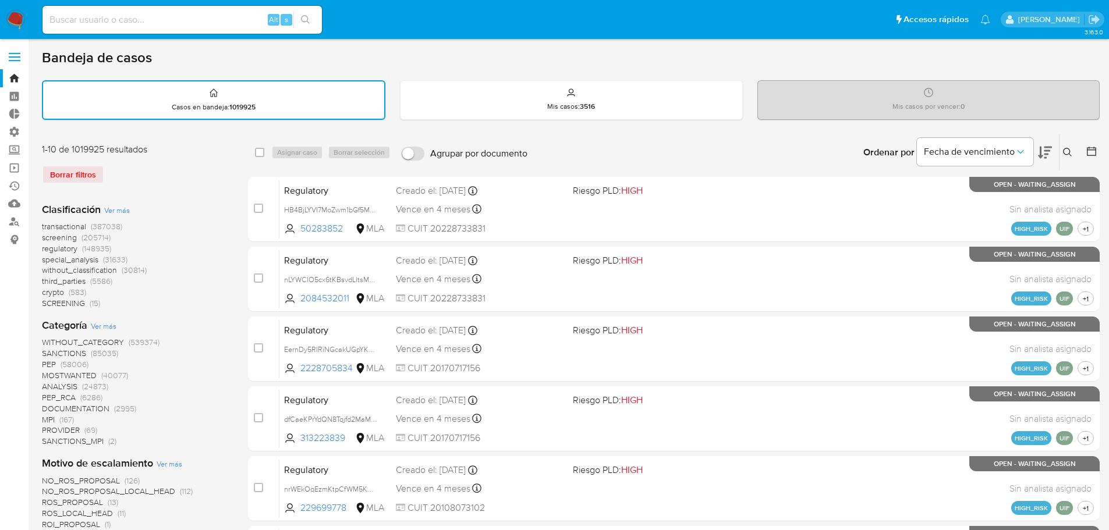
click at [66, 236] on span "screening" at bounding box center [59, 238] width 35 height 12
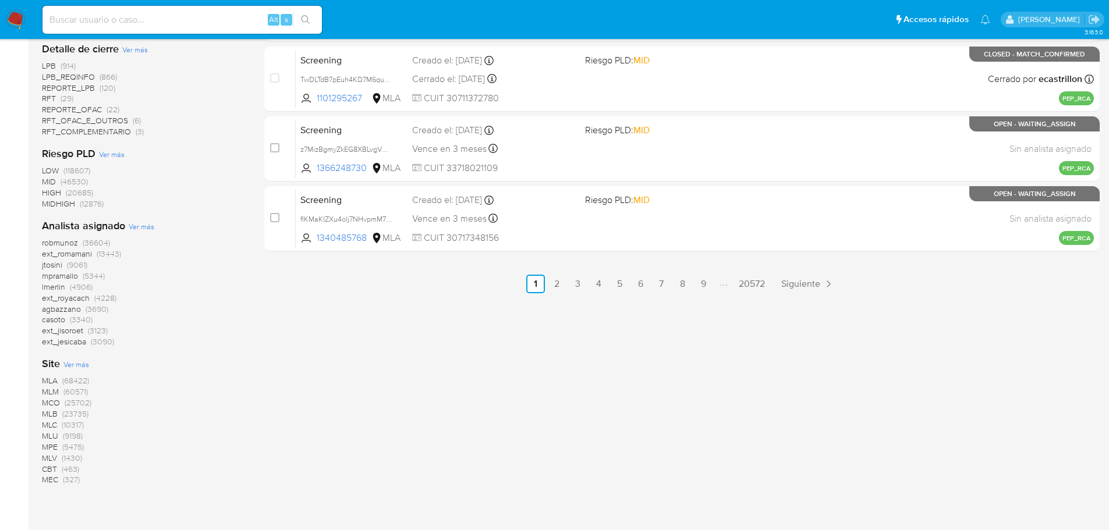
scroll to position [680, 0]
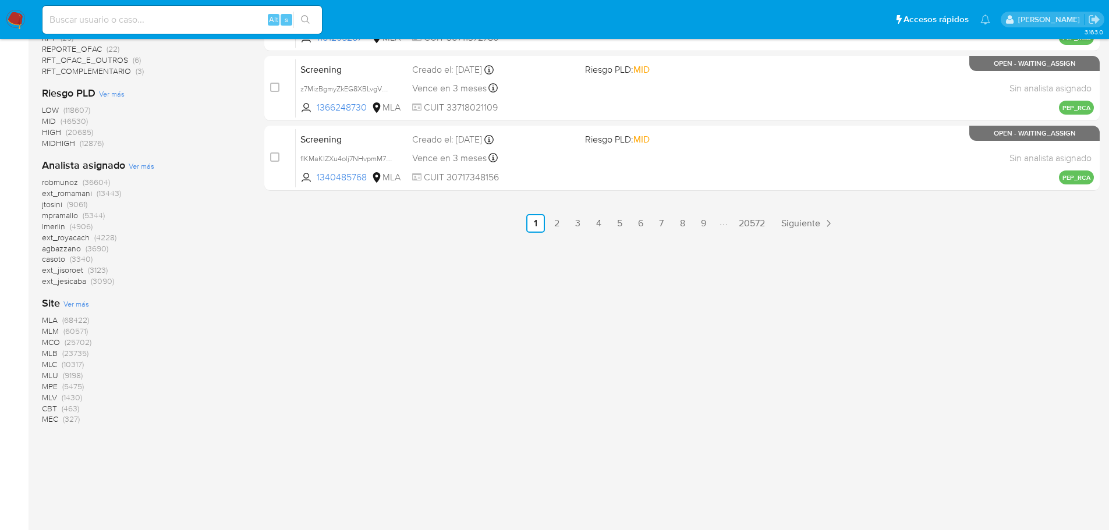
click at [52, 332] on span "MLM" at bounding box center [50, 331] width 17 height 12
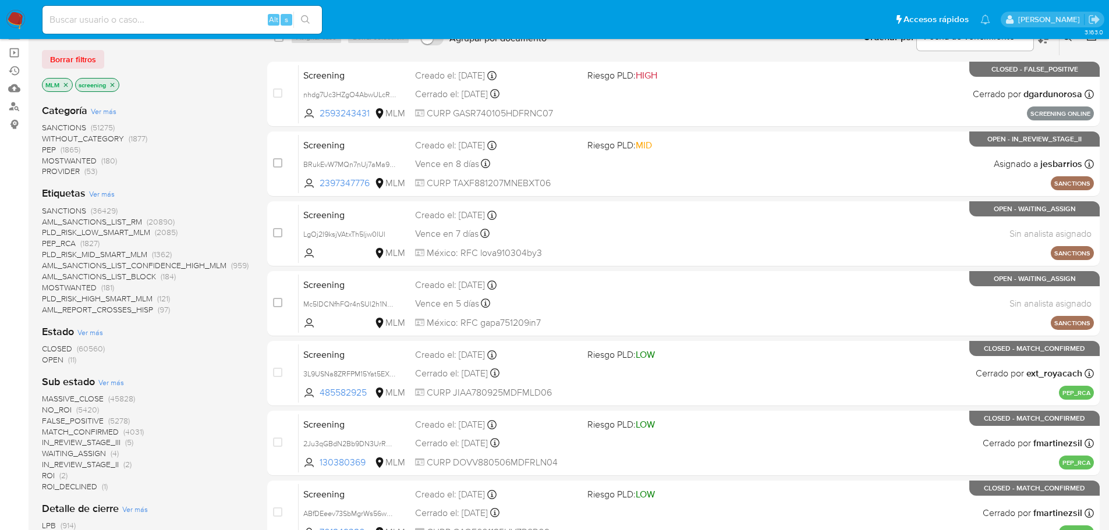
scroll to position [105, 0]
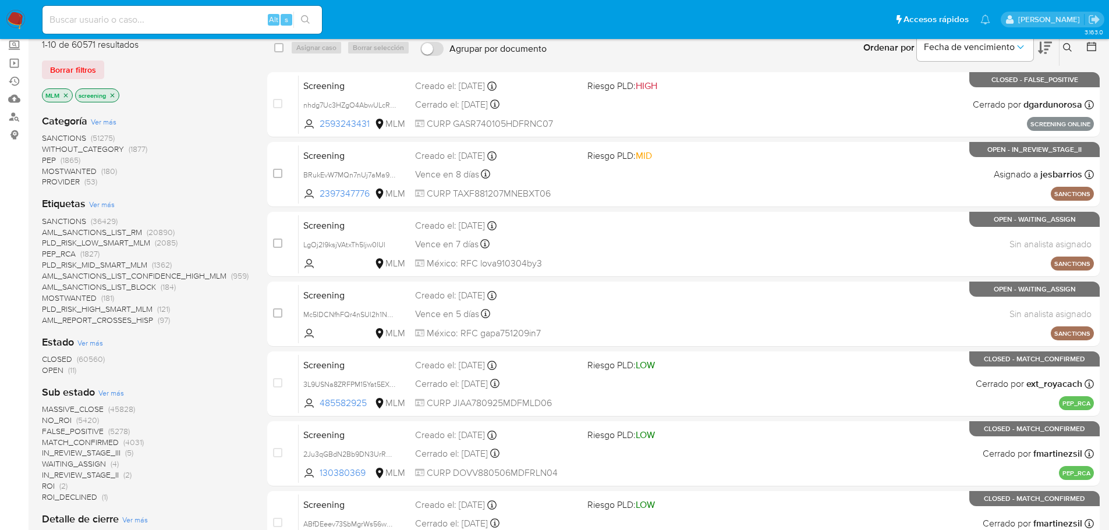
click at [63, 359] on span "CLOSED" at bounding box center [57, 359] width 30 height 12
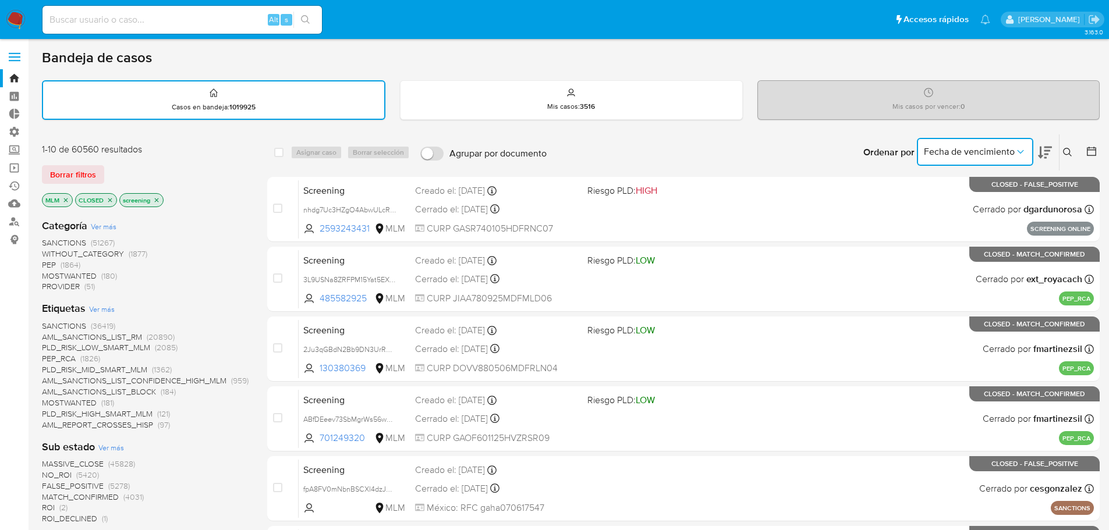
click at [961, 150] on span "Fecha de vencimiento" at bounding box center [969, 152] width 91 height 12
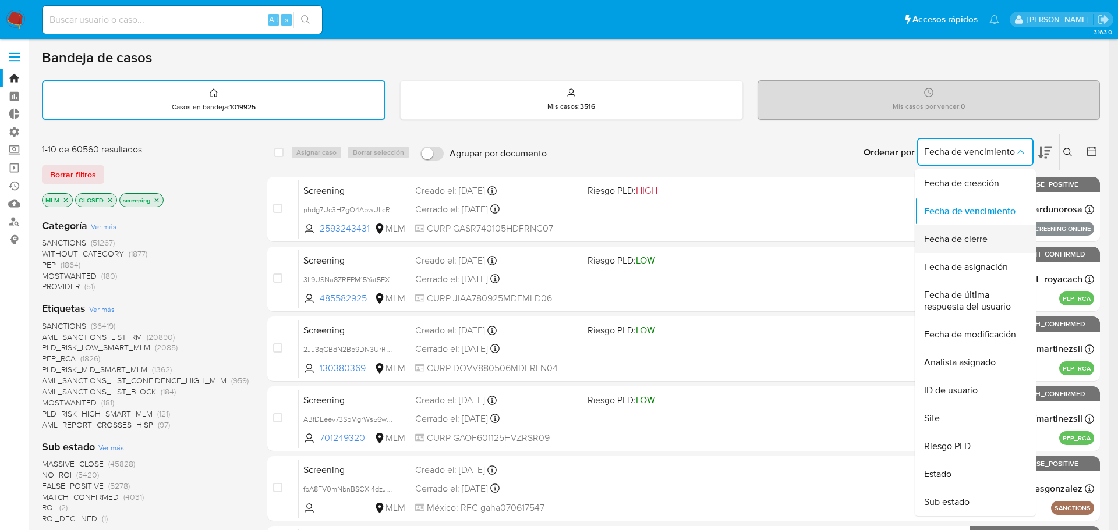
click at [947, 243] on span "Fecha de cierre" at bounding box center [955, 239] width 63 height 12
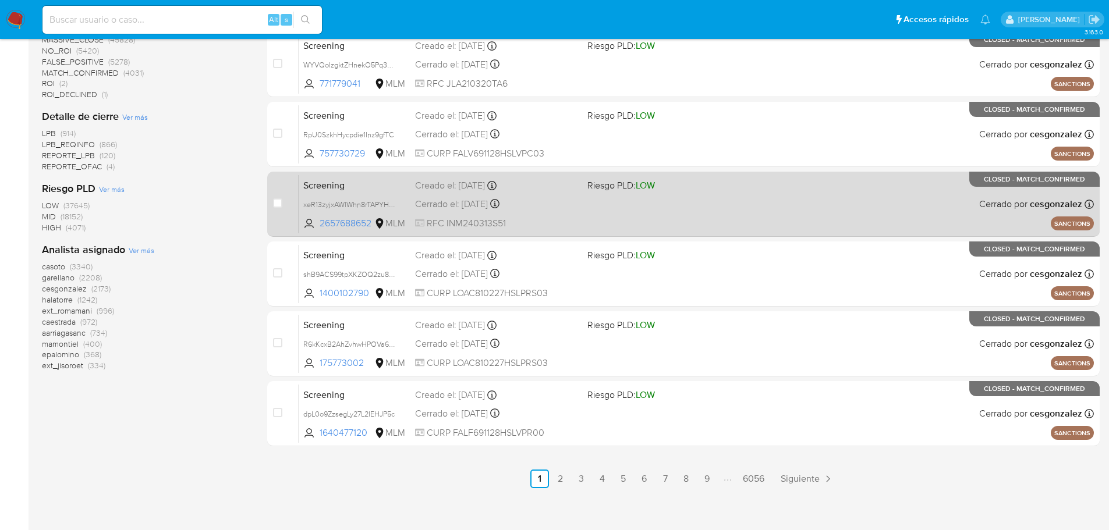
scroll to position [432, 0]
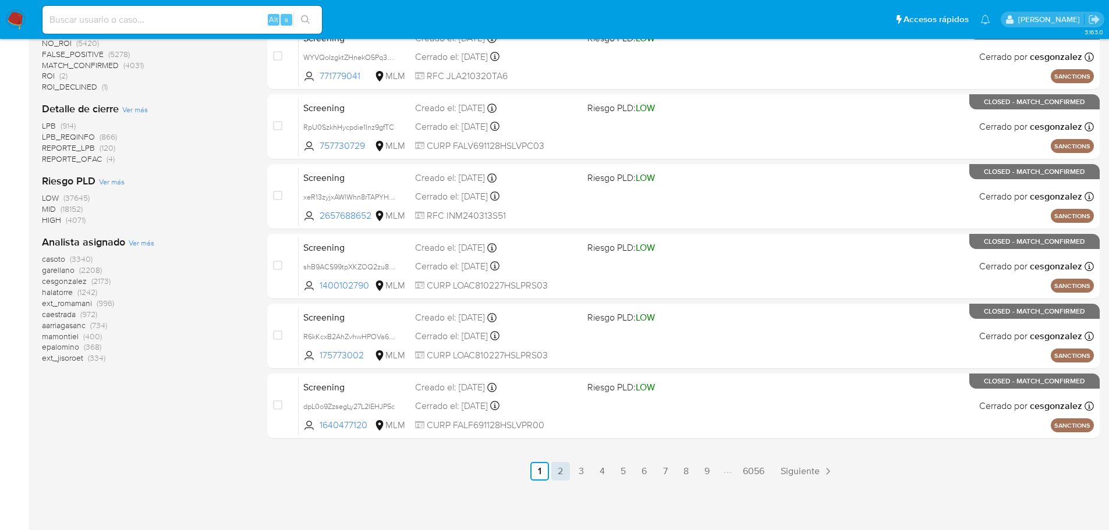
click at [555, 475] on link "2" at bounding box center [560, 471] width 19 height 19
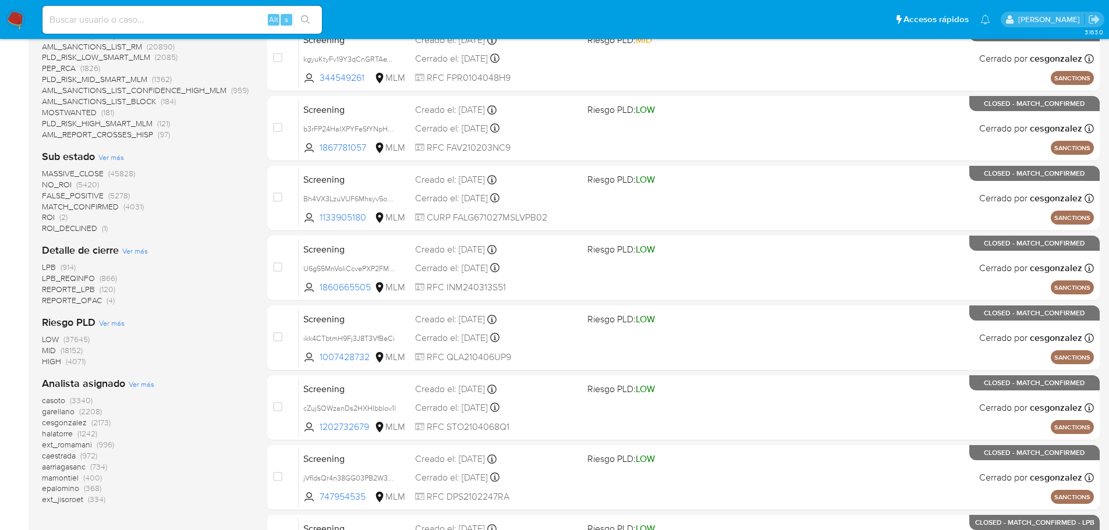
scroll to position [291, 0]
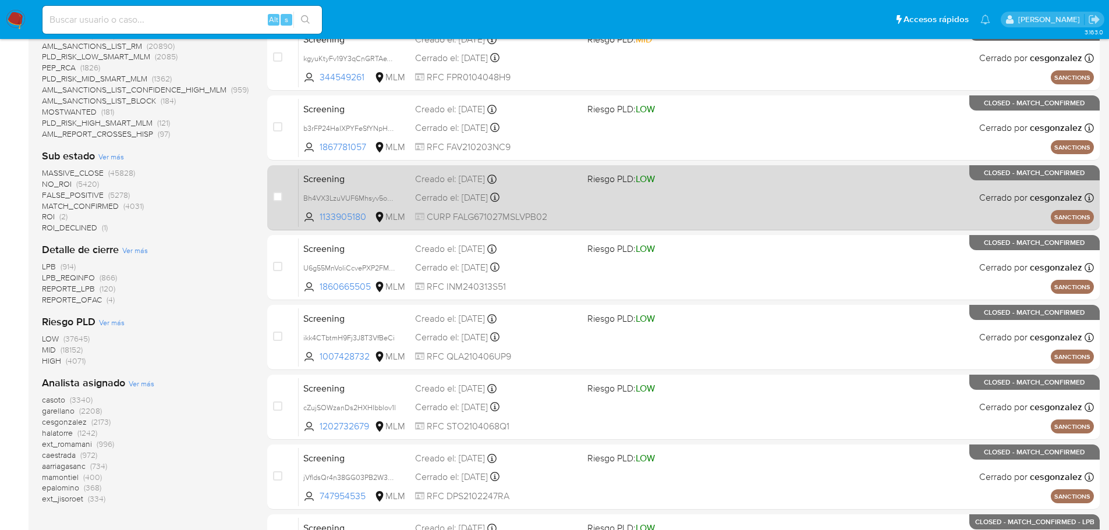
click at [569, 203] on div "Cerrado el: [DATE] Cerrado el: [DATE] 01:20:50" at bounding box center [496, 198] width 162 height 13
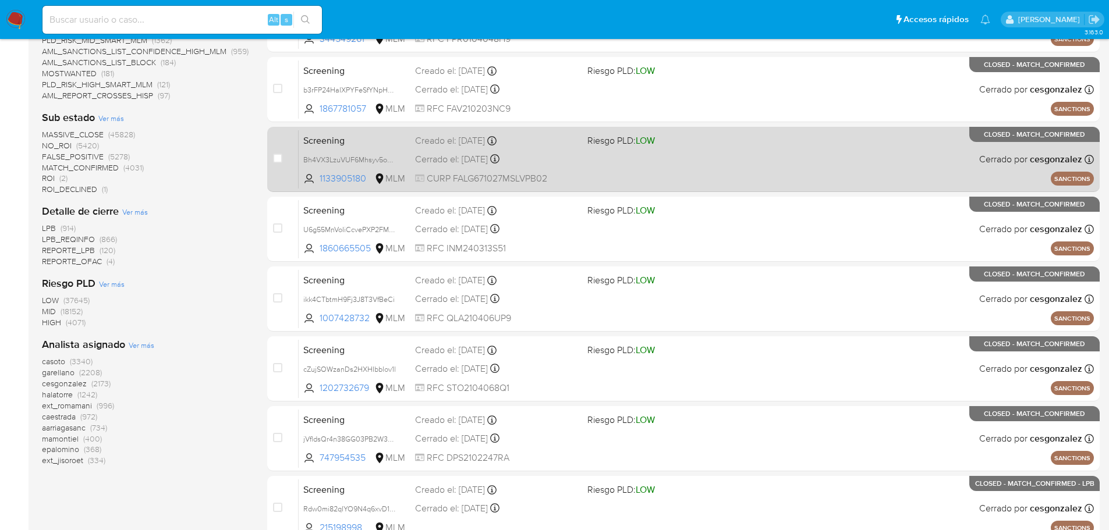
scroll to position [349, 0]
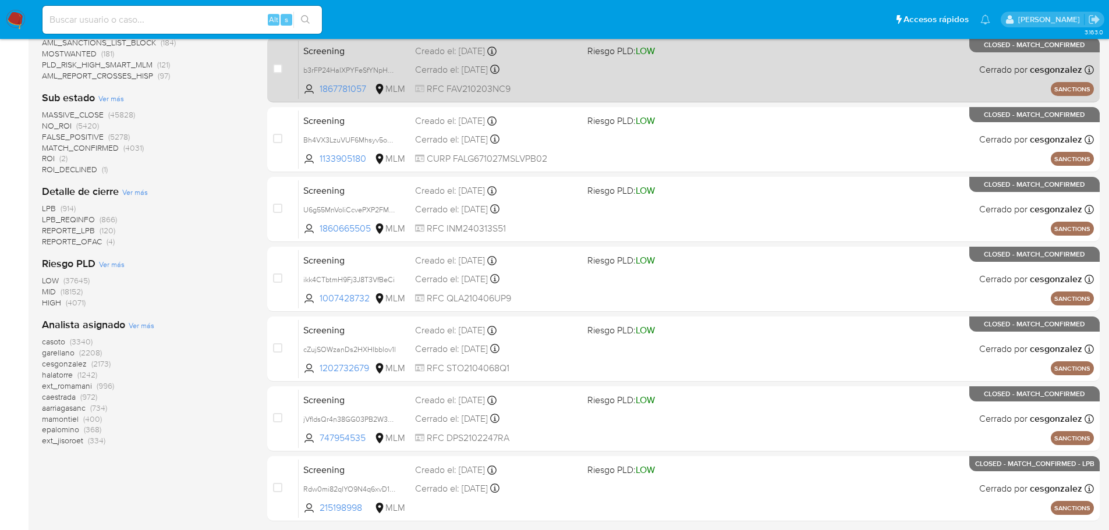
click at [558, 73] on div "Cerrado el: 08/10/2025 Cerrado el: 08/10/2025 01:22:23" at bounding box center [496, 69] width 162 height 13
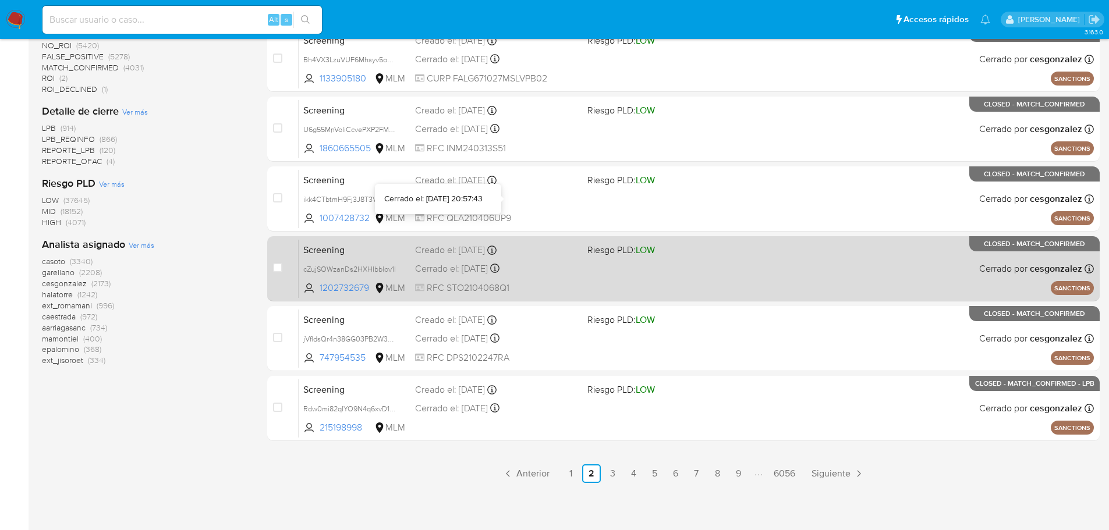
scroll to position [432, 0]
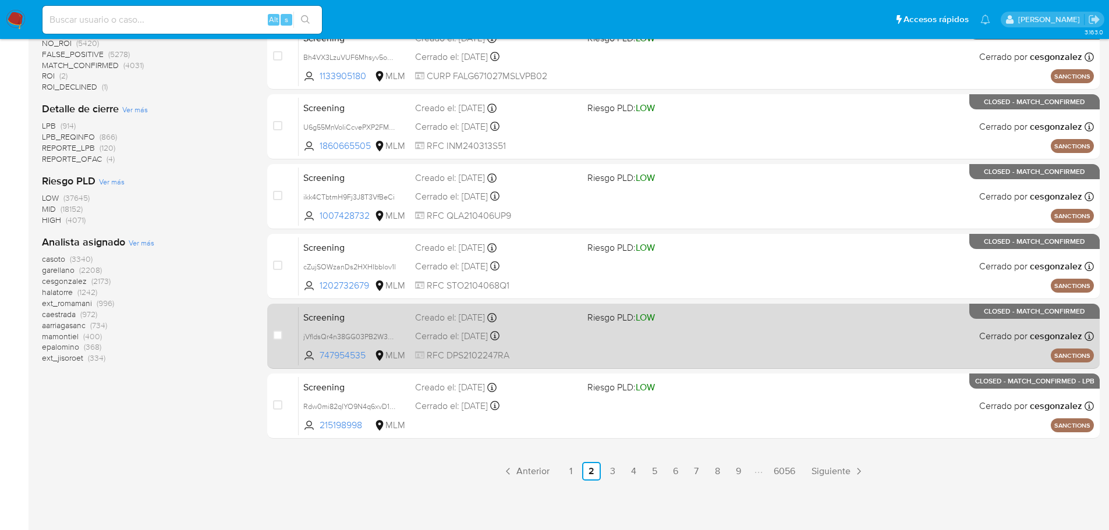
click at [398, 324] on span "Screening" at bounding box center [354, 316] width 102 height 15
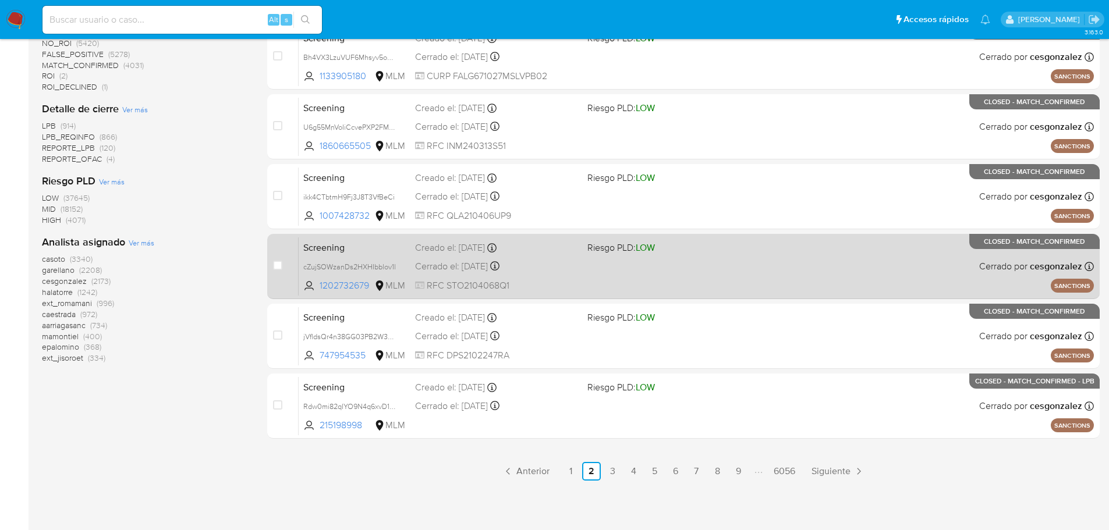
click at [387, 258] on div "Screening cZujSOWzanDs2HXHIbblov1l 1202732679 MLM Riesgo PLD: LOW Creado el: 07…" at bounding box center [696, 266] width 795 height 59
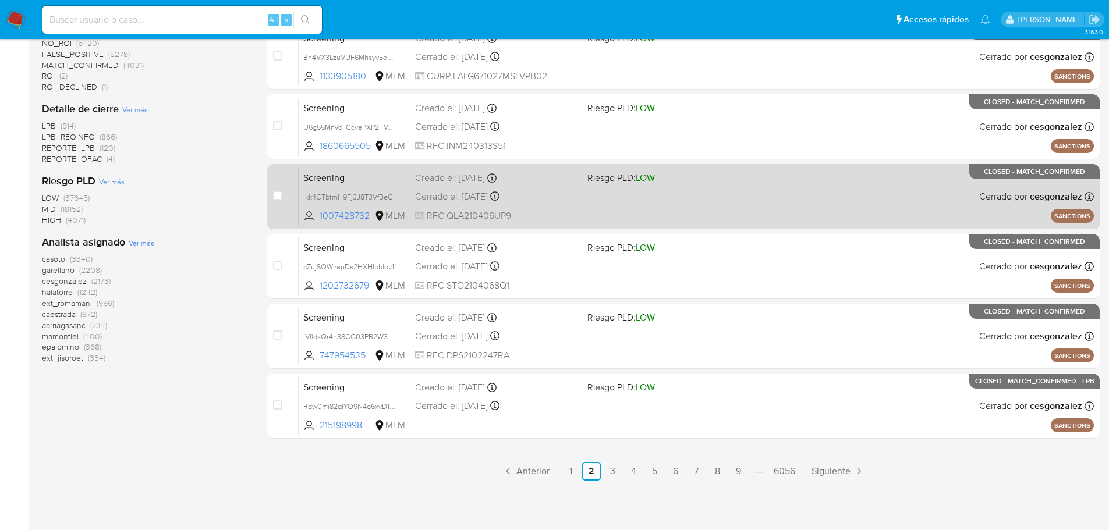
click at [395, 175] on span "Screening" at bounding box center [354, 176] width 102 height 15
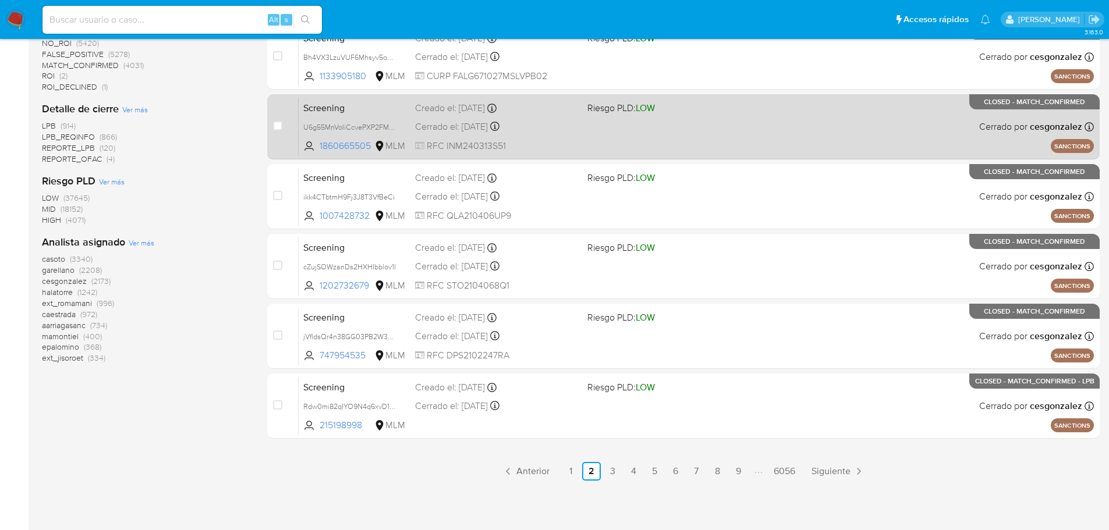
click at [392, 105] on span "Screening" at bounding box center [354, 107] width 102 height 15
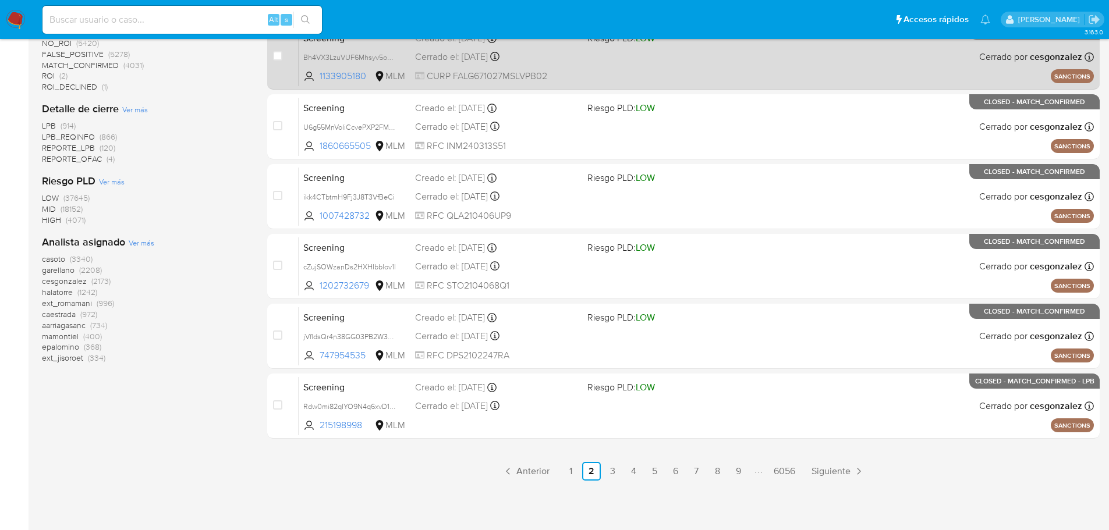
click at [398, 49] on div "Screening Bh4VX3LzuVUF6Mhsyv5oeWPy 1133905180 MLM Riesgo PLD: LOW Creado el: 07…" at bounding box center [696, 56] width 795 height 59
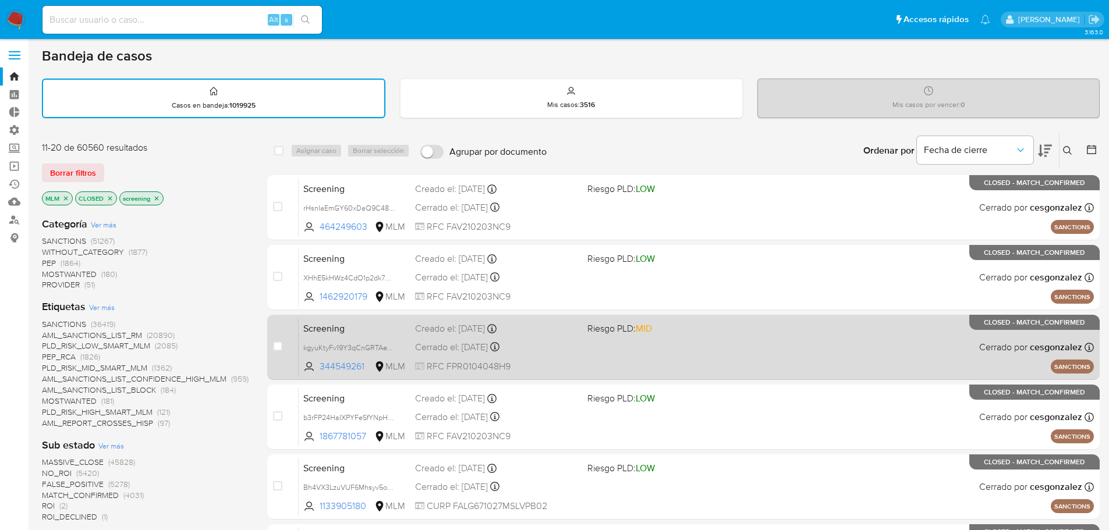
scroll to position [0, 0]
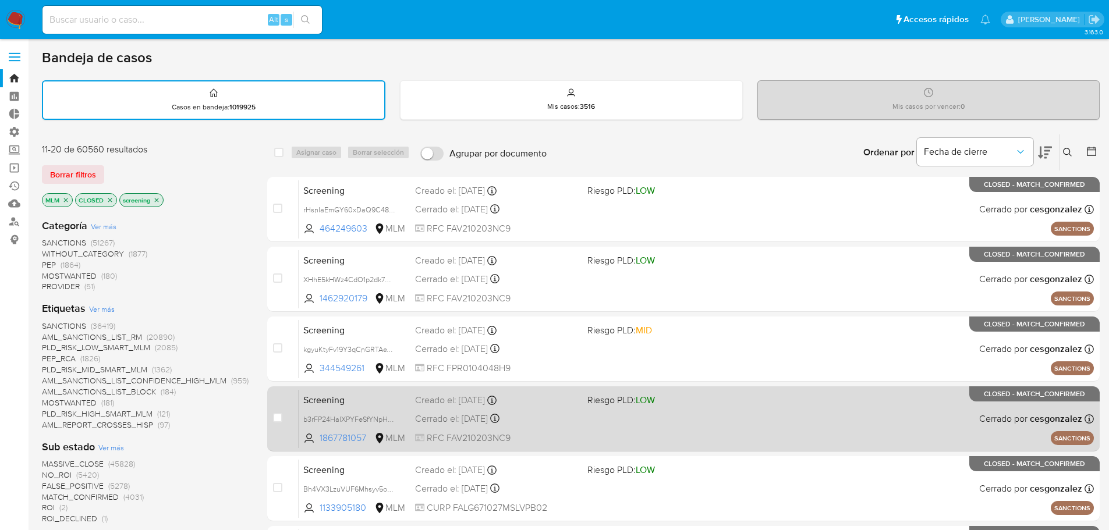
click at [383, 411] on div "Screening b3rFP24HaIXPYFeSfYNpHP0m 1867781057 MLM Riesgo PLD: LOW Creado el: 07…" at bounding box center [696, 419] width 795 height 59
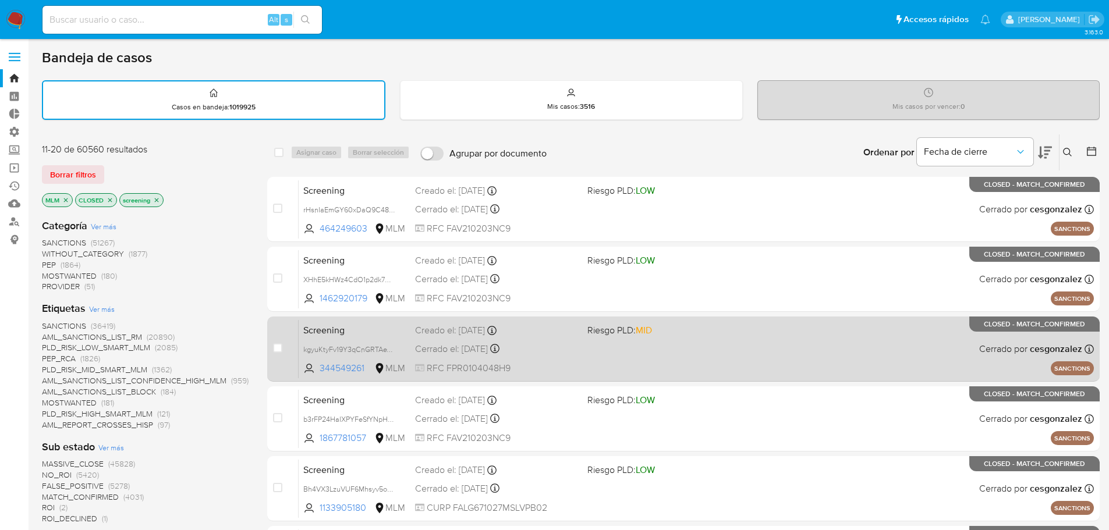
click at [384, 334] on span "Screening" at bounding box center [354, 329] width 102 height 15
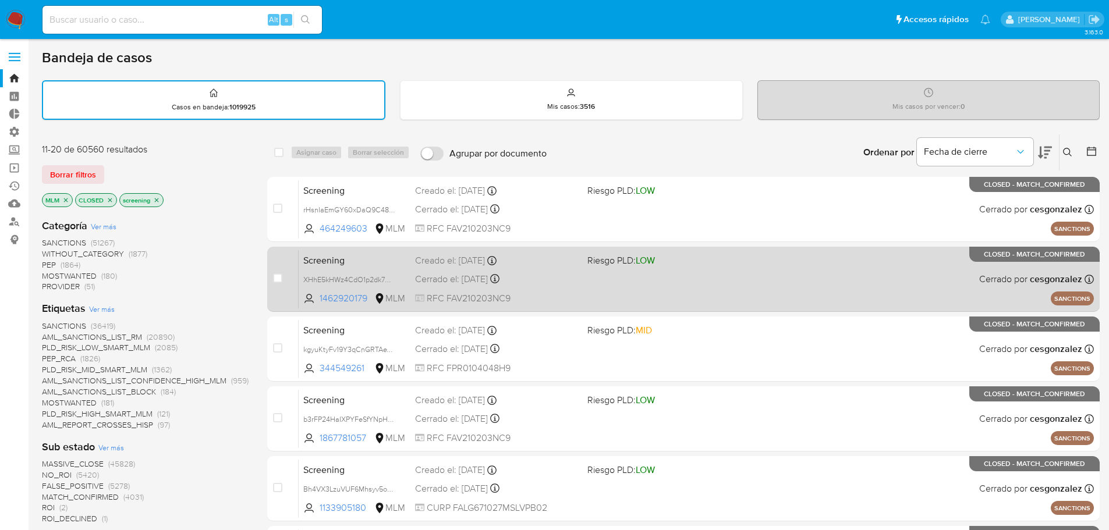
click at [391, 265] on span "Screening" at bounding box center [354, 259] width 102 height 15
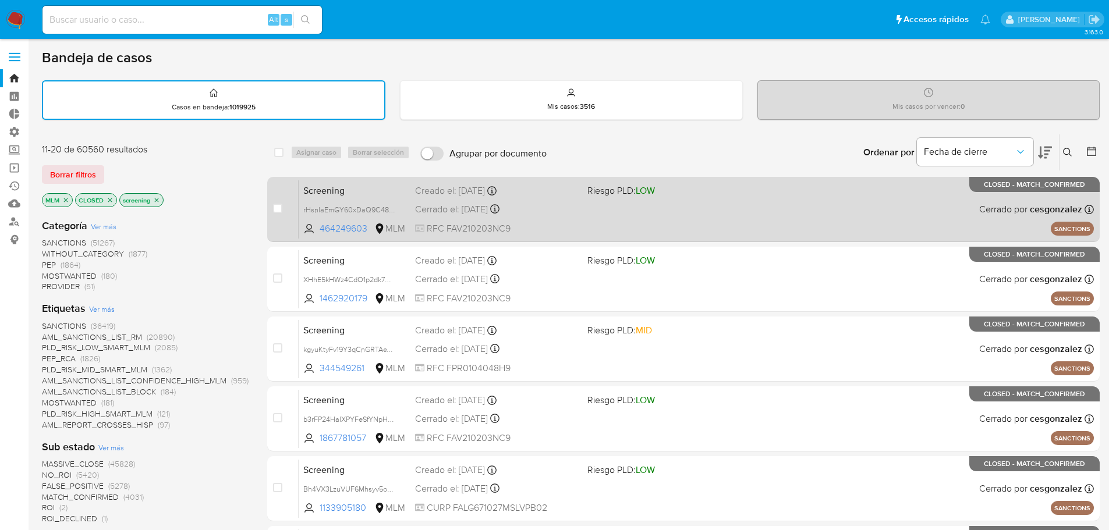
click at [379, 194] on span "Screening" at bounding box center [354, 189] width 102 height 15
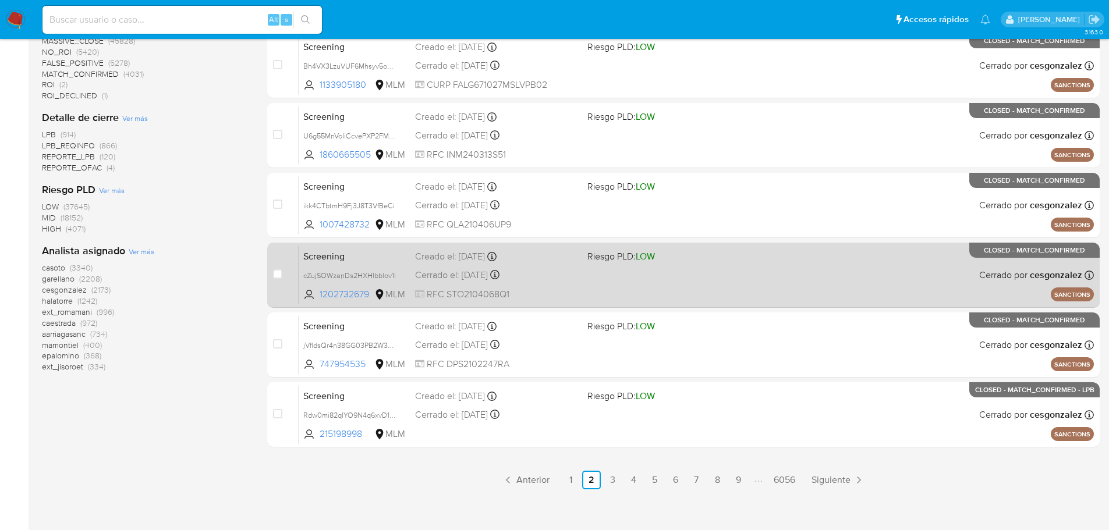
scroll to position [432, 0]
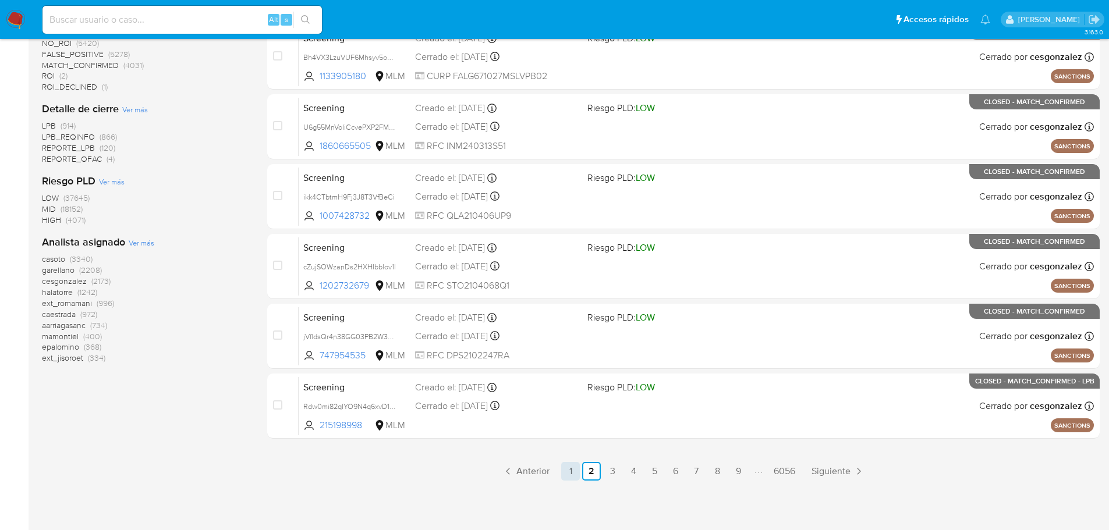
click at [574, 474] on link "1" at bounding box center [570, 471] width 19 height 19
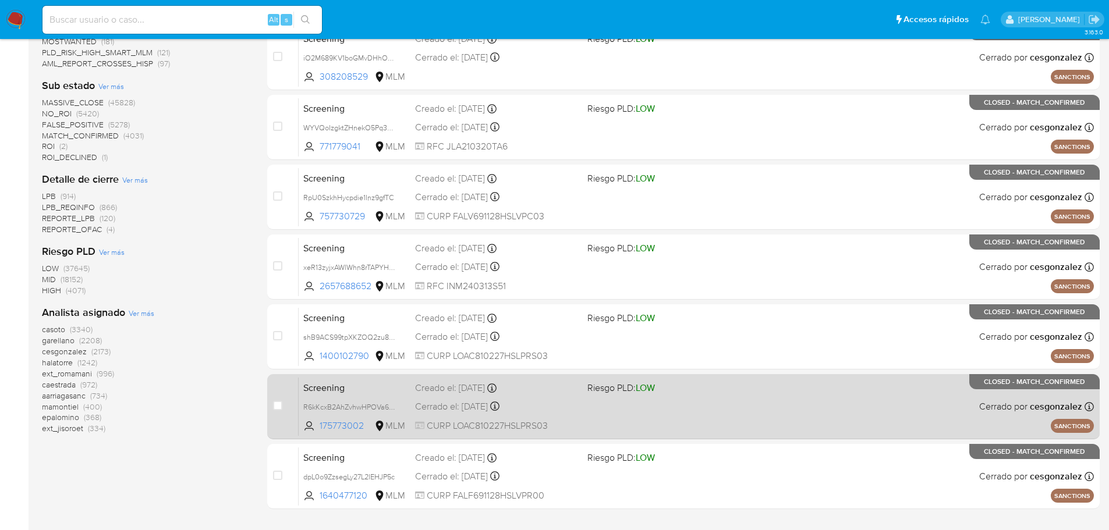
scroll to position [432, 0]
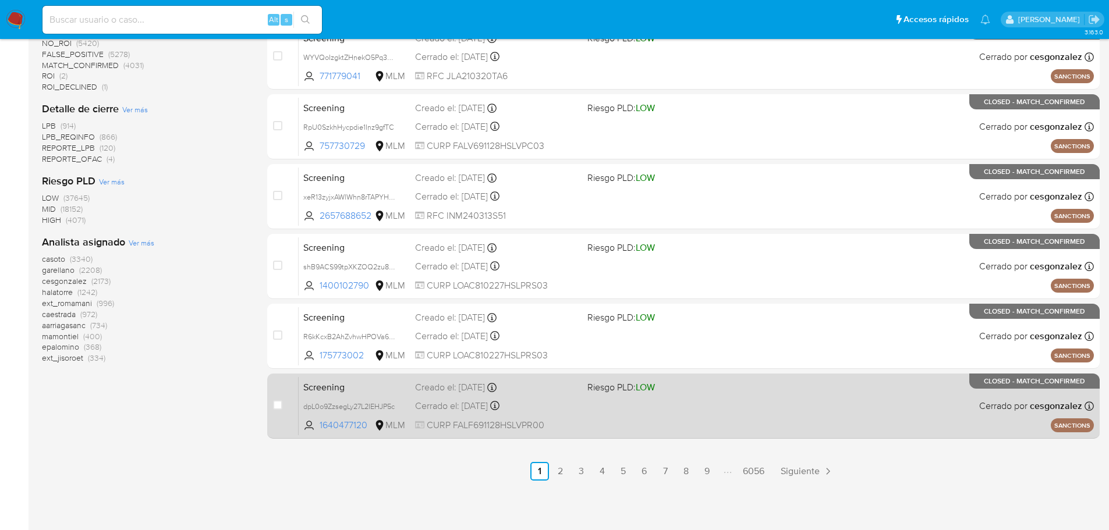
click at [574, 400] on div "Cerrado el: 08/10/2025 Cerrado el: 08/10/2025 01:31:21" at bounding box center [496, 406] width 162 height 13
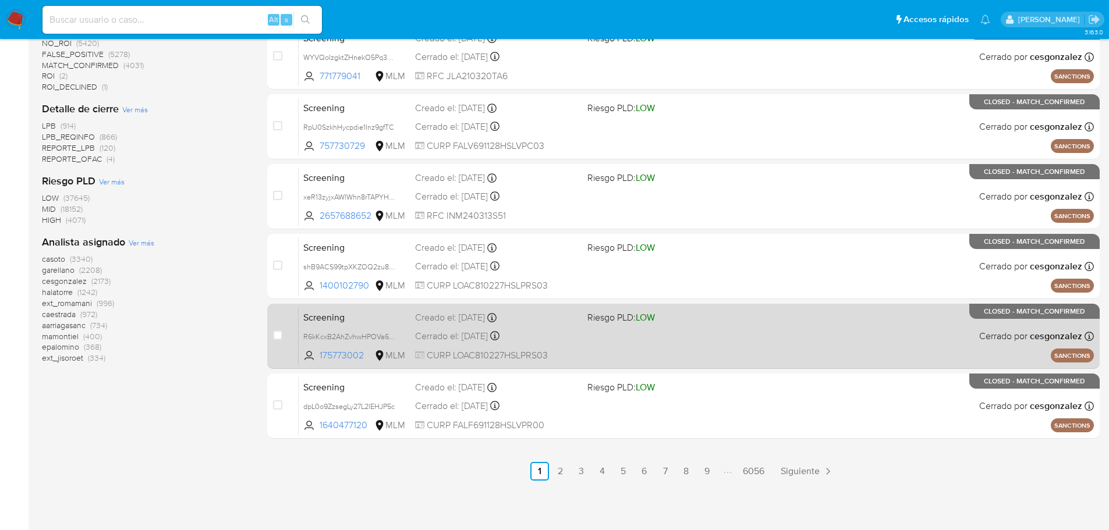
click at [560, 335] on div "Cerrado el: 08/10/2025 Cerrado el: 08/10/2025 01:34:17" at bounding box center [496, 336] width 162 height 13
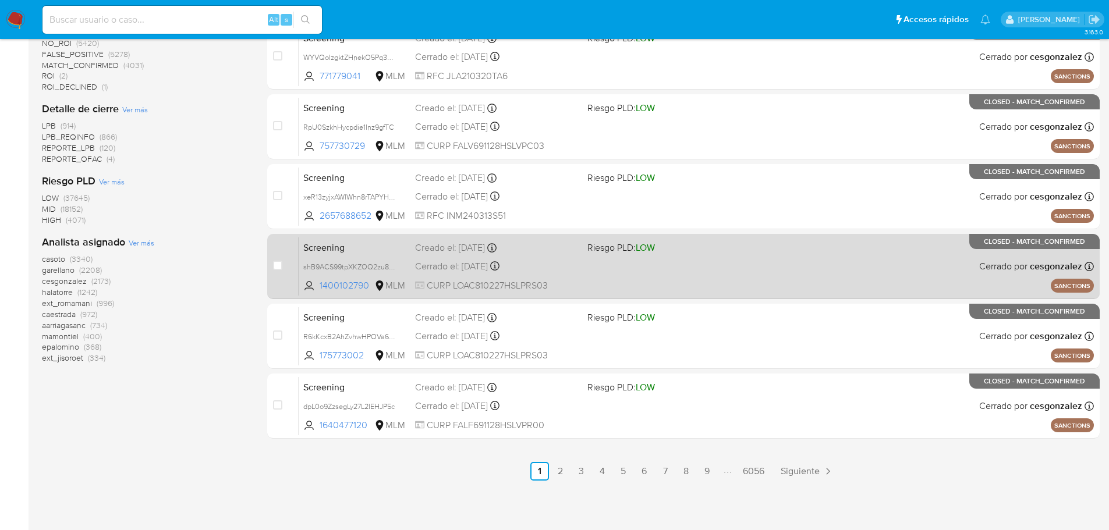
click at [551, 262] on div "Cerrado el: 08/10/2025 Cerrado el: 08/10/2025 01:36:41" at bounding box center [496, 266] width 162 height 13
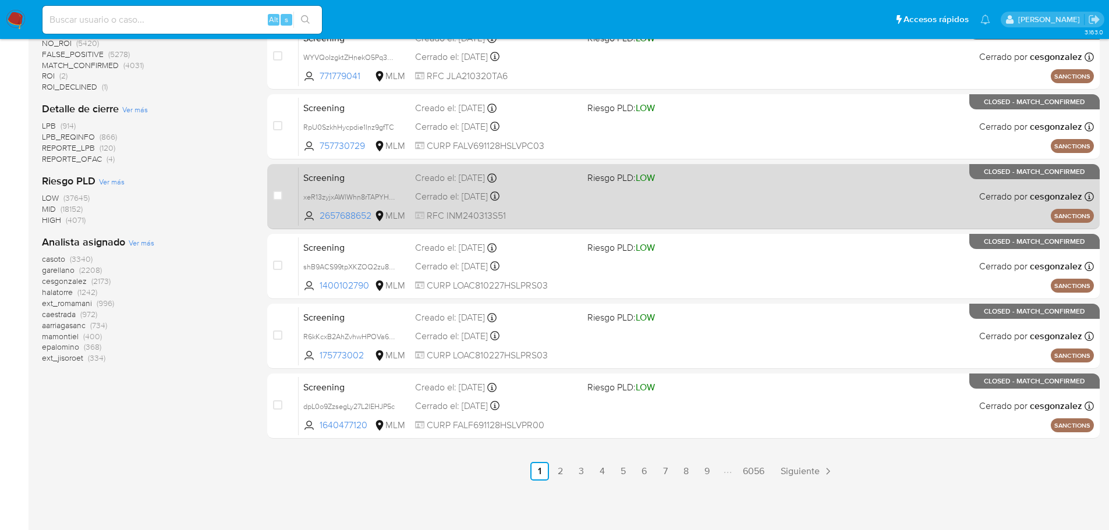
click at [567, 189] on div "Screening xeR13zyjxAWlWhn8rTAPYHMq 2657688652 MLM Riesgo PLD: LOW Creado el: 07…" at bounding box center [696, 196] width 795 height 59
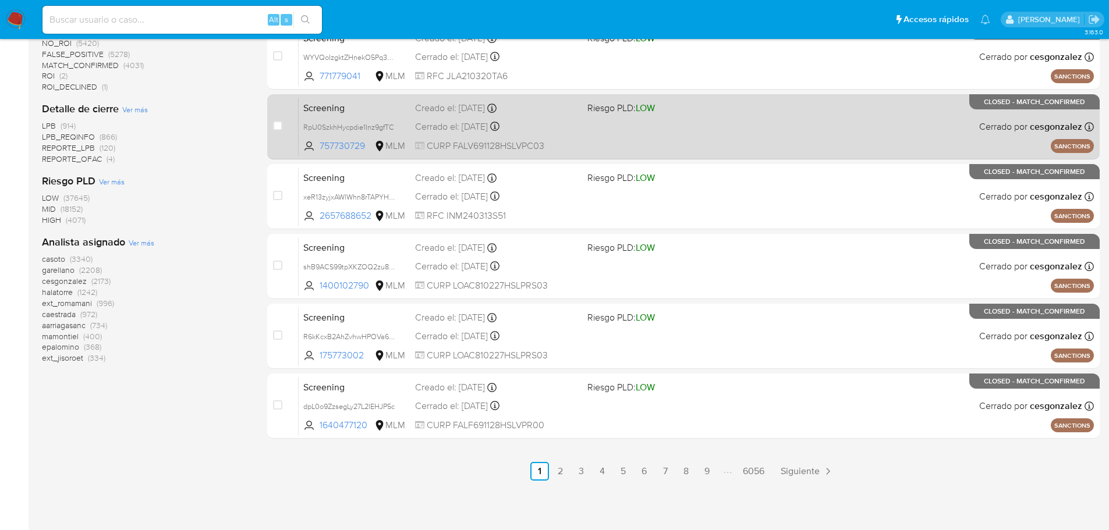
click at [551, 102] on div "Creado el: 07/10/2025 Creado el: 07/10/2025 07:07:41" at bounding box center [496, 108] width 162 height 13
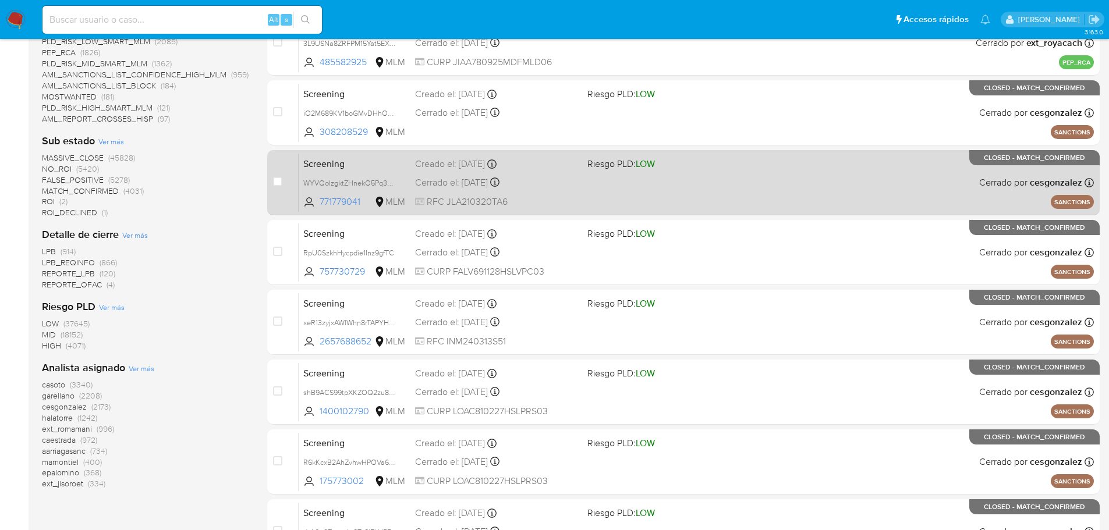
scroll to position [257, 0]
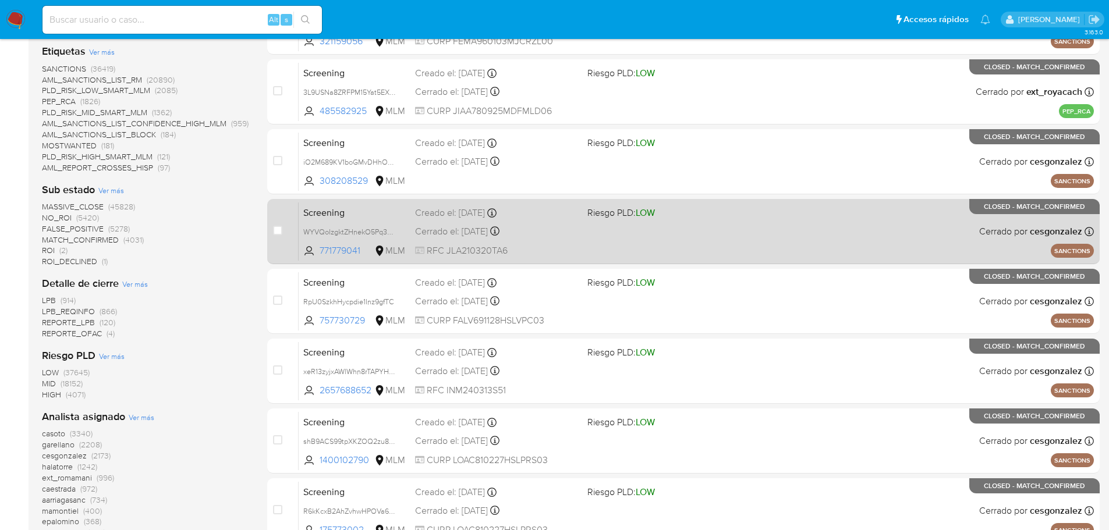
click at [540, 228] on div "Cerrado el: 08/10/2025 Cerrado el: 08/10/2025 01:41:04" at bounding box center [496, 231] width 162 height 13
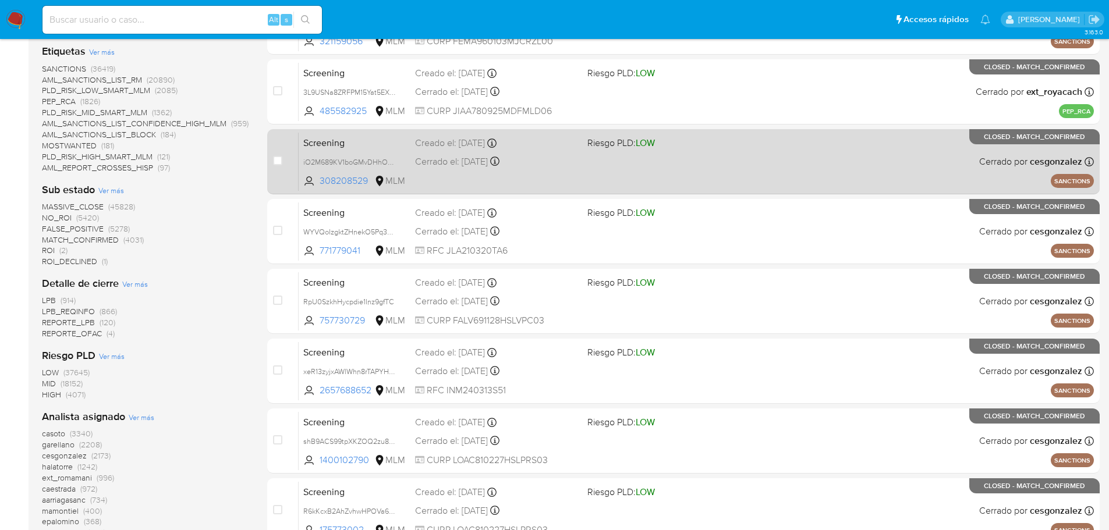
scroll to position [141, 0]
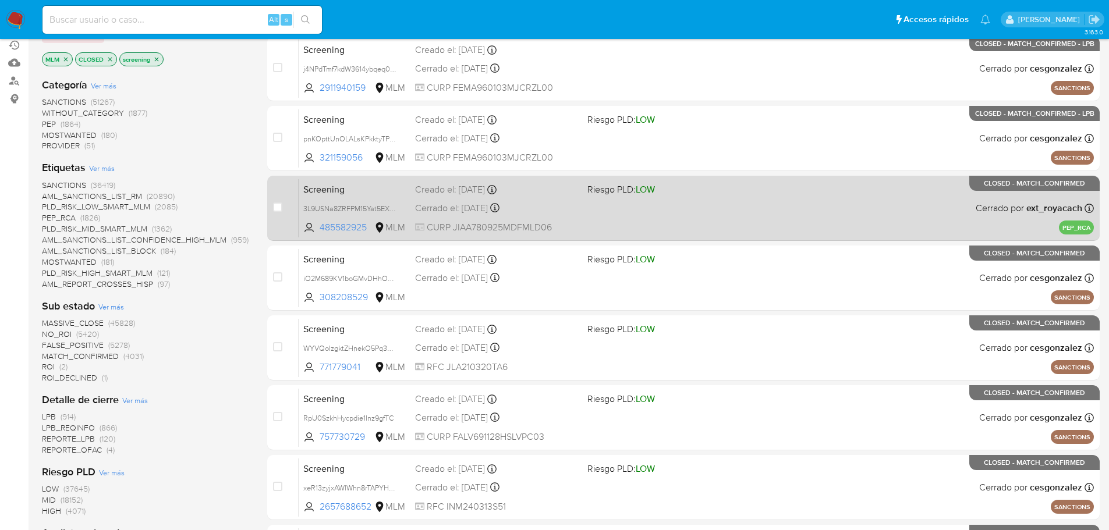
click at [546, 194] on div "Creado el: 07/10/2025 Creado el: 07/10/2025 17:55:09" at bounding box center [496, 189] width 162 height 13
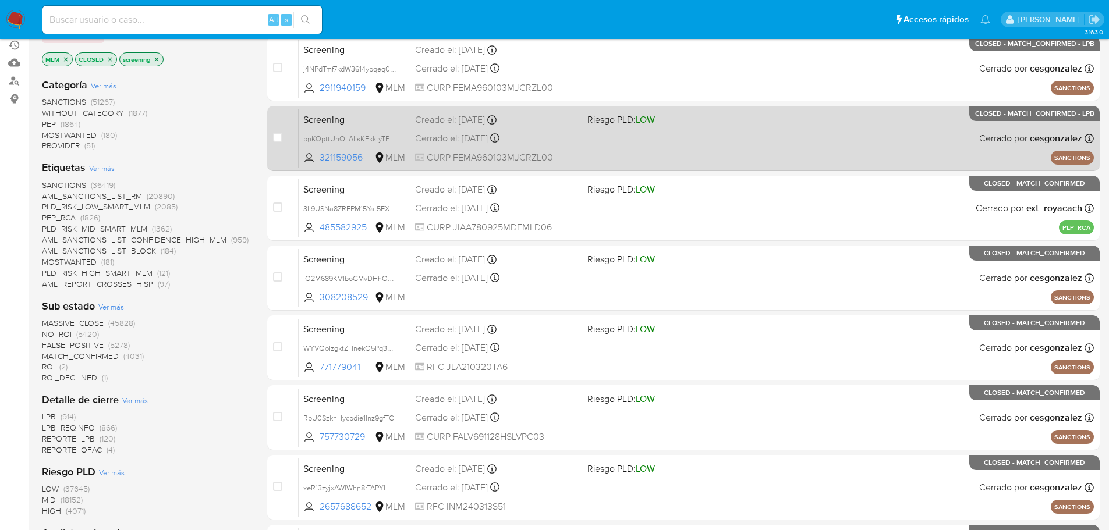
click at [554, 124] on div "Creado el: 07/10/2025 Creado el: 07/10/2025 15:57:04" at bounding box center [496, 120] width 162 height 13
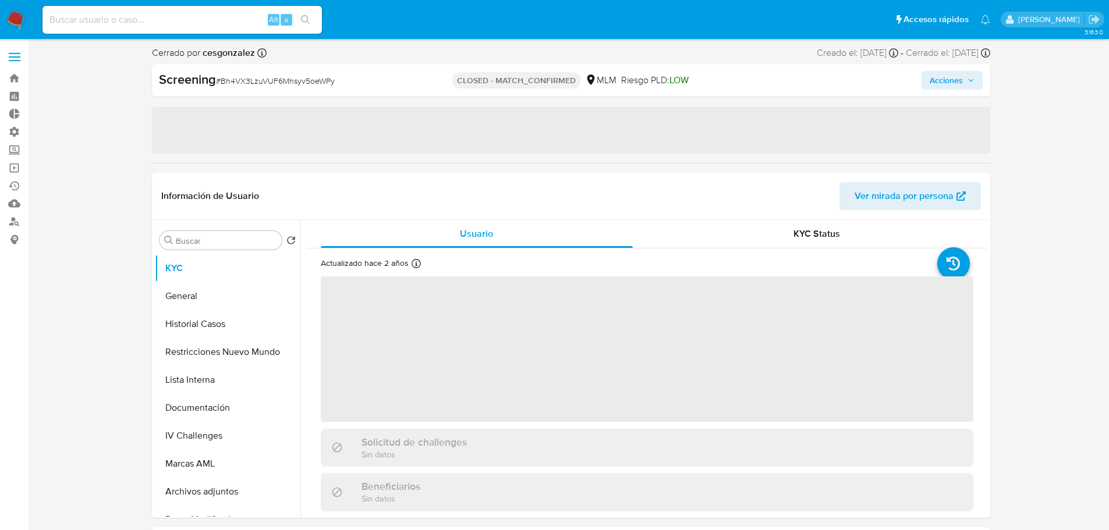
select select "10"
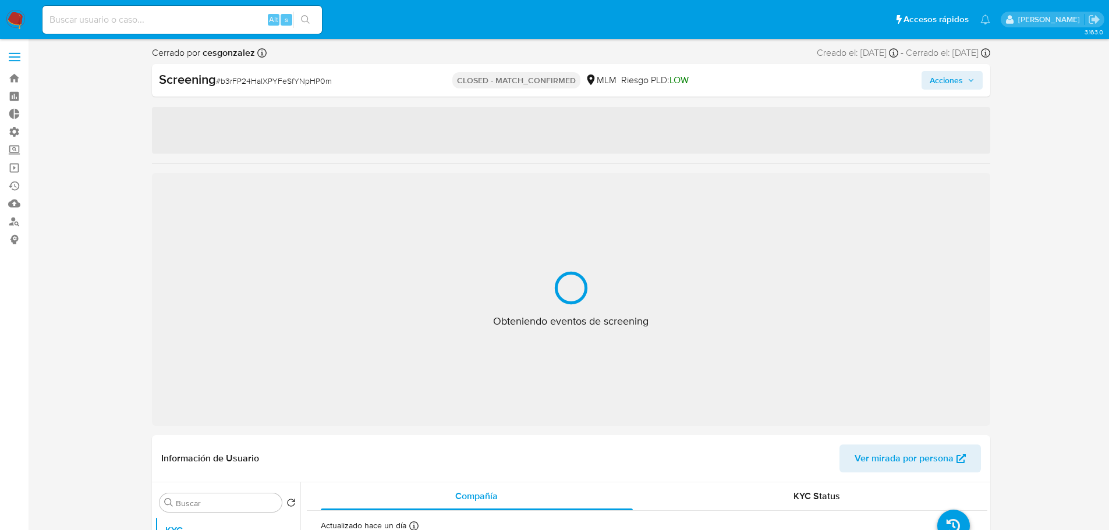
select select "10"
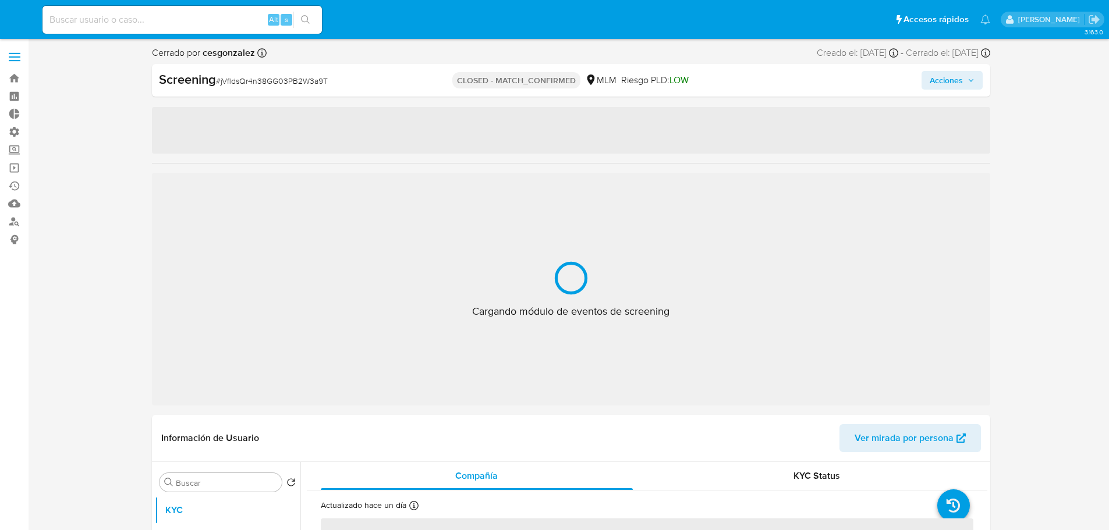
select select "10"
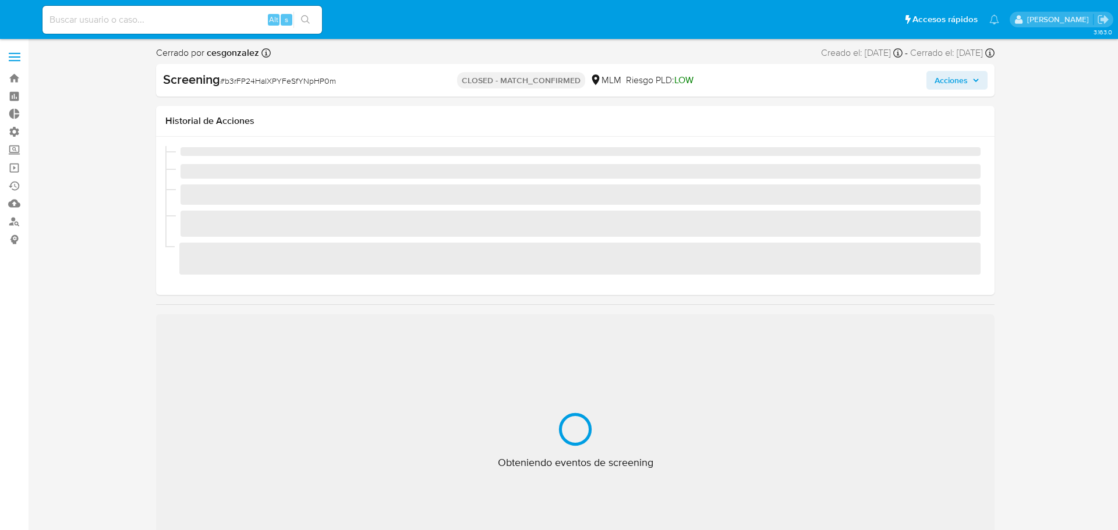
select select "10"
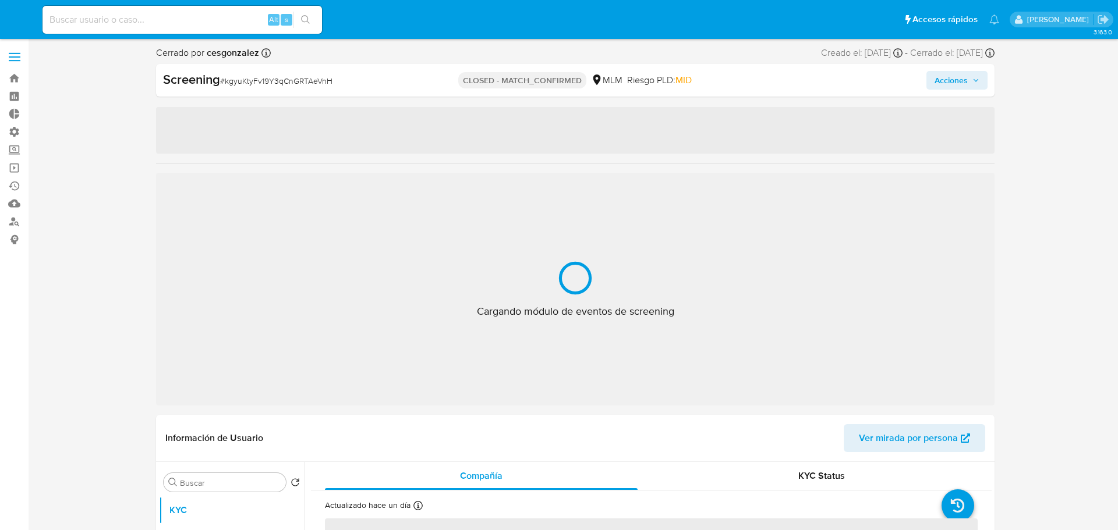
select select "10"
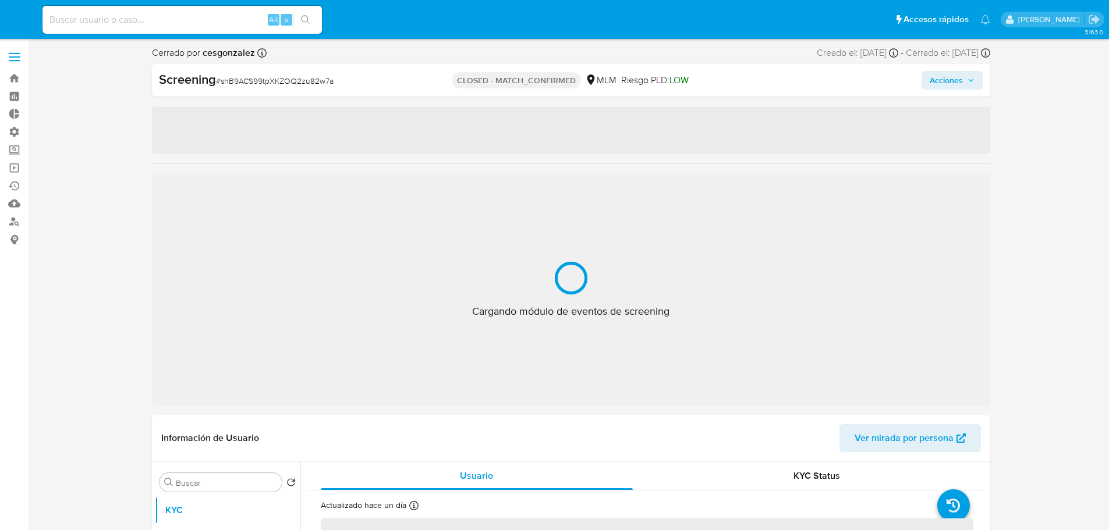
select select "10"
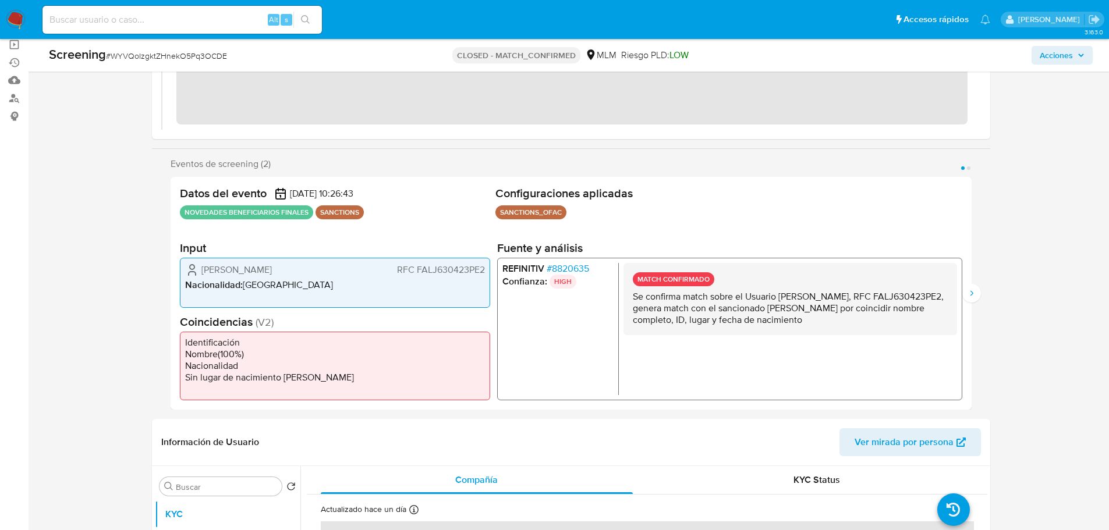
scroll to position [175, 0]
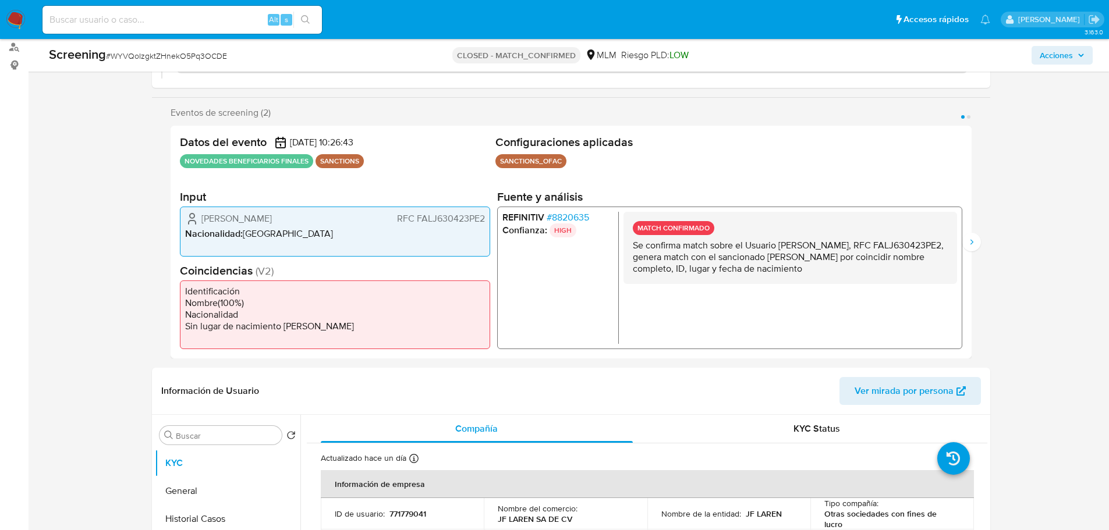
drag, startPoint x: 483, startPoint y: 218, endPoint x: 397, endPoint y: 214, distance: 86.3
click at [397, 214] on span "RFC FALJ630423PE2" at bounding box center [441, 219] width 88 height 12
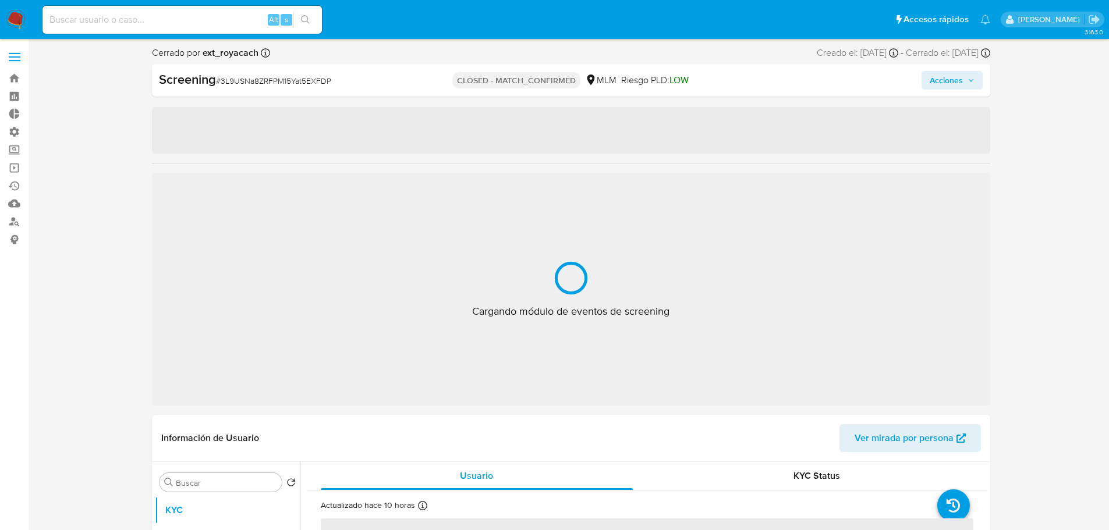
select select "10"
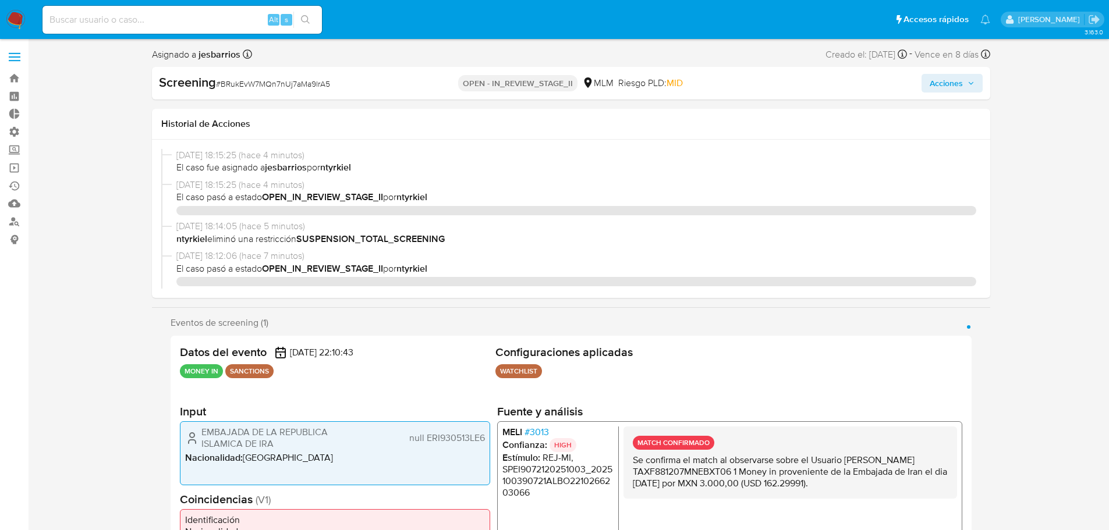
select select "10"
click at [16, 59] on label at bounding box center [14, 57] width 29 height 24
click at [0, 0] on input "checkbox" at bounding box center [0, 0] width 0 height 0
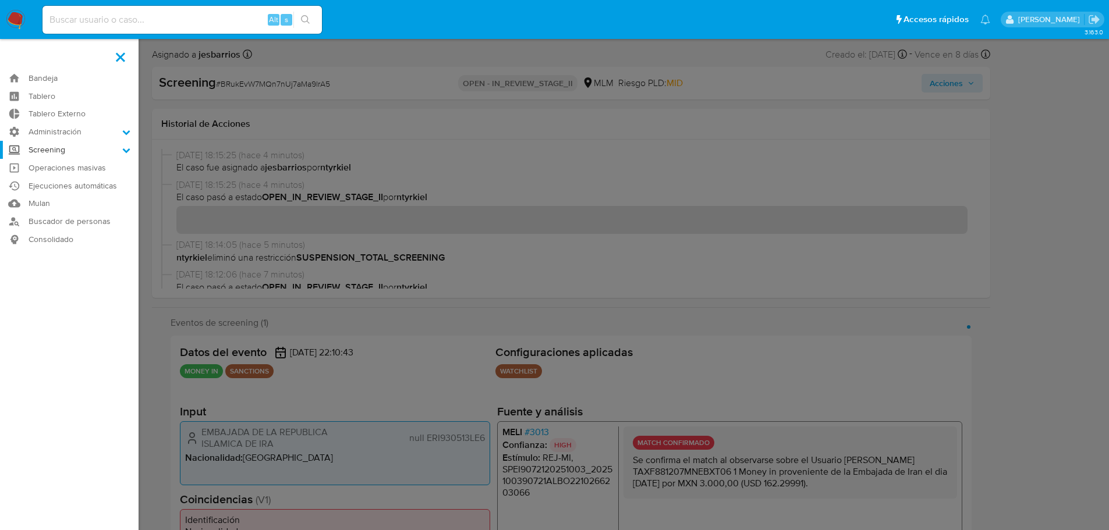
click at [70, 151] on label "Screening" at bounding box center [69, 150] width 139 height 18
click at [0, 0] on input "Screening" at bounding box center [0, 0] width 0 height 0
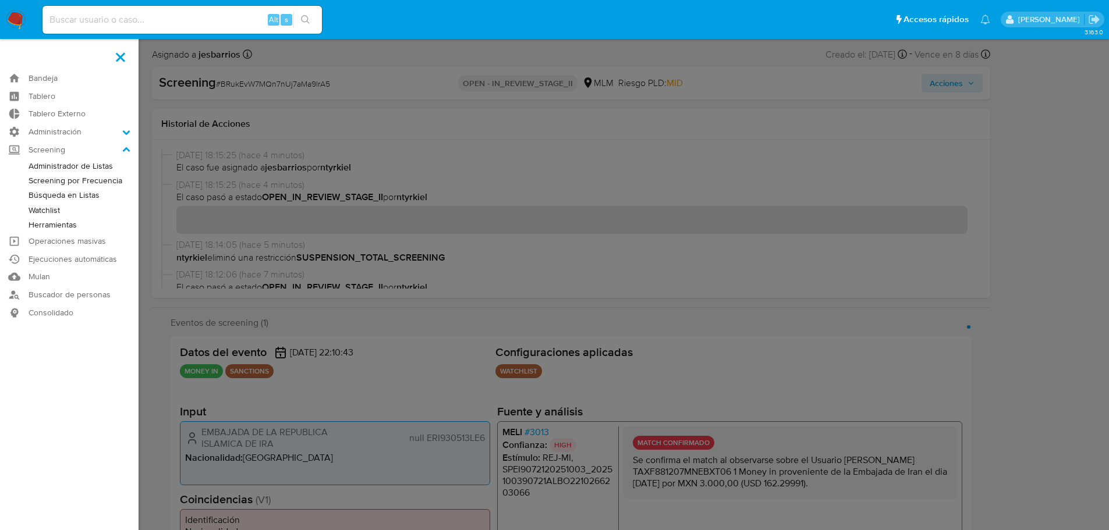
click at [118, 58] on span at bounding box center [120, 56] width 9 height 9
click at [0, 0] on input "checkbox" at bounding box center [0, 0] width 0 height 0
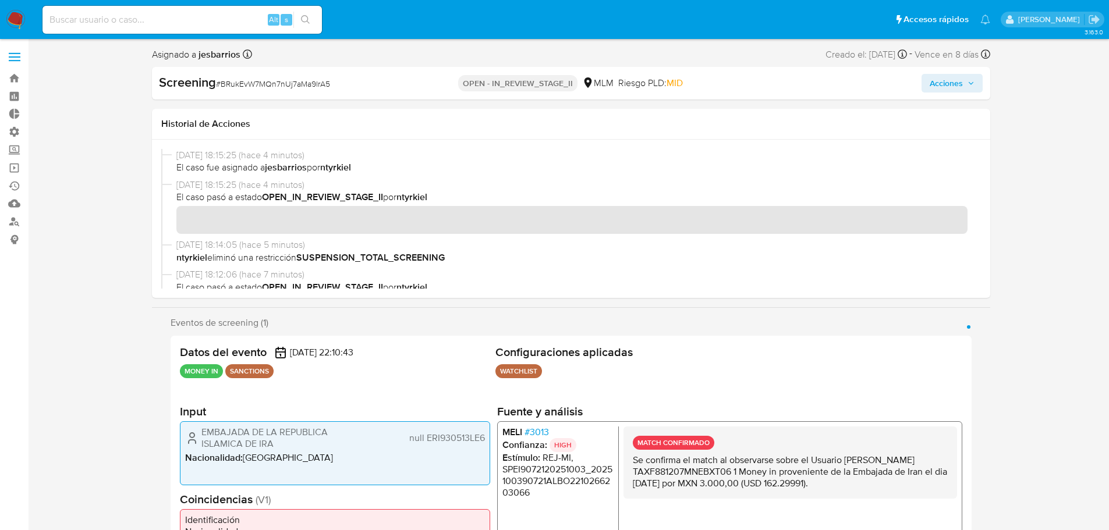
click at [18, 60] on span at bounding box center [15, 61] width 12 height 2
click at [0, 0] on input "checkbox" at bounding box center [0, 0] width 0 height 0
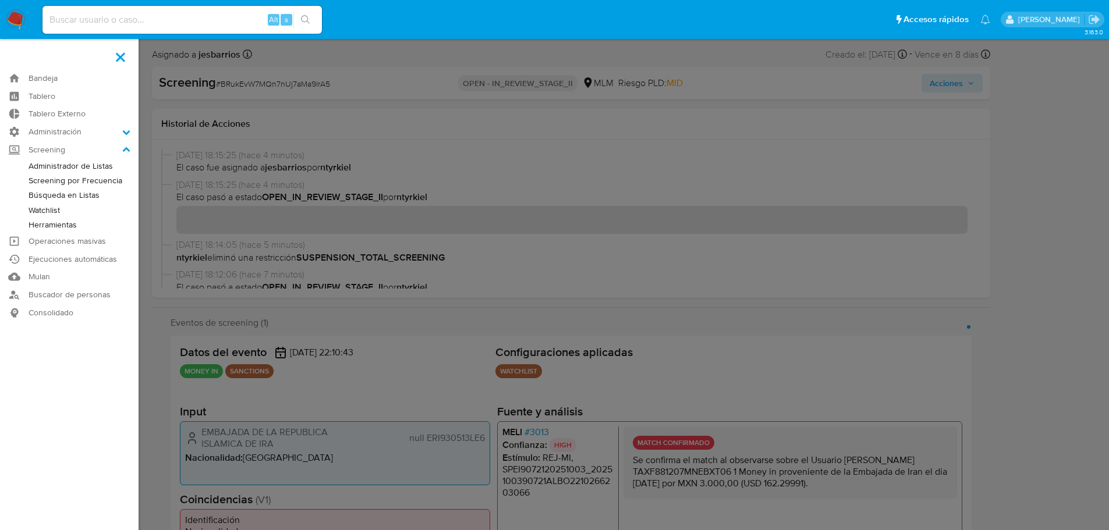
click at [79, 193] on link "Búsqueda en Listas" at bounding box center [69, 195] width 139 height 15
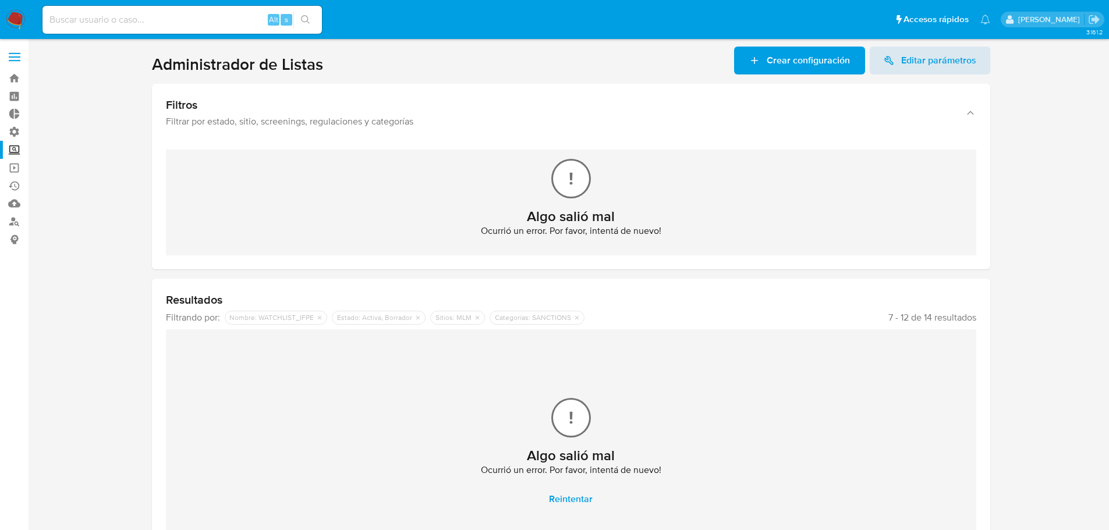
scroll to position [84, 0]
